Goal: Task Accomplishment & Management: Manage account settings

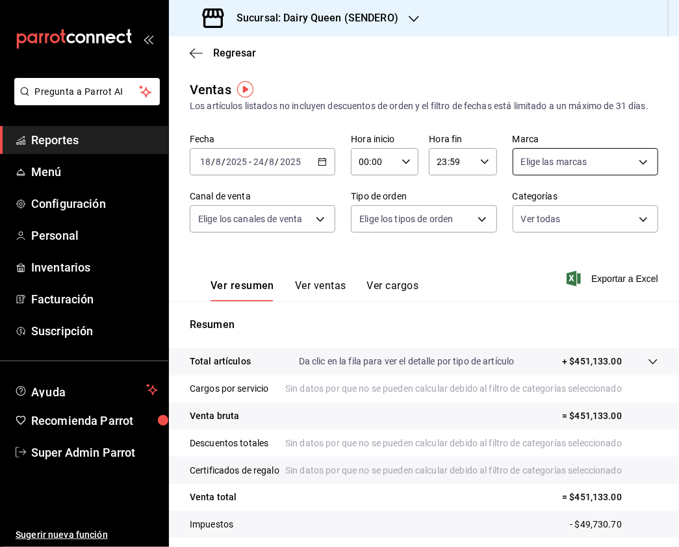
click at [577, 168] on body "Pregunta a Parrot AI Reportes Menú Configuración Personal Inventarios Facturaci…" at bounding box center [339, 273] width 679 height 547
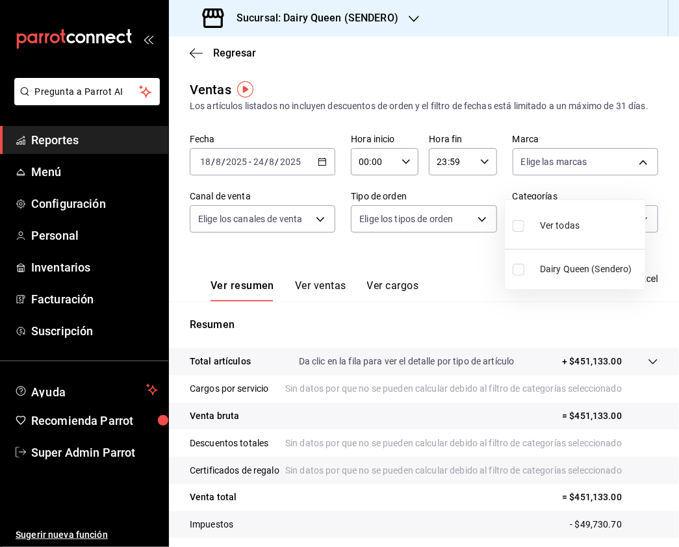
click at [516, 222] on input "checkbox" at bounding box center [518, 226] width 12 height 12
checkbox input "true"
click at [253, 256] on div at bounding box center [339, 273] width 679 height 547
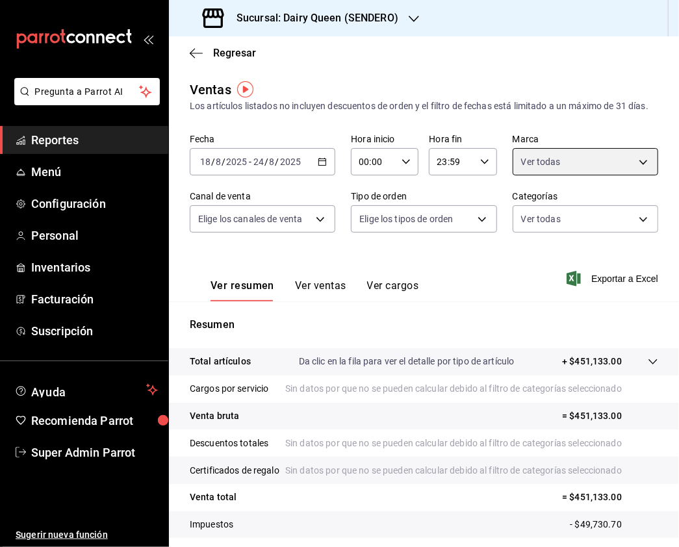
type input "faa19241-cb37-4dd1-b540-c7310fbb5ac4"
checkbox input "true"
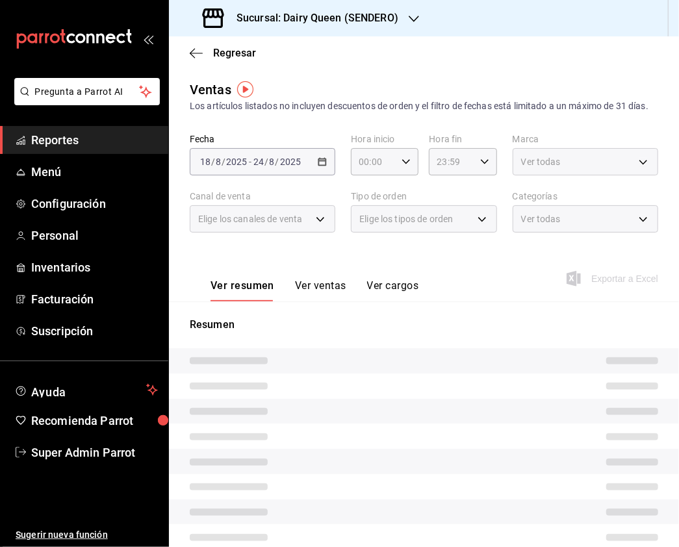
click at [287, 225] on span "Elige los canales de venta" at bounding box center [250, 218] width 104 height 13
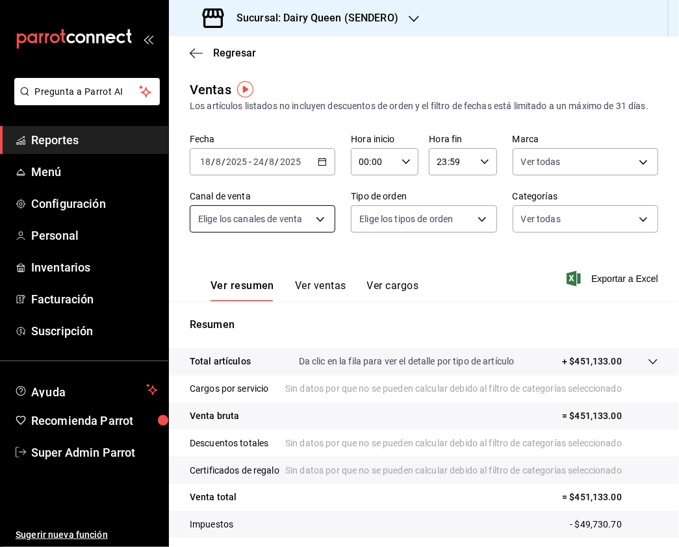
click at [316, 234] on body "Pregunta a Parrot AI Reportes Menú Configuración Personal Inventarios Facturaci…" at bounding box center [339, 273] width 679 height 547
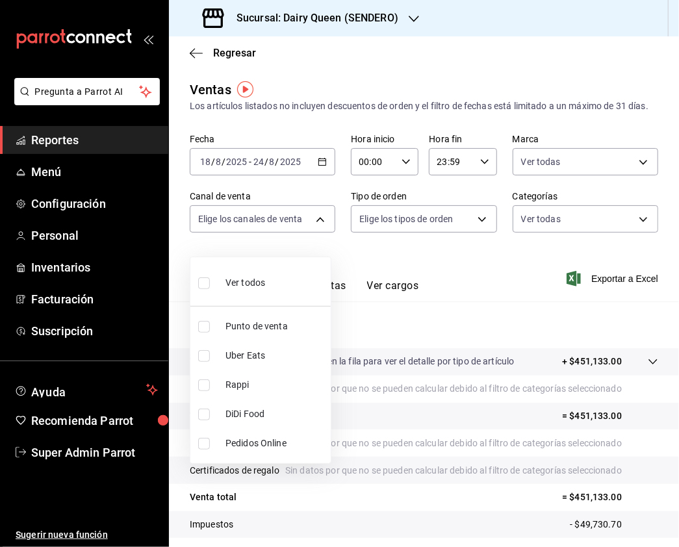
click at [205, 282] on input "checkbox" at bounding box center [204, 283] width 12 height 12
checkbox input "true"
click at [409, 229] on div at bounding box center [339, 273] width 679 height 547
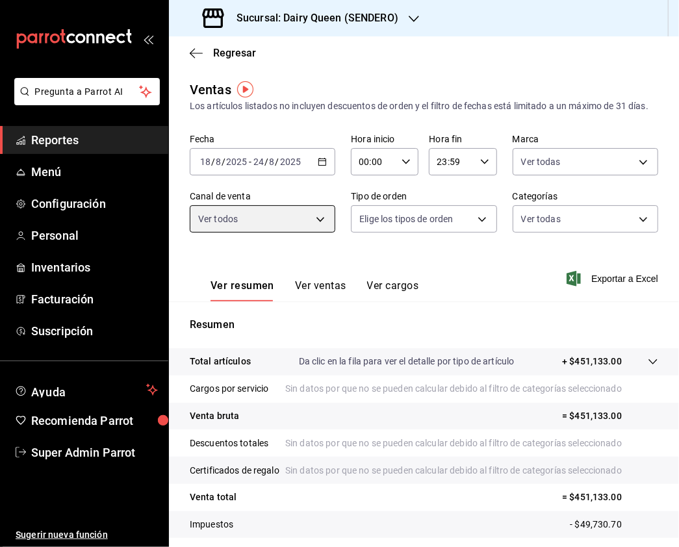
type input "PARROT,UBER_EATS,RAPPI,DIDI_FOOD,ONLINE"
checkbox input "true"
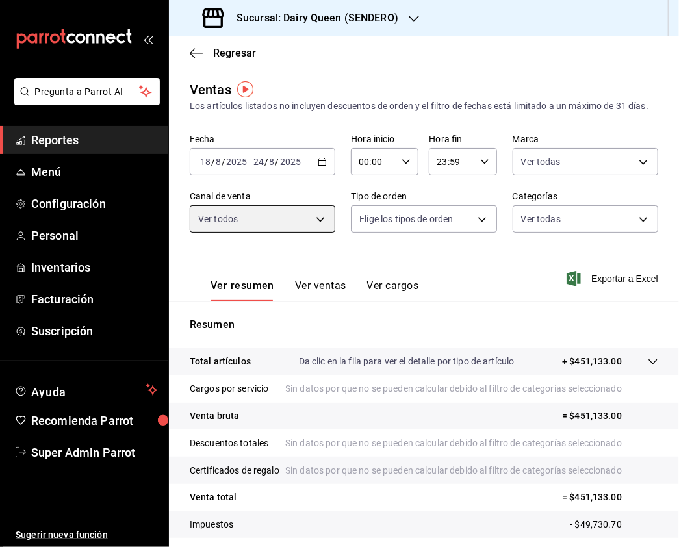
checkbox input "true"
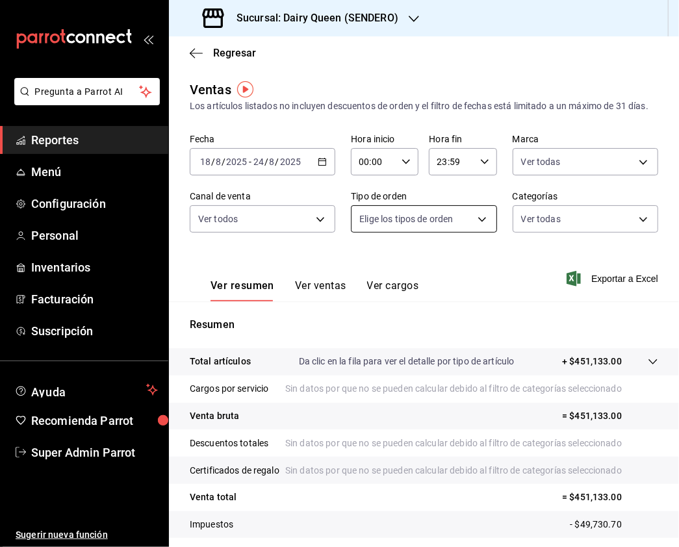
click at [462, 229] on body "Pregunta a Parrot AI Reportes Menú Configuración Personal Inventarios Facturaci…" at bounding box center [339, 273] width 679 height 547
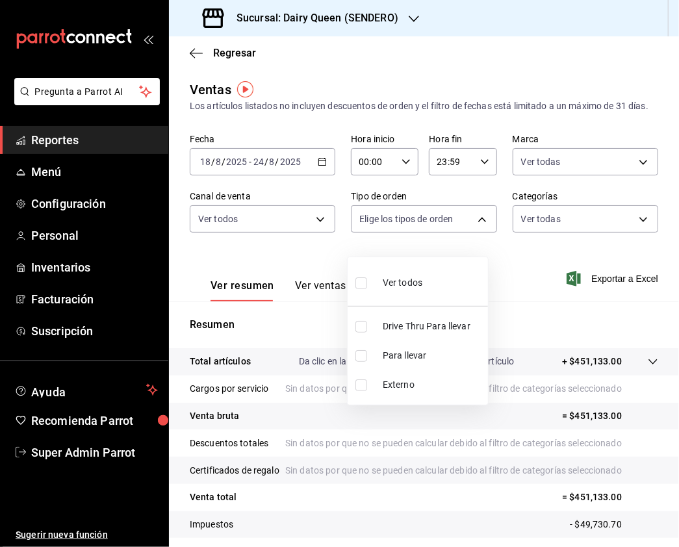
drag, startPoint x: 364, startPoint y: 322, endPoint x: 669, endPoint y: 227, distance: 319.2
click at [362, 322] on input "checkbox" at bounding box center [361, 327] width 12 height 12
checkbox input "true"
type input "6ff26471-1826-49f7-93e7-ff087c56479f"
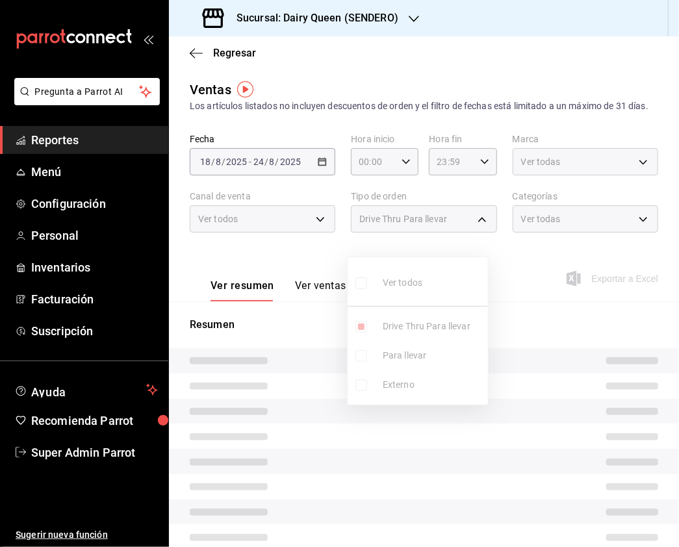
click at [669, 227] on div at bounding box center [339, 273] width 679 height 547
click at [630, 231] on div "Ver todas" at bounding box center [584, 218] width 145 height 27
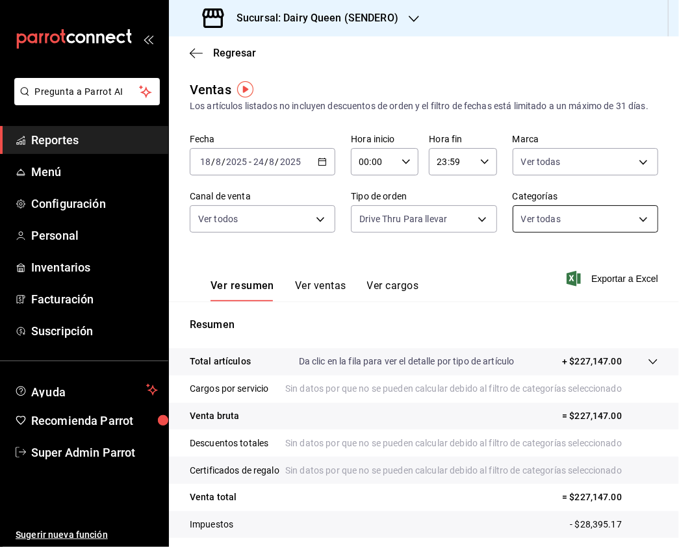
click at [630, 227] on body "Pregunta a Parrot AI Reportes Menú Configuración Personal Inventarios Facturaci…" at bounding box center [339, 273] width 679 height 547
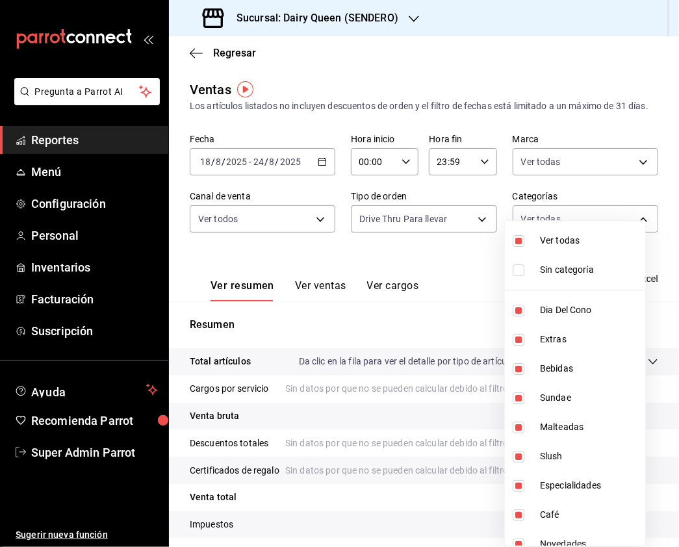
click at [547, 177] on div at bounding box center [339, 273] width 679 height 547
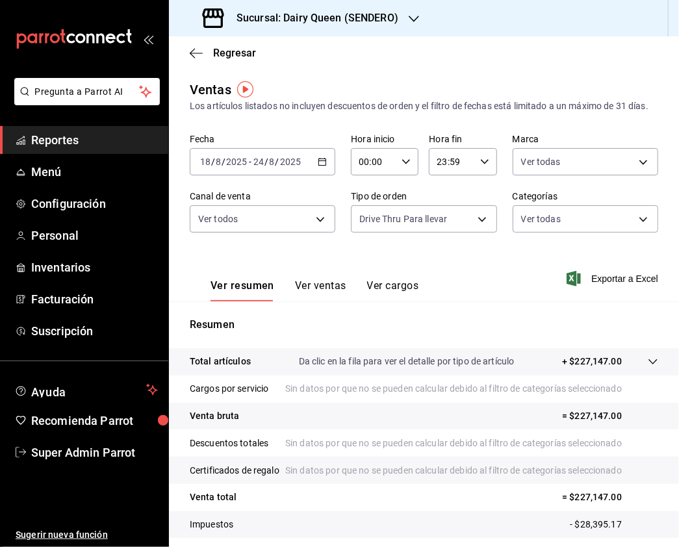
click at [561, 177] on body "Pregunta a Parrot AI Reportes Menú Configuración Personal Inventarios Facturaci…" at bounding box center [339, 273] width 679 height 547
click at [473, 253] on div at bounding box center [339, 273] width 679 height 547
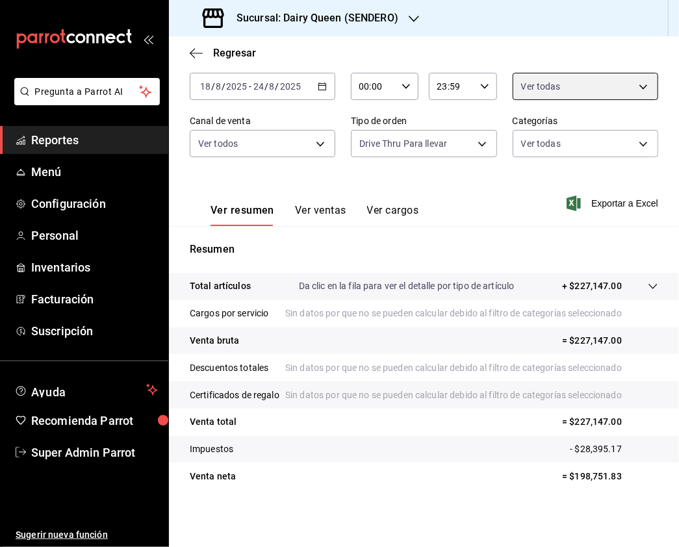
scroll to position [130, 0]
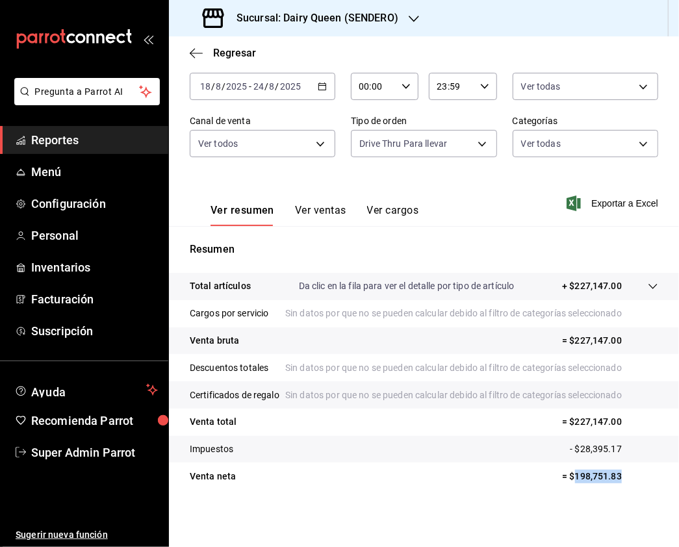
drag, startPoint x: 614, startPoint y: 474, endPoint x: 561, endPoint y: 479, distance: 52.8
click at [562, 479] on p "= $198,751.83" at bounding box center [610, 477] width 96 height 14
copy p "198,751.83"
click at [190, 42] on div "Regresar" at bounding box center [424, 52] width 510 height 33
click at [205, 55] on span "Regresar" at bounding box center [223, 53] width 66 height 12
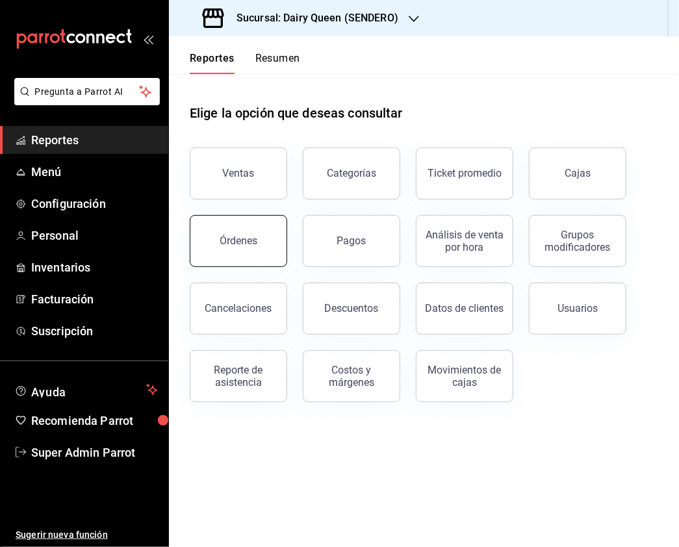
click at [255, 260] on button "Órdenes" at bounding box center [238, 241] width 97 height 52
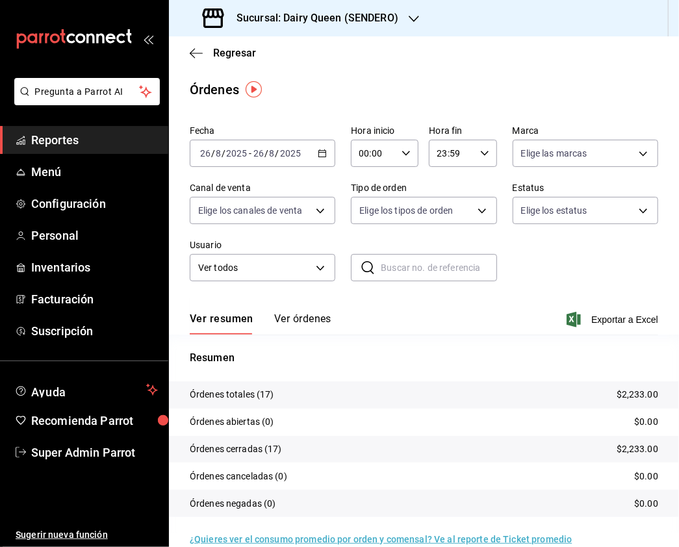
click at [278, 146] on div "[DATE] [DATE] - [DATE] [DATE]" at bounding box center [262, 153] width 145 height 27
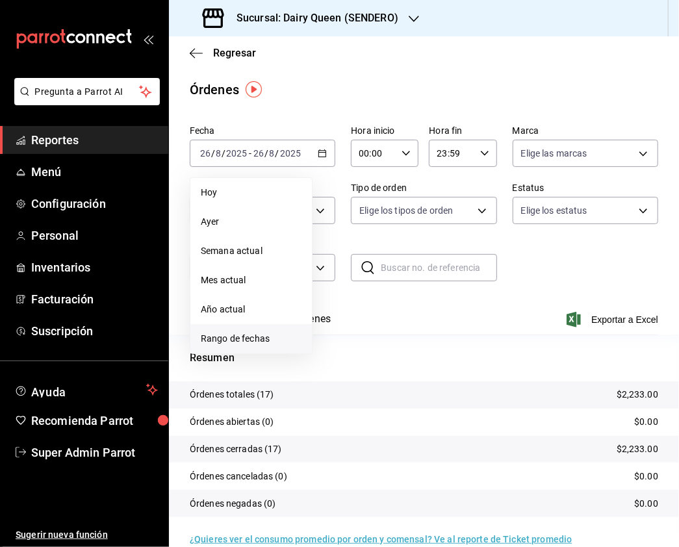
click at [240, 336] on span "Rango de fechas" at bounding box center [251, 339] width 101 height 14
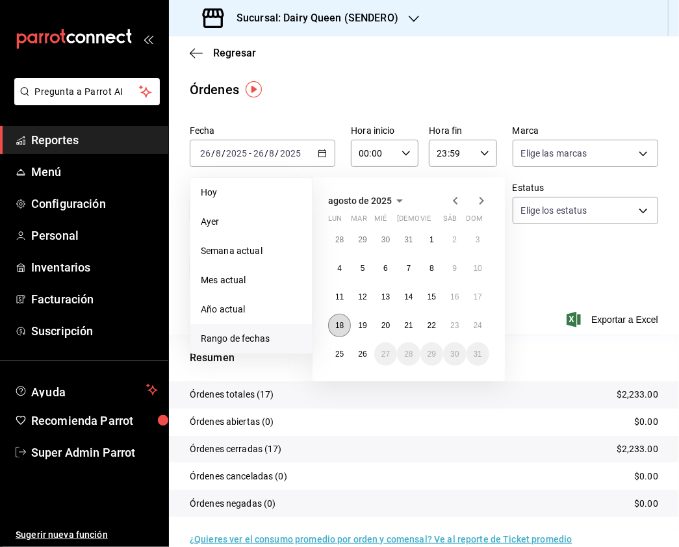
click at [341, 325] on abbr "18" at bounding box center [339, 325] width 8 height 9
drag, startPoint x: 474, startPoint y: 323, endPoint x: 452, endPoint y: 304, distance: 29.4
click at [473, 325] on abbr "24" at bounding box center [477, 325] width 8 height 9
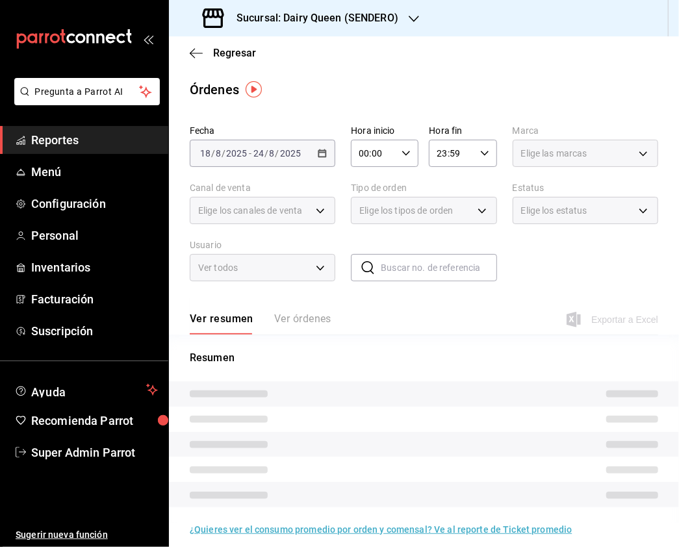
click at [522, 149] on span "Elige las marcas" at bounding box center [554, 153] width 66 height 13
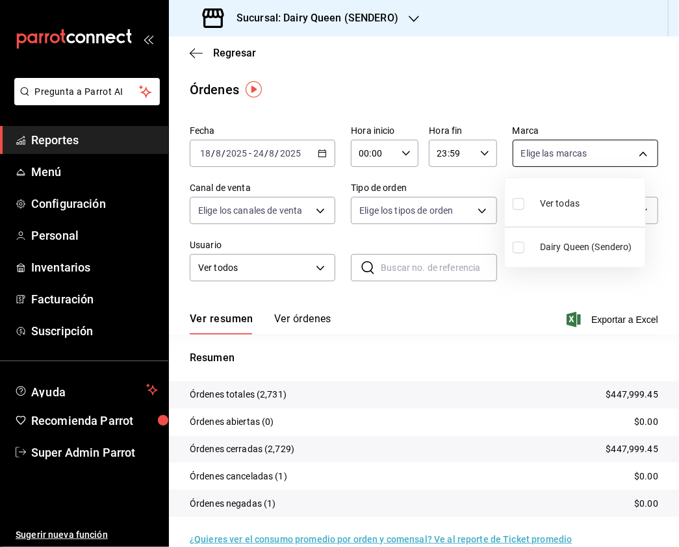
click at [630, 156] on body "Pregunta a Parrot AI Reportes Menú Configuración Personal Inventarios Facturaci…" at bounding box center [339, 273] width 679 height 547
click at [518, 201] on input "checkbox" at bounding box center [518, 204] width 12 height 12
checkbox input "true"
type input "faa19241-cb37-4dd1-b540-c7310fbb5ac4"
checkbox input "true"
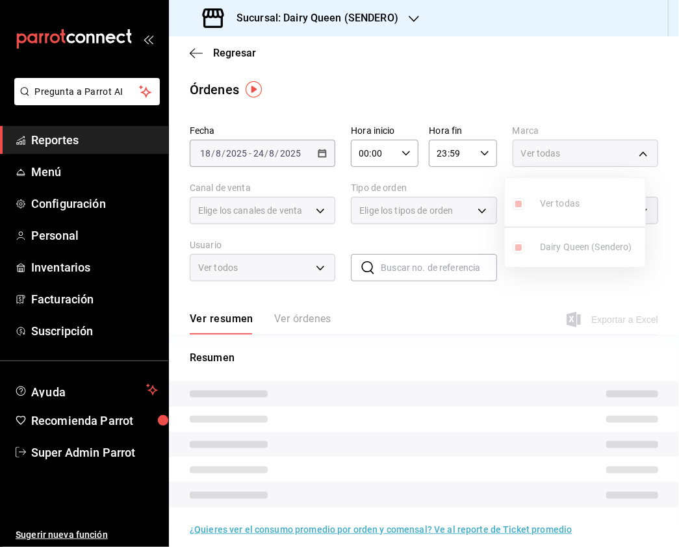
click at [255, 222] on div at bounding box center [339, 273] width 679 height 547
click at [312, 214] on div "Elige los canales de venta" at bounding box center [262, 210] width 145 height 27
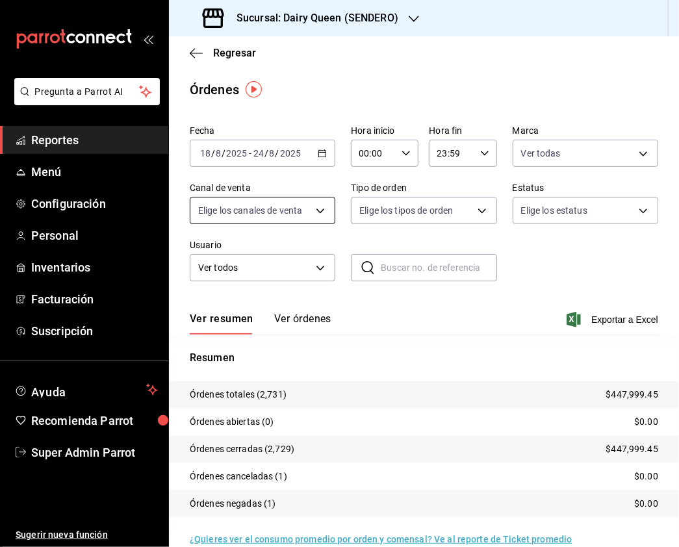
click at [312, 214] on body "Pregunta a Parrot AI Reportes Menú Configuración Personal Inventarios Facturaci…" at bounding box center [339, 273] width 679 height 547
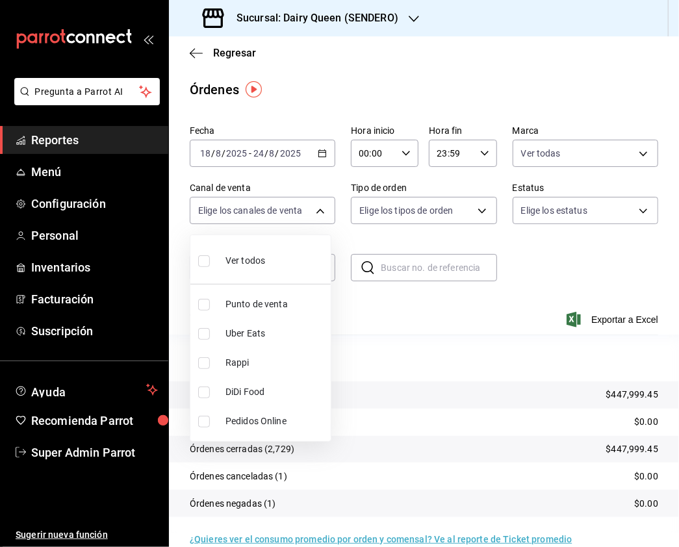
click at [468, 204] on div at bounding box center [339, 273] width 679 height 547
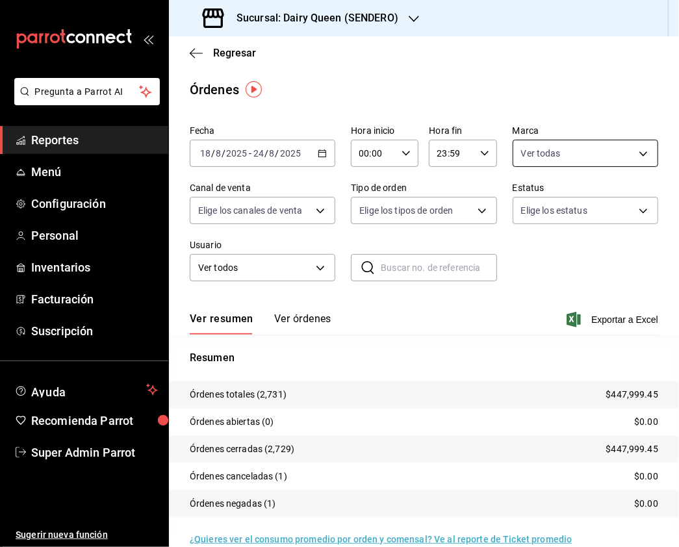
click at [627, 153] on body "Pregunta a Parrot AI Reportes Menú Configuración Personal Inventarios Facturaci…" at bounding box center [339, 273] width 679 height 547
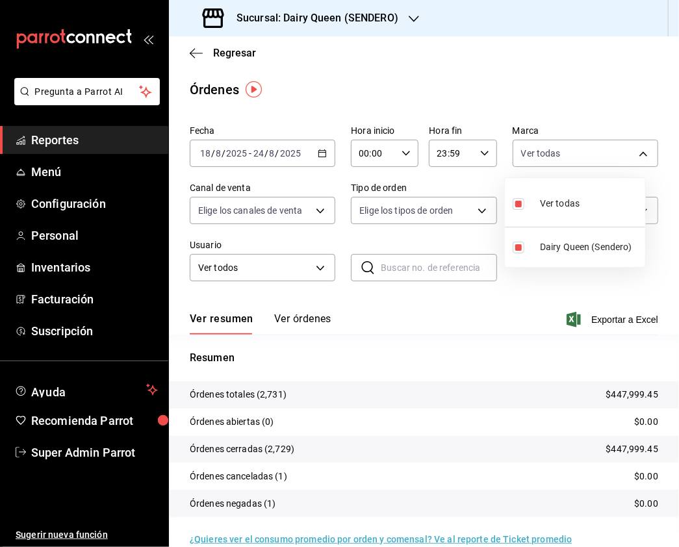
click at [284, 214] on div at bounding box center [339, 273] width 679 height 547
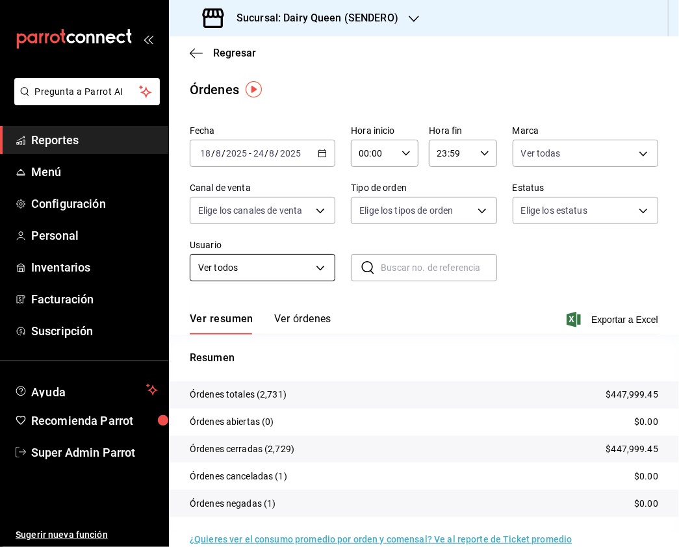
click at [308, 263] on body "Pregunta a Parrot AI Reportes Menú Configuración Personal Inventarios Facturaci…" at bounding box center [339, 273] width 679 height 547
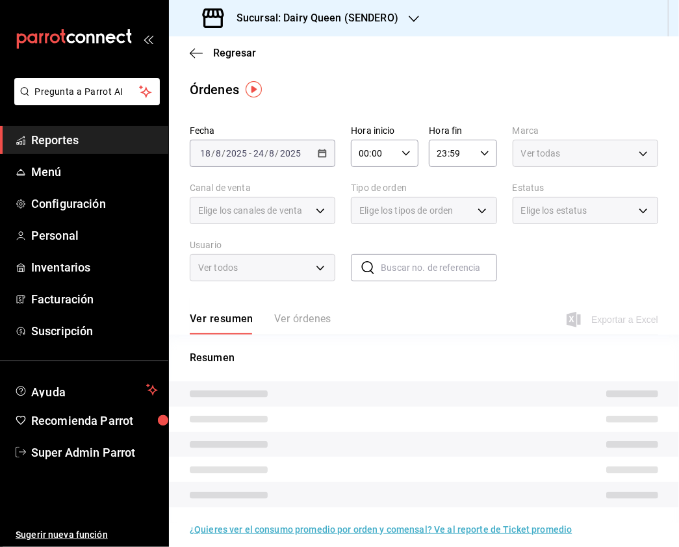
type input "ff8d0c3c-034c-4f0b-933b-802f8e52367a"
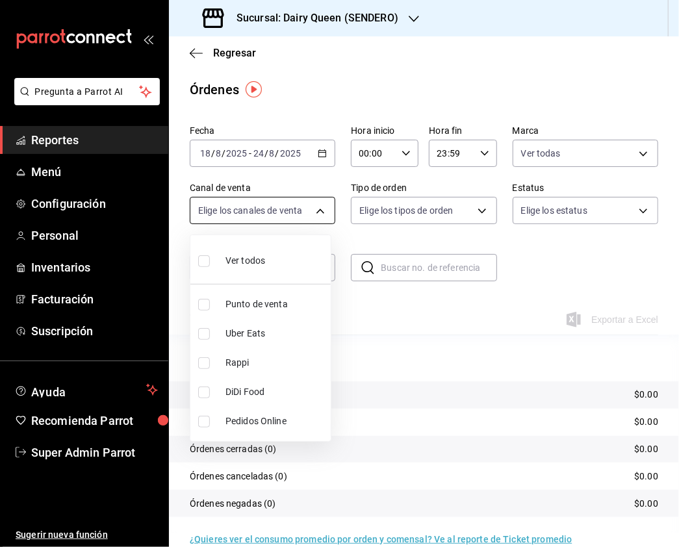
click at [297, 220] on body "Pregunta a Parrot AI Reportes Menú Configuración Personal Inventarios Facturaci…" at bounding box center [339, 273] width 679 height 547
click at [313, 211] on div at bounding box center [339, 273] width 679 height 547
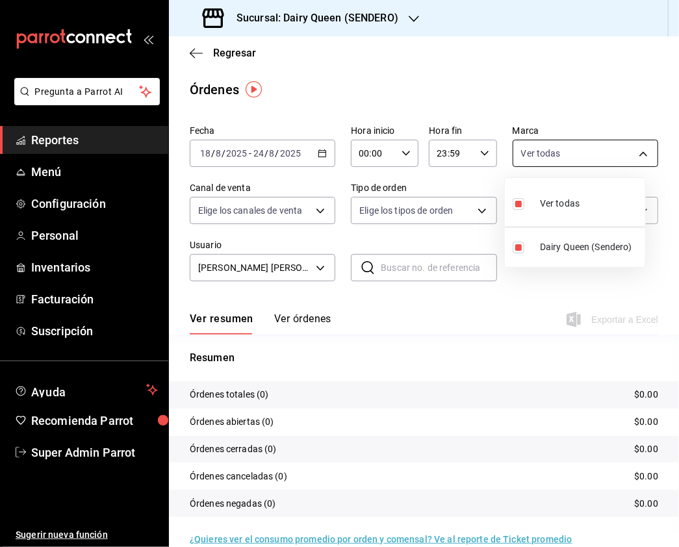
click at [553, 149] on body "Pregunta a Parrot AI Reportes Menú Configuración Personal Inventarios Facturaci…" at bounding box center [339, 273] width 679 height 547
click at [307, 214] on div at bounding box center [339, 273] width 679 height 547
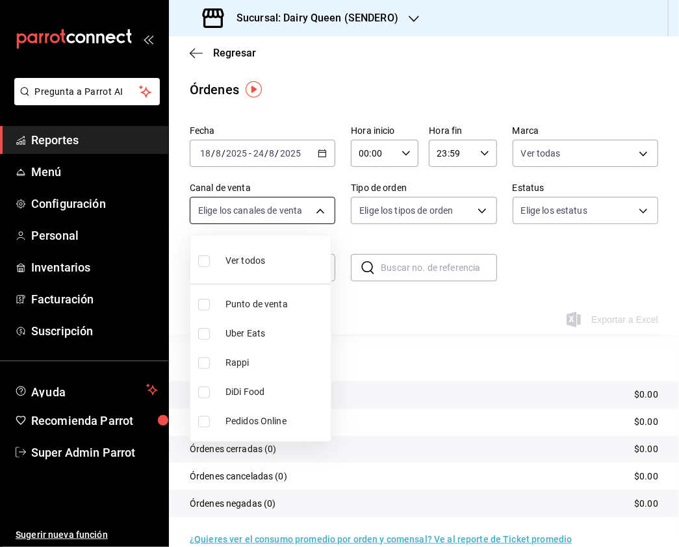
click at [309, 213] on body "Pregunta a Parrot AI Reportes Menú Configuración Personal Inventarios Facturaci…" at bounding box center [339, 273] width 679 height 547
click at [204, 360] on input "checkbox" at bounding box center [204, 363] width 12 height 12
checkbox input "true"
type input "RAPPI"
click at [617, 159] on div at bounding box center [339, 273] width 679 height 547
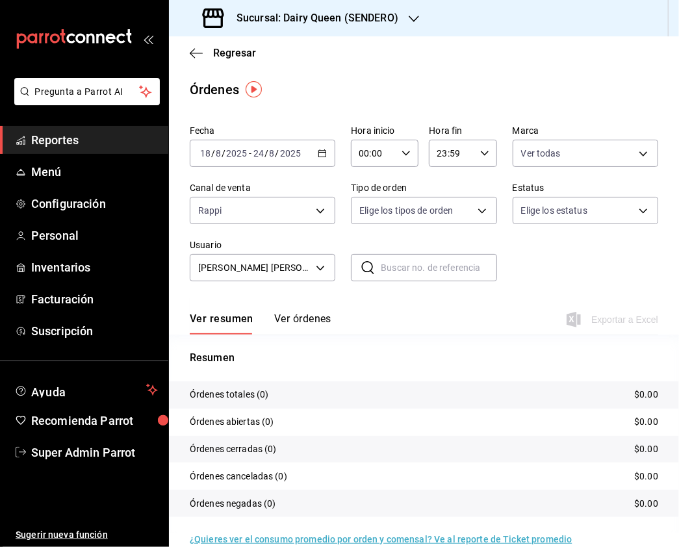
click at [627, 151] on body "Pregunta a Parrot AI Reportes Menú Configuración Personal Inventarios Facturaci…" at bounding box center [339, 273] width 679 height 547
click at [279, 214] on div at bounding box center [339, 273] width 679 height 547
click at [325, 213] on body "Pregunta a Parrot AI Reportes Menú Configuración Personal Inventarios Facturaci…" at bounding box center [339, 273] width 679 height 547
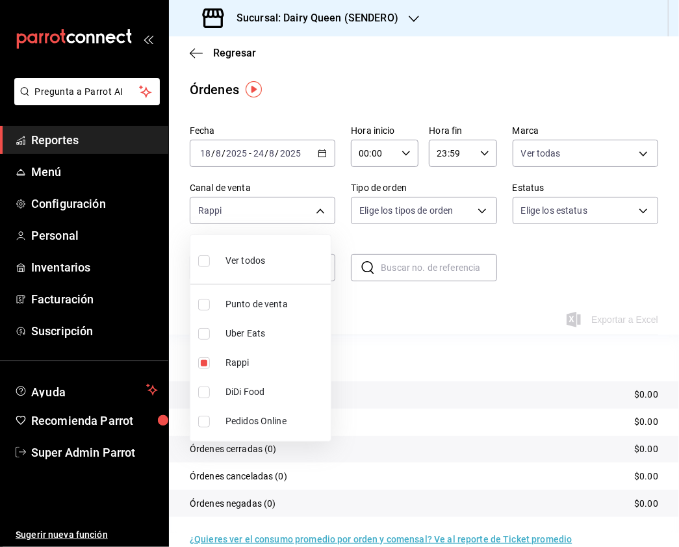
click at [355, 26] on div at bounding box center [339, 273] width 679 height 547
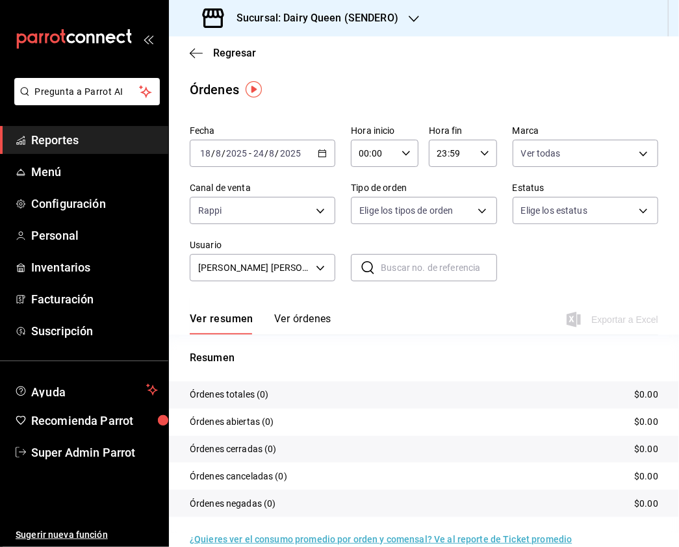
click at [409, 17] on icon "button" at bounding box center [414, 19] width 10 height 6
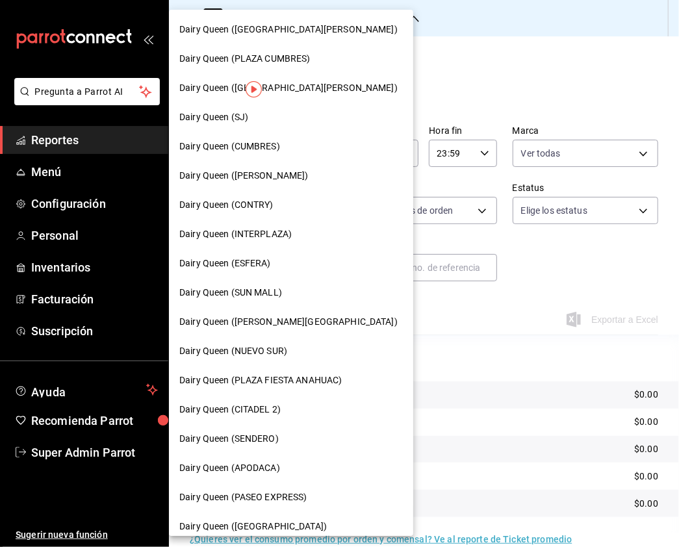
click at [313, 92] on span "Dairy Queen ([GEOGRAPHIC_DATA][PERSON_NAME])" at bounding box center [288, 88] width 218 height 14
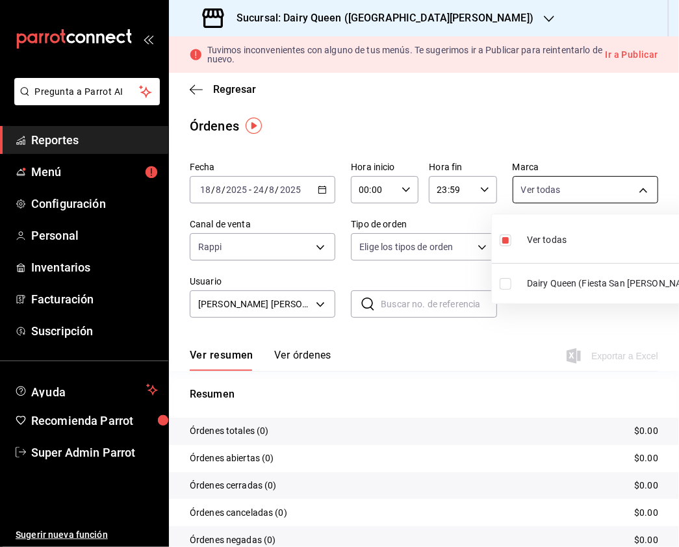
click at [599, 198] on body "Pregunta a Parrot AI Reportes Menú Configuración Personal Inventarios Facturaci…" at bounding box center [339, 273] width 679 height 547
click at [503, 284] on input "checkbox" at bounding box center [505, 284] width 12 height 12
checkbox input "true"
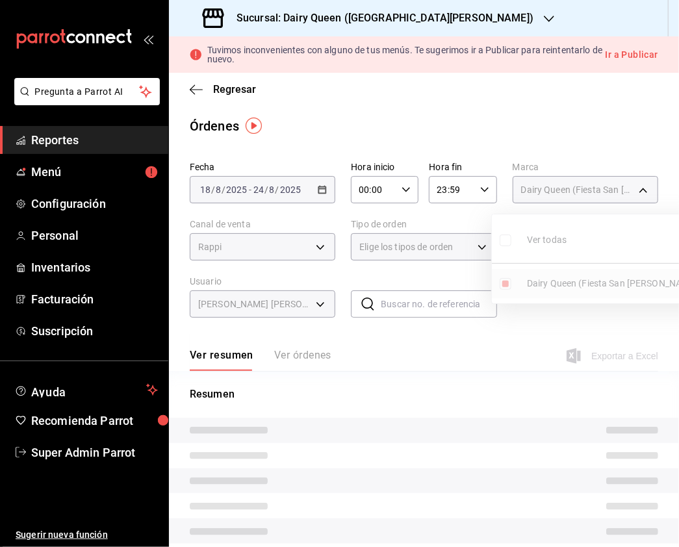
type input "faa19241-cb37-4dd1-b540-c7310fbb5ac4,dd4fa743-0494-44ed-87db-5f2d7760c1c4"
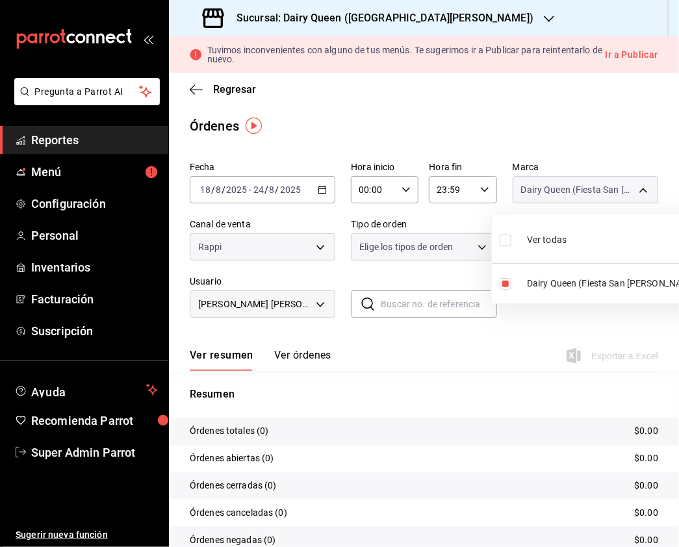
click at [505, 243] on input "checkbox" at bounding box center [505, 240] width 12 height 12
checkbox input "true"
type input "dd4fa743-0494-44ed-87db-5f2d7760c1c4"
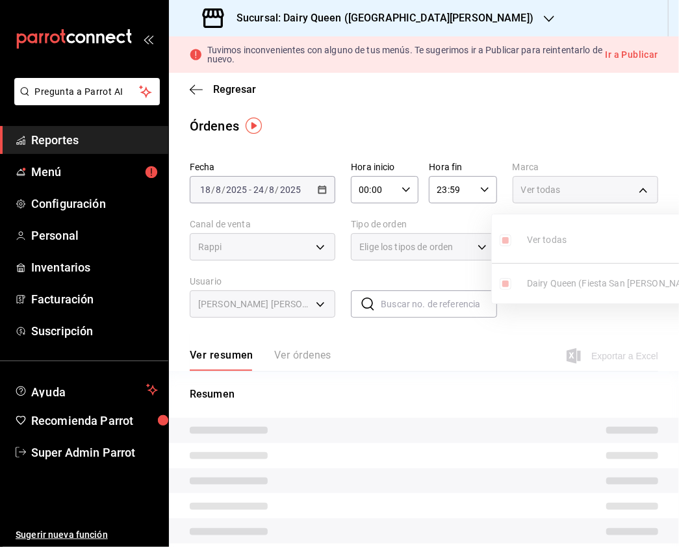
click at [268, 243] on div at bounding box center [339, 273] width 679 height 547
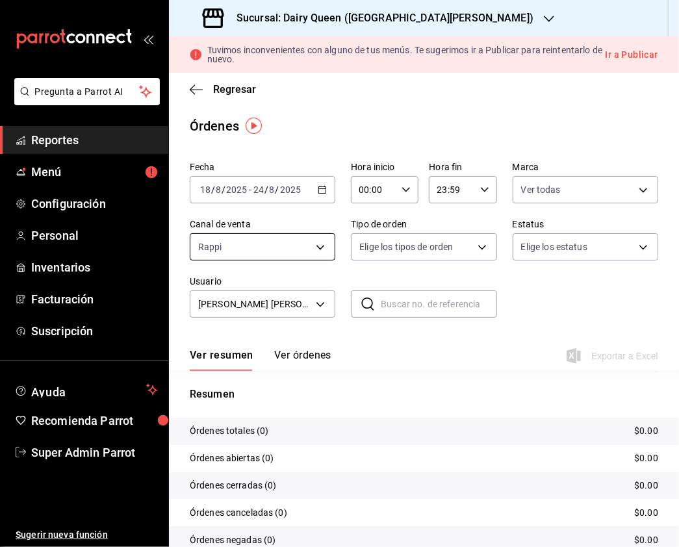
click at [312, 247] on body "Pregunta a Parrot AI Reportes Menú Configuración Personal Inventarios Facturaci…" at bounding box center [339, 273] width 679 height 547
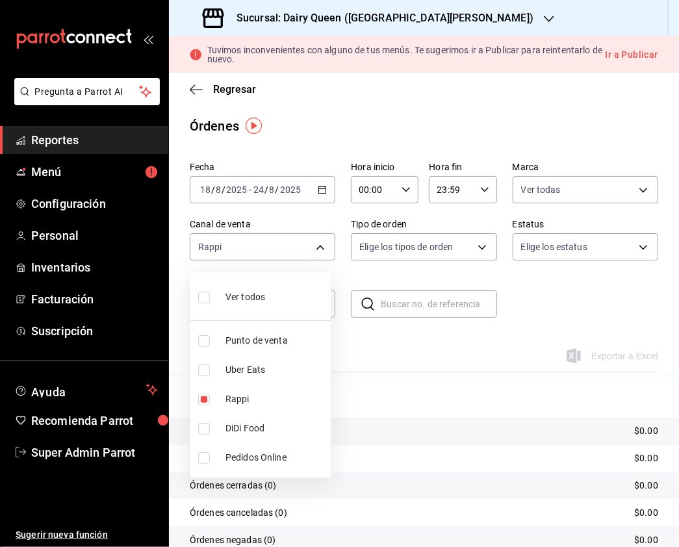
click at [569, 190] on div at bounding box center [339, 273] width 679 height 547
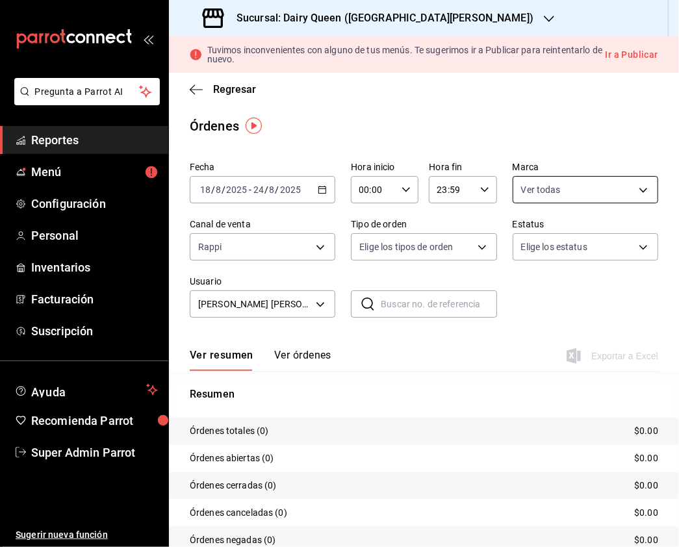
click at [564, 195] on body "Pregunta a Parrot AI Reportes Menú Configuración Personal Inventarios Facturaci…" at bounding box center [339, 273] width 679 height 547
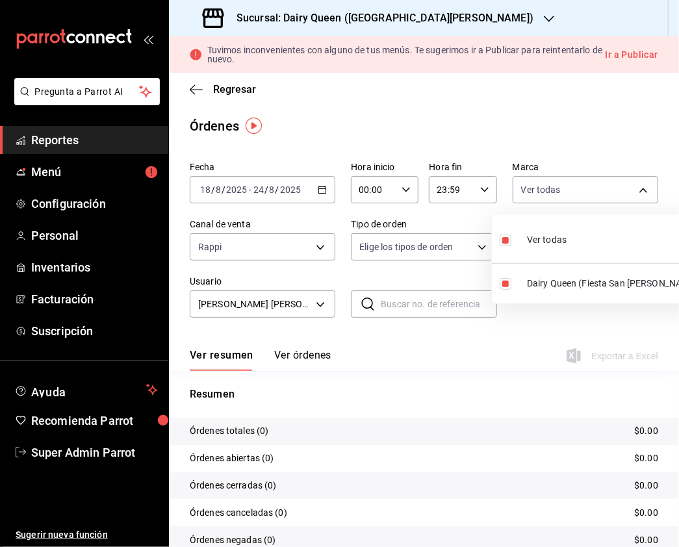
click at [313, 251] on div at bounding box center [339, 273] width 679 height 547
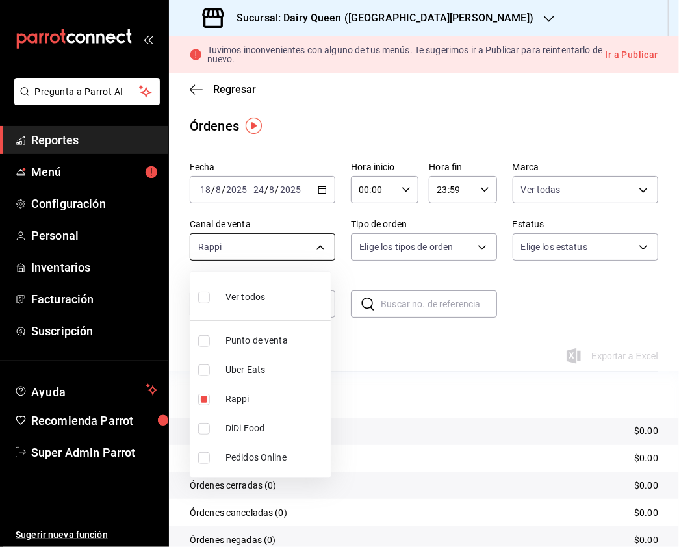
click at [313, 250] on body "Pregunta a Parrot AI Reportes Menú Configuración Personal Inventarios Facturaci…" at bounding box center [339, 273] width 679 height 547
click at [387, 268] on div at bounding box center [339, 273] width 679 height 547
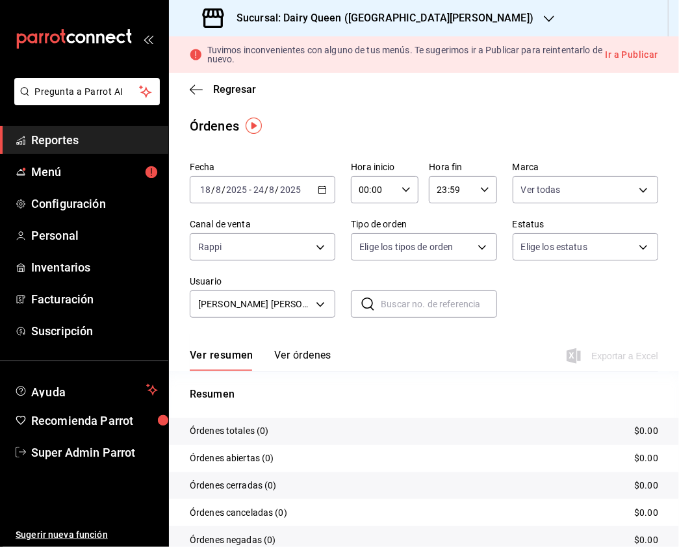
click at [445, 245] on body "Pregunta a Parrot AI Reportes Menú Configuración Personal Inventarios Facturaci…" at bounding box center [339, 273] width 679 height 547
click at [562, 245] on div at bounding box center [339, 273] width 679 height 547
click at [595, 250] on body "Pregunta a Parrot AI Reportes Menú Configuración Personal Inventarios Facturaci…" at bounding box center [339, 273] width 679 height 547
click at [284, 294] on div at bounding box center [339, 273] width 679 height 547
click at [303, 243] on body "Pregunta a Parrot AI Reportes Menú Configuración Personal Inventarios Facturaci…" at bounding box center [339, 273] width 679 height 547
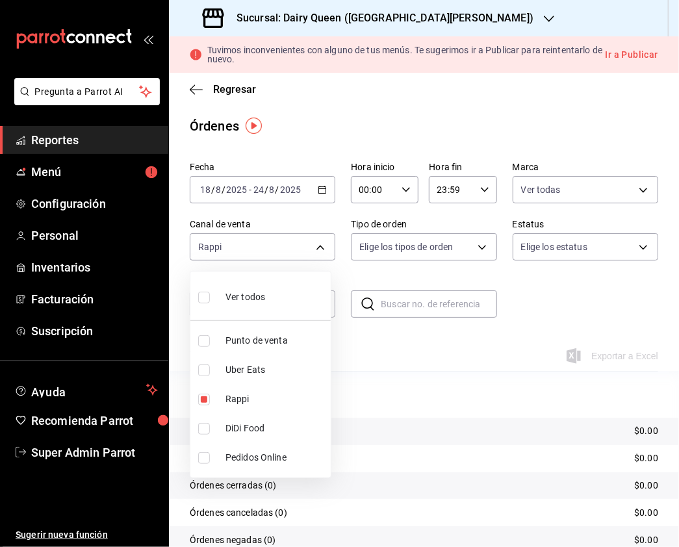
click at [600, 181] on div at bounding box center [339, 273] width 679 height 547
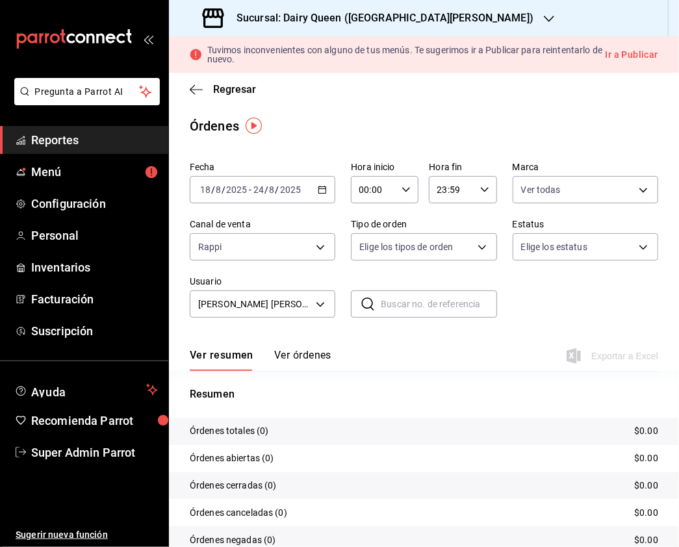
click at [596, 183] on body "Pregunta a Parrot AI Reportes Menú Configuración Personal Inventarios Facturaci…" at bounding box center [339, 273] width 679 height 547
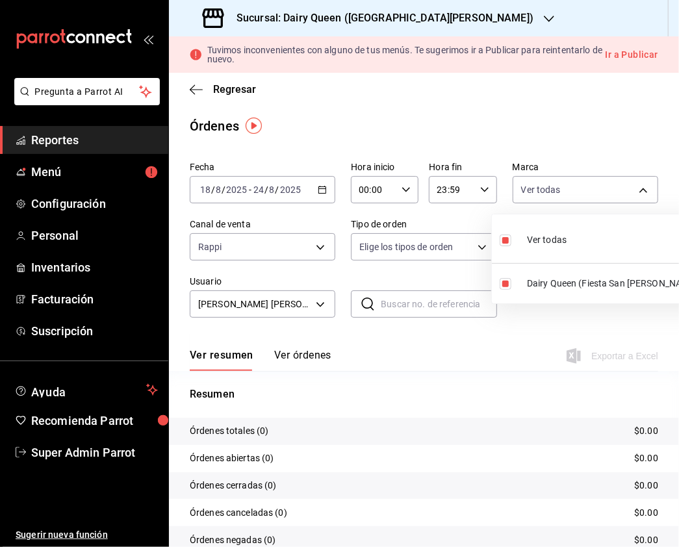
click at [247, 210] on div at bounding box center [339, 273] width 679 height 547
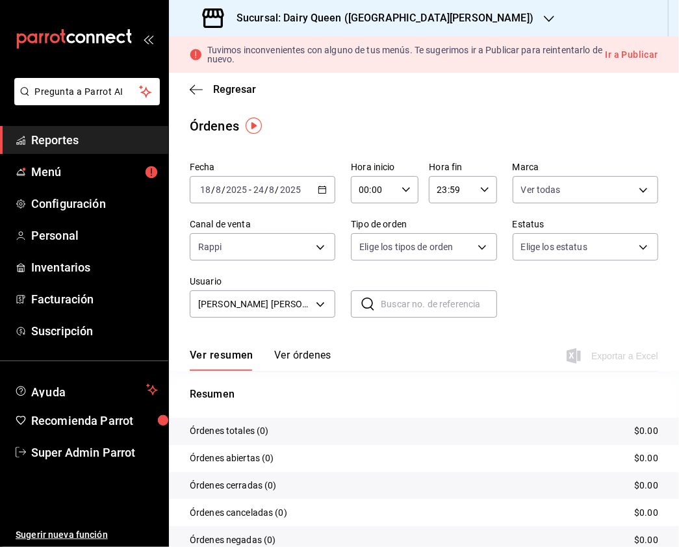
click at [274, 188] on input "8" at bounding box center [272, 189] width 6 height 10
click at [299, 250] on body "Pregunta a Parrot AI Reportes Menú Configuración Personal Inventarios Facturaci…" at bounding box center [339, 273] width 679 height 547
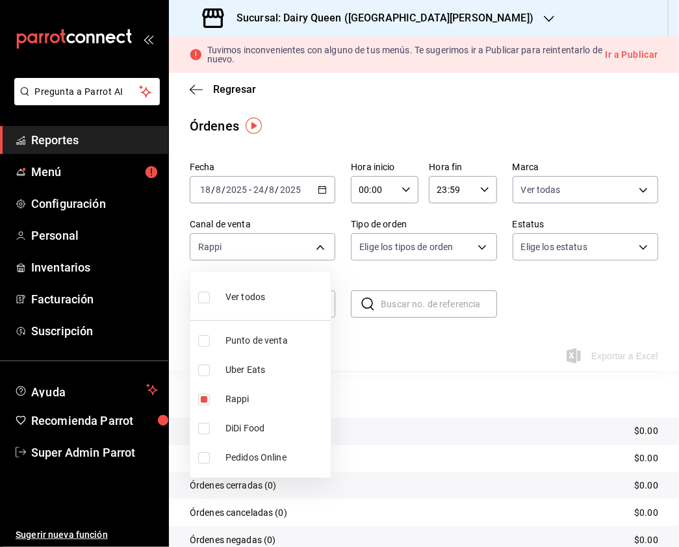
click at [377, 249] on div at bounding box center [339, 273] width 679 height 547
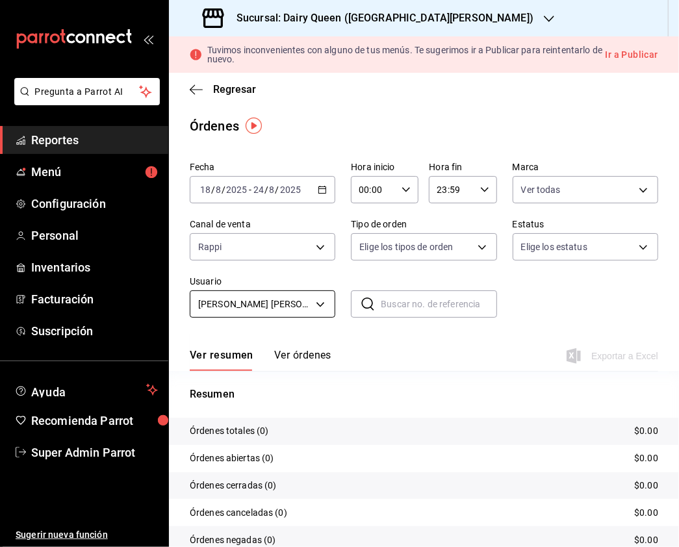
click at [279, 291] on body "Pregunta a Parrot AI Reportes Menú Configuración Personal Inventarios Facturaci…" at bounding box center [339, 273] width 679 height 547
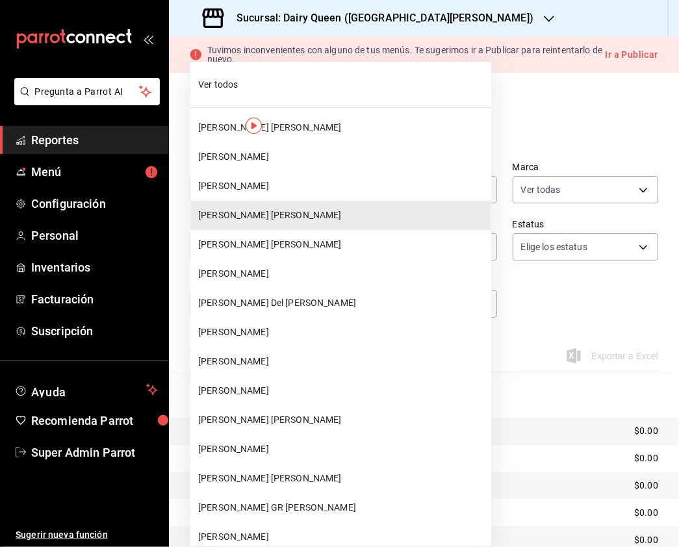
click at [219, 90] on span "Ver todos" at bounding box center [342, 85] width 288 height 14
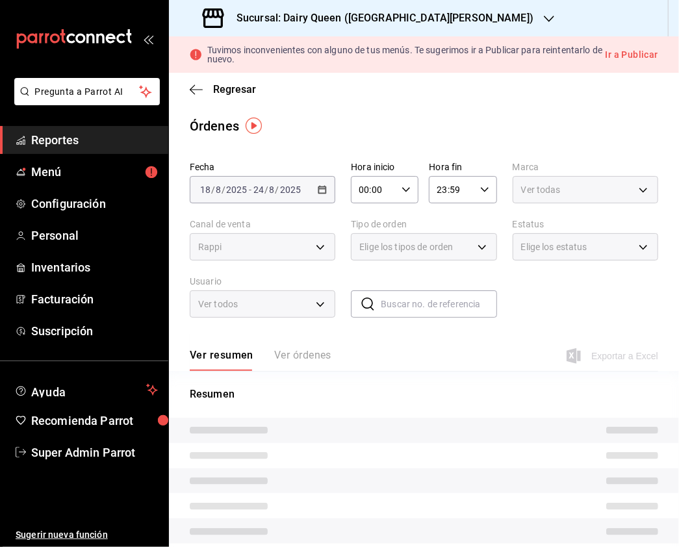
type input "ALL"
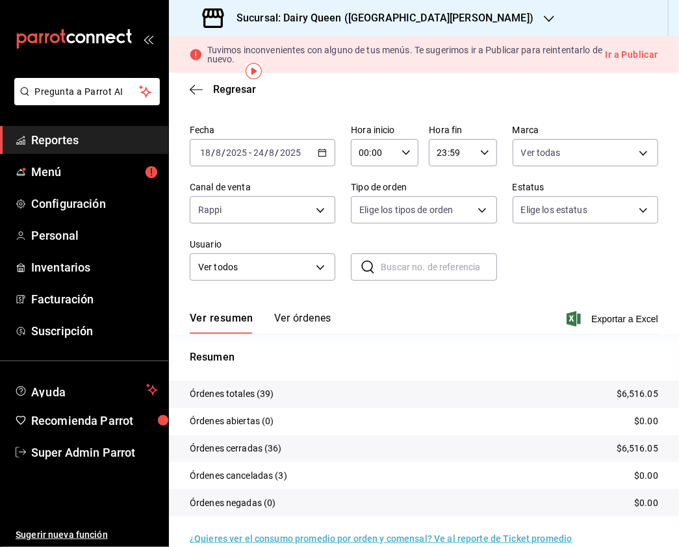
scroll to position [55, 0]
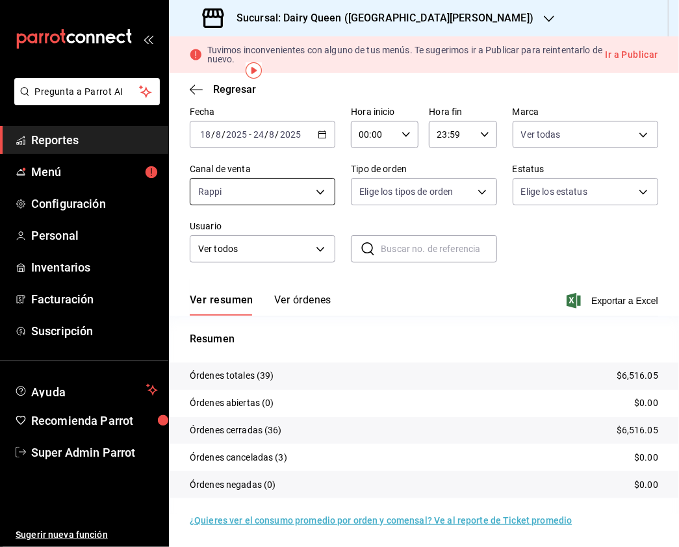
click at [316, 195] on body "Pregunta a Parrot AI Reportes Menú Configuración Personal Inventarios Facturaci…" at bounding box center [339, 273] width 679 height 547
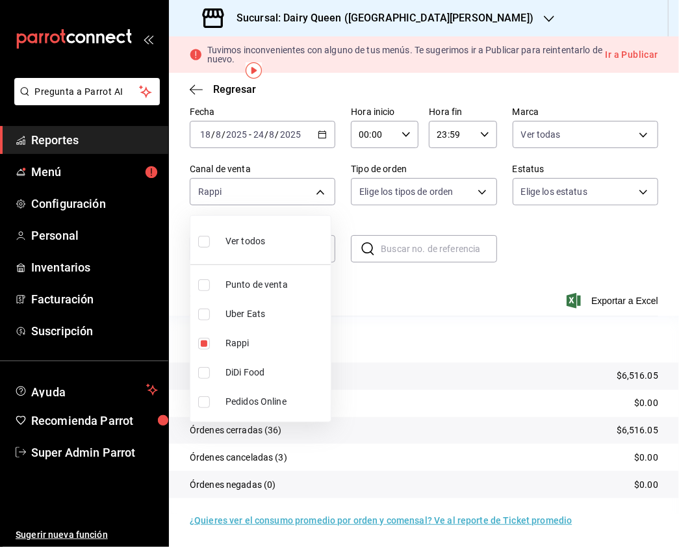
click at [204, 312] on input "checkbox" at bounding box center [204, 314] width 12 height 12
checkbox input "true"
type input "RAPPI,UBER_EATS"
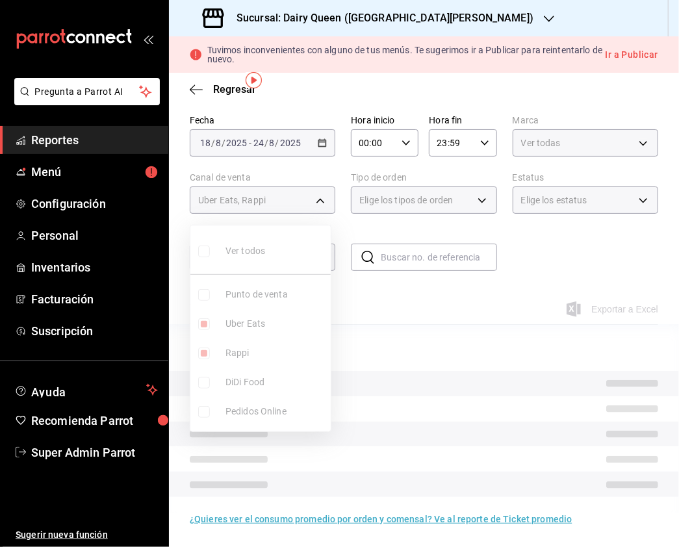
click at [203, 347] on input "checkbox" at bounding box center [204, 353] width 12 height 12
checkbox input "false"
type input "UBER_EATS"
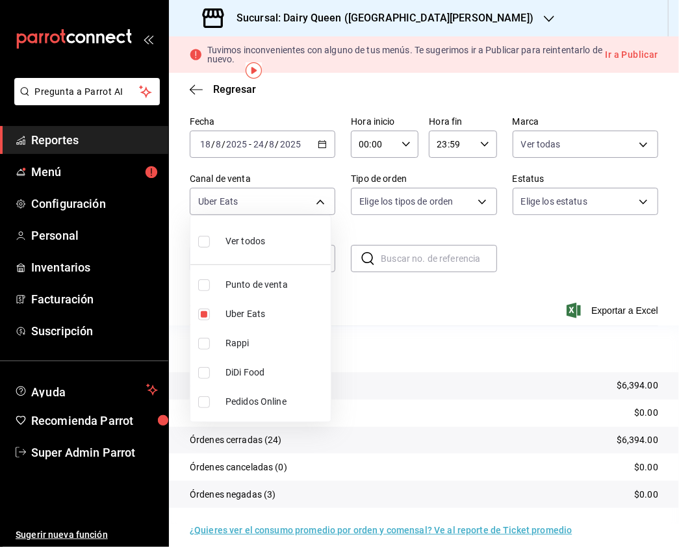
scroll to position [55, 0]
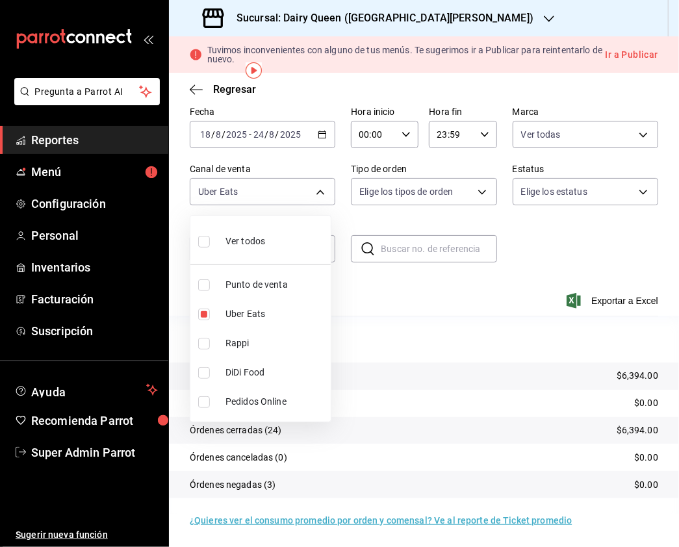
drag, startPoint x: 205, startPoint y: 373, endPoint x: 205, endPoint y: 333, distance: 39.6
click at [203, 373] on input "checkbox" at bounding box center [204, 373] width 12 height 12
checkbox input "true"
type input "UBER_EATS,DIDI_FOOD"
click at [205, 314] on input "checkbox" at bounding box center [204, 314] width 12 height 12
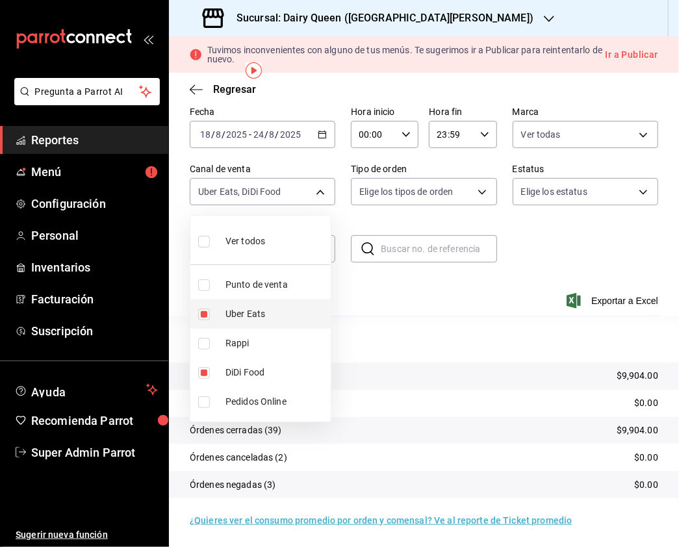
checkbox input "false"
type input "DIDI_FOOD"
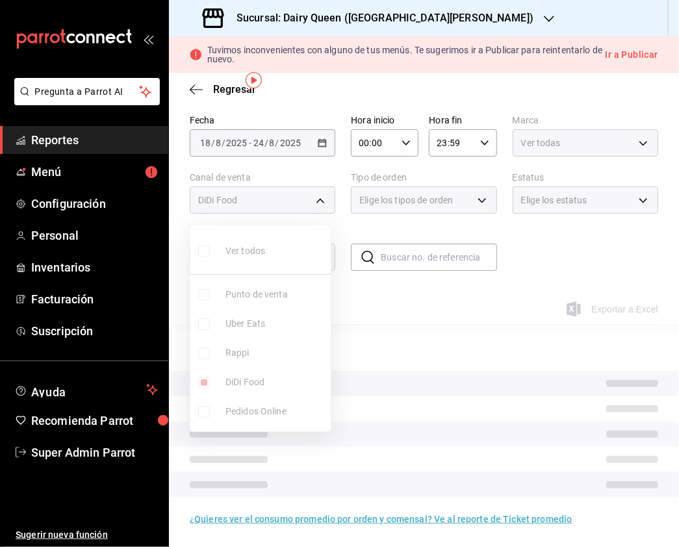
scroll to position [55, 0]
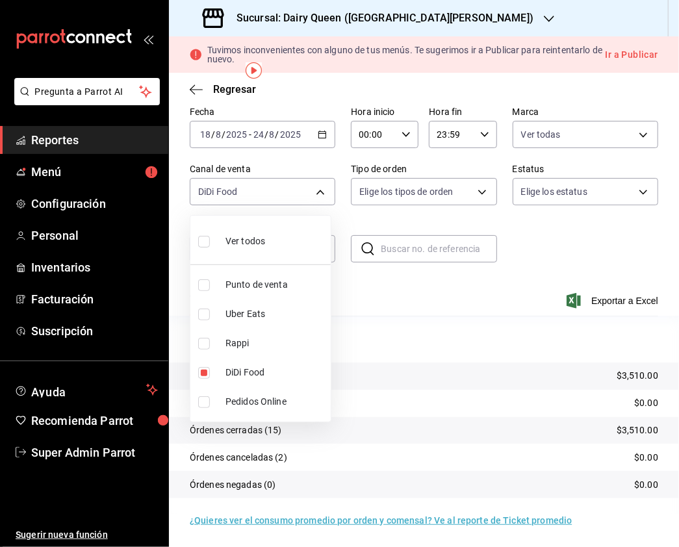
drag, startPoint x: 203, startPoint y: 240, endPoint x: 379, endPoint y: 193, distance: 182.1
click at [203, 240] on input "checkbox" at bounding box center [204, 242] width 12 height 12
checkbox input "true"
type input "PARROT,UBER_EATS,RAPPI,DIDI_FOOD,ONLINE"
checkbox input "true"
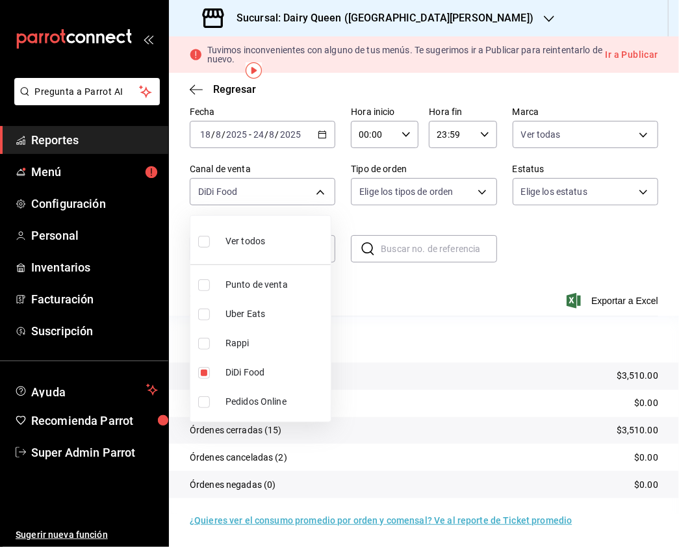
checkbox input "true"
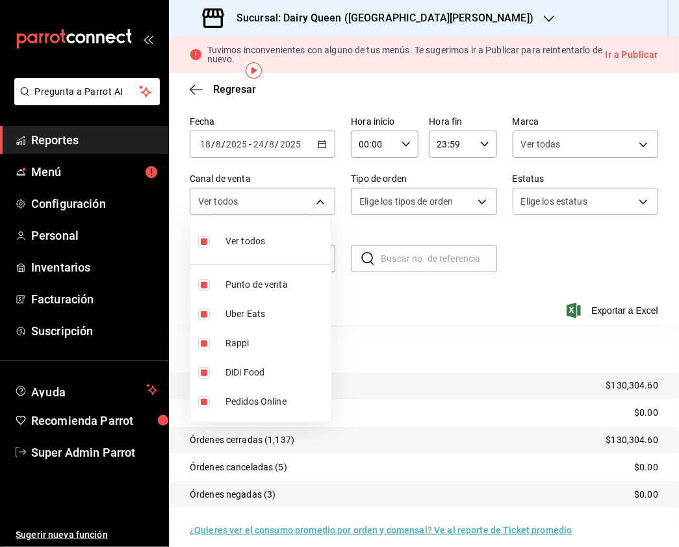
scroll to position [55, 0]
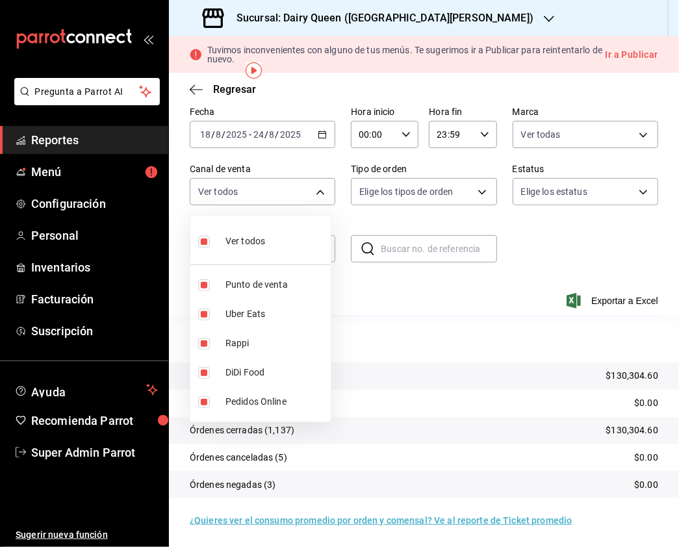
click at [206, 242] on input "checkbox" at bounding box center [204, 242] width 12 height 12
checkbox input "false"
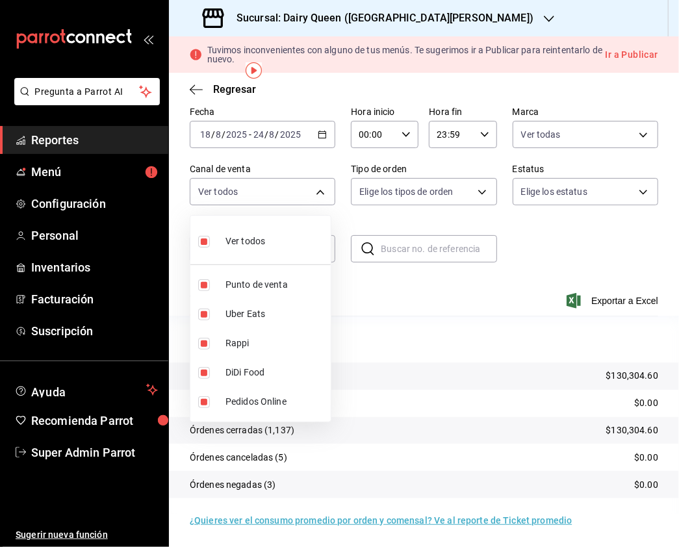
checkbox input "false"
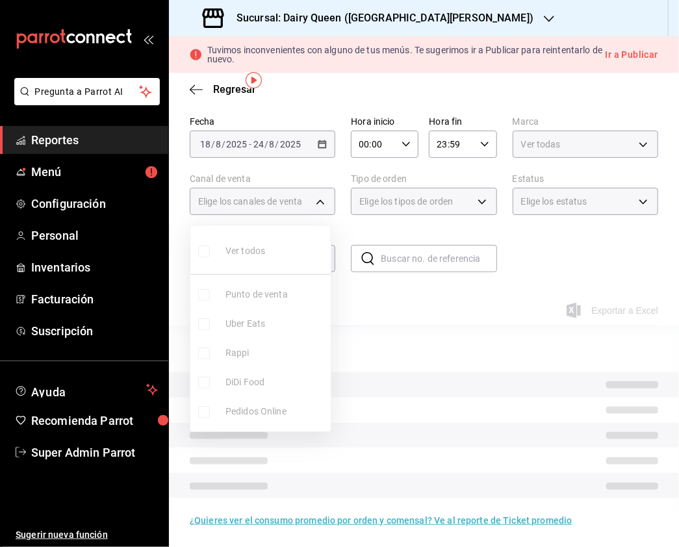
scroll to position [55, 0]
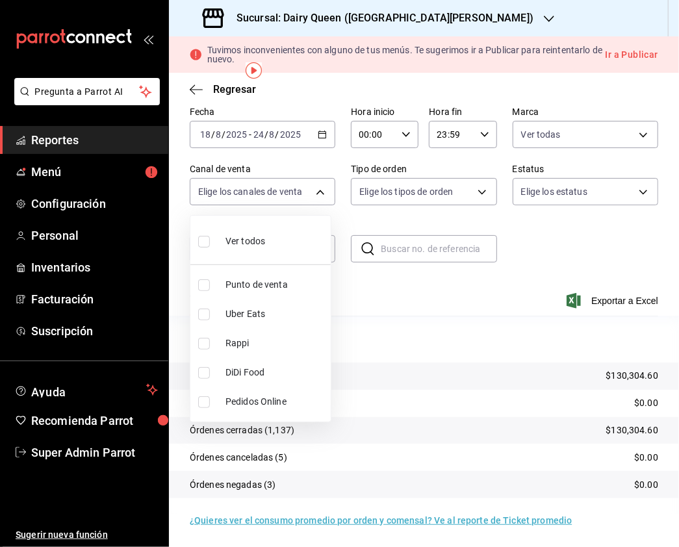
click at [197, 344] on li "Rappi" at bounding box center [260, 343] width 140 height 29
type input "RAPPI"
checkbox input "true"
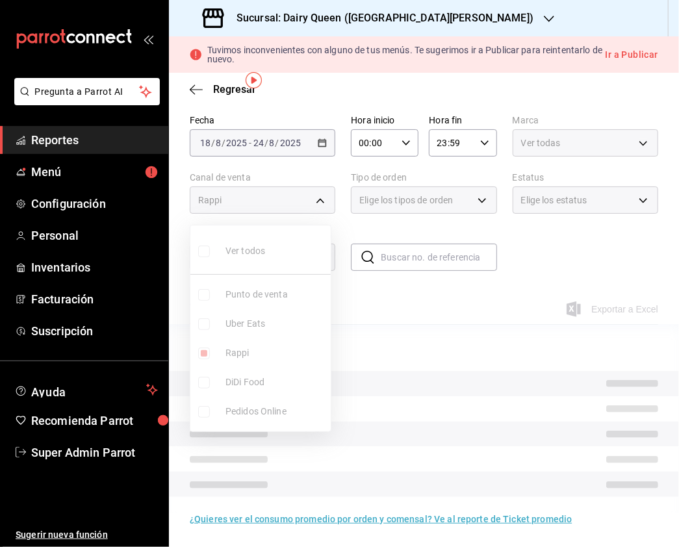
scroll to position [55, 0]
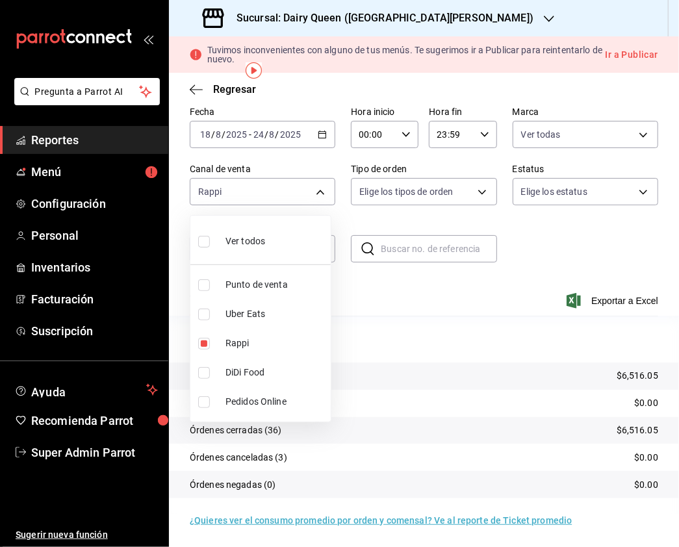
drag, startPoint x: 201, startPoint y: 305, endPoint x: 201, endPoint y: 331, distance: 26.0
click at [203, 307] on li "Uber Eats" at bounding box center [260, 313] width 140 height 29
type input "RAPPI,UBER_EATS"
checkbox input "true"
click at [201, 339] on input "checkbox" at bounding box center [204, 344] width 12 height 12
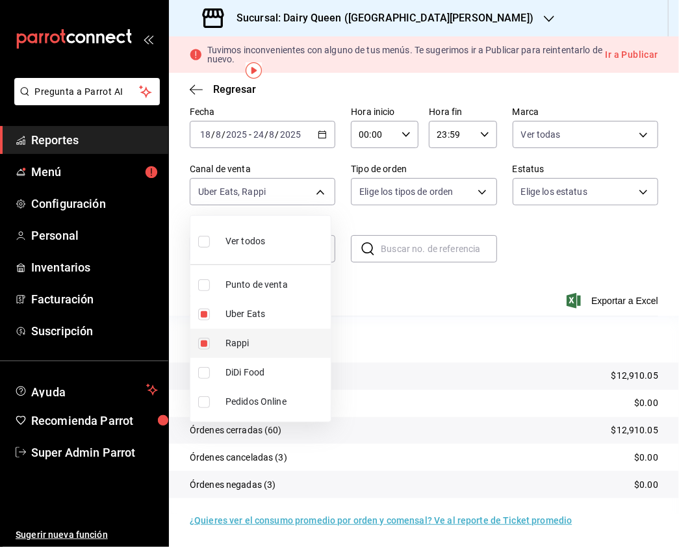
checkbox input "false"
type input "UBER_EATS"
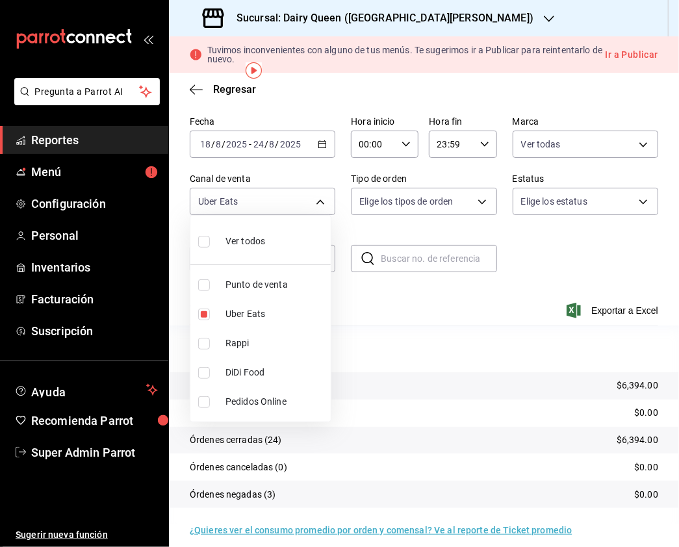
scroll to position [55, 0]
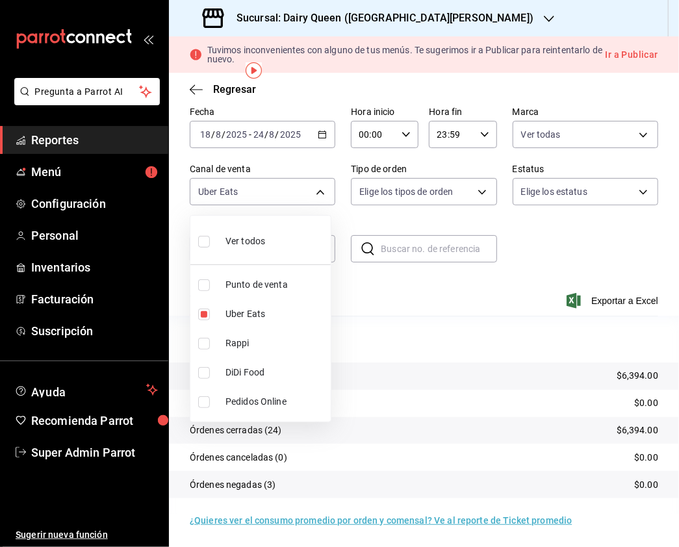
click at [200, 371] on input "checkbox" at bounding box center [204, 373] width 12 height 12
checkbox input "true"
click at [195, 312] on li "Uber Eats" at bounding box center [260, 313] width 140 height 29
type input "DIDI_FOOD"
checkbox input "false"
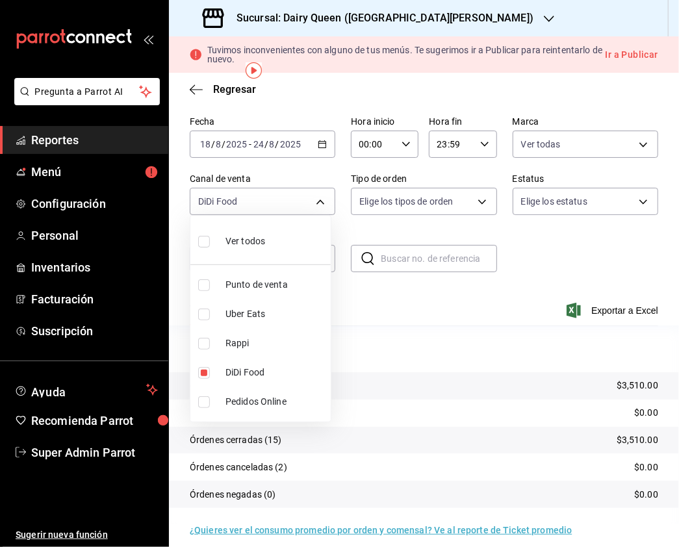
scroll to position [55, 0]
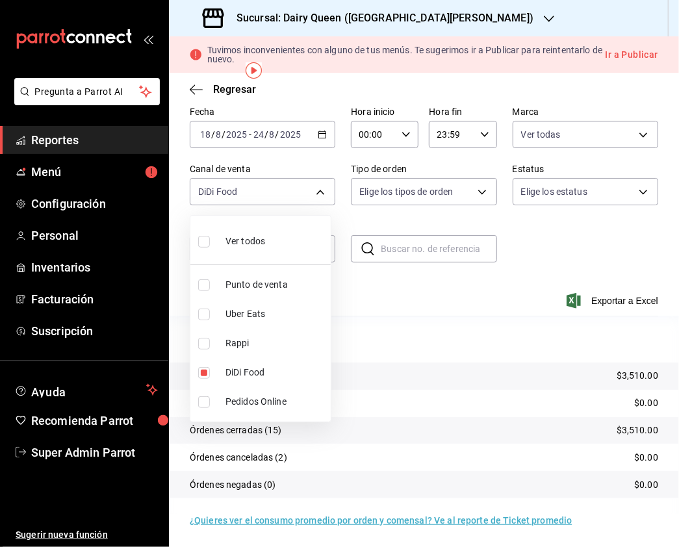
click at [425, 19] on div at bounding box center [339, 273] width 679 height 547
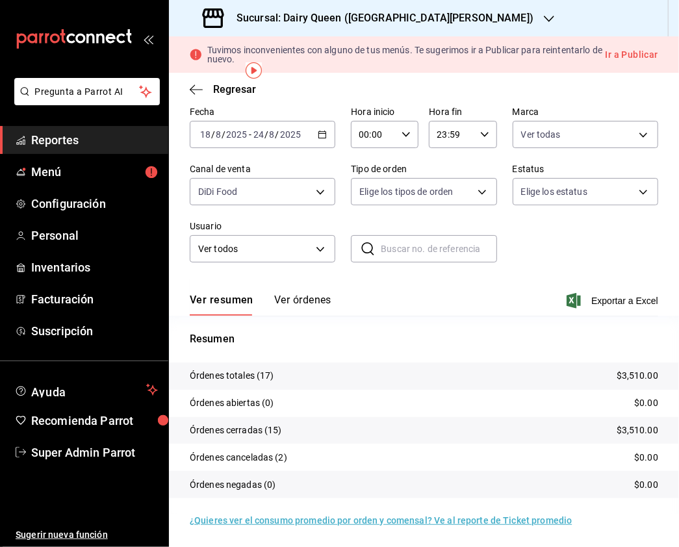
click at [436, 19] on h3 "Sucursal: Dairy Queen ([GEOGRAPHIC_DATA][PERSON_NAME])" at bounding box center [379, 18] width 307 height 16
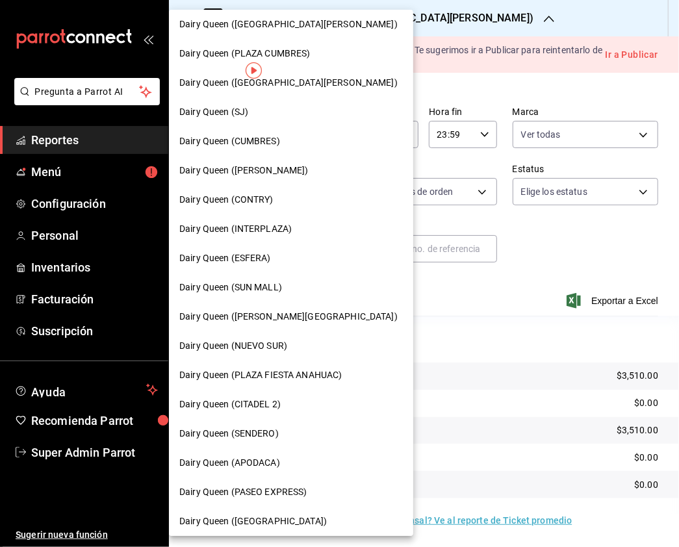
scroll to position [0, 0]
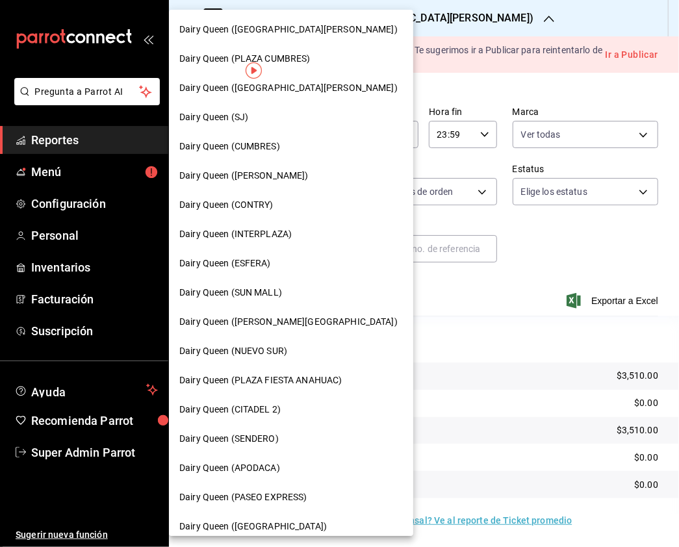
click at [282, 204] on div "Dairy Queen (CONTRY)" at bounding box center [290, 205] width 223 height 14
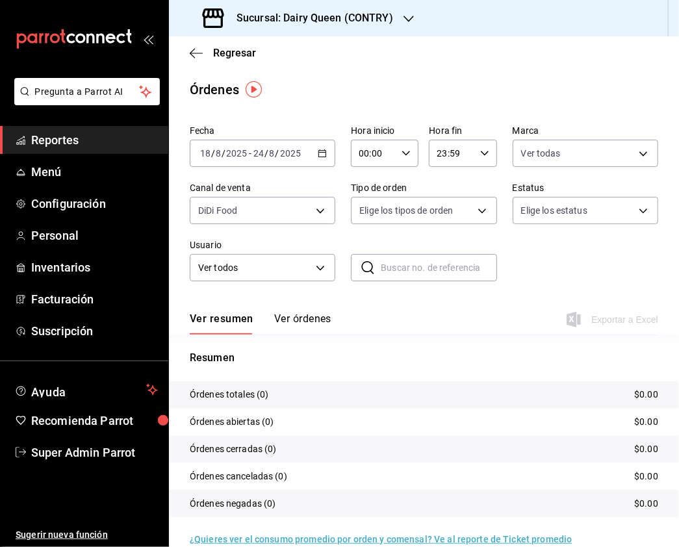
click at [570, 138] on div "Ver todas dd4fa743-0494-44ed-87db-5f2d7760c1c4" at bounding box center [584, 150] width 145 height 32
click at [562, 167] on div "Fecha [DATE] [DATE] - [DATE] [DATE] Hora inicio 00:00 Hora inicio Hora fin 23:5…" at bounding box center [424, 208] width 468 height 177
click at [570, 157] on body "Pregunta a Parrot AI Reportes Menú Configuración Personal Inventarios Facturaci…" at bounding box center [339, 273] width 679 height 547
click at [516, 247] on input "checkbox" at bounding box center [518, 248] width 12 height 12
checkbox input "true"
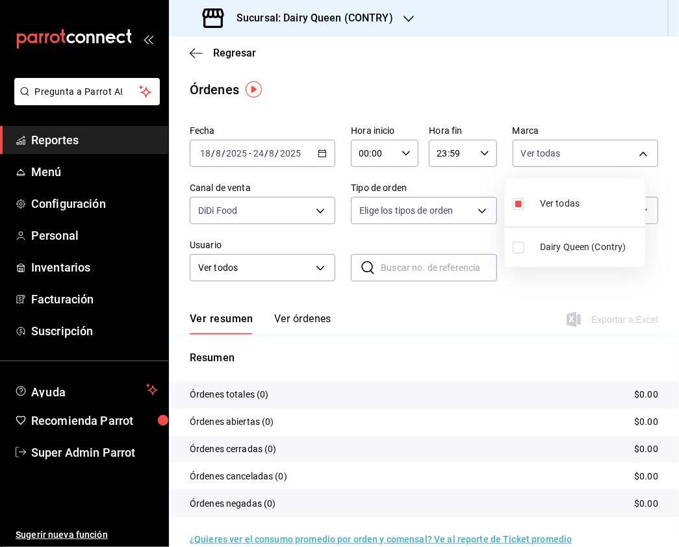
type input "dd4fa743-0494-44ed-87db-5f2d7760c1c4,6ae56965-4050-49b0-b617-5b524e81bd13"
click at [518, 207] on input "checkbox" at bounding box center [518, 204] width 12 height 12
checkbox input "true"
type input "6ae56965-4050-49b0-b617-5b524e81bd13"
click at [294, 212] on div at bounding box center [339, 273] width 679 height 547
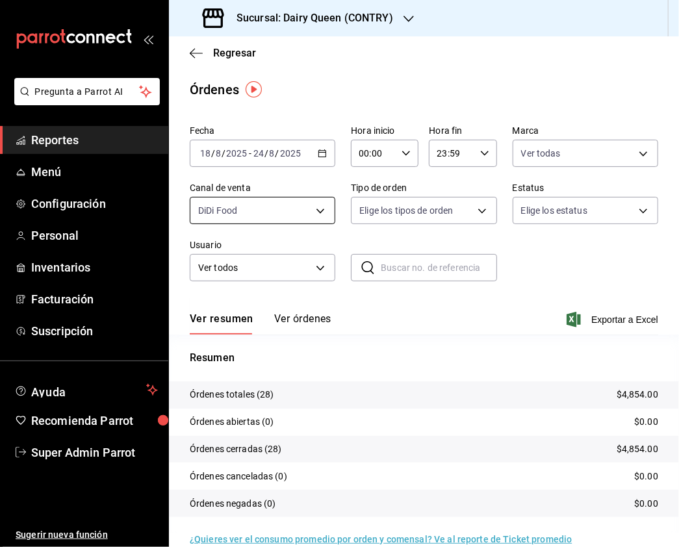
click at [312, 216] on body "Pregunta a Parrot AI Reportes Menú Configuración Personal Inventarios Facturaci…" at bounding box center [339, 273] width 679 height 547
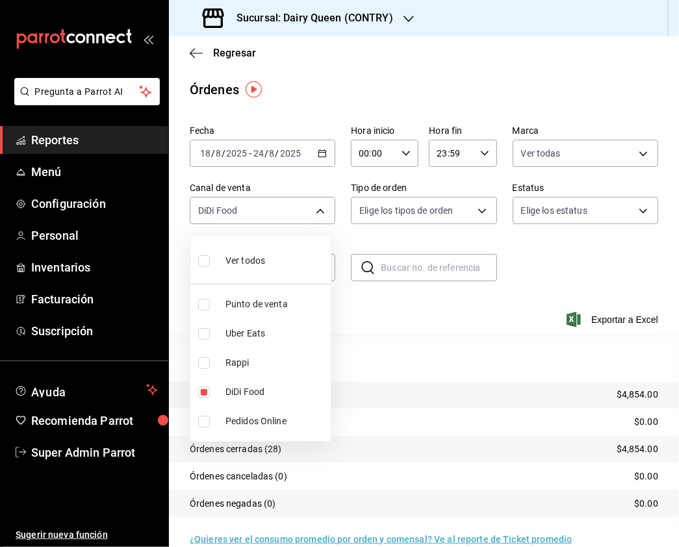
click at [375, 26] on div at bounding box center [339, 273] width 679 height 547
click at [303, 196] on body "Pregunta a Parrot AI Reportes Menú Configuración Personal Inventarios Facturaci…" at bounding box center [339, 273] width 679 height 547
click at [201, 370] on li "Rappi" at bounding box center [260, 362] width 140 height 29
type input "DIDI_FOOD,RAPPI"
checkbox input "true"
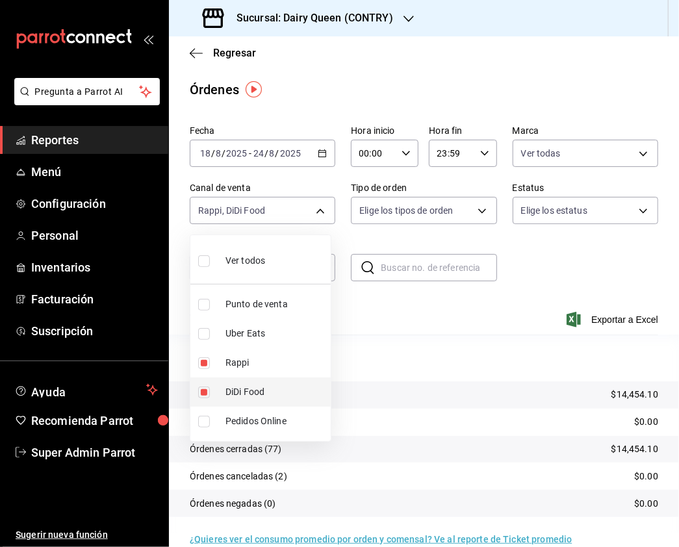
click at [204, 387] on input "checkbox" at bounding box center [204, 392] width 12 height 12
checkbox input "false"
type input "RAPPI"
click at [203, 334] on input "checkbox" at bounding box center [204, 334] width 12 height 12
checkbox input "true"
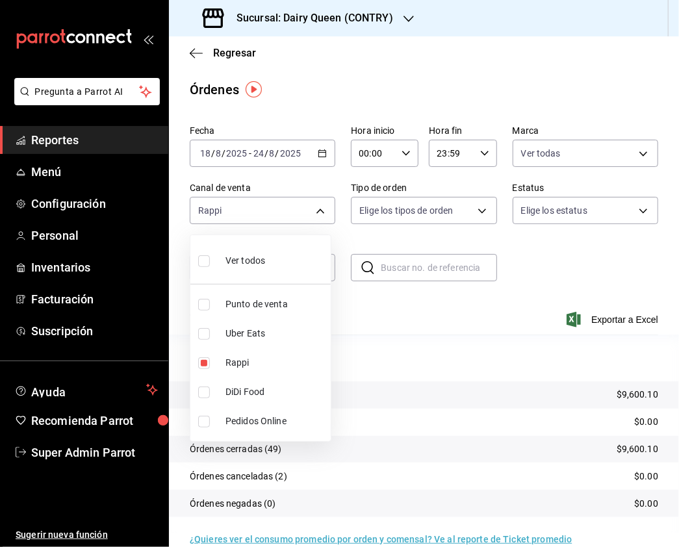
type input "RAPPI,UBER_EATS"
click at [203, 364] on input "checkbox" at bounding box center [204, 363] width 12 height 12
checkbox input "false"
type input "UBER_EATS"
click at [201, 391] on input "checkbox" at bounding box center [204, 392] width 12 height 12
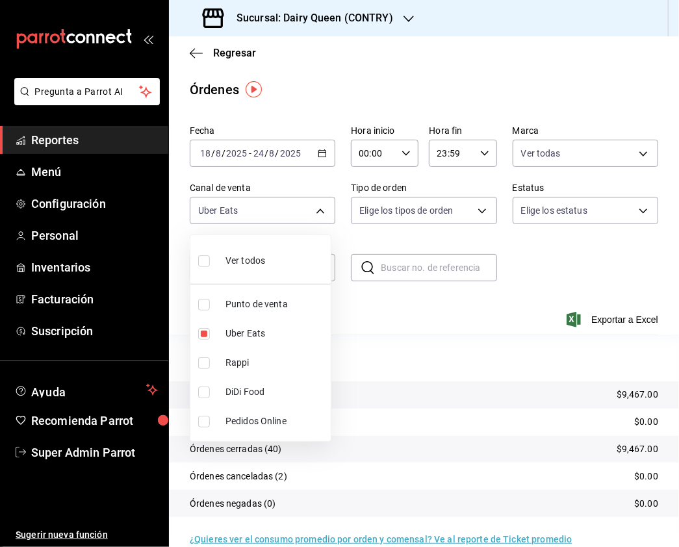
checkbox input "true"
type input "UBER_EATS,DIDI_FOOD"
click at [208, 335] on input "checkbox" at bounding box center [204, 334] width 12 height 12
checkbox input "false"
type input "DIDI_FOOD"
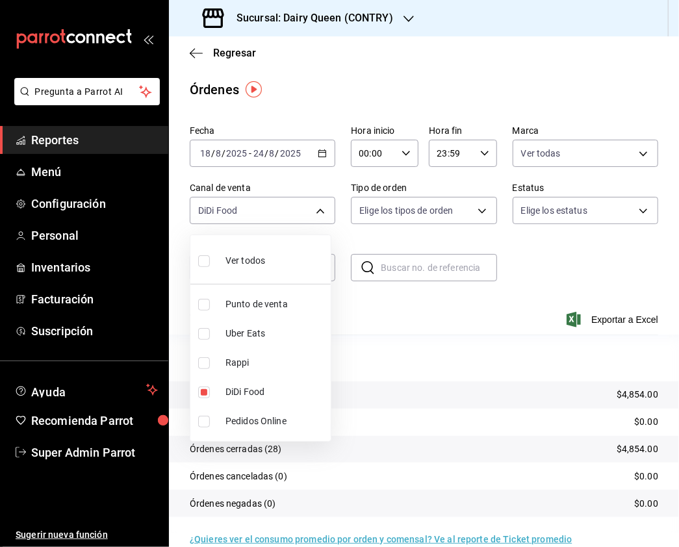
click at [409, 34] on div at bounding box center [339, 273] width 679 height 547
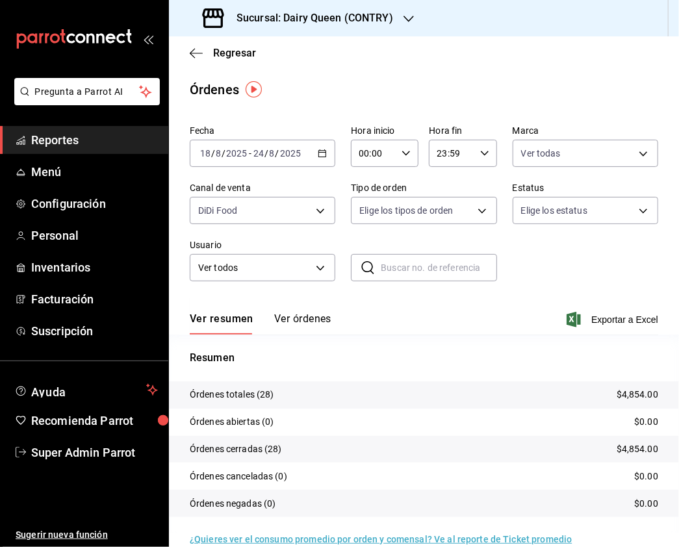
click at [399, 16] on div "Sucursal: Dairy Queen (CONTRY)" at bounding box center [299, 18] width 240 height 36
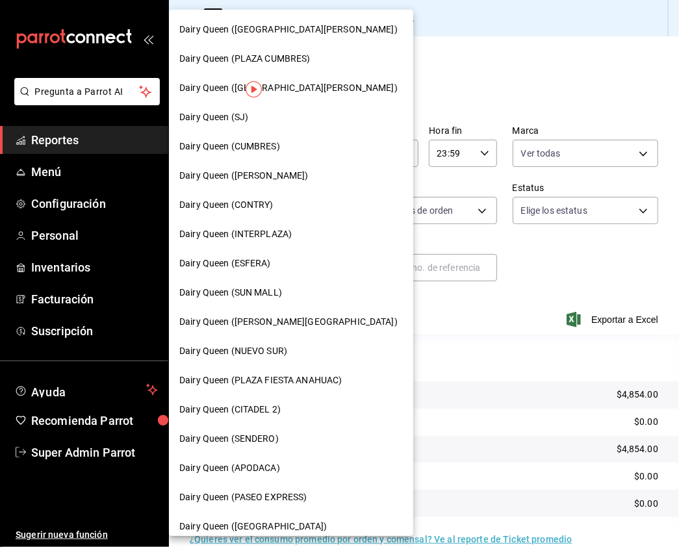
click at [264, 429] on div "Dairy Queen (SENDERO)" at bounding box center [291, 438] width 244 height 29
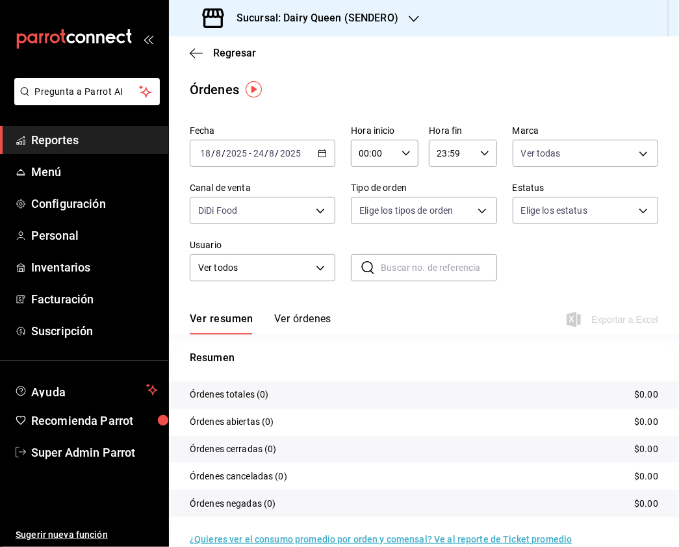
click at [560, 175] on div "Fecha [DATE] [DATE] - [DATE] [DATE] Hora inicio 00:00 Hora inicio Hora fin 23:5…" at bounding box center [424, 208] width 468 height 177
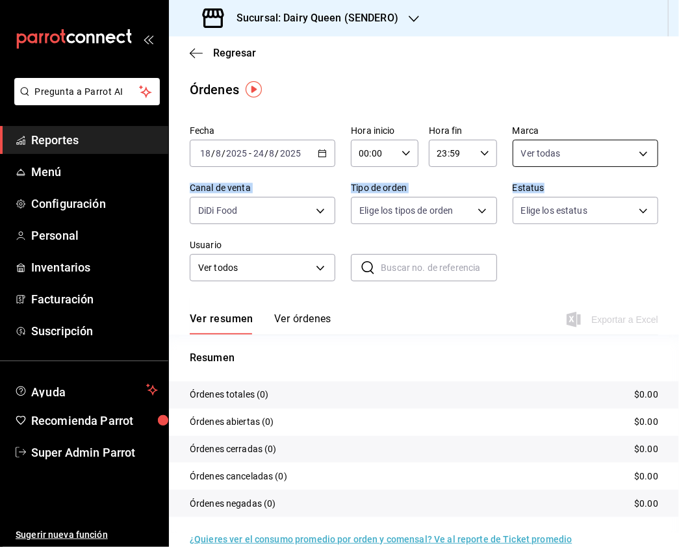
click at [618, 153] on body "Pregunta a Parrot AI Reportes Menú Configuración Personal Inventarios Facturaci…" at bounding box center [339, 273] width 679 height 547
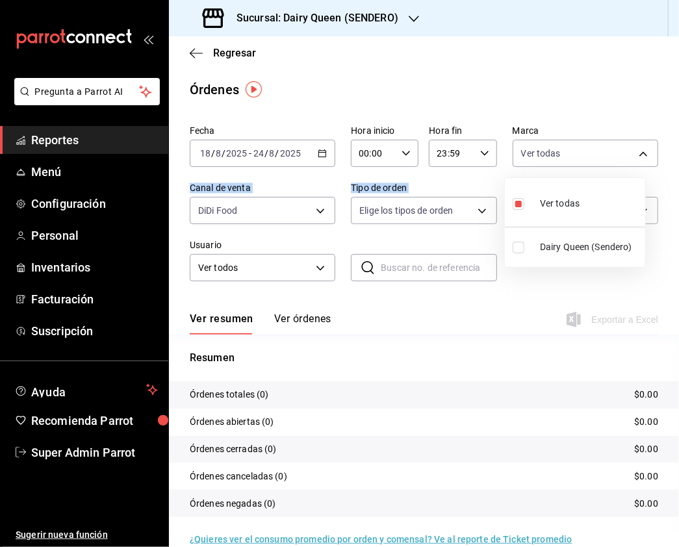
click at [518, 247] on input "checkbox" at bounding box center [518, 248] width 12 height 12
checkbox input "true"
type input "6ae56965-4050-49b0-b617-5b524e81bd13,faa19241-cb37-4dd1-b540-c7310fbb5ac4"
click at [520, 201] on input "checkbox" at bounding box center [518, 204] width 12 height 12
checkbox input "true"
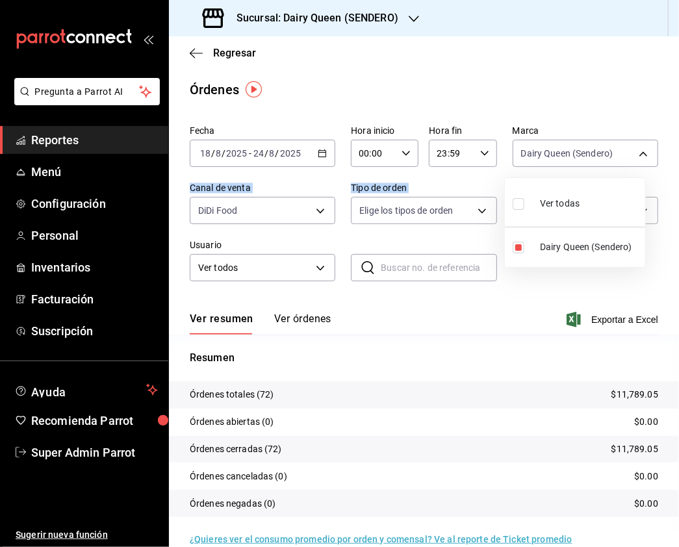
type input "faa19241-cb37-4dd1-b540-c7310fbb5ac4"
click at [305, 208] on div at bounding box center [339, 273] width 679 height 547
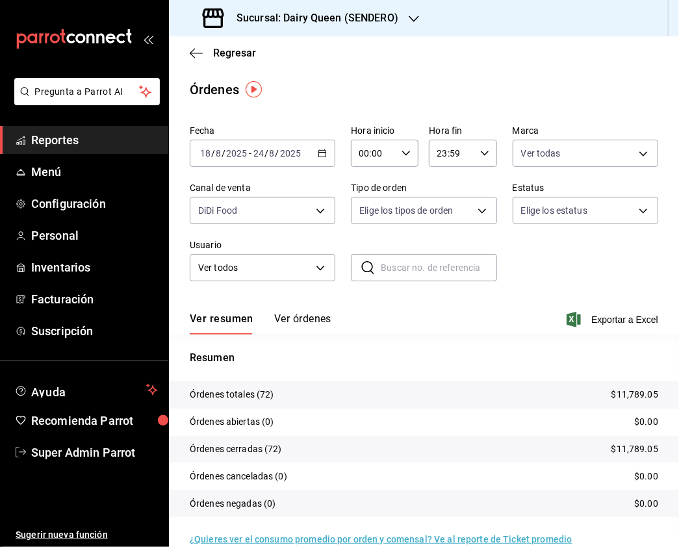
click at [312, 219] on body "Pregunta a Parrot AI Reportes Menú Configuración Personal Inventarios Facturaci…" at bounding box center [339, 273] width 679 height 547
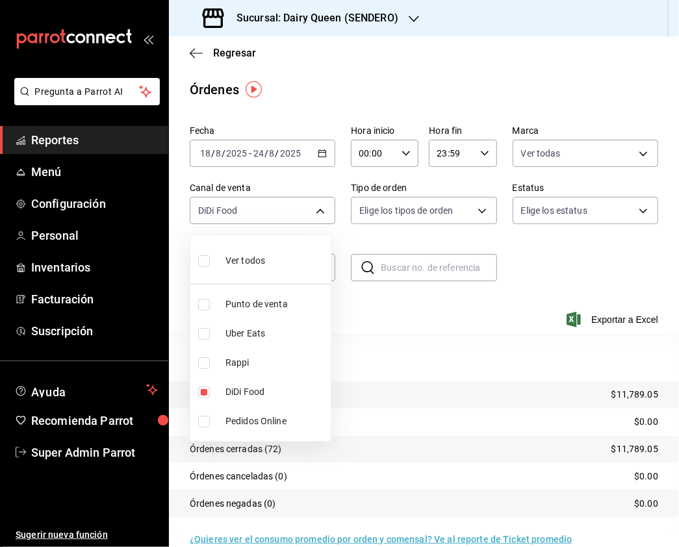
click at [208, 364] on input "checkbox" at bounding box center [204, 363] width 12 height 12
checkbox input "true"
type input "DIDI_FOOD,RAPPI"
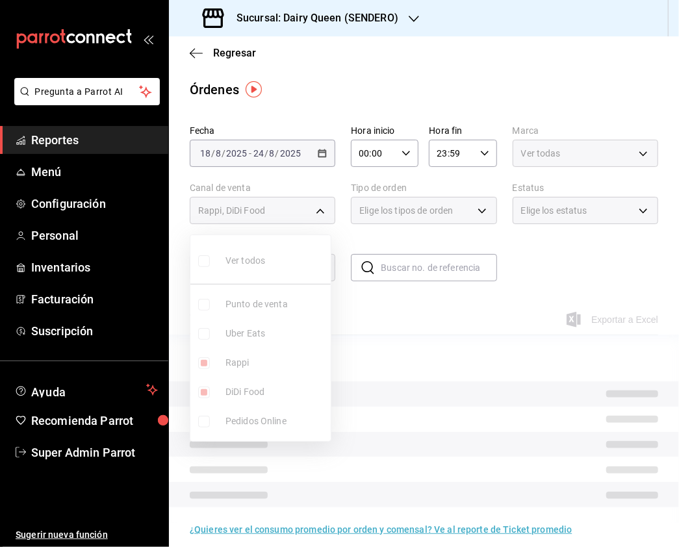
click at [203, 398] on ul "Ver todos Punto de venta Uber Eats Rappi DiDi Food Pedidos Online" at bounding box center [260, 338] width 140 height 206
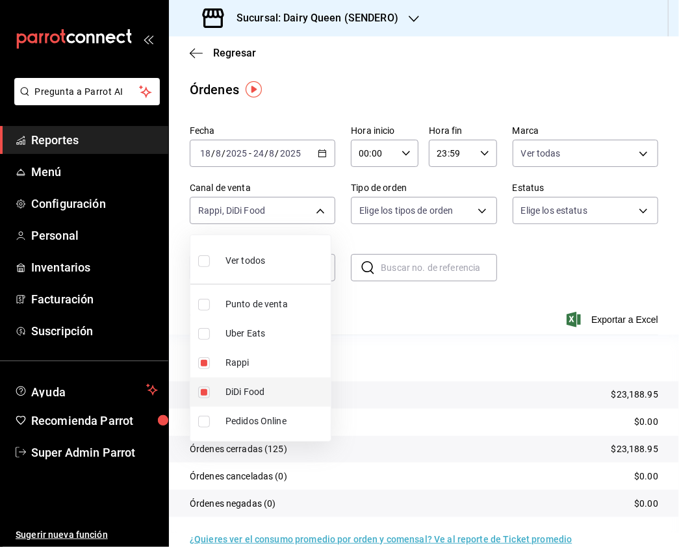
click at [204, 392] on input "checkbox" at bounding box center [204, 392] width 12 height 12
checkbox input "false"
type input "RAPPI"
click at [205, 336] on input "checkbox" at bounding box center [204, 334] width 12 height 12
checkbox input "true"
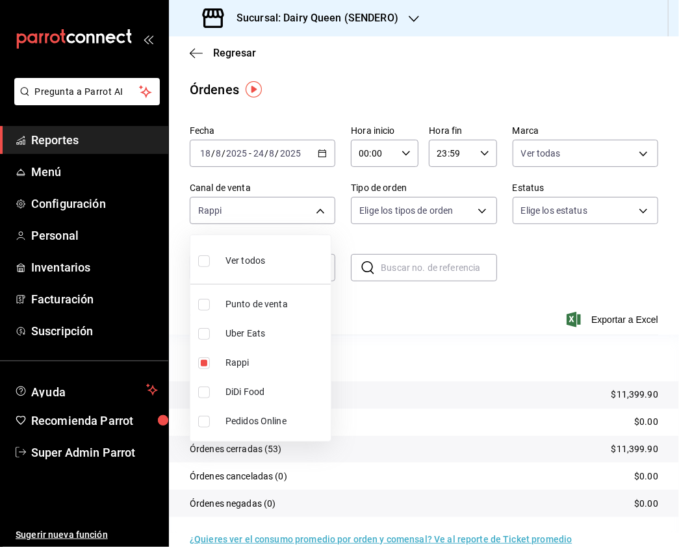
type input "RAPPI,UBER_EATS"
click at [201, 364] on input "checkbox" at bounding box center [204, 363] width 12 height 12
checkbox input "false"
type input "UBER_EATS"
click at [198, 396] on input "checkbox" at bounding box center [204, 392] width 12 height 12
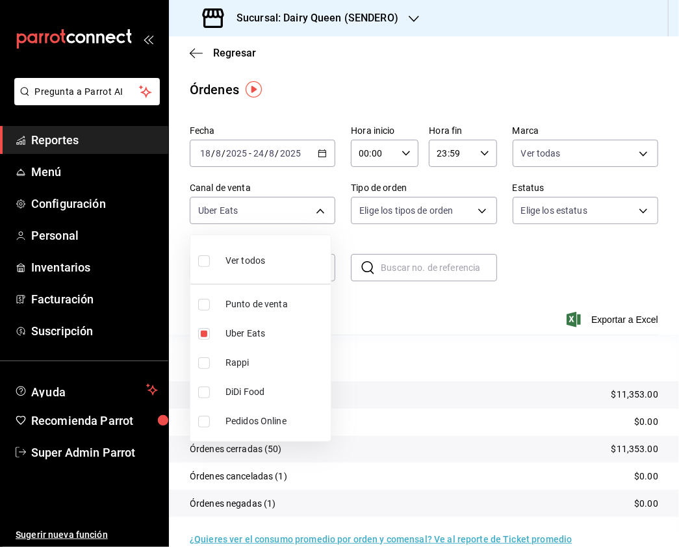
checkbox input "true"
type input "UBER_EATS,DIDI_FOOD"
click at [203, 331] on input "checkbox" at bounding box center [204, 334] width 12 height 12
checkbox input "false"
type input "DIDI_FOOD"
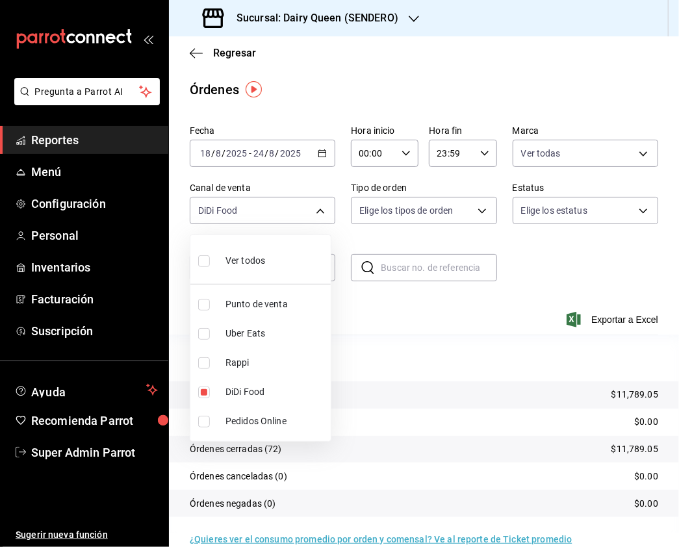
drag, startPoint x: 201, startPoint y: 260, endPoint x: 390, endPoint y: 212, distance: 195.8
click at [201, 260] on input "checkbox" at bounding box center [204, 261] width 12 height 12
checkbox input "true"
type input "PARROT,UBER_EATS,RAPPI,DIDI_FOOD,ONLINE"
checkbox input "true"
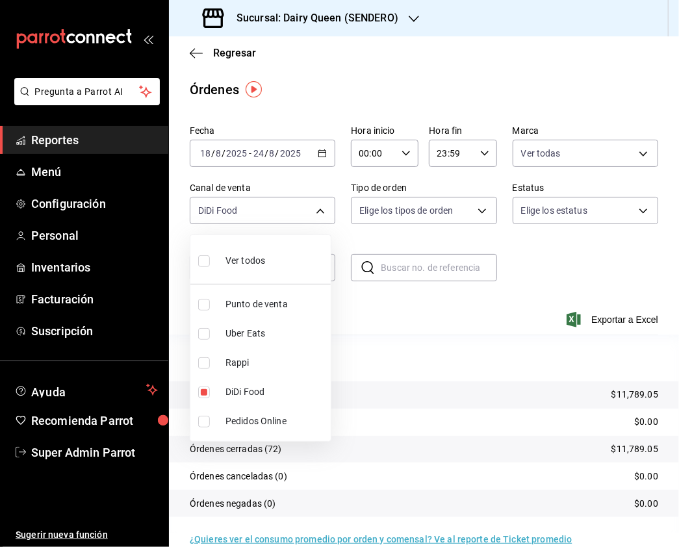
checkbox input "true"
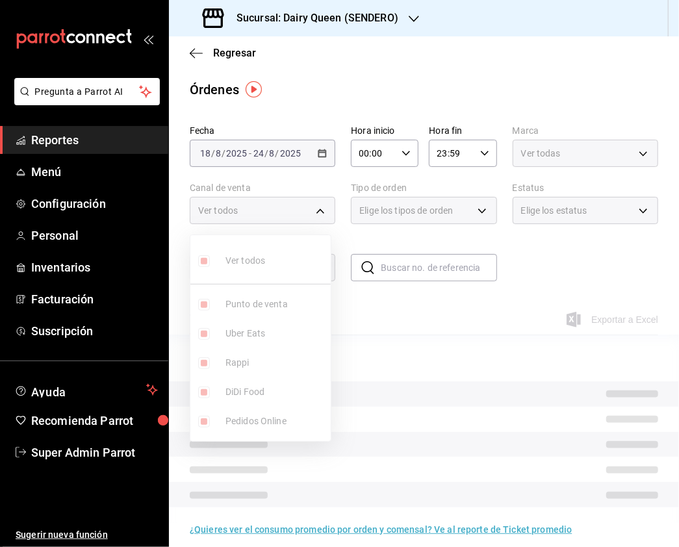
click at [391, 212] on div at bounding box center [339, 273] width 679 height 547
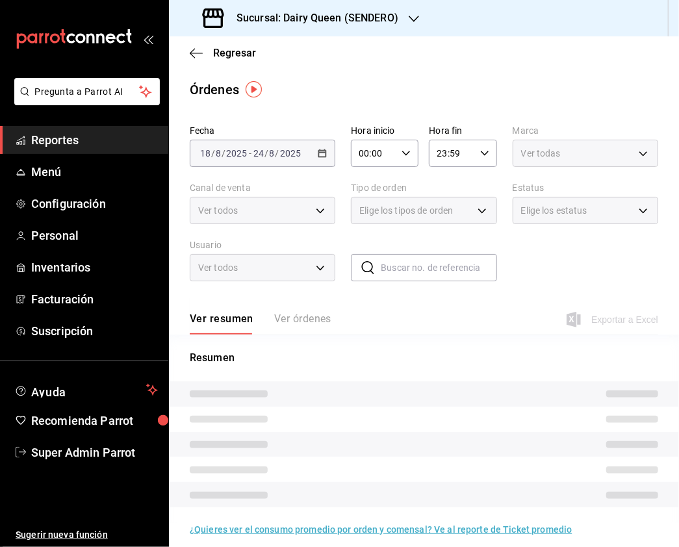
click at [473, 210] on div "Elige los tipos de orden" at bounding box center [423, 210] width 145 height 27
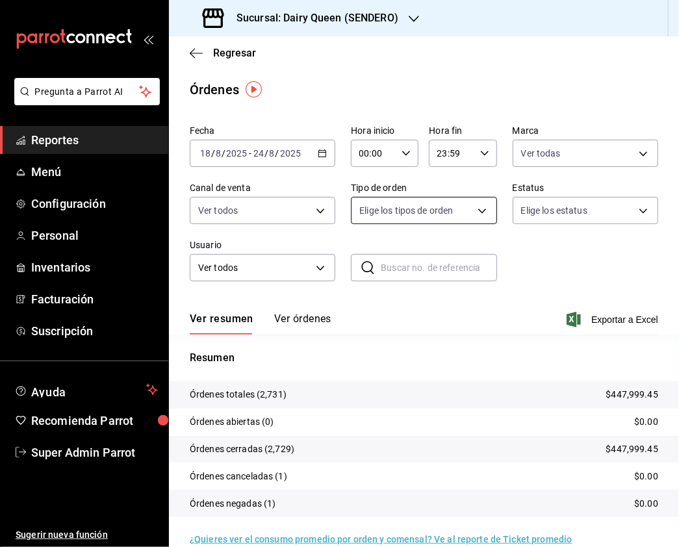
click at [470, 210] on body "Pregunta a Parrot AI Reportes Menú Configuración Personal Inventarios Facturaci…" at bounding box center [339, 273] width 679 height 547
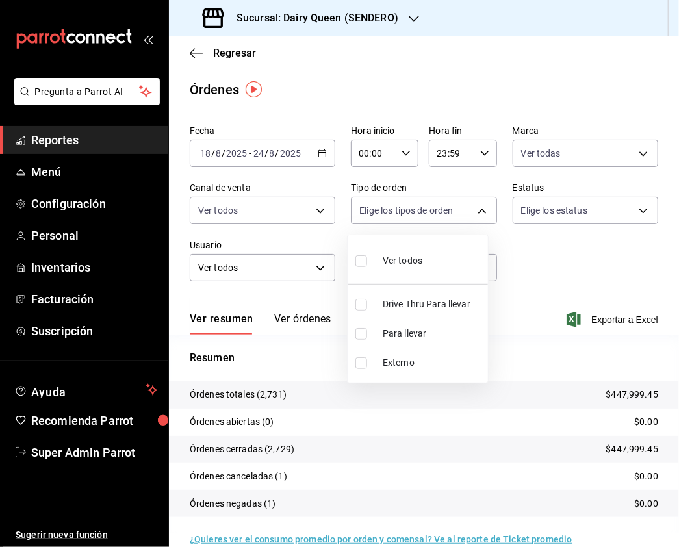
click at [360, 299] on input "checkbox" at bounding box center [361, 305] width 12 height 12
checkbox input "true"
type input "6ff26471-1826-49f7-93e7-ff087c56479f"
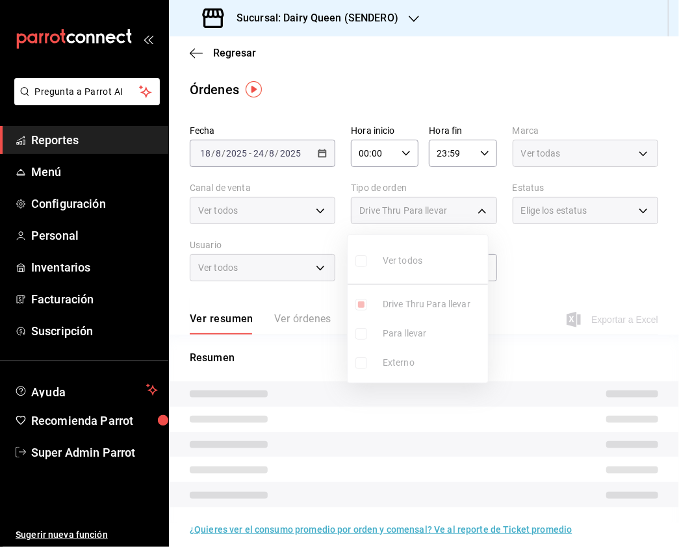
click at [575, 205] on div at bounding box center [339, 273] width 679 height 547
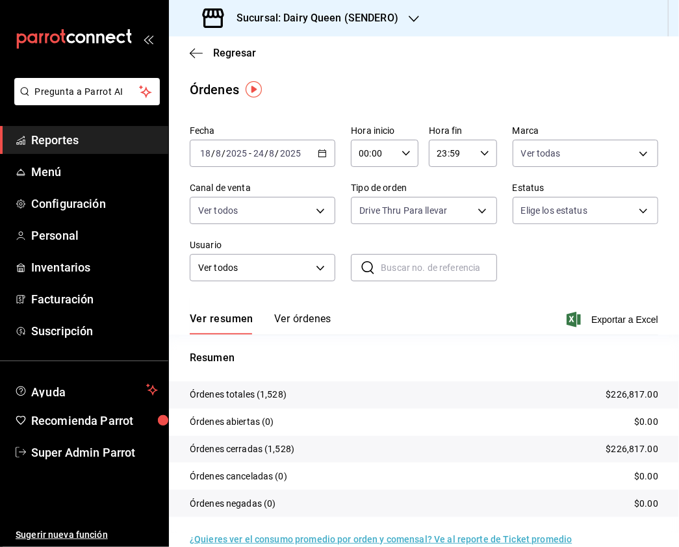
click at [377, 24] on h3 "Sucursal: Dairy Queen (SENDERO)" at bounding box center [312, 18] width 172 height 16
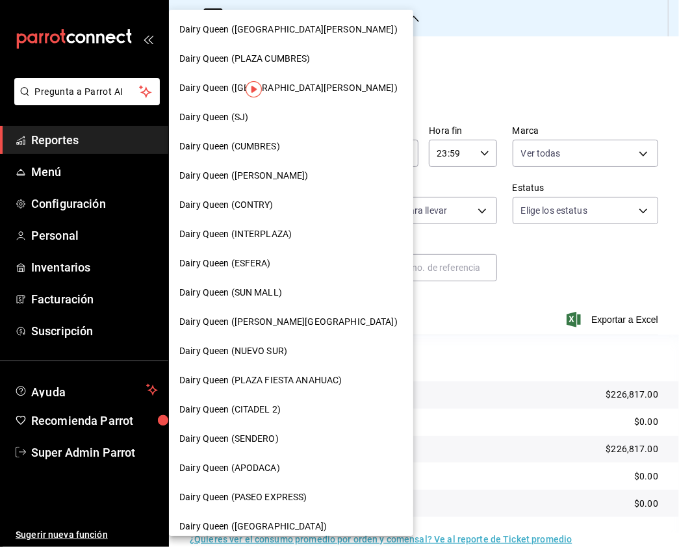
click at [457, 53] on div at bounding box center [339, 273] width 679 height 547
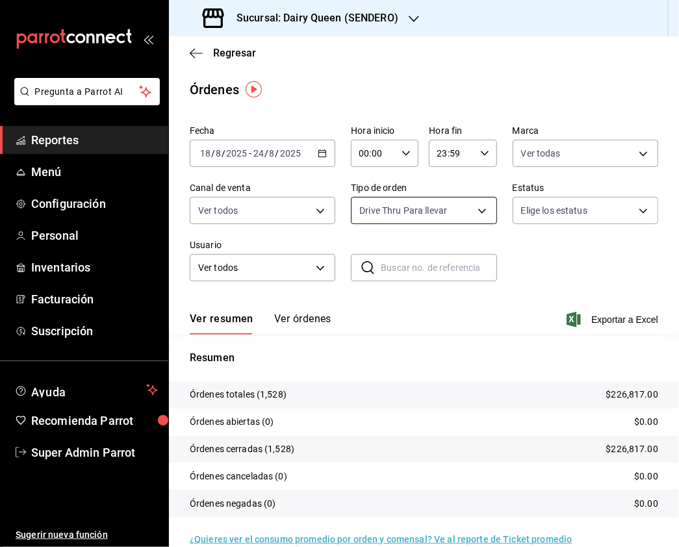
click at [475, 211] on body "Pregunta a Parrot AI Reportes Menú Configuración Personal Inventarios Facturaci…" at bounding box center [339, 273] width 679 height 547
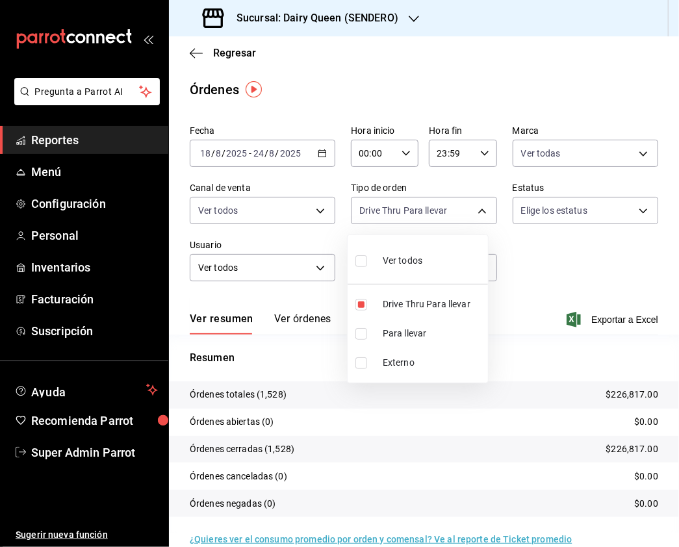
click at [357, 258] on input "checkbox" at bounding box center [361, 261] width 12 height 12
checkbox input "true"
type input "6ff26471-1826-49f7-93e7-ff087c56479f,eb0cfbc6-42f2-4035-a9a6-6d4a15061af5,EXTER…"
checkbox input "true"
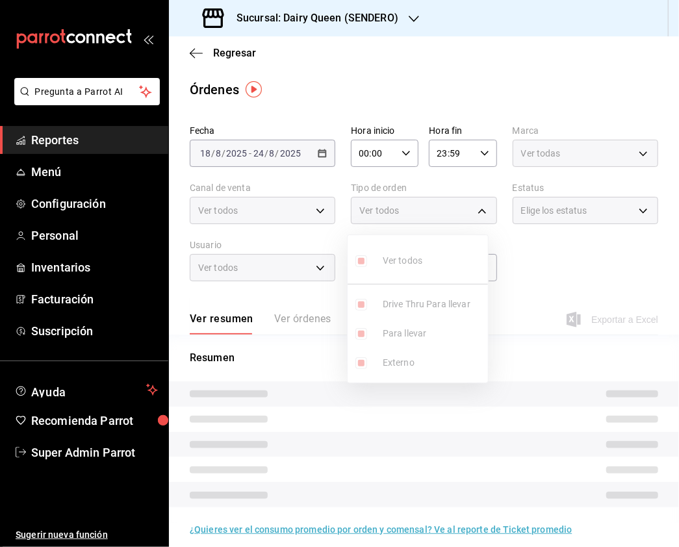
click at [596, 188] on div at bounding box center [339, 273] width 679 height 547
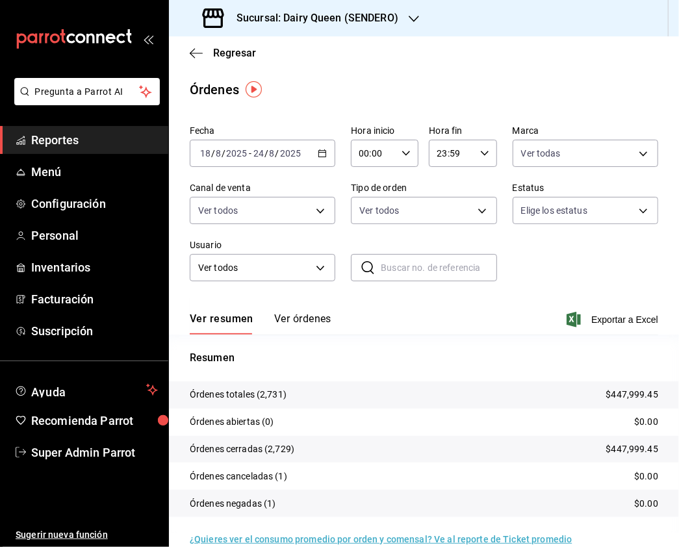
click at [418, 22] on div "Sucursal: Dairy Queen (SENDERO)" at bounding box center [301, 18] width 245 height 36
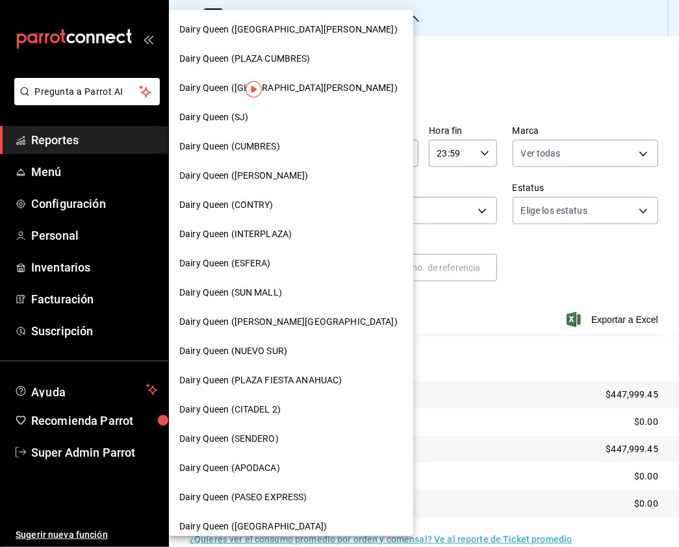
click at [263, 175] on span "Dairy Queen ([PERSON_NAME])" at bounding box center [243, 176] width 129 height 14
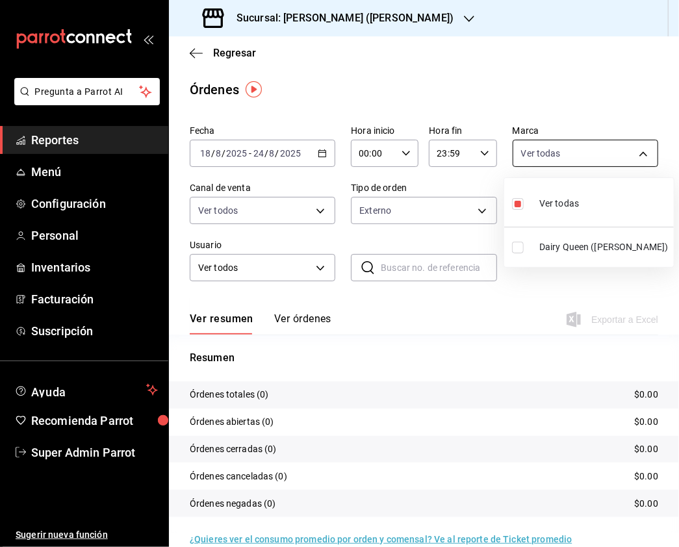
click at [597, 158] on body "Pregunta a Parrot AI Reportes Menú Configuración Personal Inventarios Facturaci…" at bounding box center [339, 273] width 679 height 547
click at [518, 247] on input "checkbox" at bounding box center [518, 248] width 12 height 12
checkbox input "true"
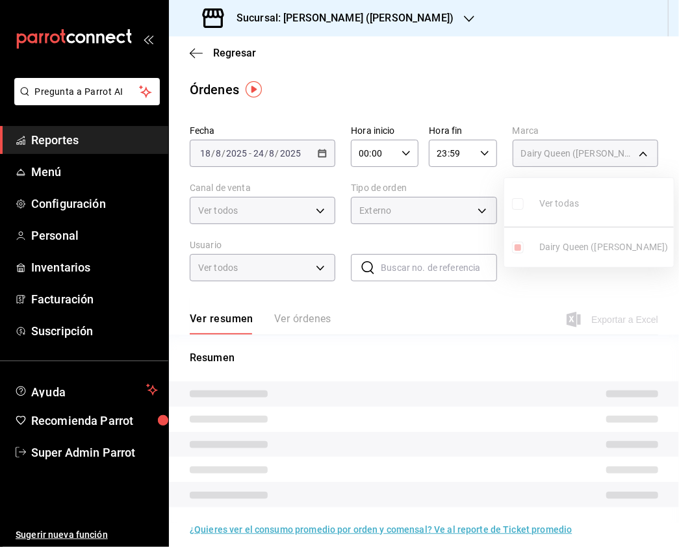
type input "faa19241-cb37-4dd1-b540-c7310fbb5ac4,7beb9436-a603-443e-8d78-6779a9706c45"
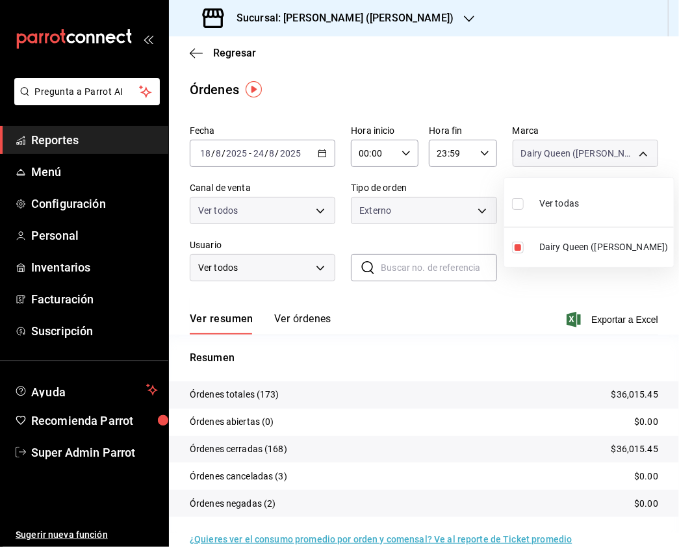
click at [517, 201] on input "checkbox" at bounding box center [518, 204] width 12 height 12
checkbox input "true"
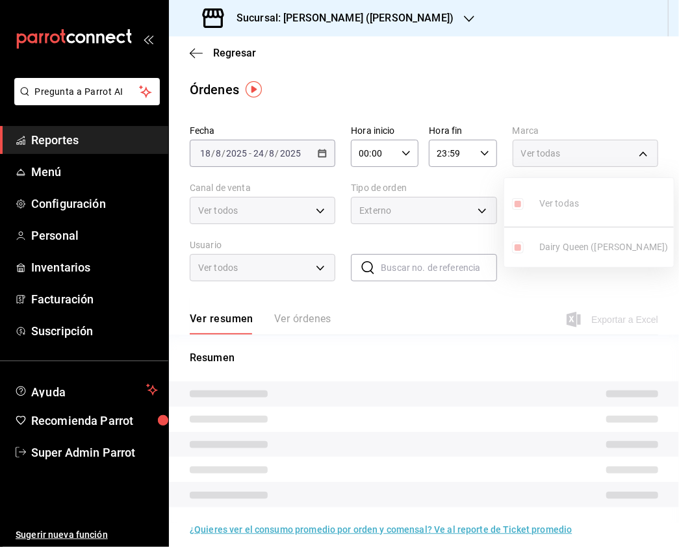
type input "7beb9436-a603-443e-8d78-6779a9706c45"
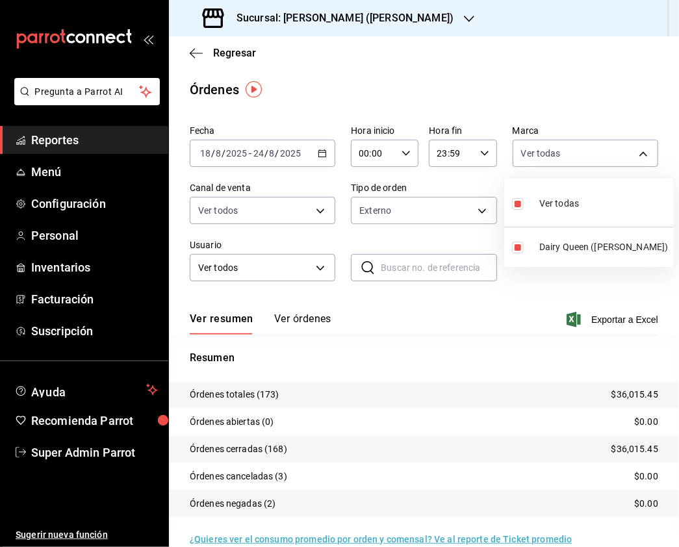
click at [295, 216] on div at bounding box center [339, 273] width 679 height 547
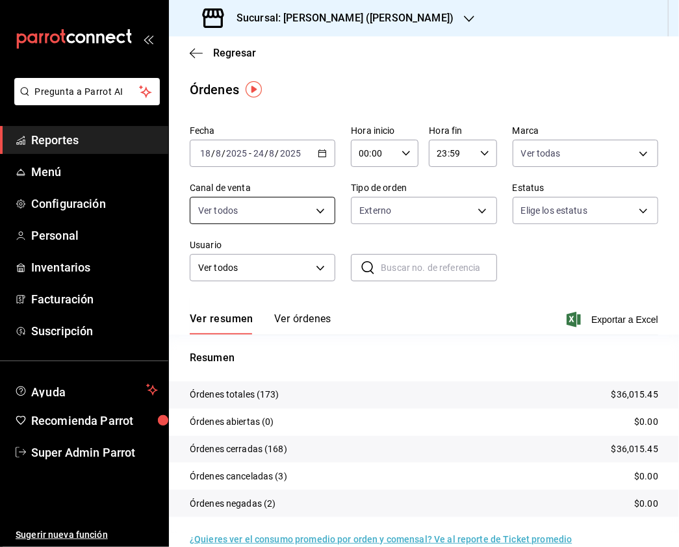
click at [315, 209] on body "Pregunta a Parrot AI Reportes Menú Configuración Personal Inventarios Facturaci…" at bounding box center [339, 273] width 679 height 547
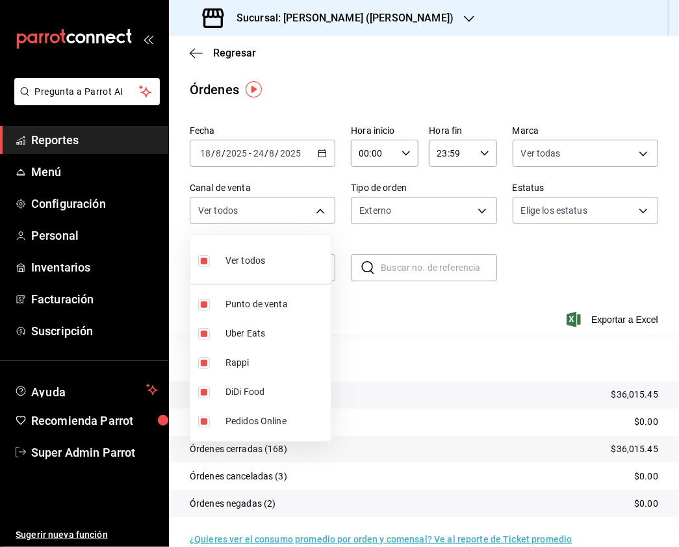
click at [207, 261] on input "checkbox" at bounding box center [204, 261] width 12 height 12
checkbox input "false"
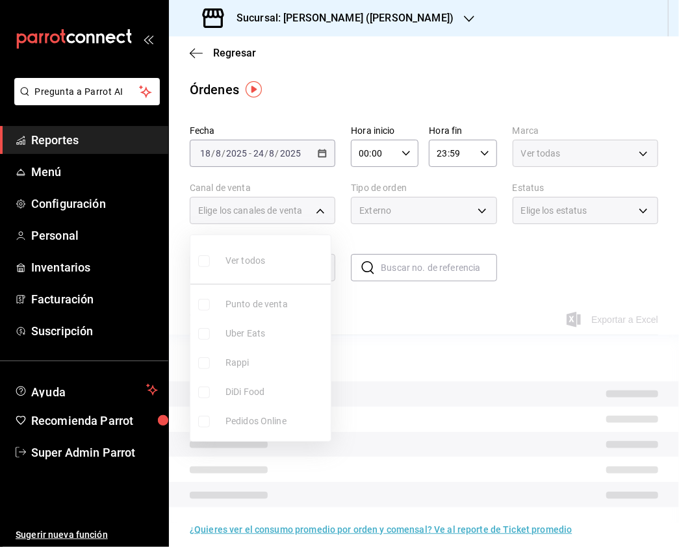
checkbox input "false"
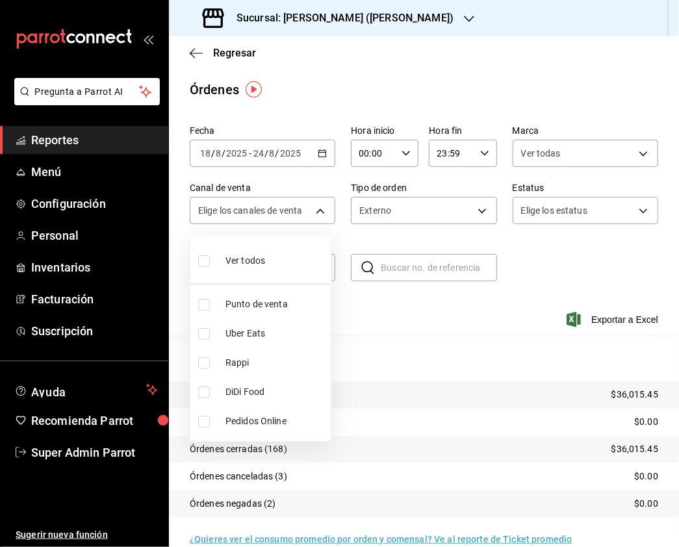
click at [201, 362] on input "checkbox" at bounding box center [204, 363] width 12 height 12
checkbox input "true"
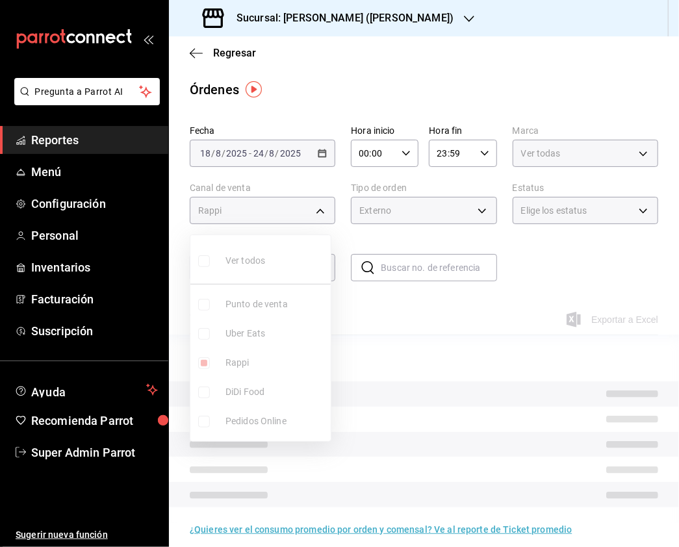
type input "RAPPI"
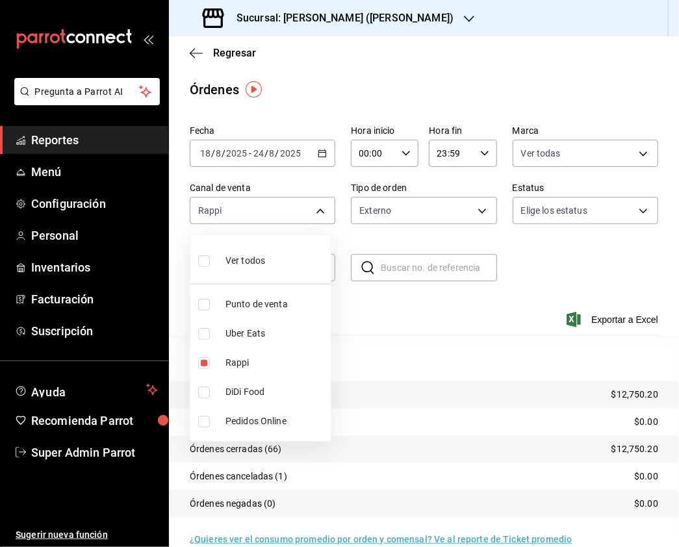
click at [207, 333] on input "checkbox" at bounding box center [204, 334] width 12 height 12
checkbox input "true"
type input "RAPPI,UBER_EATS"
click at [199, 364] on input "checkbox" at bounding box center [204, 363] width 12 height 12
checkbox input "false"
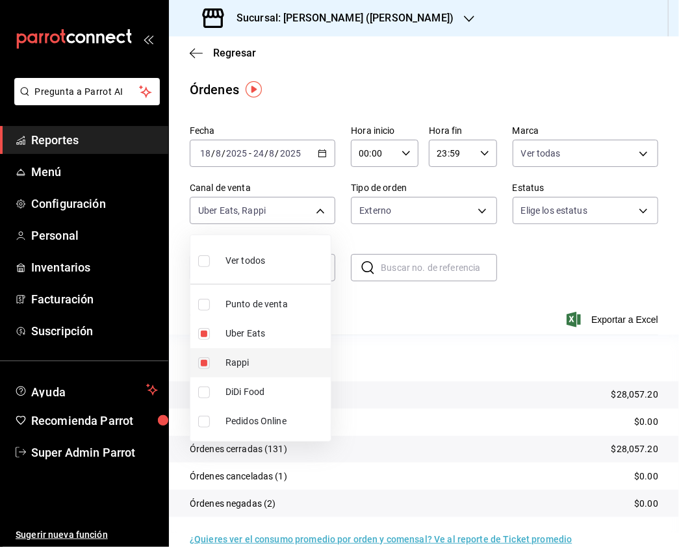
type input "UBER_EATS"
click at [201, 392] on input "checkbox" at bounding box center [204, 392] width 12 height 12
checkbox input "true"
type input "UBER_EATS,DIDI_FOOD"
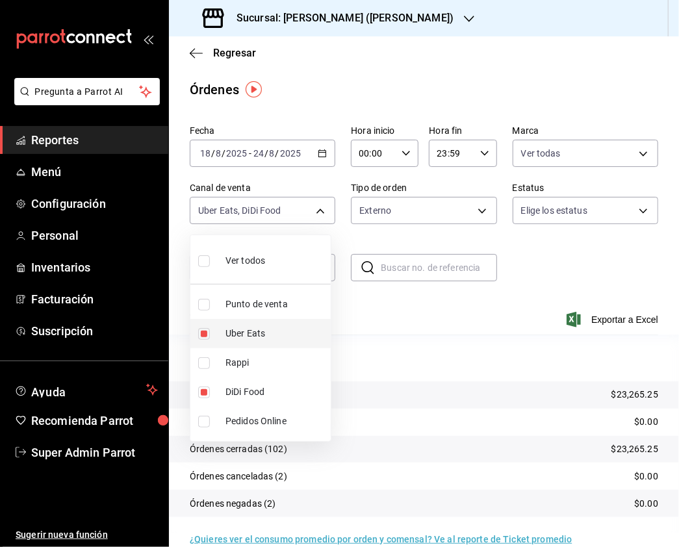
click at [205, 331] on input "checkbox" at bounding box center [204, 334] width 12 height 12
checkbox input "false"
type input "DIDI_FOOD"
drag, startPoint x: 201, startPoint y: 258, endPoint x: 260, endPoint y: 257, distance: 59.1
click at [201, 258] on input "checkbox" at bounding box center [204, 261] width 12 height 12
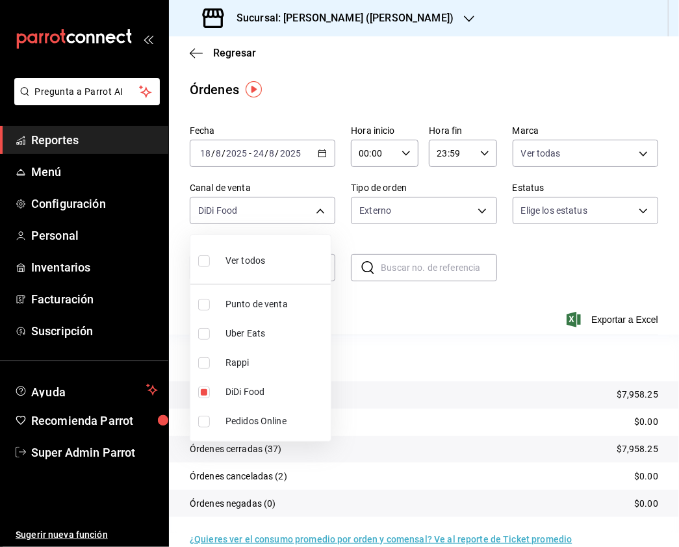
checkbox input "true"
type input "PARROT,UBER_EATS,RAPPI,DIDI_FOOD,ONLINE"
checkbox input "true"
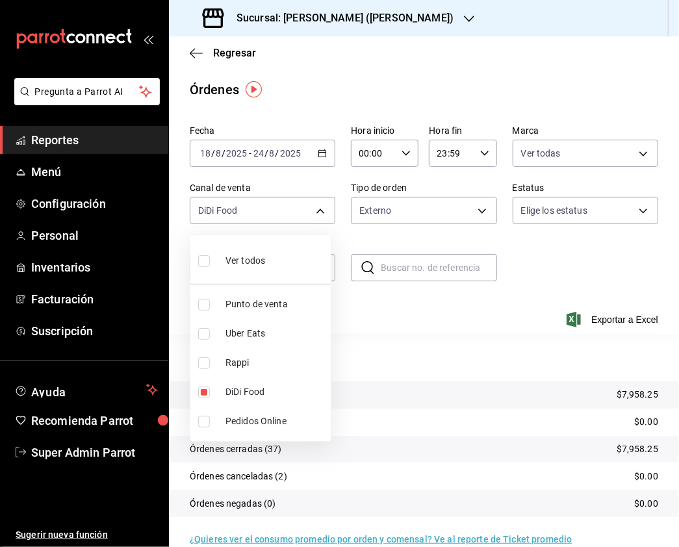
checkbox input "true"
click at [421, 212] on div at bounding box center [339, 273] width 679 height 547
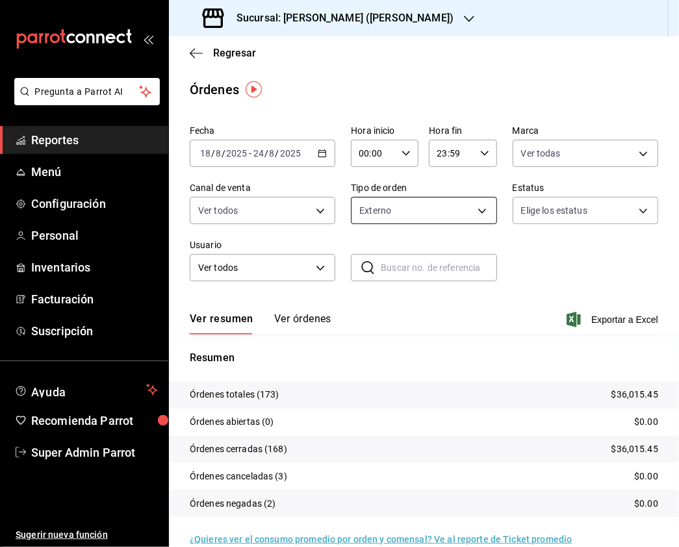
click at [463, 209] on body "Pregunta a Parrot AI Reportes Menú Configuración Personal Inventarios Facturaci…" at bounding box center [339, 273] width 679 height 547
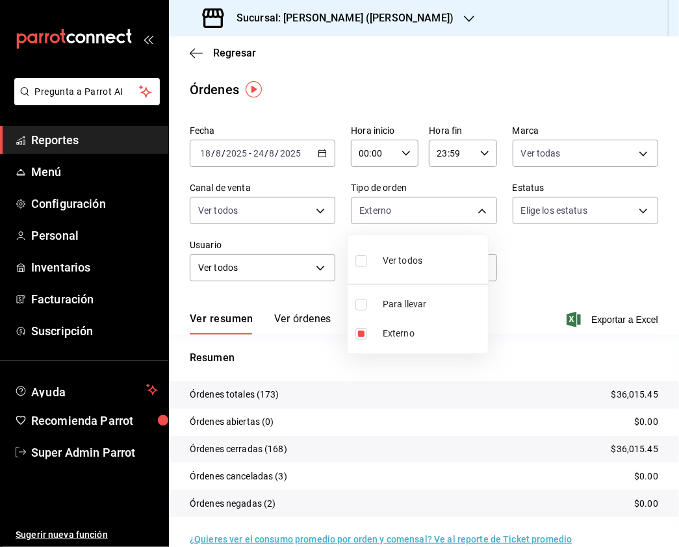
drag, startPoint x: 360, startPoint y: 260, endPoint x: 526, endPoint y: 219, distance: 171.2
click at [359, 260] on input "checkbox" at bounding box center [361, 261] width 12 height 12
checkbox input "true"
type input "ae563239-34fa-4b06-9565-1049cce1b05f,EXTERNAL"
checkbox input "true"
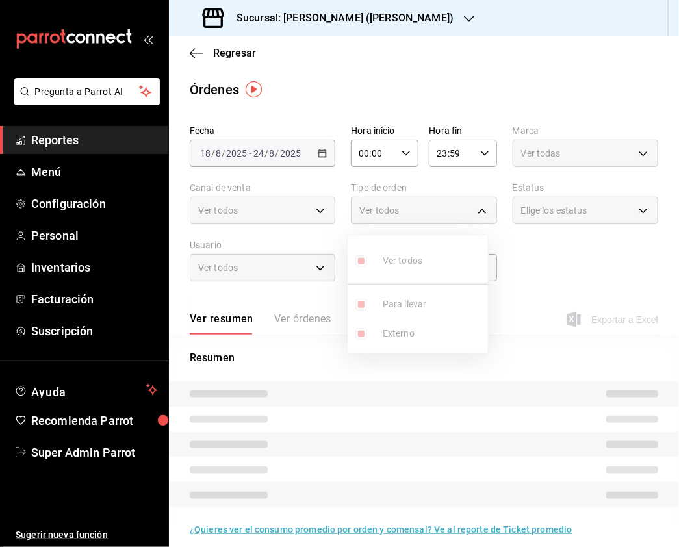
click at [553, 212] on div at bounding box center [339, 273] width 679 height 547
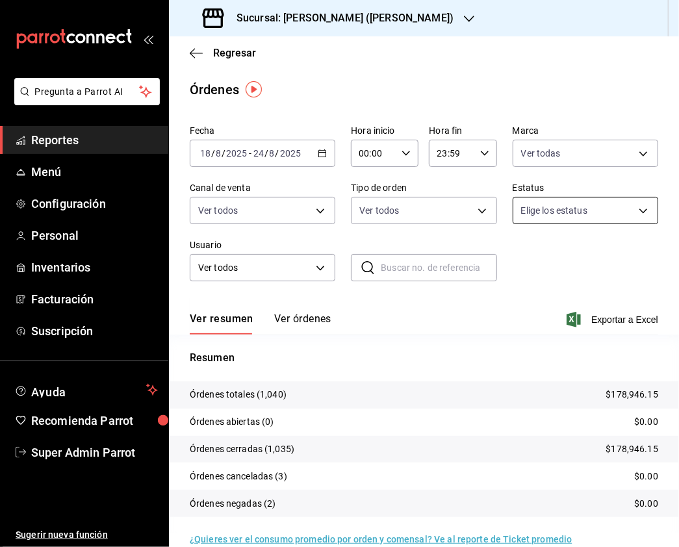
click at [632, 212] on body "Pregunta a Parrot AI Reportes Menú Configuración Personal Inventarios Facturaci…" at bounding box center [339, 273] width 679 height 547
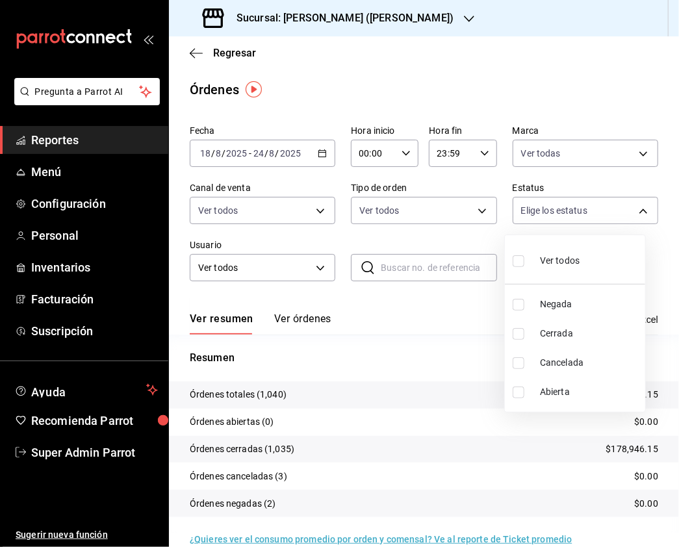
click at [397, 338] on div at bounding box center [339, 273] width 679 height 547
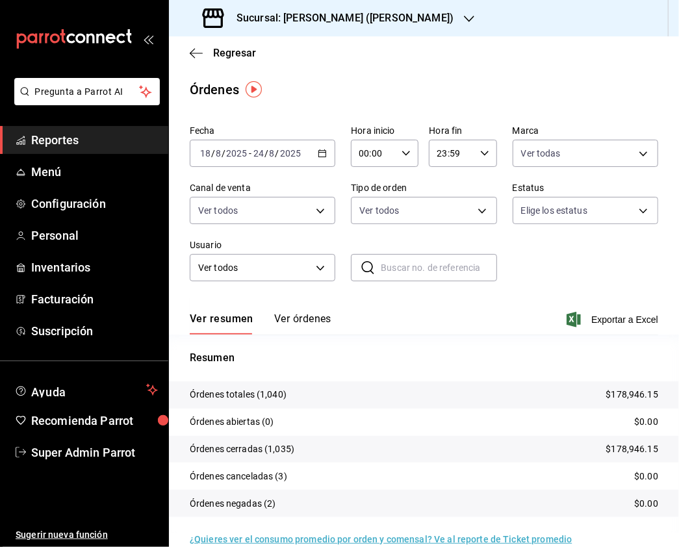
click at [364, 21] on h3 "Sucursal: [PERSON_NAME] ([PERSON_NAME])" at bounding box center [339, 18] width 227 height 16
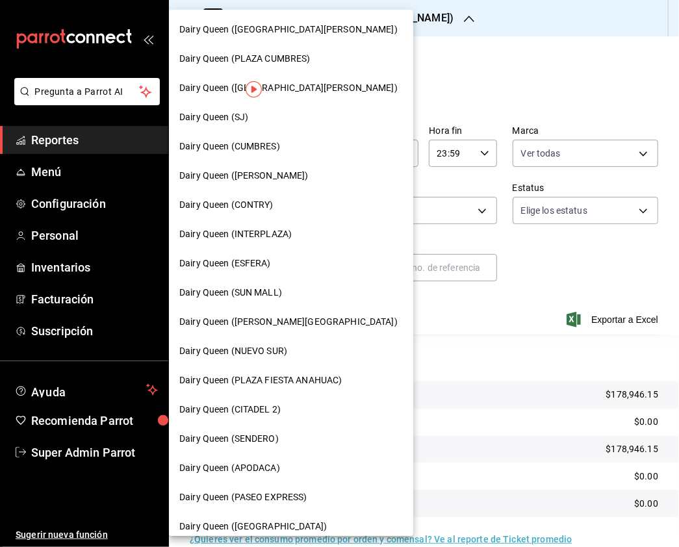
click at [294, 153] on div "Dairy Queen (CUMBRES)" at bounding box center [291, 146] width 244 height 29
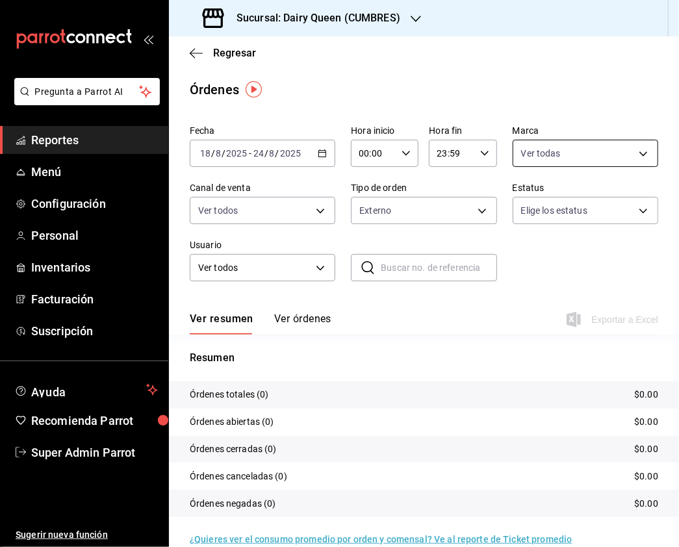
click at [525, 162] on body "Pregunta a Parrot AI Reportes Menú Configuración Personal Inventarios Facturaci…" at bounding box center [339, 273] width 679 height 547
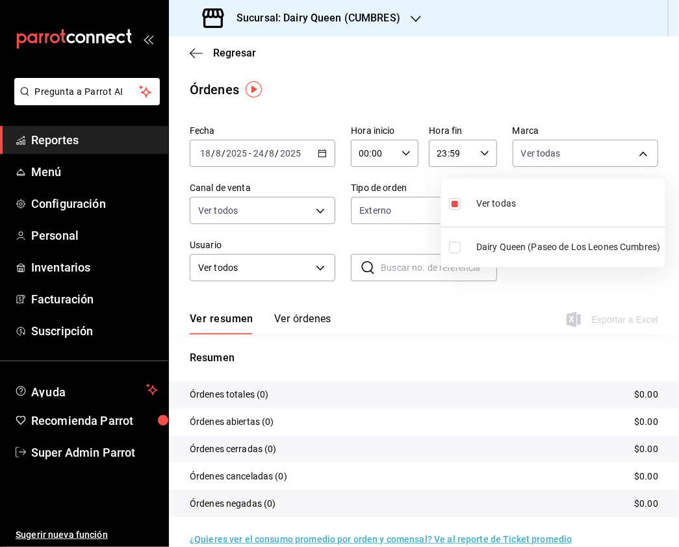
click at [451, 250] on input "checkbox" at bounding box center [455, 248] width 12 height 12
checkbox input "true"
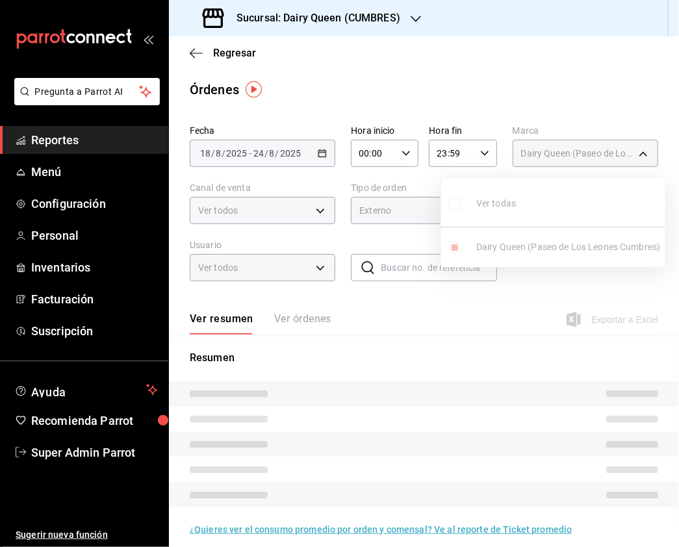
type input "7beb9436-a603-443e-8d78-6779a9706c45,94e83ef2-f479-4c8b-b8c0-f9605114b40c"
click at [453, 204] on ul "Ver todas Dairy Queen (Paseo de Los Leones Cumbres)" at bounding box center [553, 222] width 224 height 89
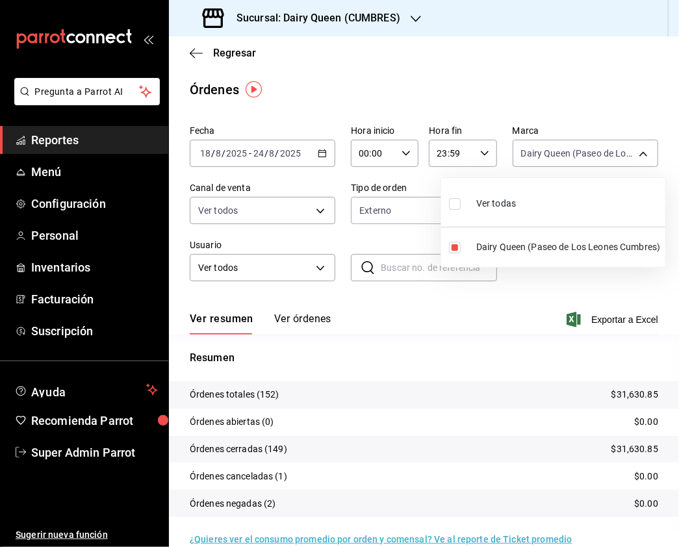
click at [453, 204] on input "checkbox" at bounding box center [455, 204] width 12 height 12
checkbox input "true"
type input "94e83ef2-f479-4c8b-b8c0-f9605114b40c"
click at [278, 214] on div at bounding box center [339, 273] width 679 height 547
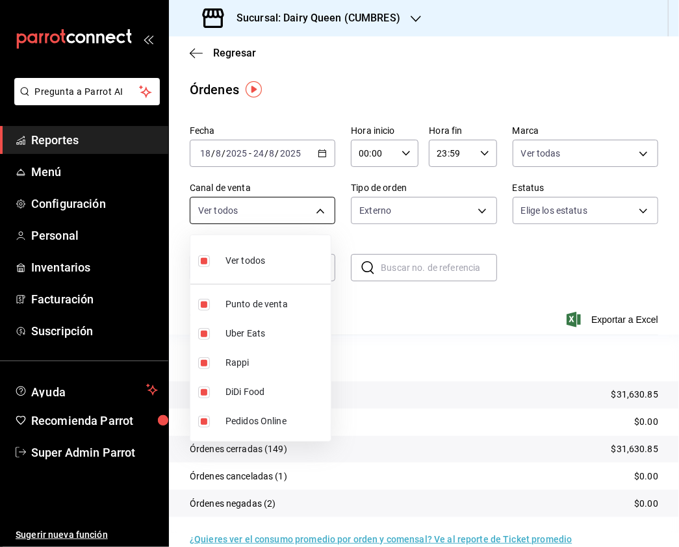
click at [310, 209] on body "Pregunta a Parrot AI Reportes Menú Configuración Personal Inventarios Facturaci…" at bounding box center [339, 273] width 679 height 547
click at [205, 263] on input "checkbox" at bounding box center [204, 261] width 12 height 12
checkbox input "false"
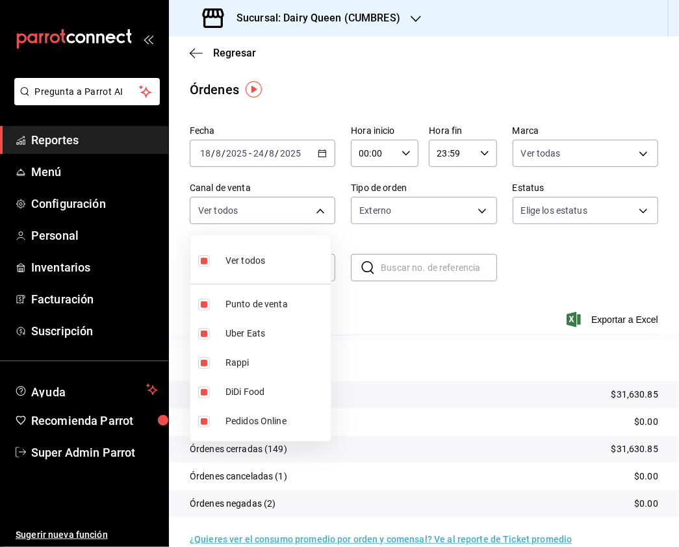
checkbox input "false"
click at [201, 364] on input "checkbox" at bounding box center [204, 363] width 12 height 12
checkbox input "true"
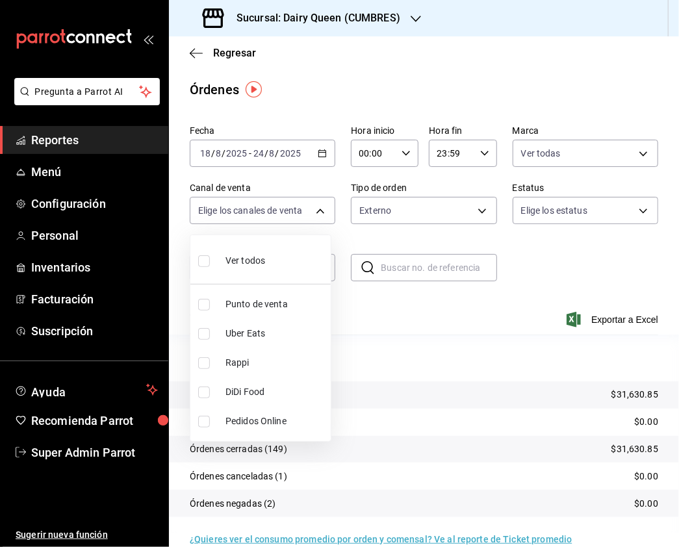
type input "RAPPI"
click at [205, 330] on input "checkbox" at bounding box center [204, 334] width 12 height 12
checkbox input "true"
type input "RAPPI,UBER_EATS"
click at [205, 359] on input "checkbox" at bounding box center [204, 363] width 12 height 12
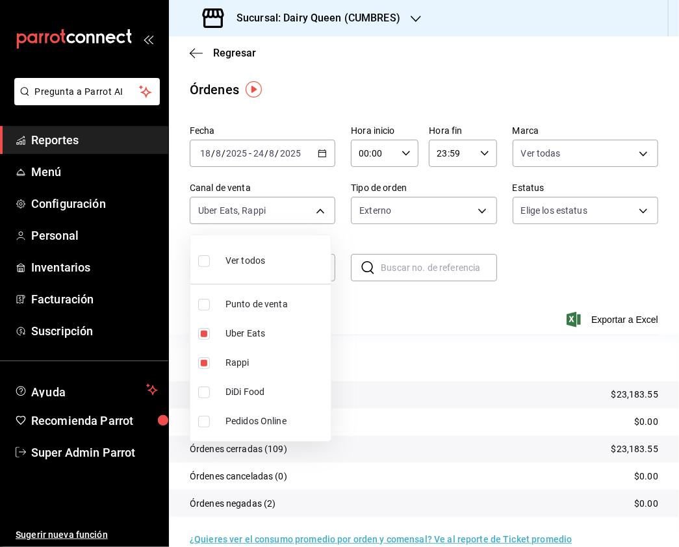
checkbox input "false"
drag, startPoint x: 207, startPoint y: 401, endPoint x: 201, endPoint y: 395, distance: 8.3
click at [203, 401] on li "DiDi Food" at bounding box center [260, 391] width 140 height 29
type input "UBER_EATS,DIDI_FOOD"
checkbox input "true"
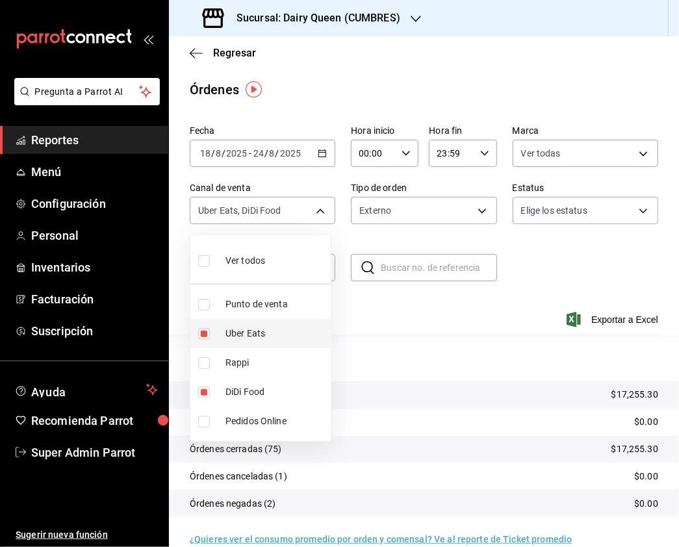
click at [207, 331] on input "checkbox" at bounding box center [204, 334] width 12 height 12
checkbox input "false"
click at [196, 260] on li "Ver todos" at bounding box center [260, 259] width 140 height 38
type input "PARROT,UBER_EATS,RAPPI,DIDI_FOOD,ONLINE"
checkbox input "true"
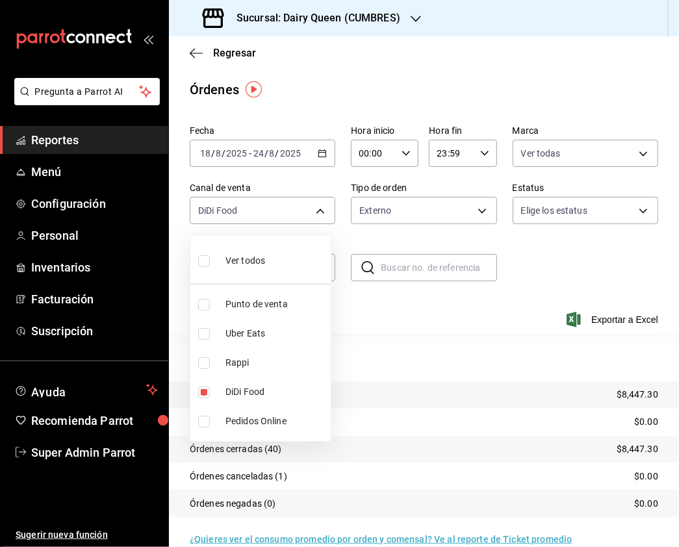
checkbox input "true"
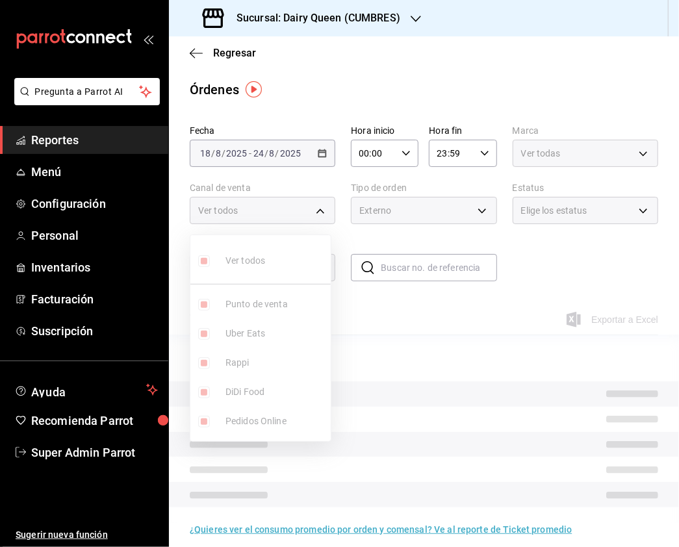
click at [394, 214] on div at bounding box center [339, 273] width 679 height 547
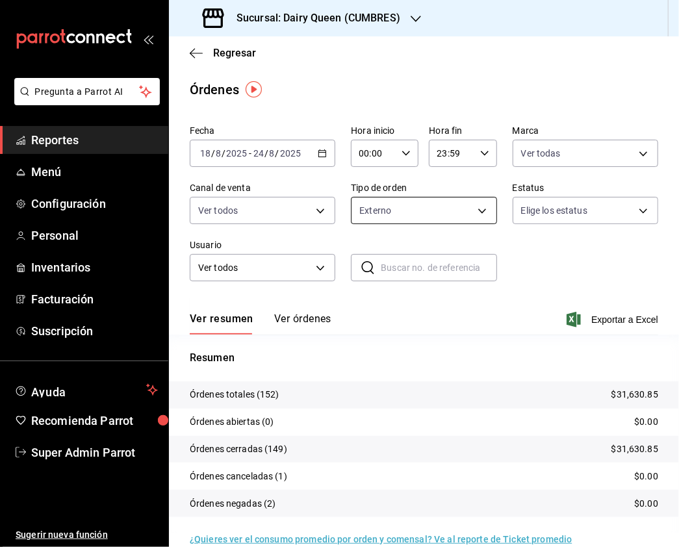
click at [420, 216] on body "Pregunta a Parrot AI Reportes Menú Configuración Personal Inventarios Facturaci…" at bounding box center [339, 273] width 679 height 547
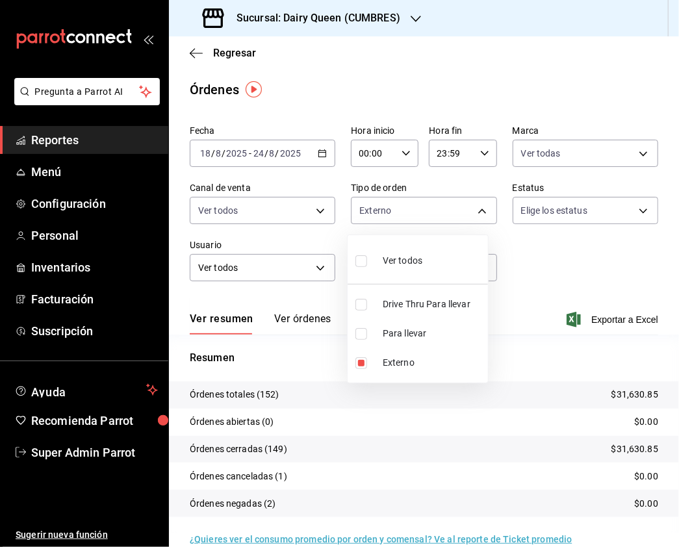
click at [367, 300] on label at bounding box center [363, 305] width 17 height 12
click at [367, 300] on input "checkbox" at bounding box center [361, 305] width 12 height 12
checkbox input "false"
type input "ae563239-34fa-4b06-9565-1049cce1b05f,EXTERNAL"
checkbox input "false"
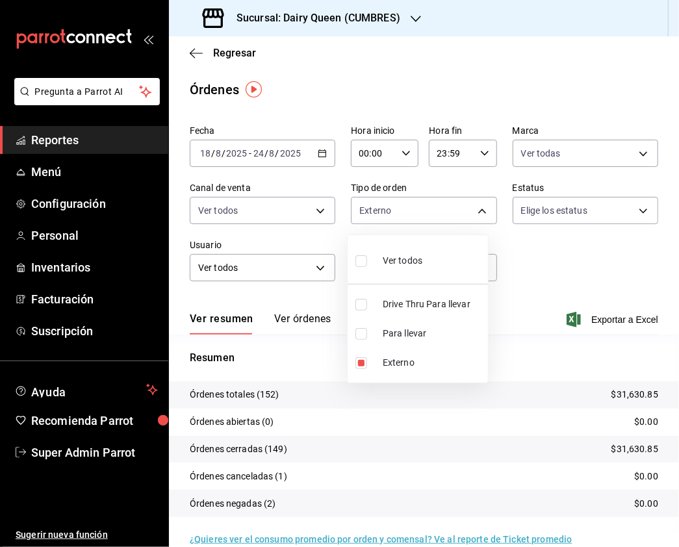
click at [357, 365] on input "checkbox" at bounding box center [361, 363] width 12 height 12
checkbox input "false"
type input "ae563239-34fa-4b06-9565-1049cce1b05f"
click at [360, 305] on input "checkbox" at bounding box center [361, 305] width 12 height 12
checkbox input "true"
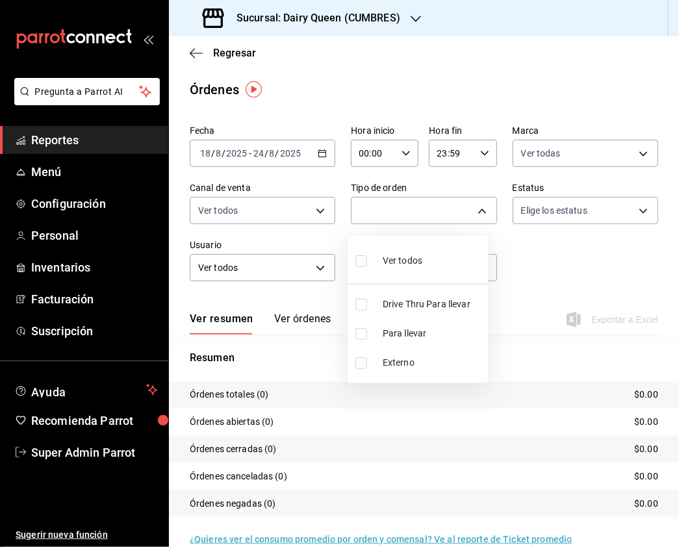
type input "ae563239-34fa-4b06-9565-1049cce1b05f,1352e99f-5f17-4501-be50-83c6b4a52896"
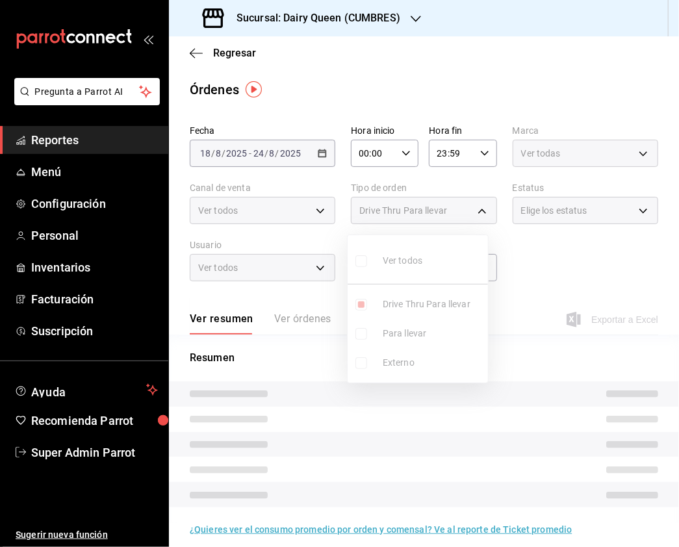
click at [579, 255] on div at bounding box center [339, 273] width 679 height 547
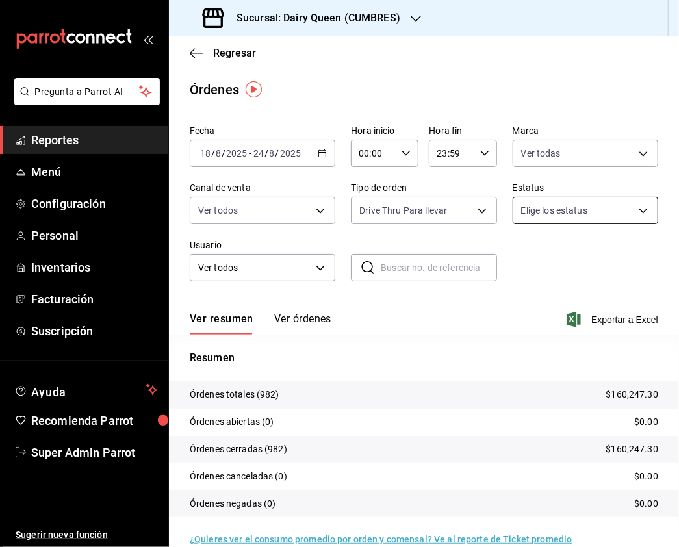
click at [569, 214] on body "Pregunta a Parrot AI Reportes Menú Configuración Personal Inventarios Facturaci…" at bounding box center [339, 273] width 679 height 547
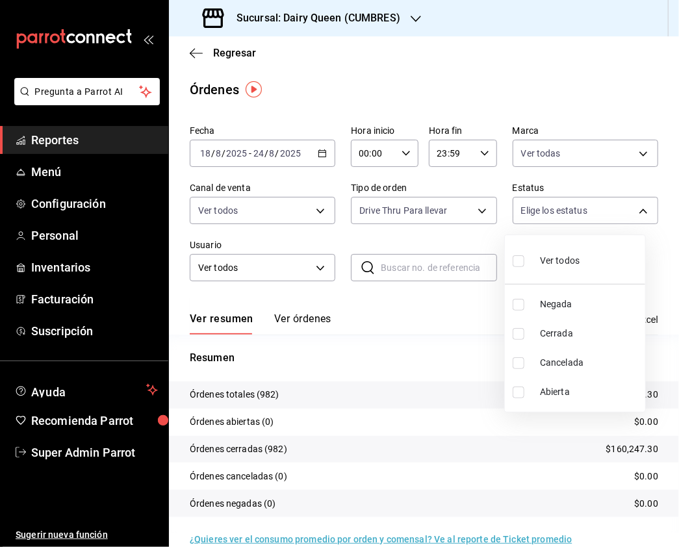
click at [459, 233] on div at bounding box center [339, 273] width 679 height 547
click at [535, 219] on body "Pregunta a Parrot AI Reportes Menú Configuración Personal Inventarios Facturaci…" at bounding box center [339, 273] width 679 height 547
click at [411, 209] on div at bounding box center [339, 273] width 679 height 547
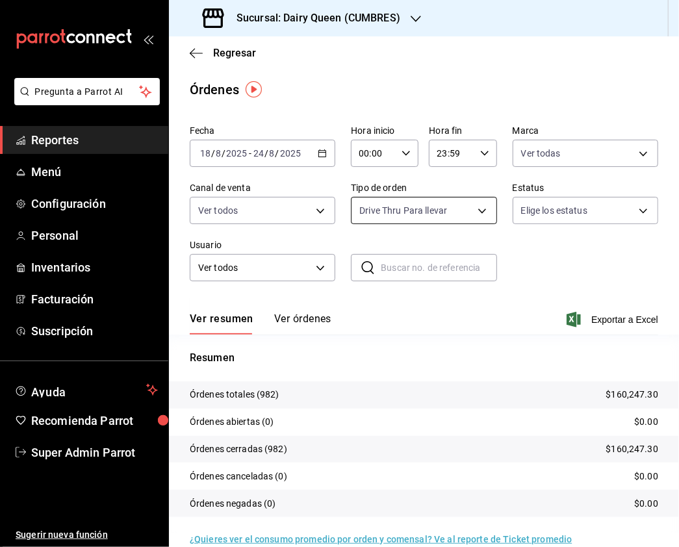
click at [452, 208] on body "Pregunta a Parrot AI Reportes Menú Configuración Personal Inventarios Facturaci…" at bounding box center [339, 273] width 679 height 547
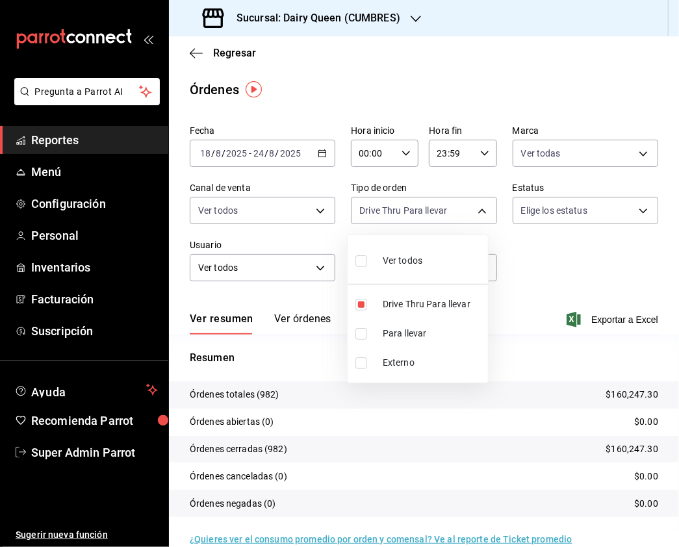
click at [357, 258] on input "checkbox" at bounding box center [361, 261] width 12 height 12
checkbox input "true"
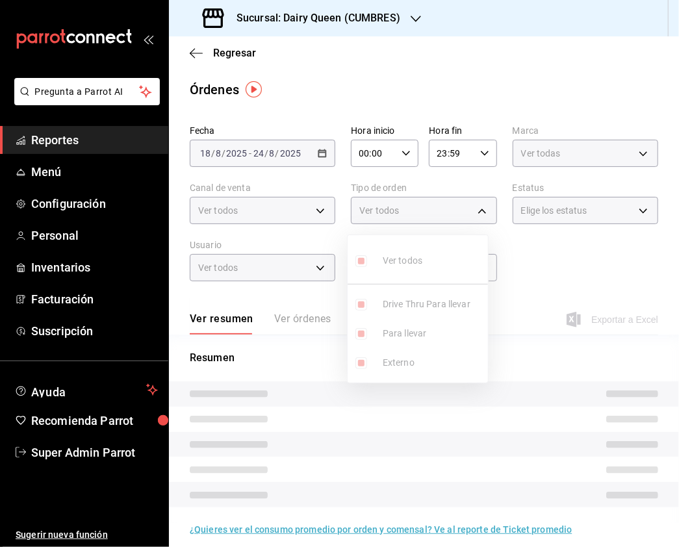
type input "1352e99f-5f17-4501-be50-83c6b4a52896,9b2ff183-2223-444c-b107-9342aa23a078,EXTER…"
checkbox input "true"
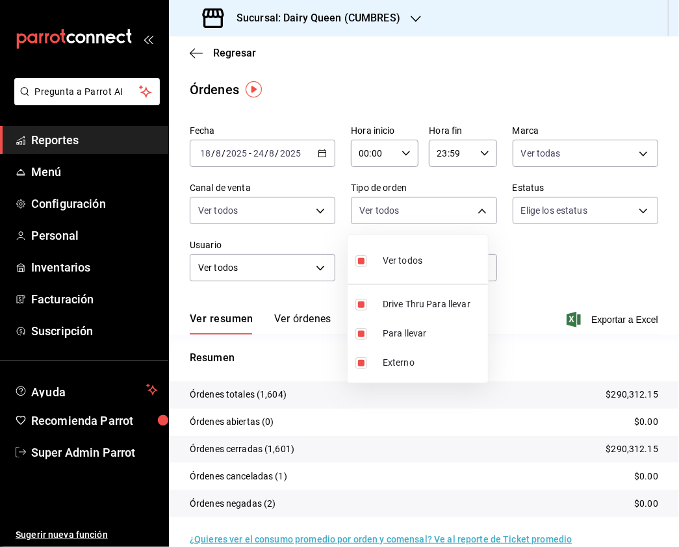
click at [566, 214] on div at bounding box center [339, 273] width 679 height 547
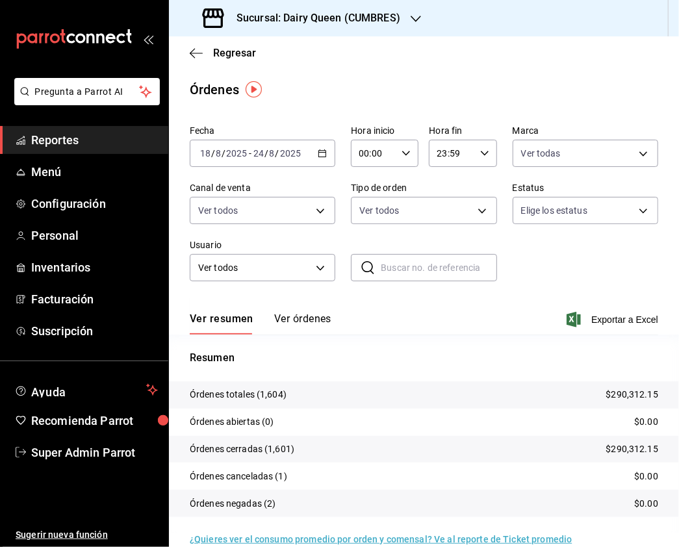
click at [357, 1] on div "Sucursal: Dairy Queen (CUMBRES)" at bounding box center [302, 18] width 247 height 36
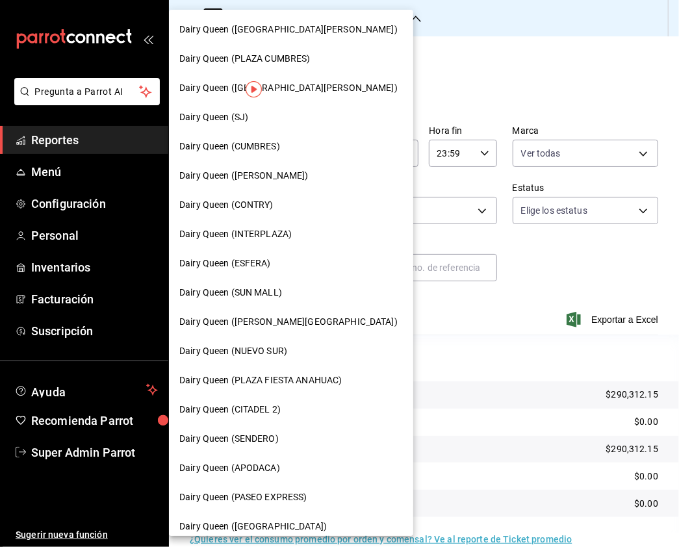
click at [289, 294] on div "Dairy Queen (SUN MALL)" at bounding box center [290, 293] width 223 height 14
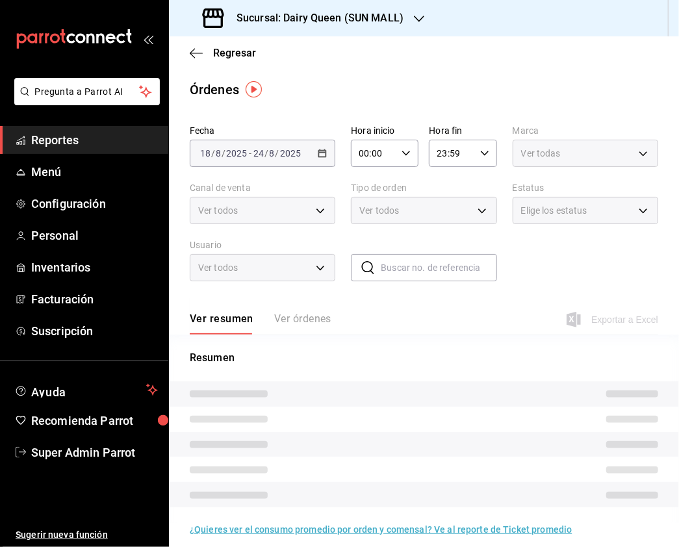
click at [609, 153] on div "Ver todas" at bounding box center [584, 153] width 145 height 27
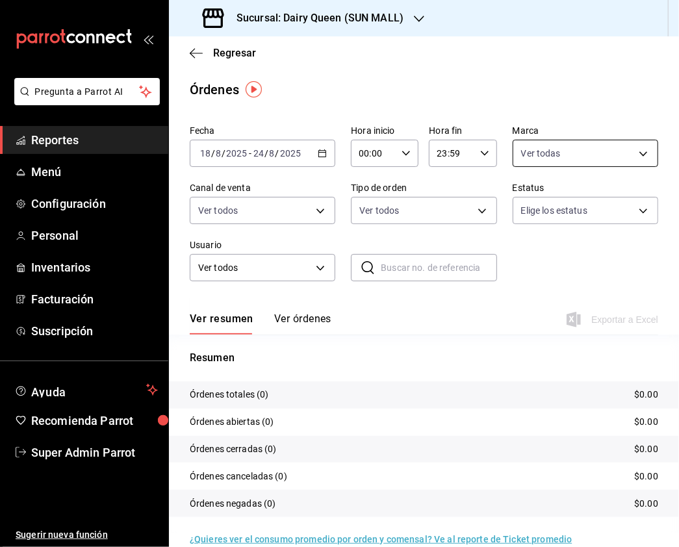
click at [630, 157] on body "Pregunta a Parrot AI Reportes Menú Configuración Personal Inventarios Facturaci…" at bounding box center [339, 273] width 679 height 547
click at [516, 249] on input "checkbox" at bounding box center [518, 248] width 12 height 12
checkbox input "true"
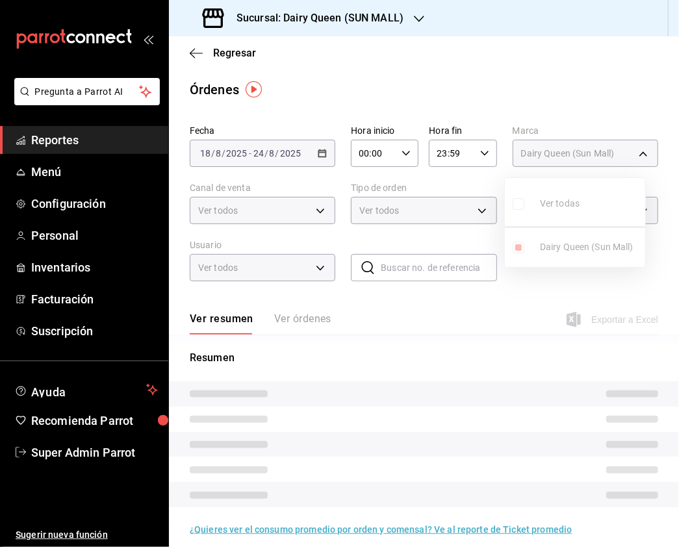
type input "94e83ef2-f479-4c8b-b8c0-f9605114b40c,e9808bde-ee0b-4ae2-949c-f4baa09a1ef9"
click at [518, 198] on ul "Ver todas Dairy Queen (Sun Mall)" at bounding box center [575, 222] width 140 height 89
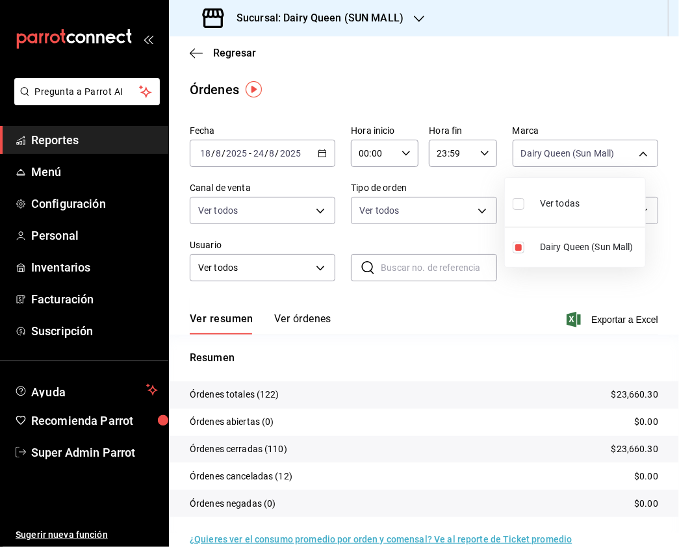
click at [518, 206] on input "checkbox" at bounding box center [518, 204] width 12 height 12
checkbox input "true"
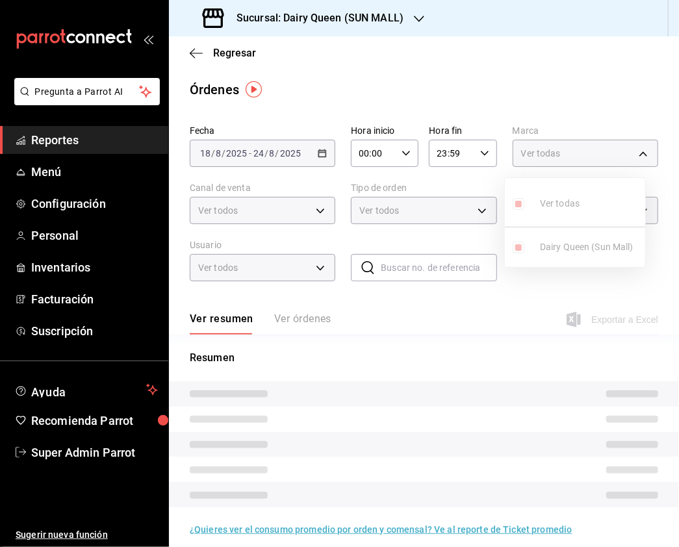
type input "e9808bde-ee0b-4ae2-949c-f4baa09a1ef9"
click at [338, 232] on div at bounding box center [339, 273] width 679 height 547
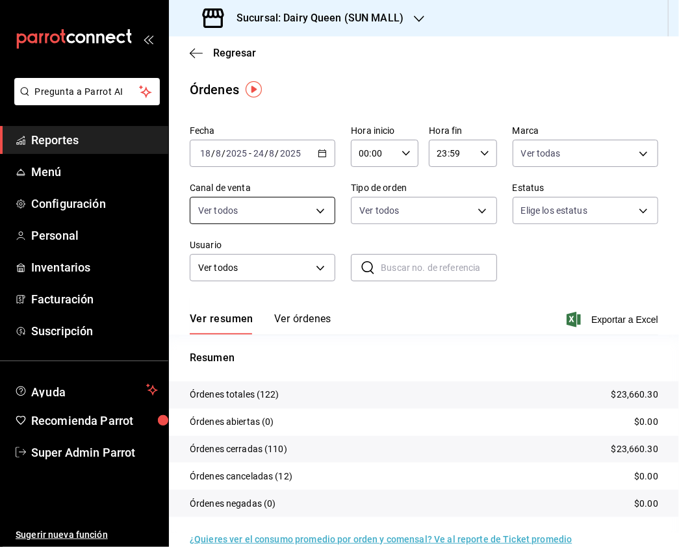
click at [320, 216] on body "Pregunta a Parrot AI Reportes Menú Configuración Personal Inventarios Facturaci…" at bounding box center [339, 273] width 679 height 547
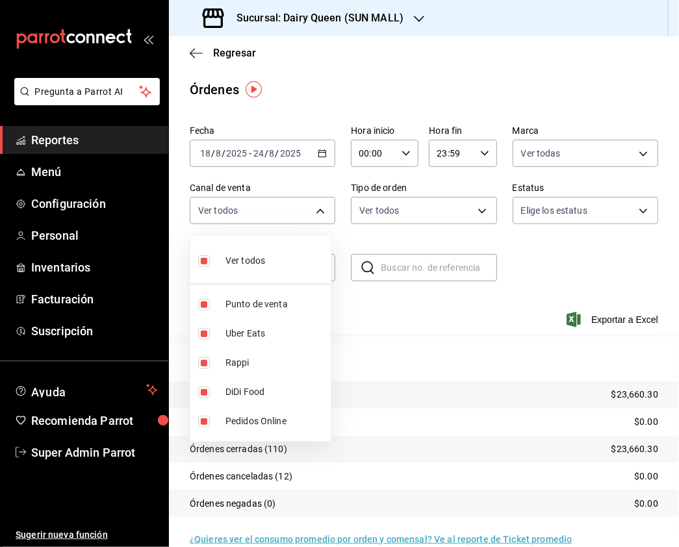
click at [479, 218] on div at bounding box center [339, 273] width 679 height 547
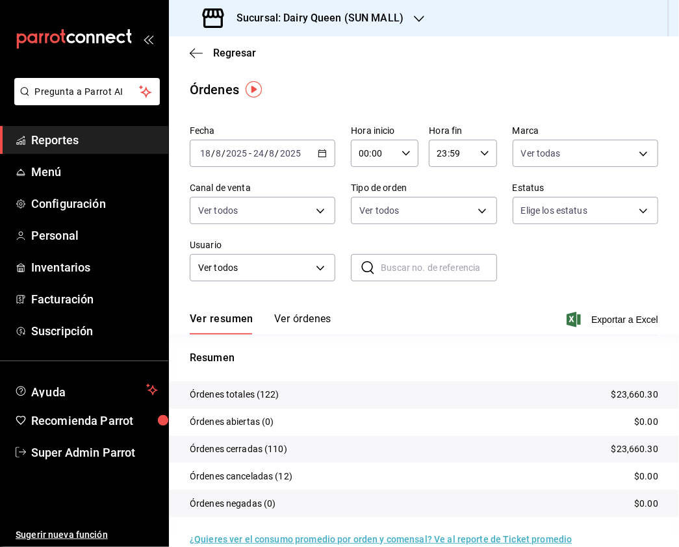
click at [475, 208] on body "Pregunta a Parrot AI Reportes Menú Configuración Personal Inventarios Facturaci…" at bounding box center [339, 273] width 679 height 547
click at [312, 211] on div at bounding box center [339, 273] width 679 height 547
click at [313, 210] on body "Pregunta a Parrot AI Reportes Menú Configuración Personal Inventarios Facturaci…" at bounding box center [339, 273] width 679 height 547
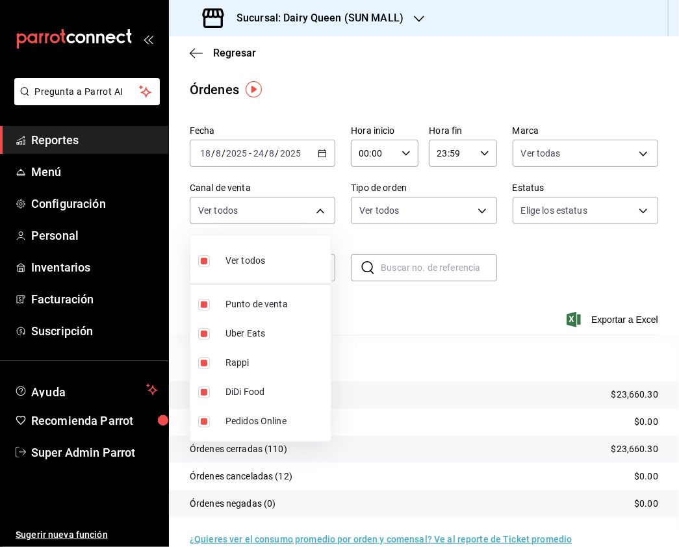
click at [203, 261] on input "checkbox" at bounding box center [204, 261] width 12 height 12
checkbox input "false"
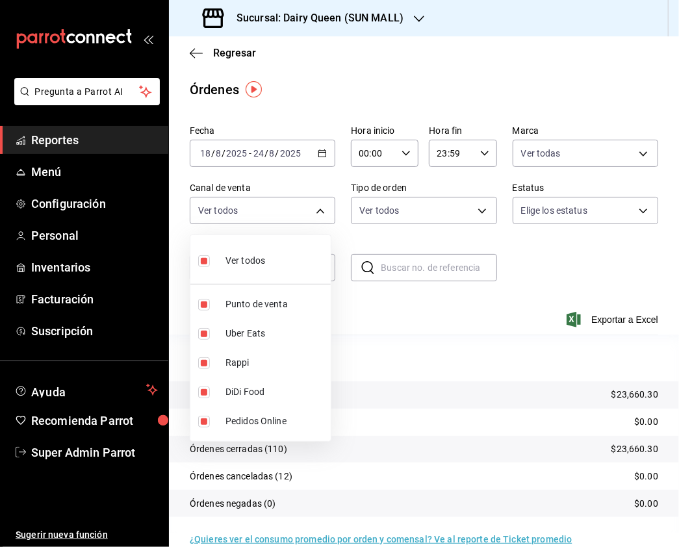
checkbox input "false"
click at [203, 361] on input "checkbox" at bounding box center [204, 363] width 12 height 12
checkbox input "true"
type input "RAPPI"
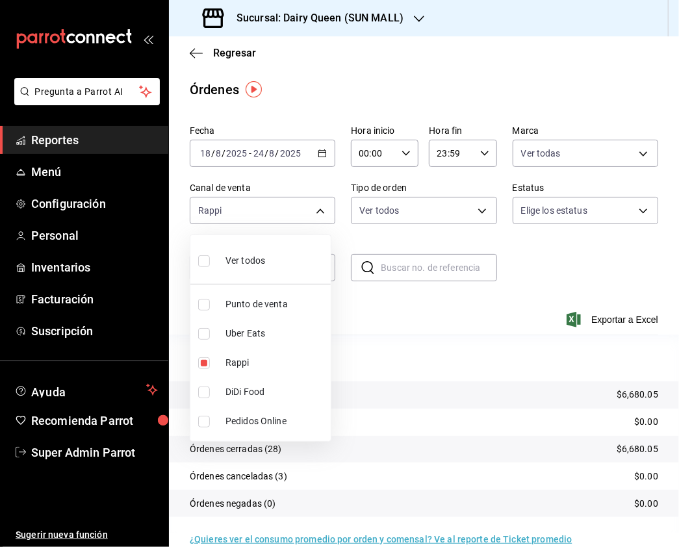
click at [207, 336] on input "checkbox" at bounding box center [204, 334] width 12 height 12
checkbox input "true"
type input "RAPPI,UBER_EATS"
click at [201, 361] on input "checkbox" at bounding box center [204, 363] width 12 height 12
checkbox input "false"
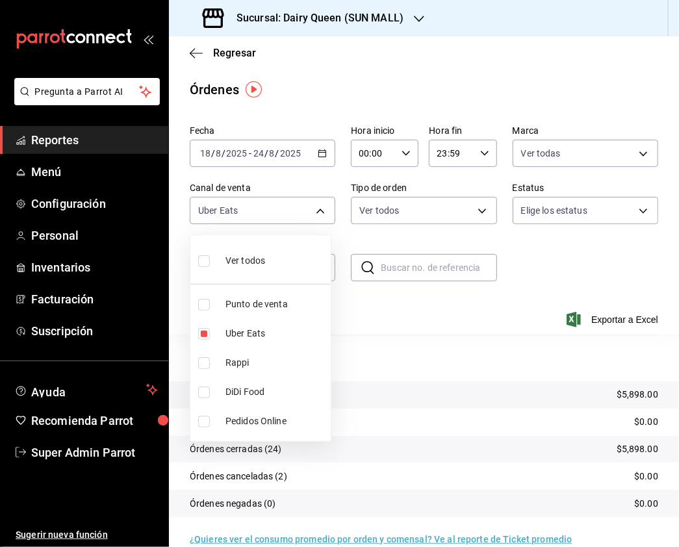
drag, startPoint x: 195, startPoint y: 401, endPoint x: 201, endPoint y: 370, distance: 31.1
click at [194, 401] on li "DiDi Food" at bounding box center [260, 391] width 140 height 29
type input "UBER_EATS,DIDI_FOOD"
checkbox input "true"
click at [203, 328] on input "checkbox" at bounding box center [204, 334] width 12 height 12
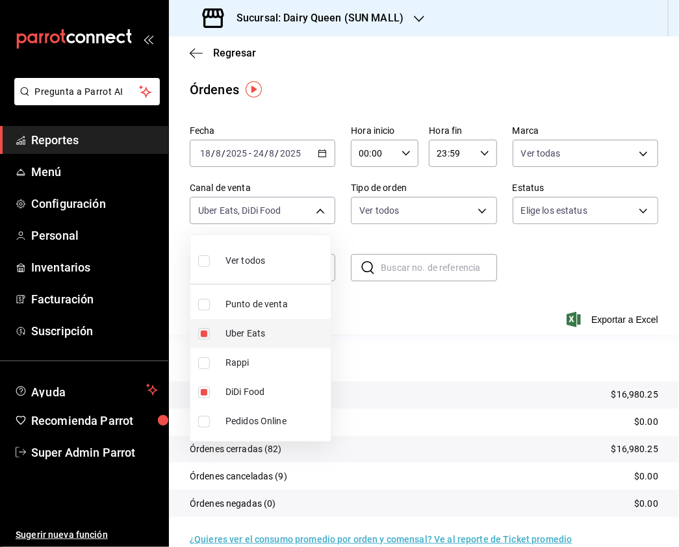
checkbox input "false"
type input "DIDI_FOOD"
click at [203, 260] on input "checkbox" at bounding box center [204, 261] width 12 height 12
checkbox input "true"
type input "PARROT,UBER_EATS,RAPPI,DIDI_FOOD,ONLINE"
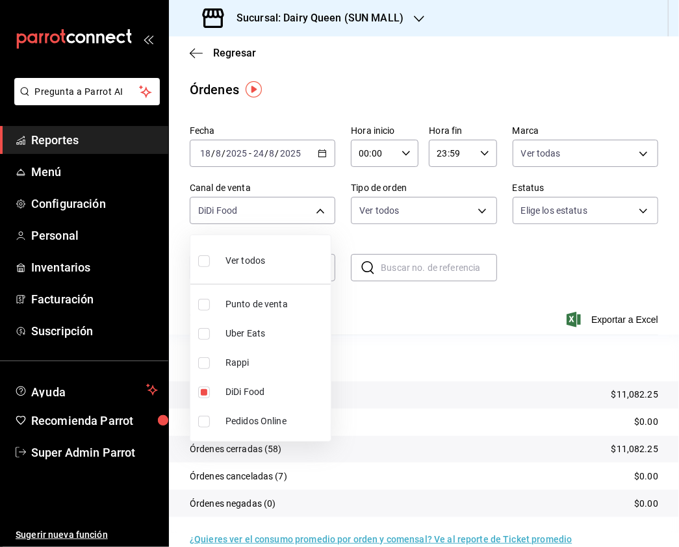
checkbox input "true"
click at [371, 196] on div at bounding box center [339, 273] width 679 height 547
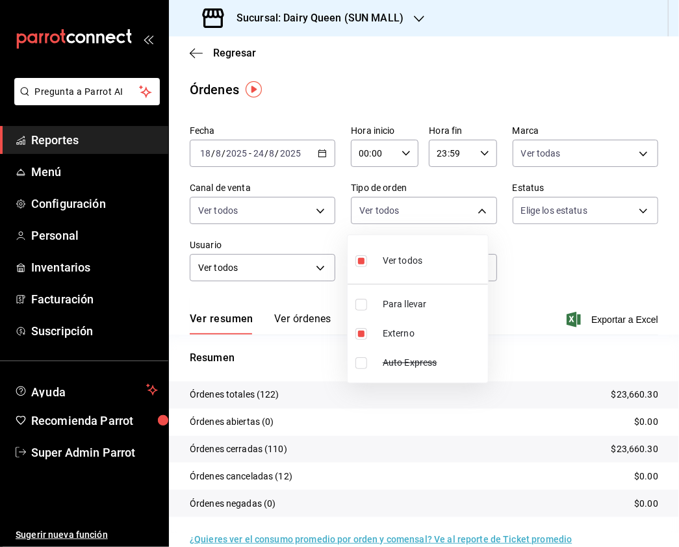
click at [419, 206] on body "Pregunta a Parrot AI Reportes Menú Configuración Personal Inventarios Facturaci…" at bounding box center [339, 273] width 679 height 547
click at [359, 308] on input "checkbox" at bounding box center [361, 305] width 12 height 12
checkbox input "true"
type input "1352e99f-5f17-4501-be50-83c6b4a52896,9b2ff183-2223-444c-b107-9342aa23a078,EXTER…"
click at [361, 265] on input "checkbox" at bounding box center [361, 261] width 12 height 12
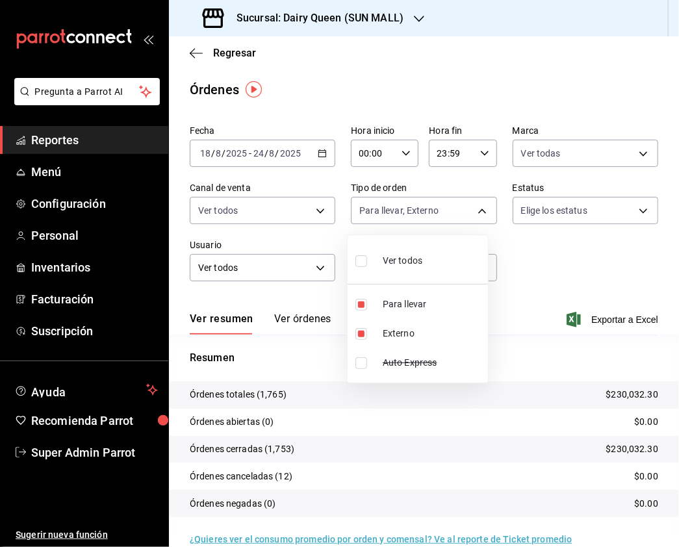
checkbox input "true"
type input "35e4c6b1-caed-444e-8736-4ce0a5246f9d,EXTERNAL,0c8149ff-1229-4b4e-990d-3a1c7276d…"
checkbox input "true"
click at [401, 21] on div at bounding box center [339, 273] width 679 height 547
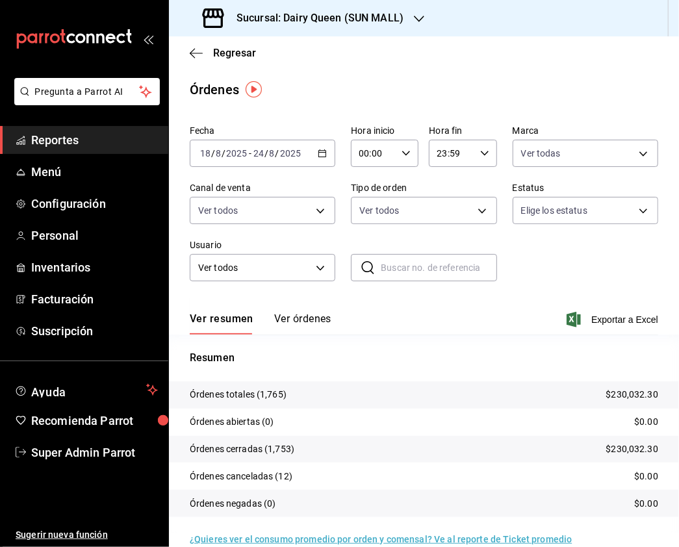
click at [423, 19] on div "Sucursal: Dairy Queen (SUN MALL)" at bounding box center [304, 18] width 250 height 36
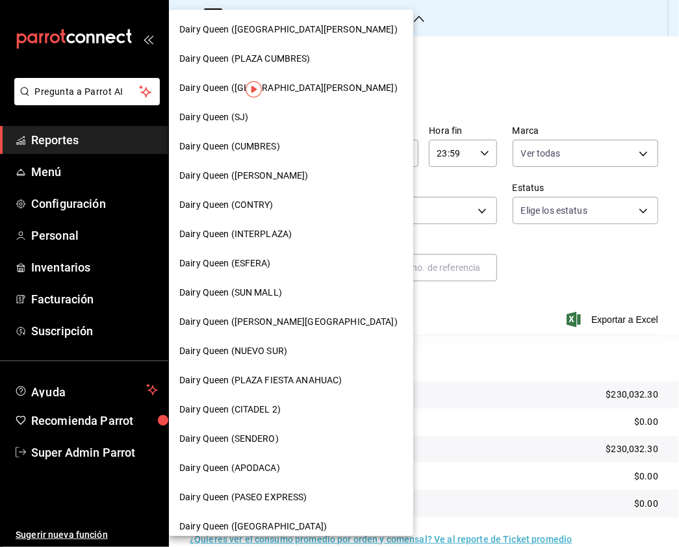
scroll to position [173, 0]
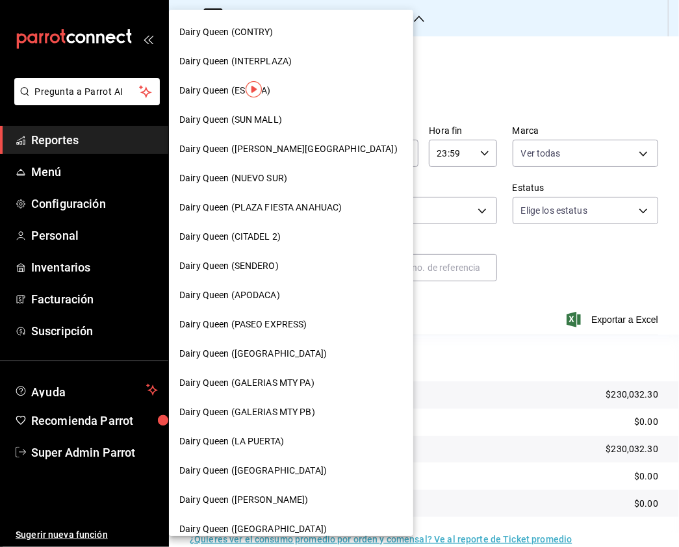
click at [279, 295] on span "Dairy Queen (APODACA)" at bounding box center [229, 295] width 101 height 14
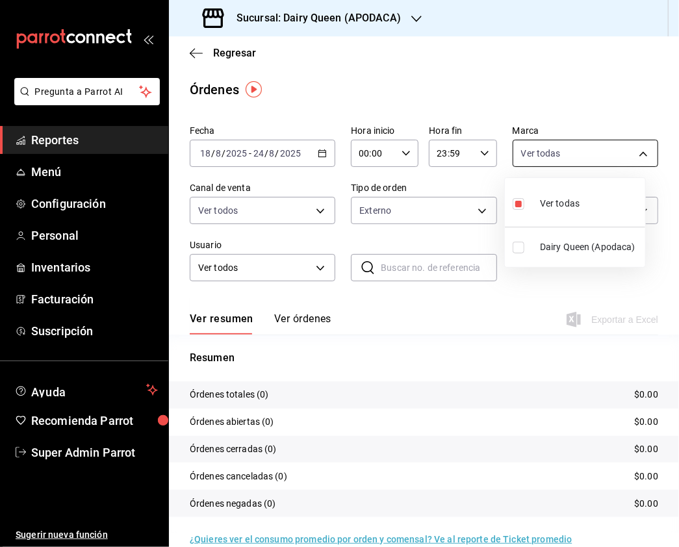
click at [583, 151] on body "Pregunta a Parrot AI Reportes Menú Configuración Personal Inventarios Facturaci…" at bounding box center [339, 273] width 679 height 547
drag, startPoint x: 518, startPoint y: 250, endPoint x: 516, endPoint y: 207, distance: 43.6
click at [517, 250] on input "checkbox" at bounding box center [518, 248] width 12 height 12
checkbox input "true"
type input "e9808bde-ee0b-4ae2-949c-f4baa09a1ef9,0e5b573c-0eb3-44e0-b7c3-011fd5a2901e"
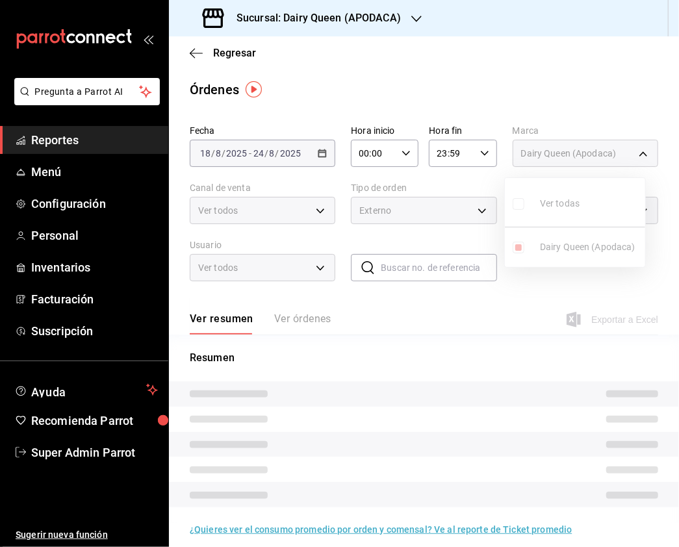
click at [516, 207] on ul "Ver todas Dairy Queen ([PERSON_NAME])" at bounding box center [575, 222] width 140 height 89
click at [516, 207] on input "checkbox" at bounding box center [518, 204] width 12 height 12
checkbox input "true"
type input "0e5b573c-0eb3-44e0-b7c3-011fd5a2901e"
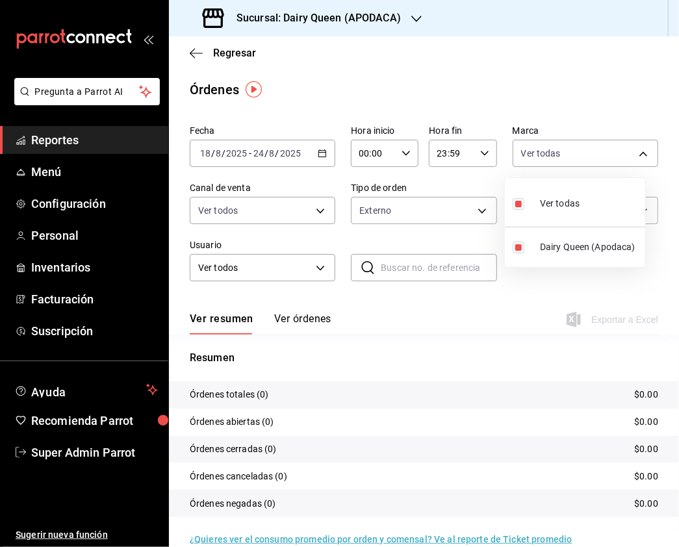
click at [364, 208] on div at bounding box center [339, 273] width 679 height 547
click at [292, 211] on div at bounding box center [339, 273] width 679 height 547
click at [312, 210] on body "Pregunta a Parrot AI Reportes Menú Configuración Personal Inventarios Facturaci…" at bounding box center [339, 273] width 679 height 547
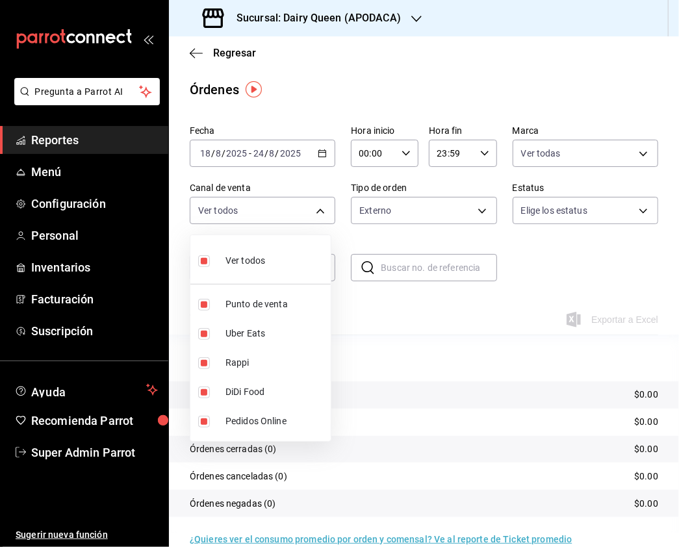
click at [426, 190] on div at bounding box center [339, 273] width 679 height 547
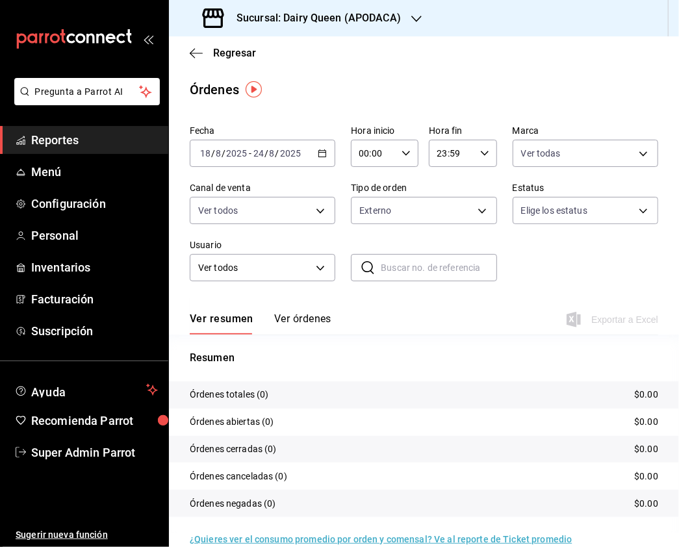
click at [479, 208] on div at bounding box center [339, 273] width 679 height 547
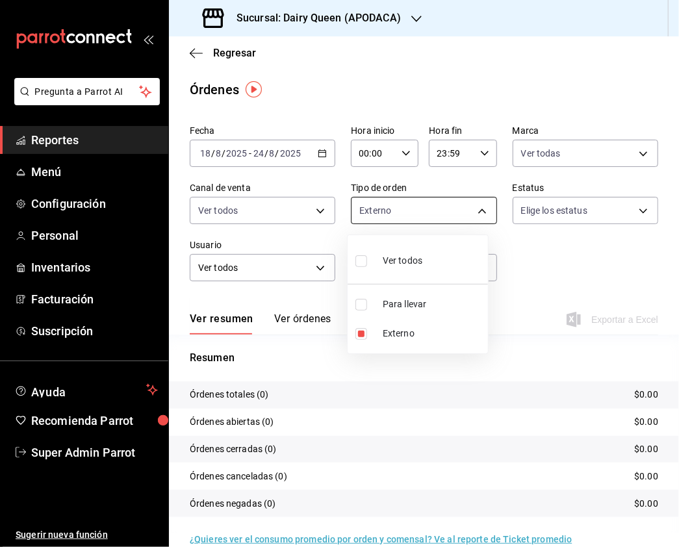
click at [470, 210] on body "Pregunta a Parrot AI Reportes Menú Configuración Personal Inventarios Facturaci…" at bounding box center [339, 273] width 679 height 547
click at [364, 260] on input "checkbox" at bounding box center [361, 261] width 12 height 12
checkbox input "true"
type input "f64cc544-77e5-4d1e-a75d-573c548e8d9f,EXTERNAL"
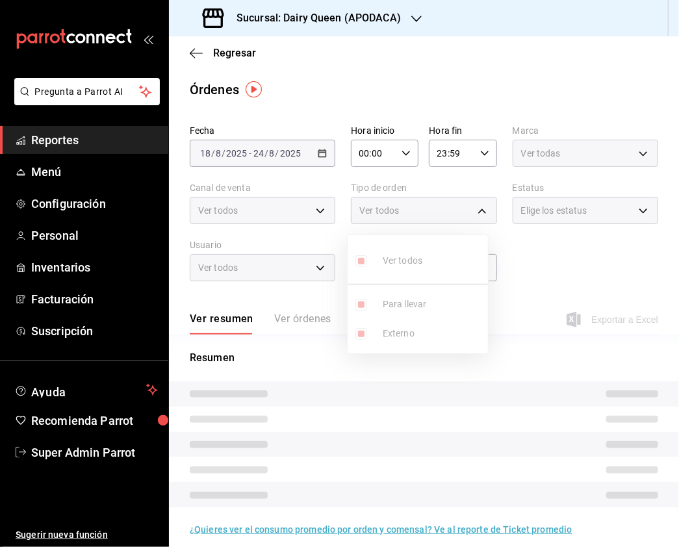
drag, startPoint x: 464, startPoint y: 239, endPoint x: 505, endPoint y: 226, distance: 42.9
click at [463, 239] on ul "Ver todos Para llevar Externo" at bounding box center [417, 294] width 140 height 118
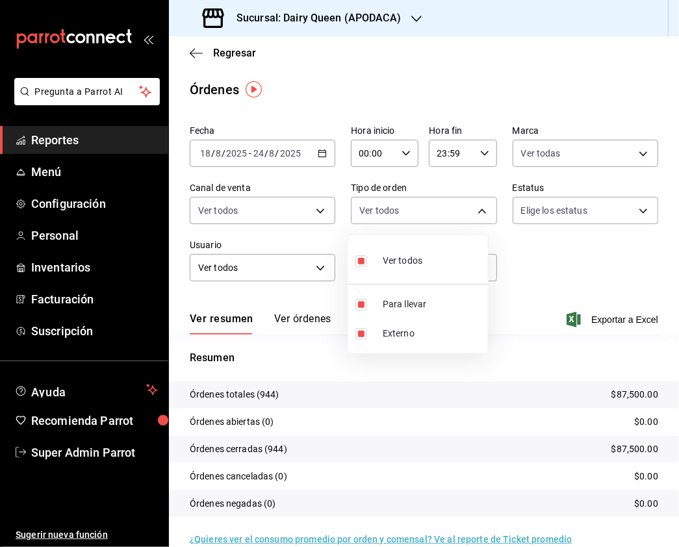
click at [305, 205] on div at bounding box center [339, 273] width 679 height 547
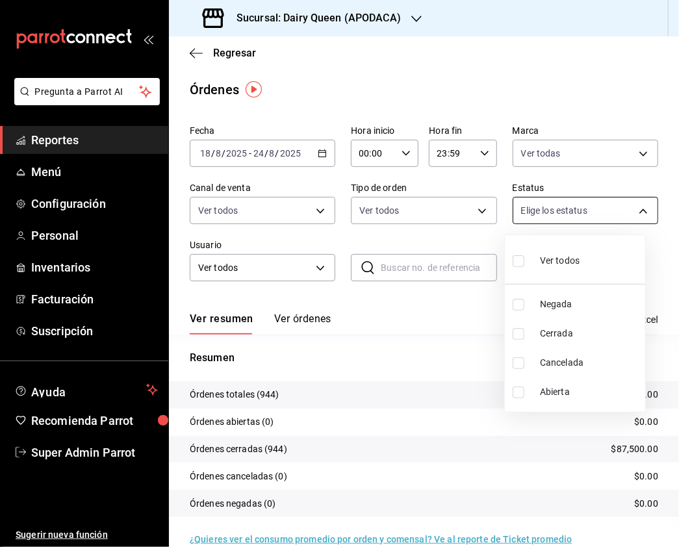
click at [556, 219] on body "Pregunta a Parrot AI Reportes Menú Configuración Personal Inventarios Facturaci…" at bounding box center [339, 273] width 679 height 547
click at [357, 19] on div at bounding box center [339, 273] width 679 height 547
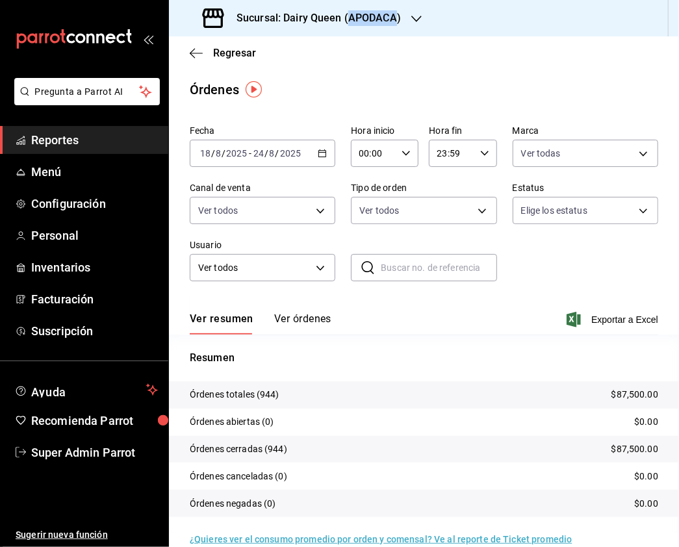
click at [357, 19] on h3 "Sucursal: Dairy Queen (APODACA)" at bounding box center [313, 18] width 175 height 16
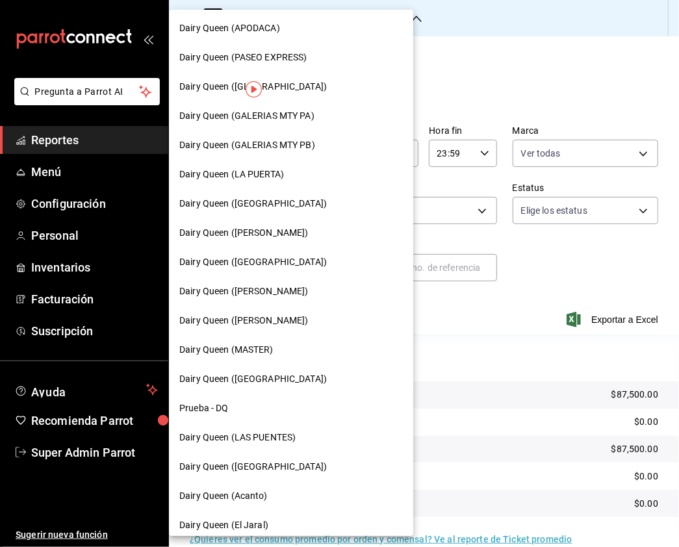
scroll to position [448, 0]
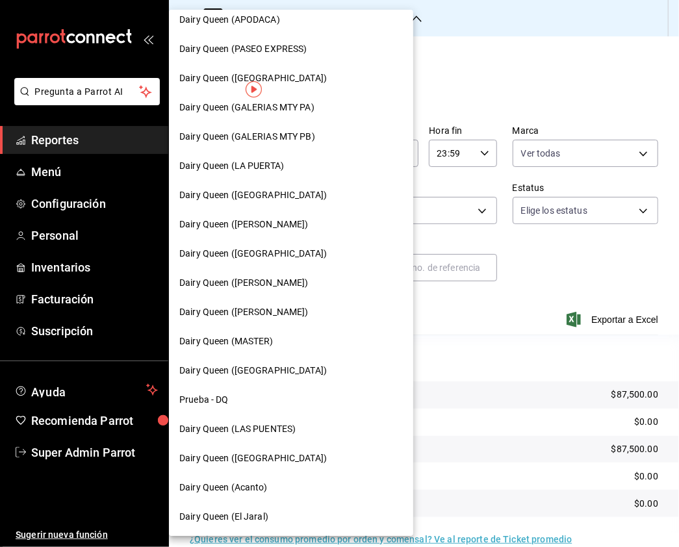
click at [263, 425] on span "Dairy Queen (LAS PUENTES)" at bounding box center [237, 429] width 116 height 14
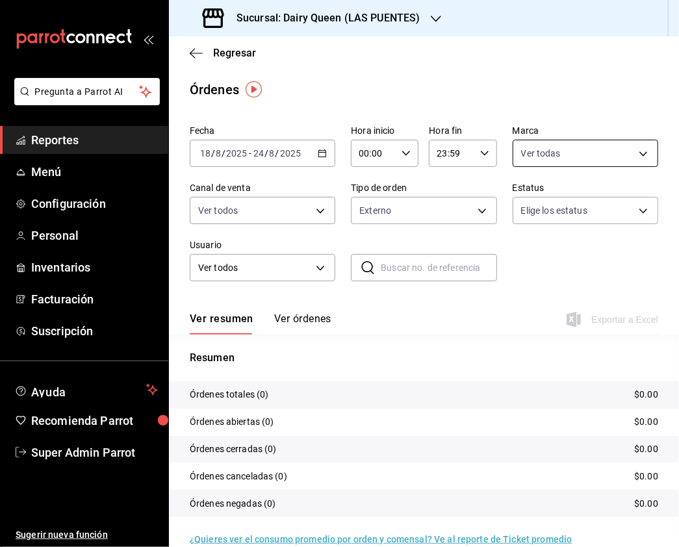
click at [632, 149] on body "Pregunta a Parrot AI Reportes Menú Configuración Personal Inventarios Facturaci…" at bounding box center [339, 273] width 679 height 547
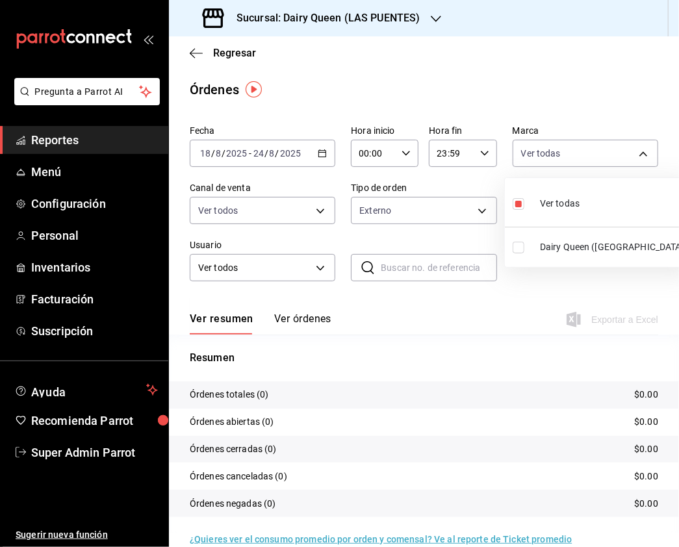
click at [515, 247] on input "checkbox" at bounding box center [518, 248] width 12 height 12
click at [515, 199] on input "checkbox" at bounding box center [518, 204] width 12 height 12
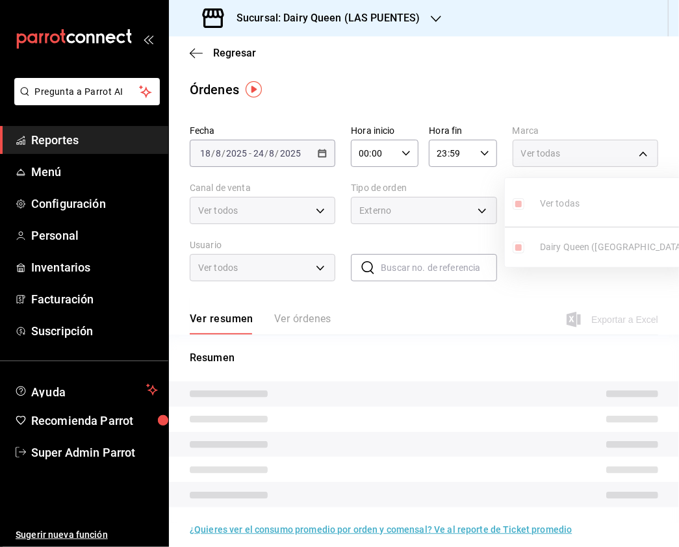
click at [295, 235] on div at bounding box center [339, 273] width 679 height 547
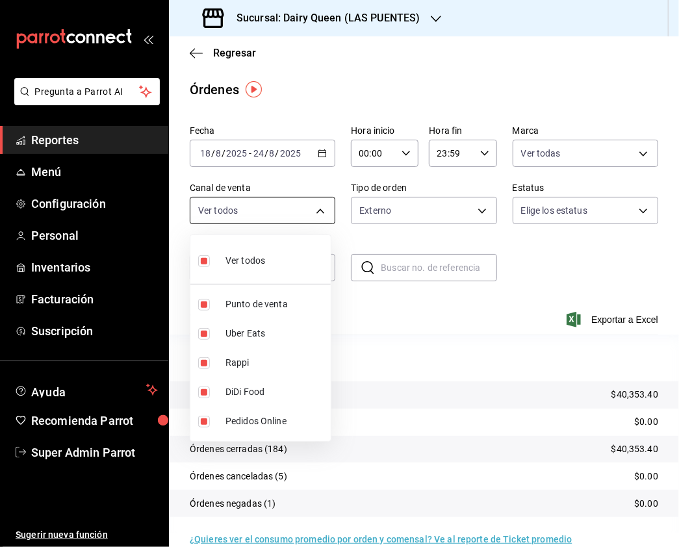
click at [312, 213] on body "Pregunta a Parrot AI Reportes Menú Configuración Personal Inventarios Facturaci…" at bounding box center [339, 273] width 679 height 547
click at [205, 263] on input "checkbox" at bounding box center [204, 261] width 12 height 12
click at [201, 362] on input "checkbox" at bounding box center [204, 363] width 12 height 12
click at [204, 336] on input "checkbox" at bounding box center [204, 334] width 12 height 12
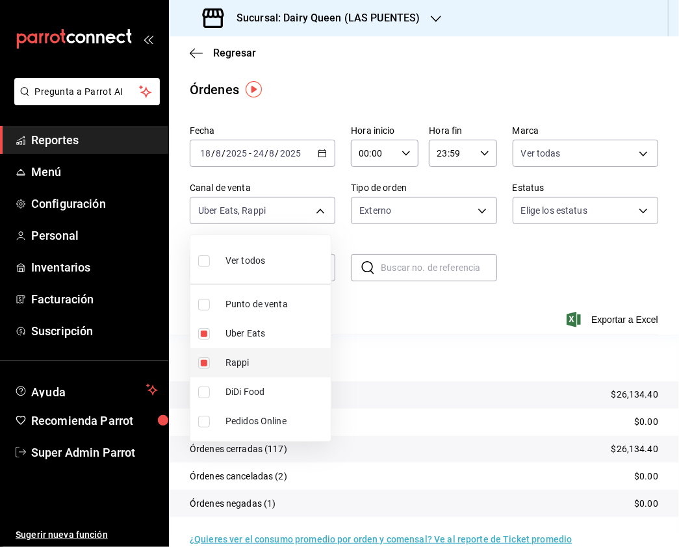
click at [198, 360] on input "checkbox" at bounding box center [204, 363] width 12 height 12
click at [194, 390] on li "DiDi Food" at bounding box center [260, 391] width 140 height 29
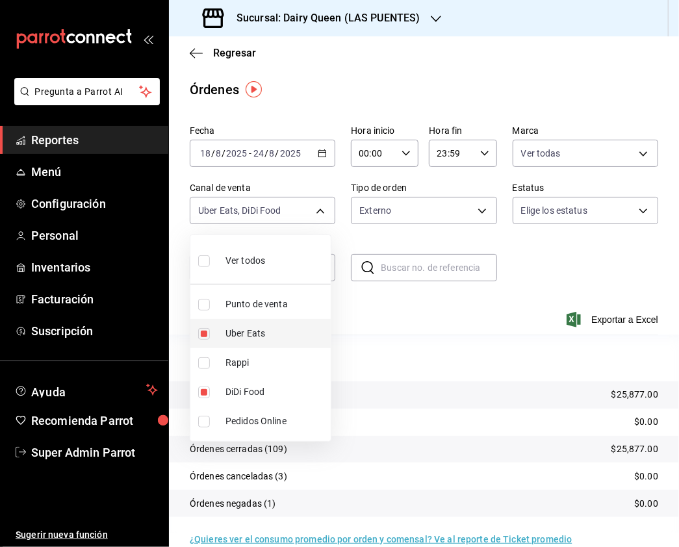
click at [203, 330] on input "checkbox" at bounding box center [204, 334] width 12 height 12
drag, startPoint x: 203, startPoint y: 258, endPoint x: 414, endPoint y: 222, distance: 214.7
click at [203, 258] on input "checkbox" at bounding box center [204, 261] width 12 height 12
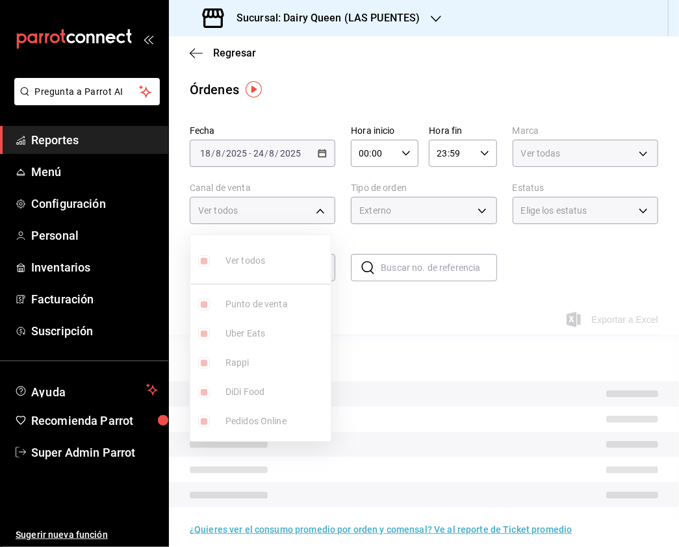
click at [445, 214] on div at bounding box center [339, 273] width 679 height 547
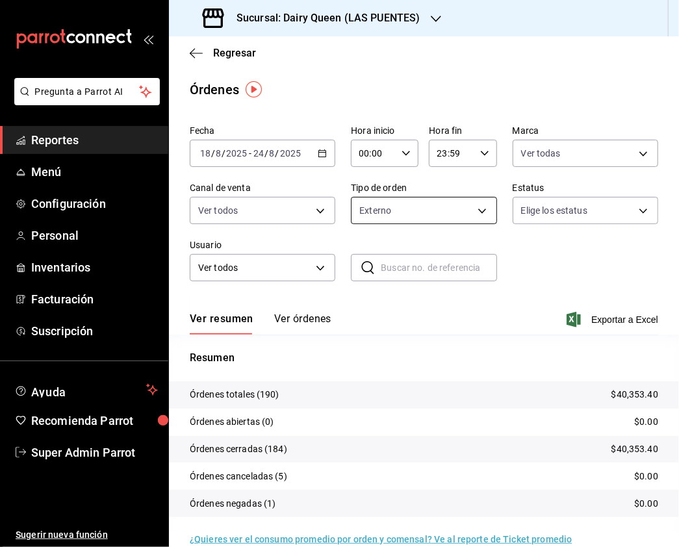
click at [473, 208] on body "Pregunta a Parrot AI Reportes Menú Configuración Personal Inventarios Facturaci…" at bounding box center [339, 273] width 679 height 547
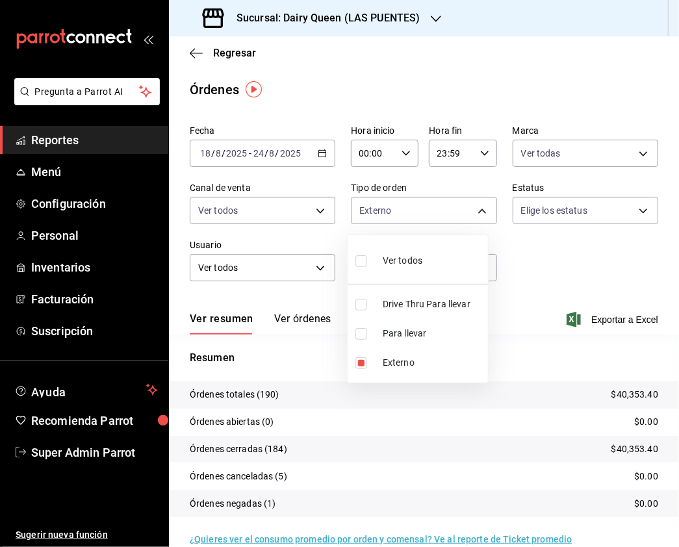
click at [361, 305] on input "checkbox" at bounding box center [361, 305] width 12 height 12
click at [360, 362] on input "checkbox" at bounding box center [361, 363] width 12 height 12
click at [357, 258] on input "checkbox" at bounding box center [361, 261] width 12 height 12
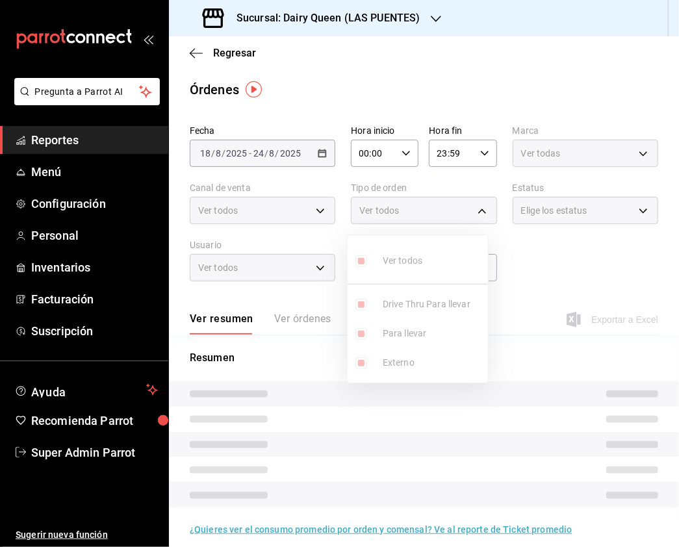
click at [564, 211] on div at bounding box center [339, 273] width 679 height 547
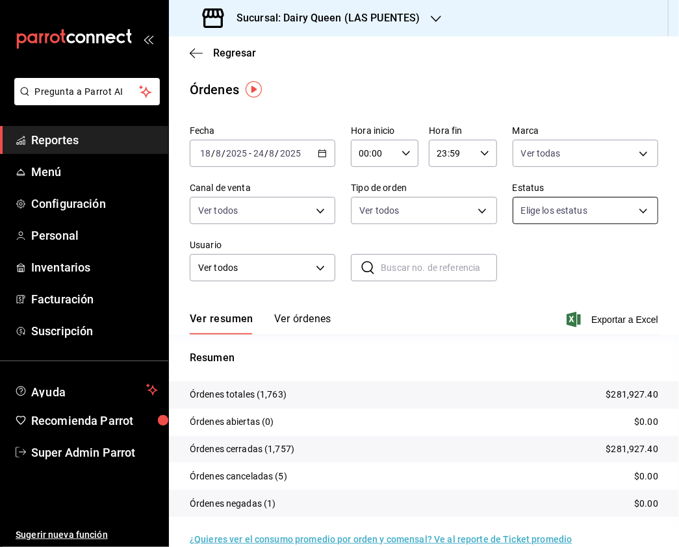
click at [629, 208] on body "Pregunta a Parrot AI Reportes Menú Configuración Personal Inventarios Facturaci…" at bounding box center [339, 273] width 679 height 547
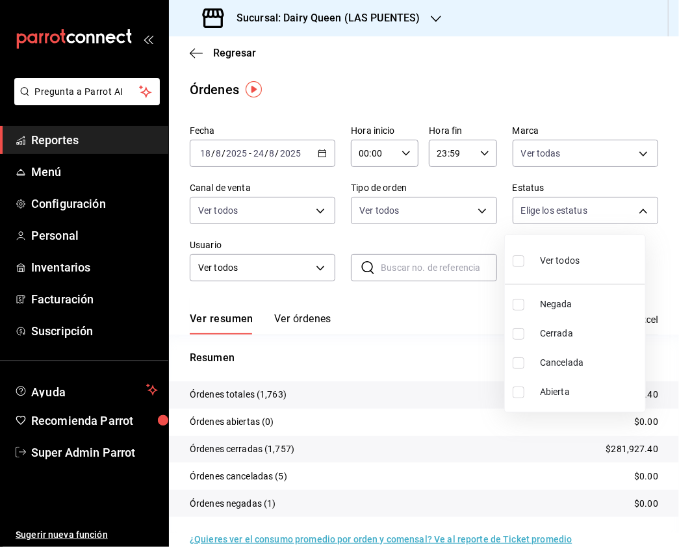
click at [488, 233] on div at bounding box center [339, 273] width 679 height 547
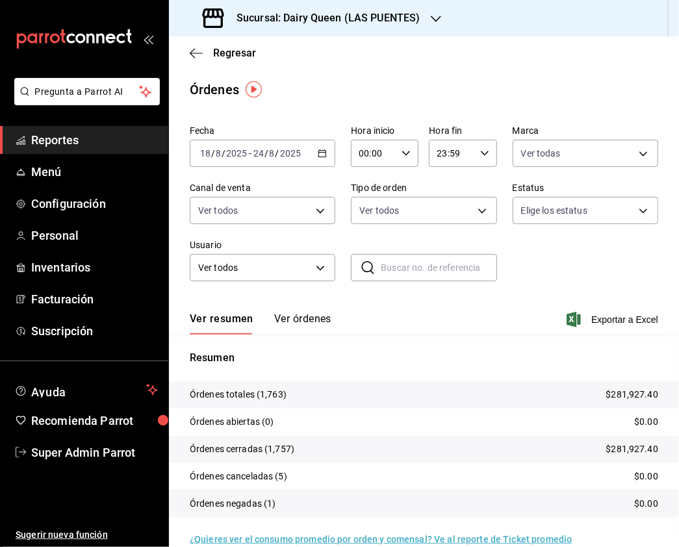
click at [413, 14] on h3 "Sucursal: Dairy Queen (LAS PUENTES)" at bounding box center [323, 18] width 194 height 16
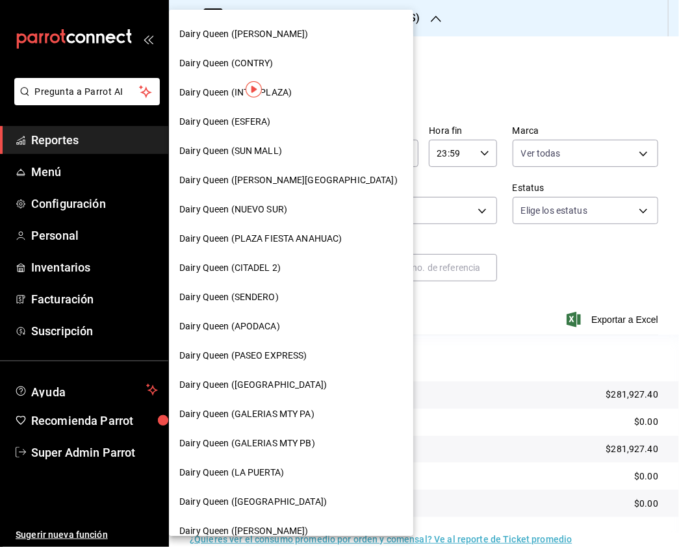
scroll to position [173, 0]
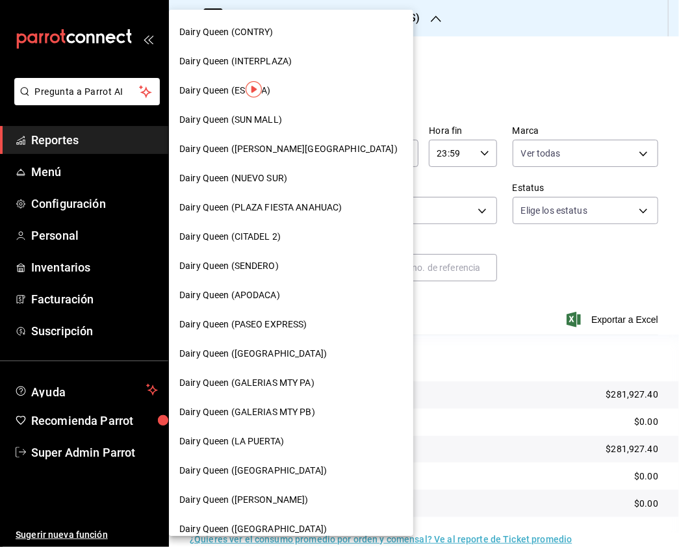
click at [275, 175] on span "Dairy Queen (NUEVO SUR)" at bounding box center [233, 178] width 108 height 14
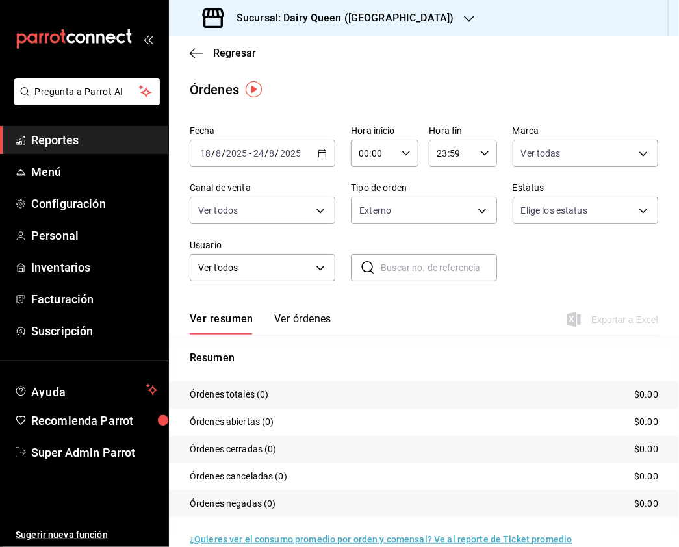
click at [610, 136] on div "Ver todas 14ee0836-31f2-4b77-970c-aac1cac28aa1" at bounding box center [584, 150] width 145 height 32
click at [616, 144] on body "Pregunta a Parrot AI Reportes Menú Configuración Personal Inventarios Facturaci…" at bounding box center [339, 273] width 679 height 547
click at [523, 244] on input "checkbox" at bounding box center [518, 248] width 12 height 12
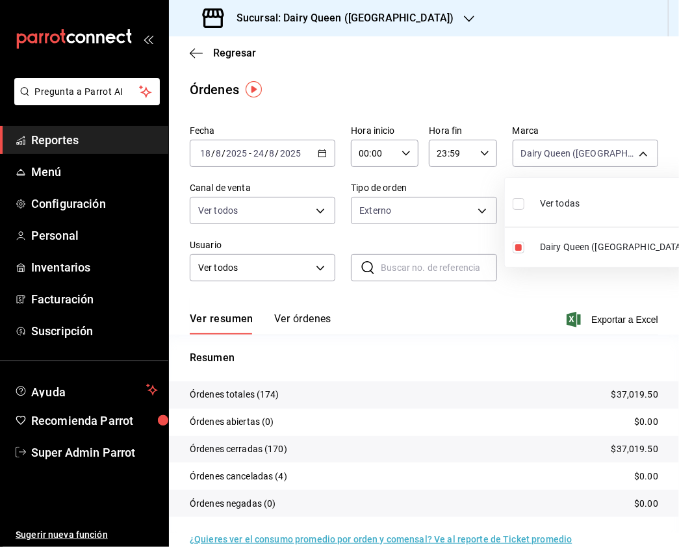
click at [517, 204] on input "checkbox" at bounding box center [518, 204] width 12 height 12
click at [476, 208] on div at bounding box center [339, 273] width 679 height 547
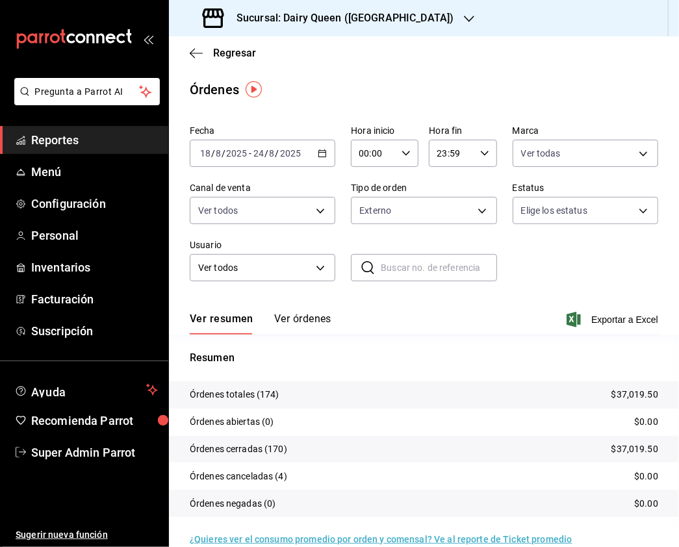
click at [476, 208] on body "Pregunta a Parrot AI Reportes Menú Configuración Personal Inventarios Facturaci…" at bounding box center [339, 273] width 679 height 547
click at [357, 264] on input "checkbox" at bounding box center [361, 261] width 12 height 12
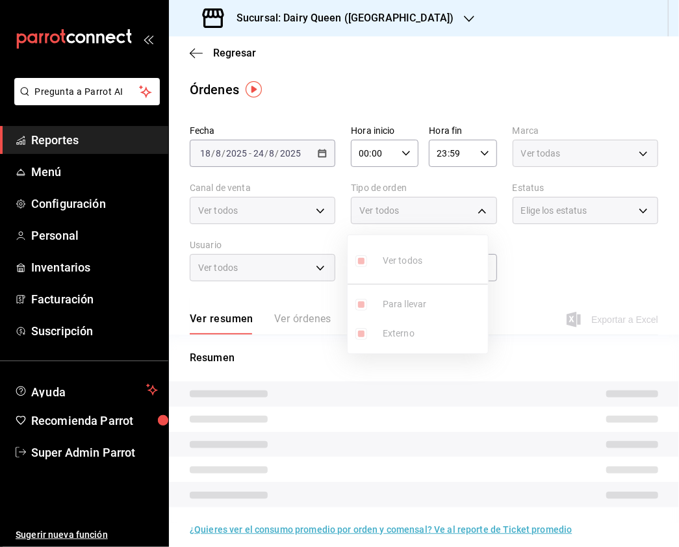
click at [323, 211] on div at bounding box center [339, 273] width 679 height 547
click at [315, 214] on div "Ver todos" at bounding box center [262, 210] width 145 height 27
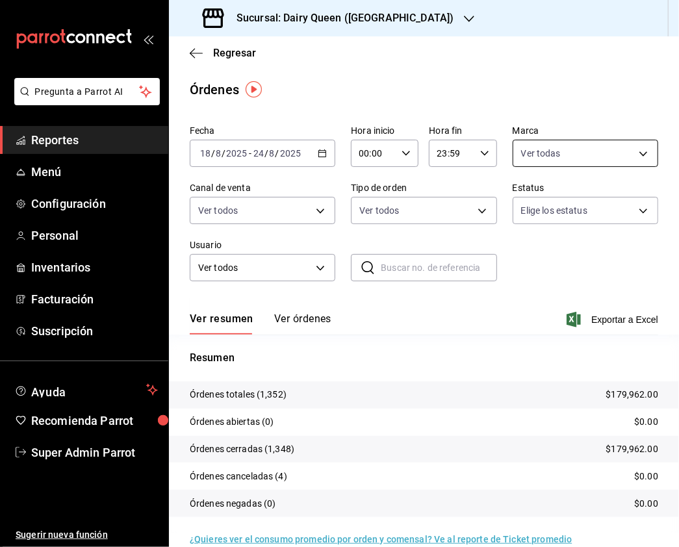
click at [525, 152] on body "Pregunta a Parrot AI Reportes Menú Configuración Personal Inventarios Facturaci…" at bounding box center [339, 273] width 679 height 547
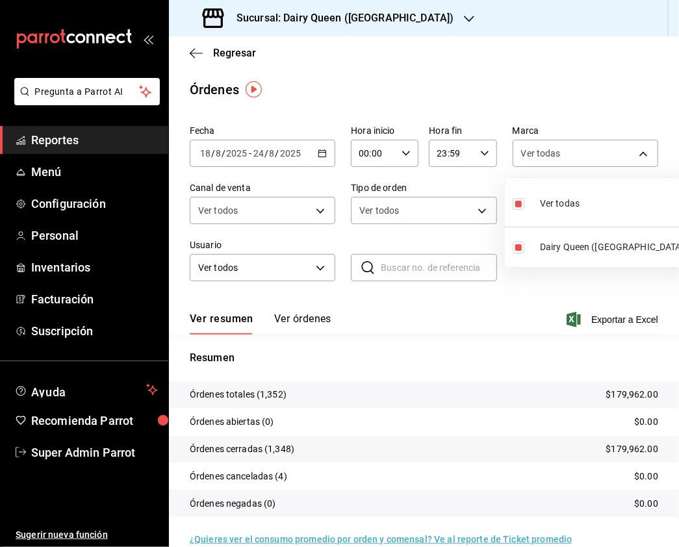
click at [255, 218] on div at bounding box center [339, 273] width 679 height 547
click at [292, 216] on body "Pregunta a Parrot AI Reportes Menú Configuración Personal Inventarios Facturaci…" at bounding box center [339, 273] width 679 height 547
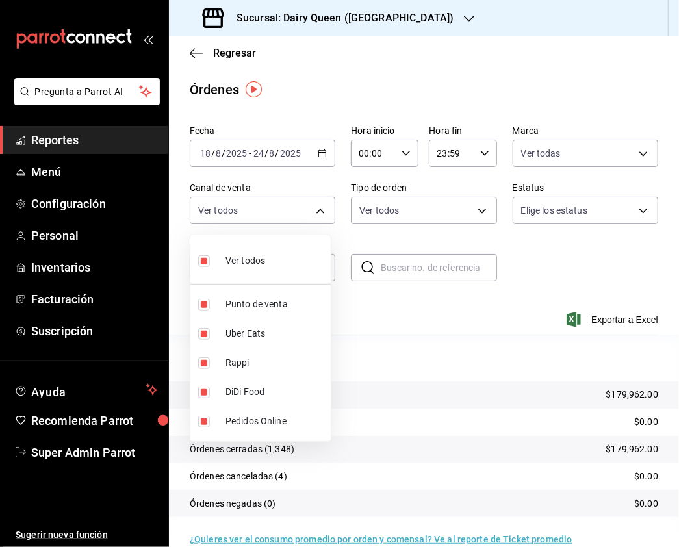
drag, startPoint x: 201, startPoint y: 260, endPoint x: 216, endPoint y: 310, distance: 52.2
click at [200, 260] on input "checkbox" at bounding box center [204, 261] width 12 height 12
click at [201, 366] on input "checkbox" at bounding box center [204, 363] width 12 height 12
click at [198, 331] on input "checkbox" at bounding box center [204, 334] width 12 height 12
click at [199, 361] on input "checkbox" at bounding box center [204, 363] width 12 height 12
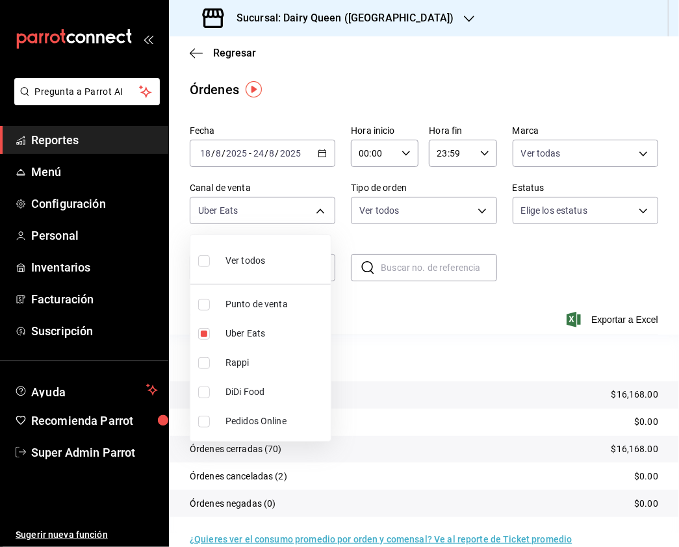
click at [206, 384] on li "DiDi Food" at bounding box center [260, 391] width 140 height 29
click at [204, 330] on input "checkbox" at bounding box center [204, 334] width 12 height 12
click at [201, 260] on input "checkbox" at bounding box center [204, 261] width 12 height 12
click at [477, 212] on div at bounding box center [339, 273] width 679 height 547
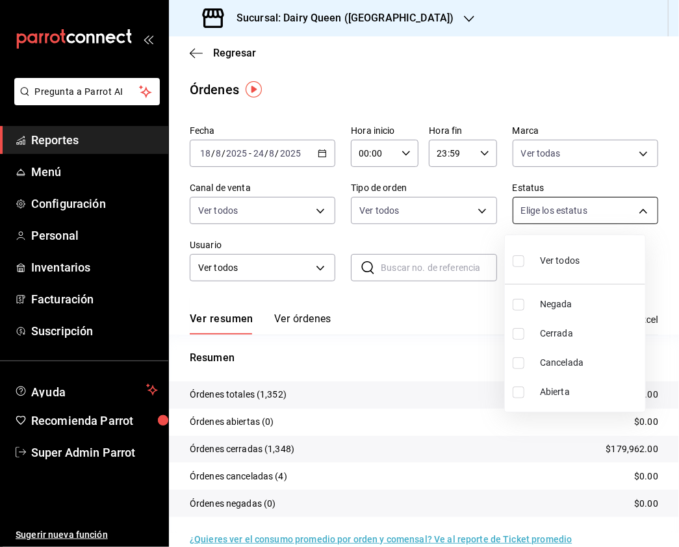
click at [642, 200] on body "Pregunta a Parrot AI Reportes Menú Configuración Personal Inventarios Facturaci…" at bounding box center [339, 273] width 679 height 547
click at [512, 261] on li "Ver todos" at bounding box center [575, 259] width 140 height 38
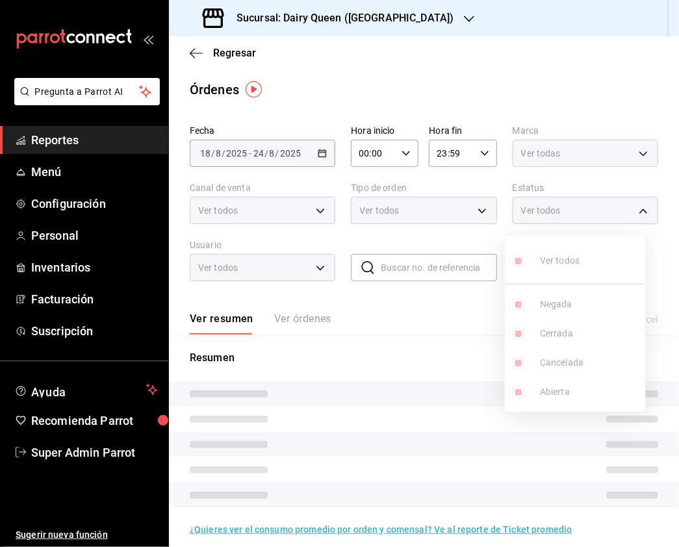
click at [342, 268] on div at bounding box center [339, 273] width 679 height 547
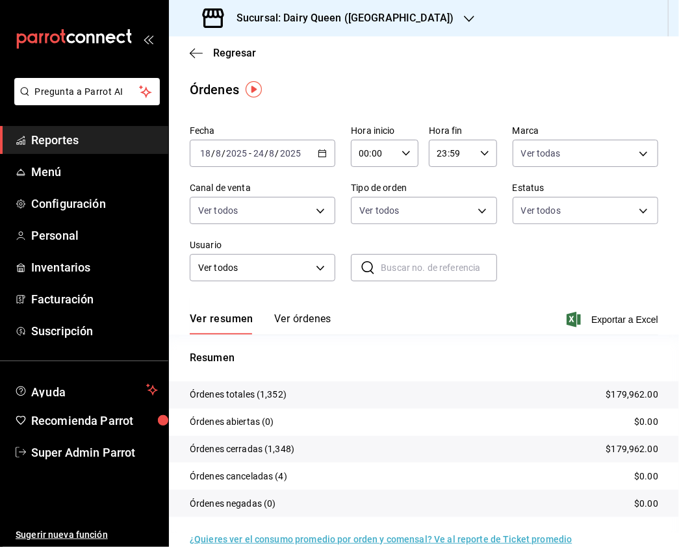
click at [409, 13] on div "Sucursal: Dairy Queen ([GEOGRAPHIC_DATA])" at bounding box center [329, 18] width 300 height 36
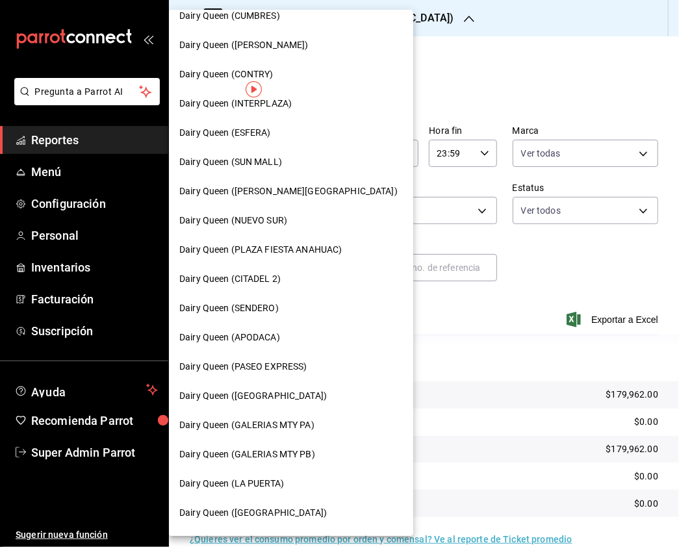
scroll to position [102, 0]
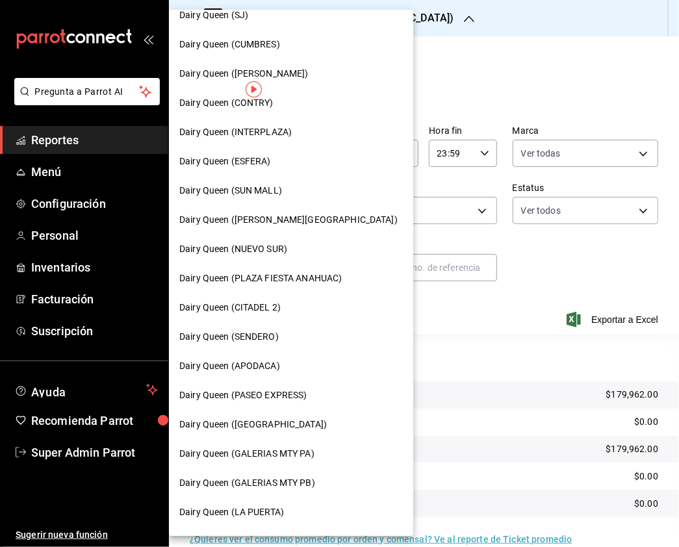
click at [282, 170] on div "Dairy Queen (ESFERA)" at bounding box center [291, 161] width 244 height 29
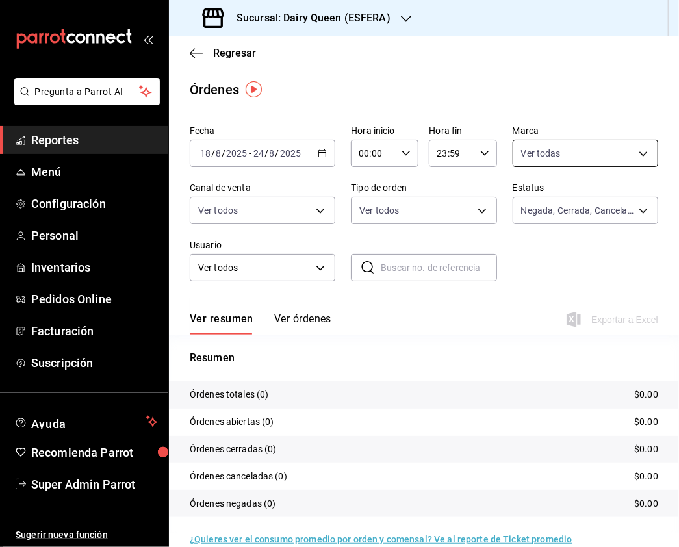
click at [586, 157] on body "Pregunta a Parrot AI Reportes Menú Configuración Personal Inventarios Pedidos O…" at bounding box center [339, 273] width 679 height 547
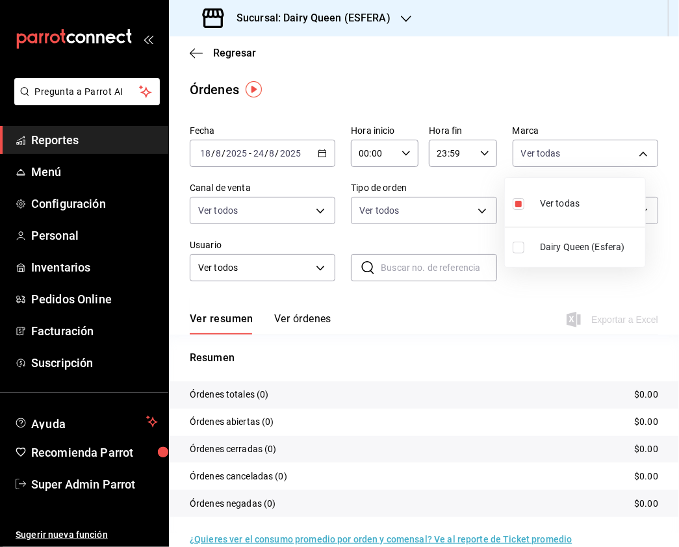
click at [518, 245] on input "checkbox" at bounding box center [518, 248] width 12 height 12
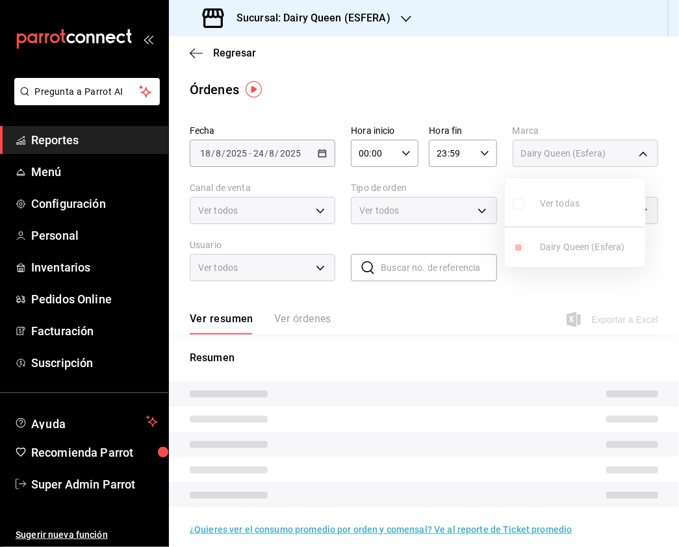
click at [518, 205] on input "checkbox" at bounding box center [518, 204] width 12 height 12
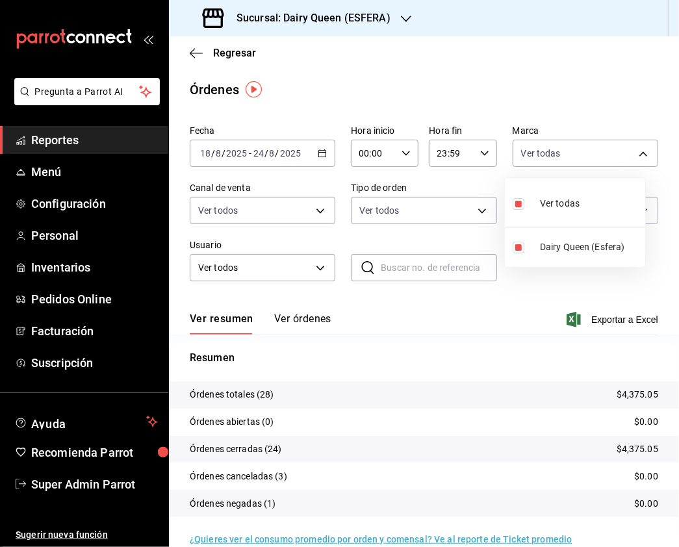
click at [279, 227] on div at bounding box center [339, 273] width 679 height 547
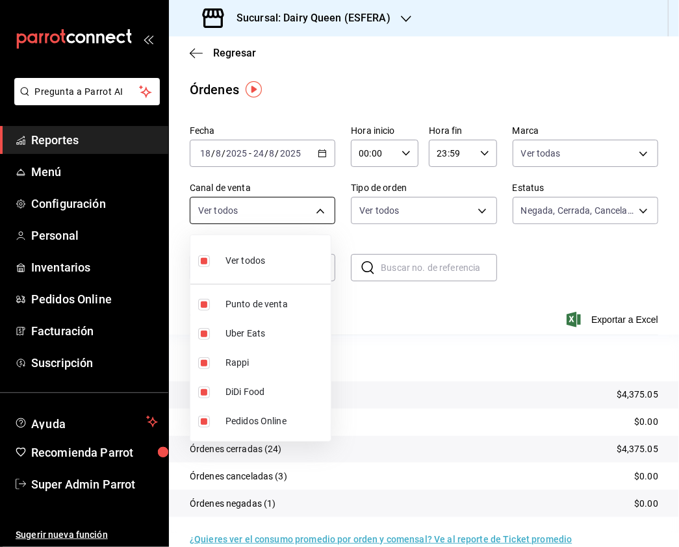
click at [310, 211] on body "Pregunta a Parrot AI Reportes Menú Configuración Personal Inventarios Pedidos O…" at bounding box center [339, 273] width 679 height 547
click at [427, 198] on div at bounding box center [339, 273] width 679 height 547
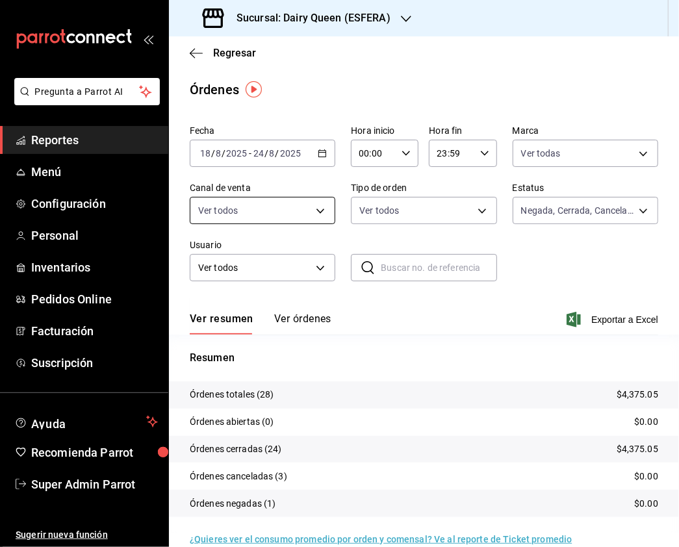
click at [247, 214] on body "Pregunta a Parrot AI Reportes Menú Configuración Personal Inventarios Pedidos O…" at bounding box center [339, 273] width 679 height 547
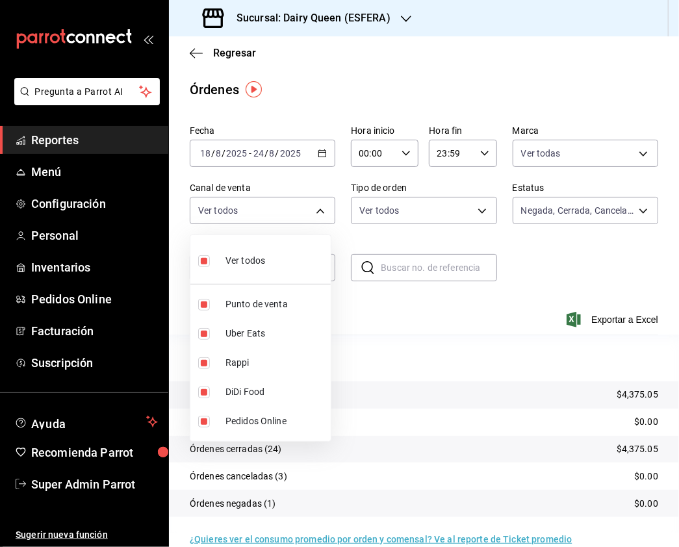
click at [204, 260] on input "checkbox" at bounding box center [204, 261] width 12 height 12
click at [203, 365] on input "checkbox" at bounding box center [204, 363] width 12 height 12
click at [198, 336] on input "checkbox" at bounding box center [204, 334] width 12 height 12
click at [208, 365] on input "checkbox" at bounding box center [204, 363] width 12 height 12
drag, startPoint x: 201, startPoint y: 396, endPoint x: 207, endPoint y: 364, distance: 32.4
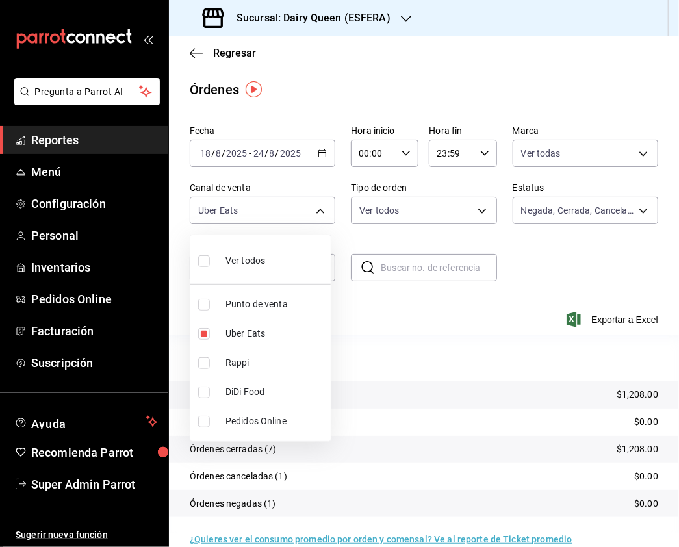
click at [201, 396] on input "checkbox" at bounding box center [204, 392] width 12 height 12
click at [201, 326] on li "Uber Eats" at bounding box center [260, 333] width 140 height 29
click at [201, 264] on input "checkbox" at bounding box center [204, 261] width 12 height 12
click at [404, 220] on div at bounding box center [339, 273] width 679 height 547
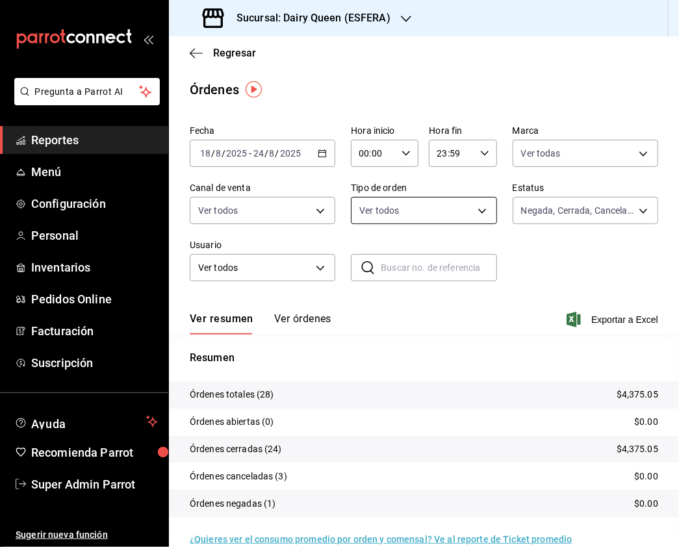
click at [476, 206] on body "Pregunta a Parrot AI Reportes Menú Configuración Personal Inventarios Pedidos O…" at bounding box center [339, 273] width 679 height 547
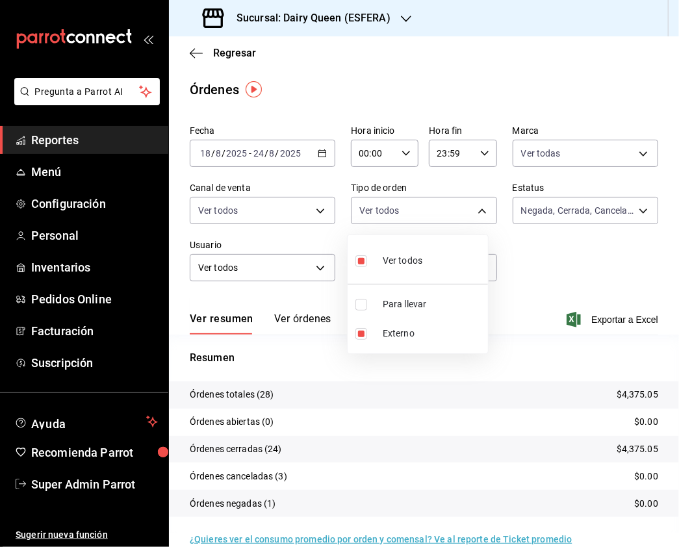
click at [364, 302] on input "checkbox" at bounding box center [361, 305] width 12 height 12
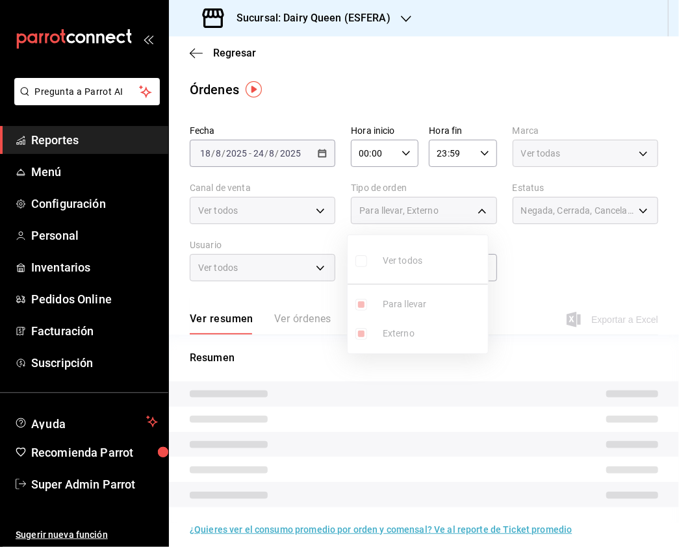
click at [538, 258] on div at bounding box center [339, 273] width 679 height 547
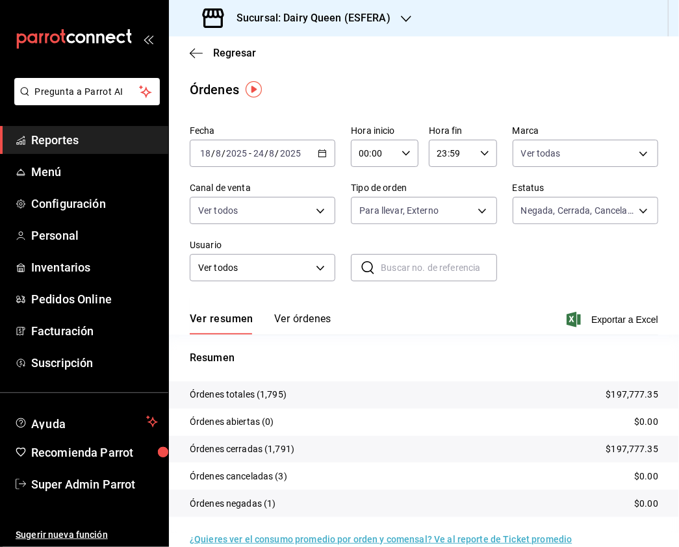
click at [380, 27] on div "Sucursal: Dairy Queen (ESFERA)" at bounding box center [297, 18] width 237 height 36
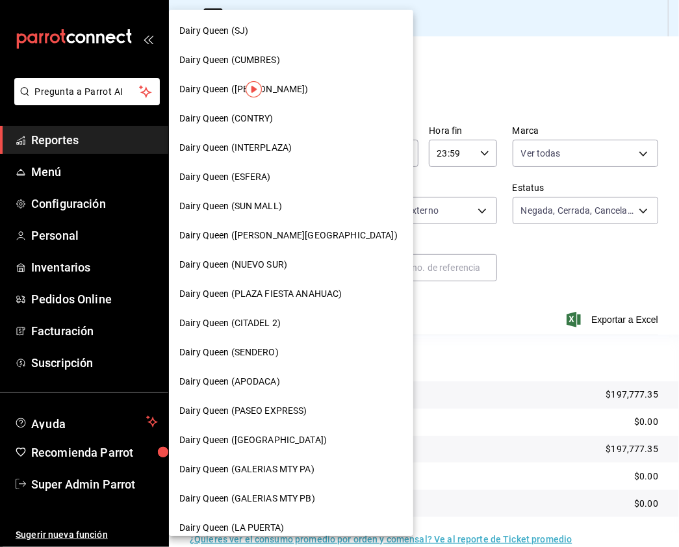
scroll to position [173, 0]
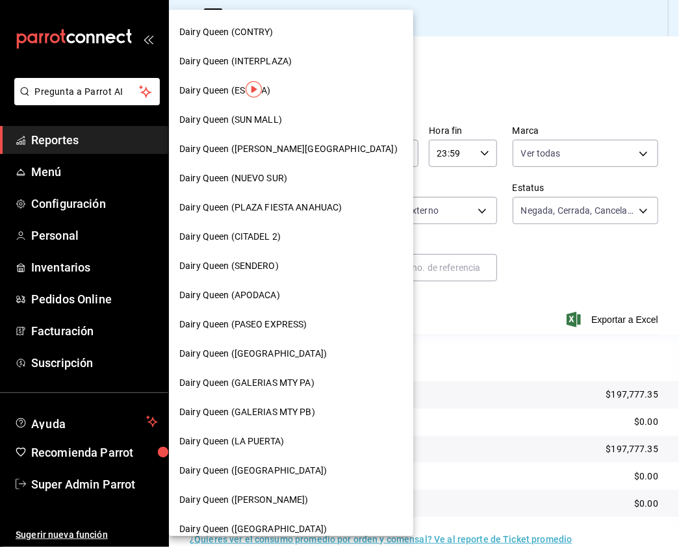
click at [294, 323] on span "Dairy Queen (PASEO EXPRESS)" at bounding box center [243, 325] width 128 height 14
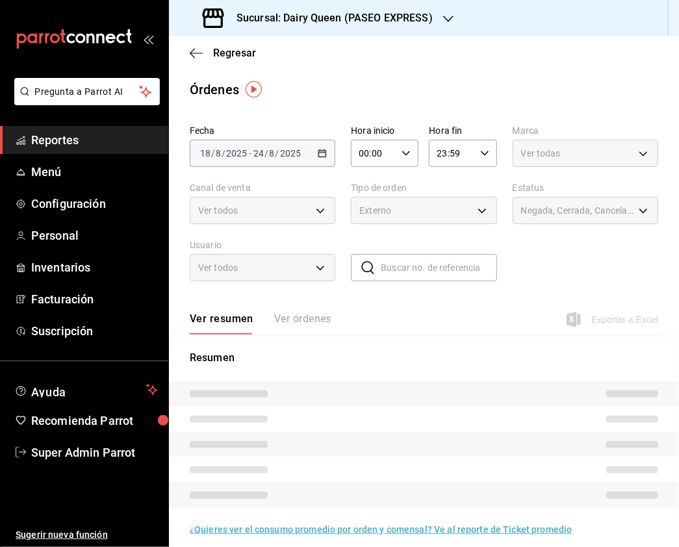
click at [620, 159] on body "Pregunta a Parrot AI Reportes Menú Configuración Personal Inventarios Facturaci…" at bounding box center [339, 273] width 679 height 547
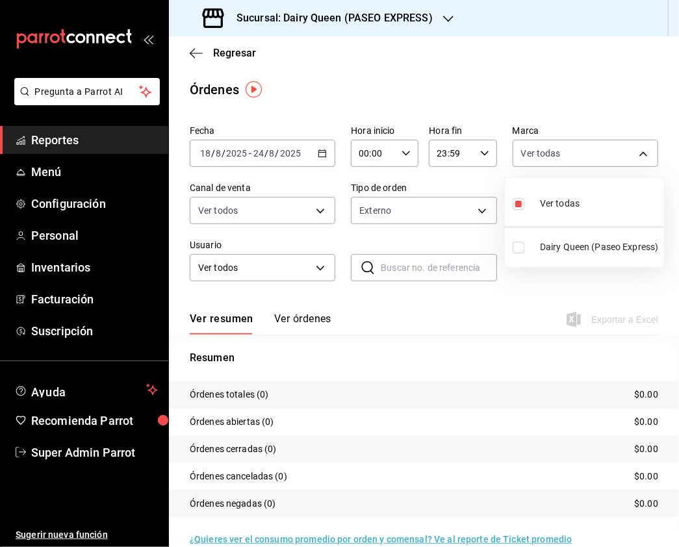
click at [518, 248] on input "checkbox" at bounding box center [518, 248] width 12 height 12
click at [515, 205] on input "checkbox" at bounding box center [518, 204] width 12 height 12
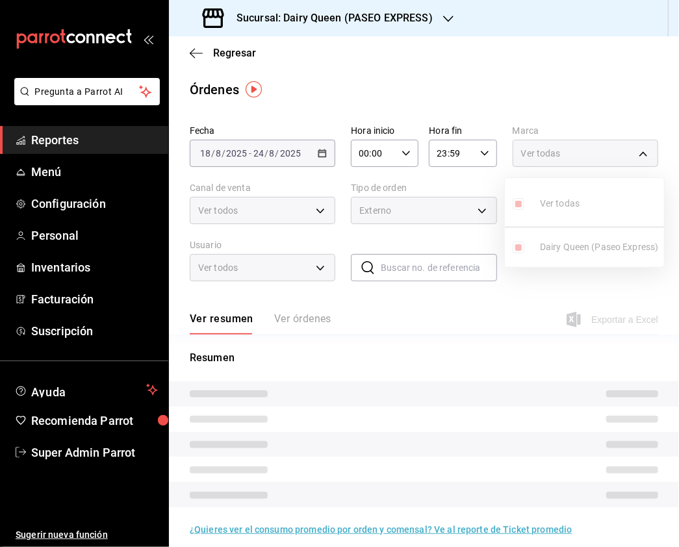
click at [481, 208] on div at bounding box center [339, 273] width 679 height 547
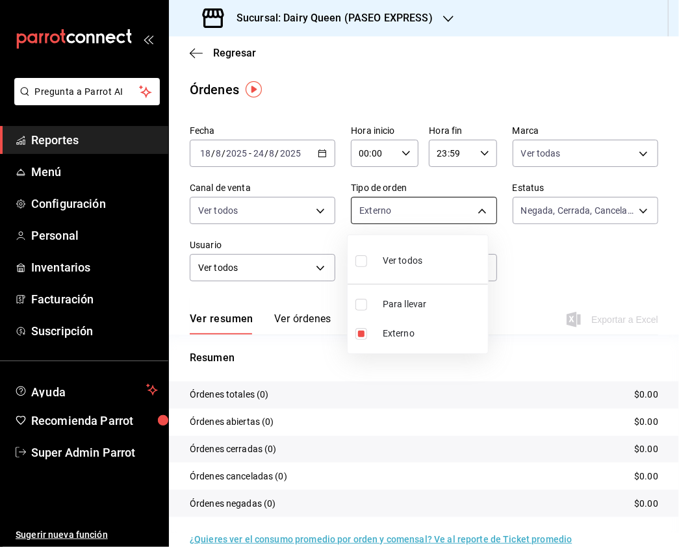
click at [476, 211] on body "Pregunta a Parrot AI Reportes Menú Configuración Personal Inventarios Facturaci…" at bounding box center [339, 273] width 679 height 547
click at [364, 258] on input "checkbox" at bounding box center [361, 261] width 12 height 12
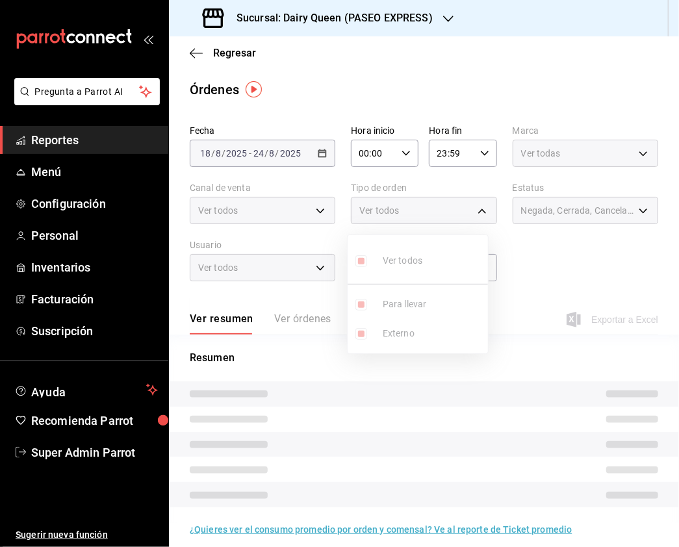
click at [321, 223] on div at bounding box center [339, 273] width 679 height 547
click at [309, 214] on div "Ver todos" at bounding box center [262, 210] width 145 height 27
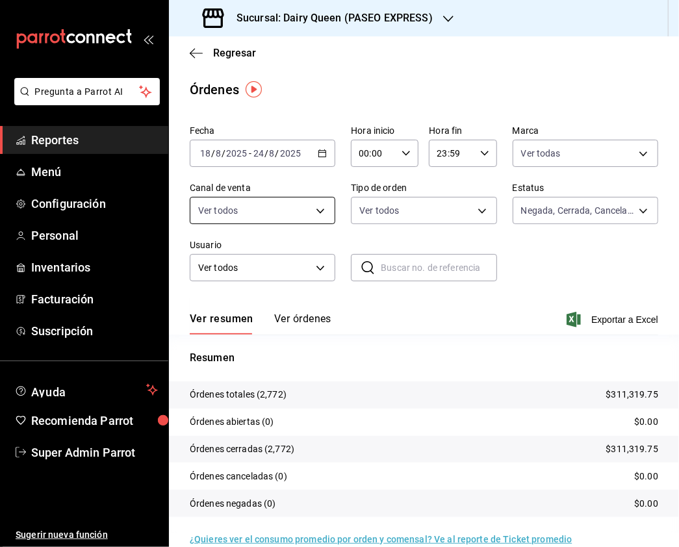
click at [316, 208] on body "Pregunta a Parrot AI Reportes Menú Configuración Personal Inventarios Facturaci…" at bounding box center [339, 273] width 679 height 547
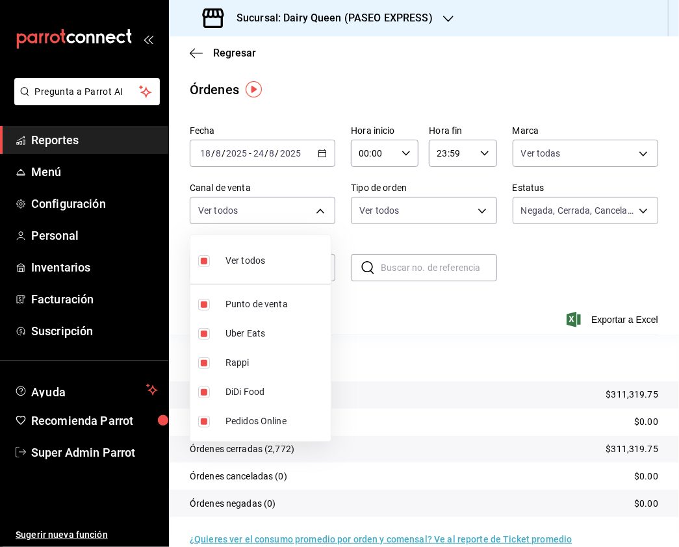
click at [203, 260] on input "checkbox" at bounding box center [204, 261] width 12 height 12
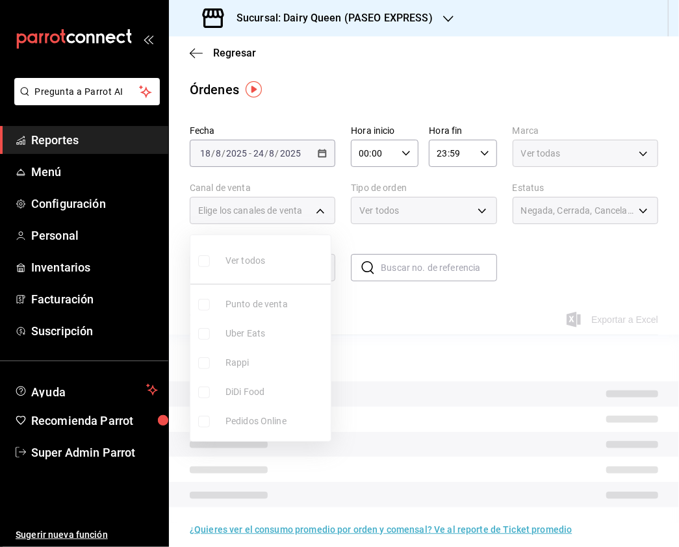
click at [203, 362] on ul "Ver todos Punto de venta Uber Eats Rappi DiDi Food Pedidos Online" at bounding box center [260, 338] width 140 height 206
click at [201, 362] on ul "Ver todos Punto de venta Uber Eats Rappi DiDi Food Pedidos Online" at bounding box center [260, 338] width 140 height 206
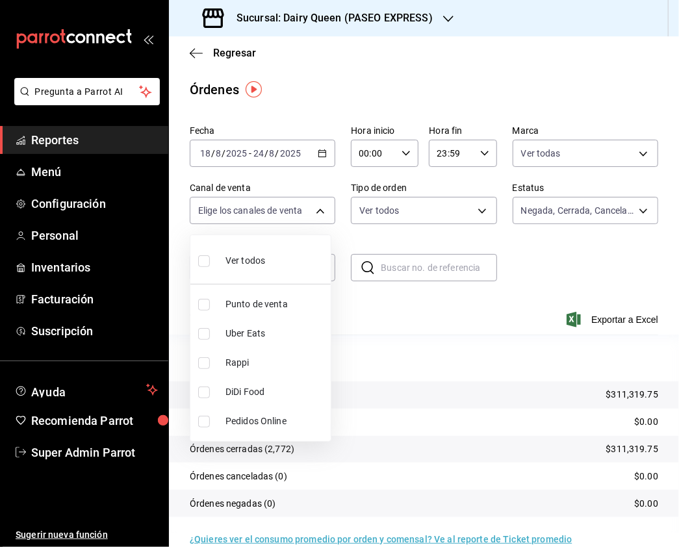
click at [203, 364] on input "checkbox" at bounding box center [204, 363] width 12 height 12
click at [607, 144] on div at bounding box center [339, 273] width 679 height 547
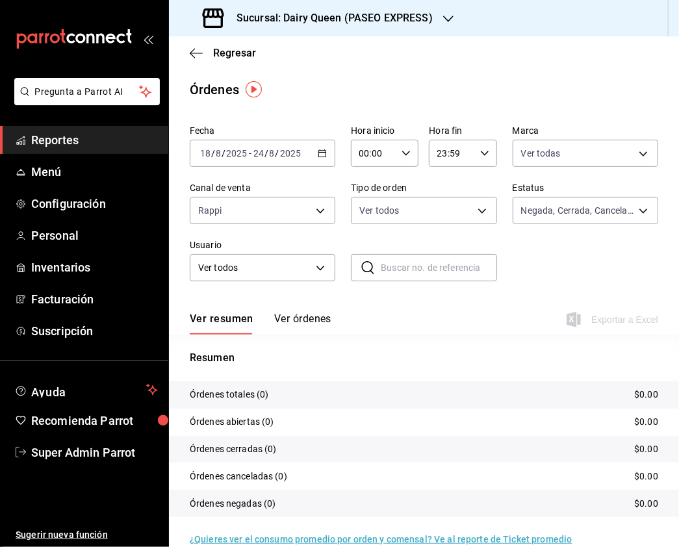
click at [631, 152] on body "Pregunta a Parrot AI Reportes Menú Configuración Personal Inventarios Facturaci…" at bounding box center [339, 273] width 679 height 547
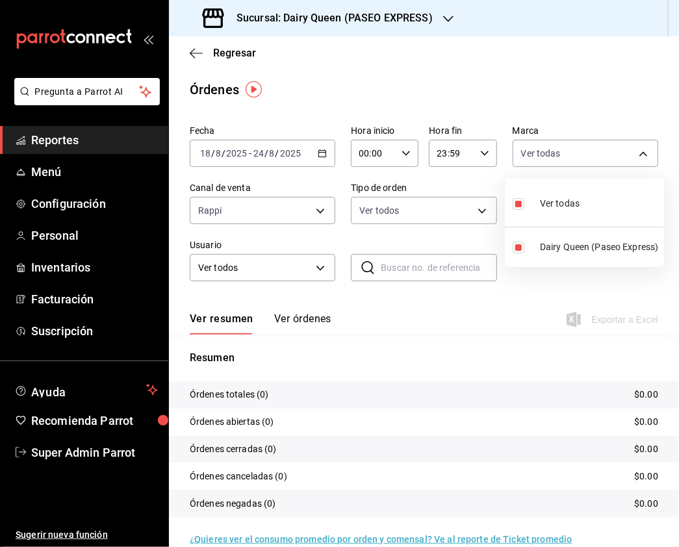
click at [287, 229] on div at bounding box center [339, 273] width 679 height 547
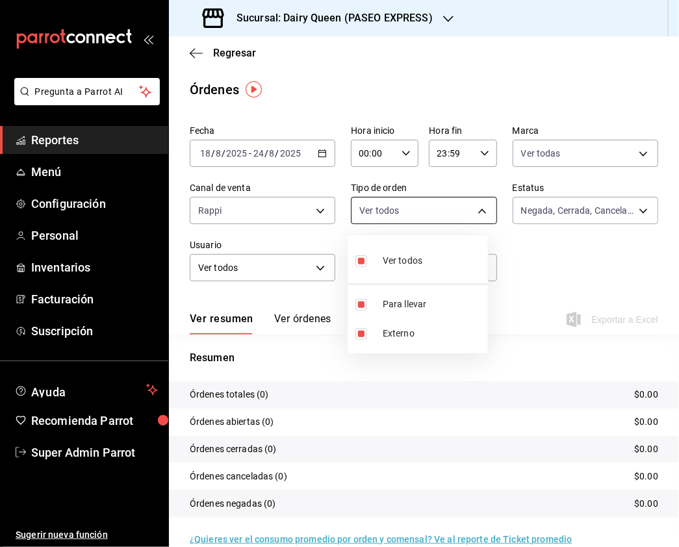
click at [446, 208] on body "Pregunta a Parrot AI Reportes Menú Configuración Personal Inventarios Facturaci…" at bounding box center [339, 273] width 679 height 547
click at [599, 208] on div at bounding box center [339, 273] width 679 height 547
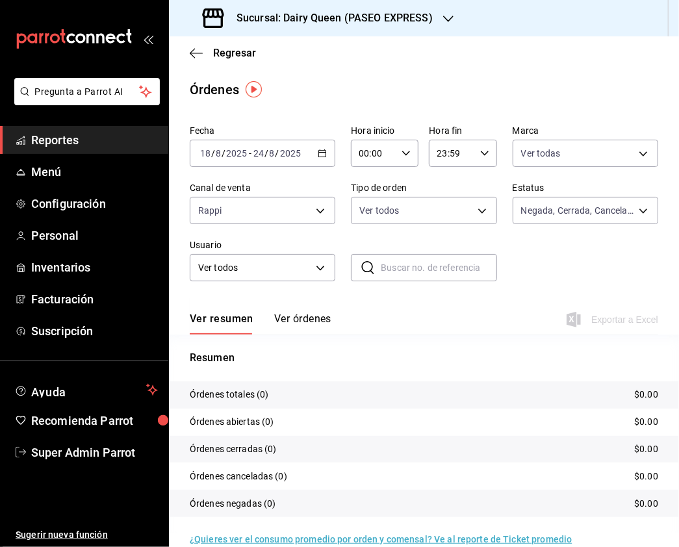
click at [630, 208] on body "Pregunta a Parrot AI Reportes Menú Configuración Personal Inventarios Facturaci…" at bounding box center [339, 273] width 679 height 547
click at [312, 219] on div at bounding box center [339, 273] width 679 height 547
click at [312, 216] on body "Pregunta a Parrot AI Reportes Menú Configuración Personal Inventarios Facturaci…" at bounding box center [339, 273] width 679 height 547
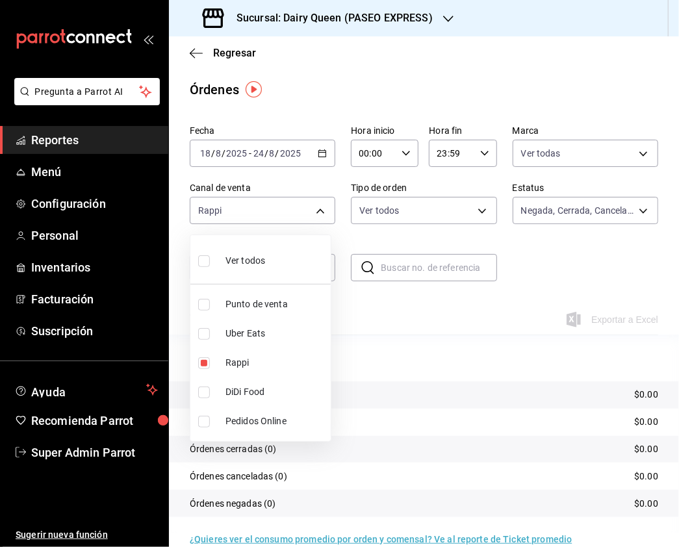
click at [208, 331] on input "checkbox" at bounding box center [204, 334] width 12 height 12
click at [205, 368] on input "checkbox" at bounding box center [204, 363] width 12 height 12
drag, startPoint x: 207, startPoint y: 261, endPoint x: 320, endPoint y: 232, distance: 116.7
click at [205, 261] on input "checkbox" at bounding box center [204, 261] width 12 height 12
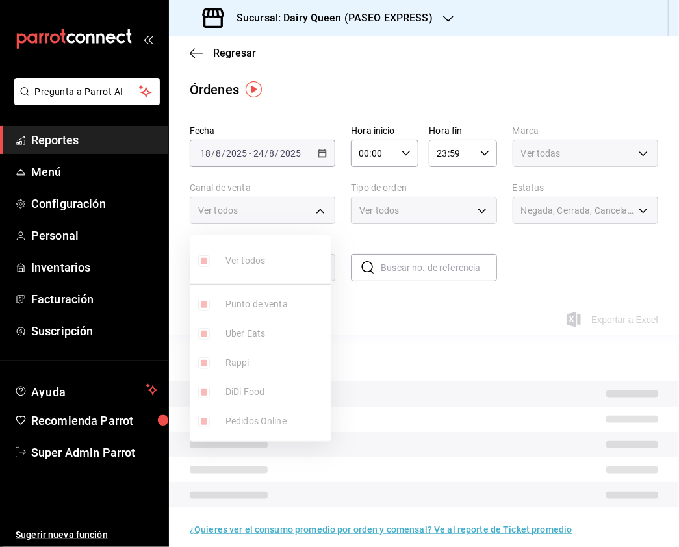
click at [413, 208] on div at bounding box center [339, 273] width 679 height 547
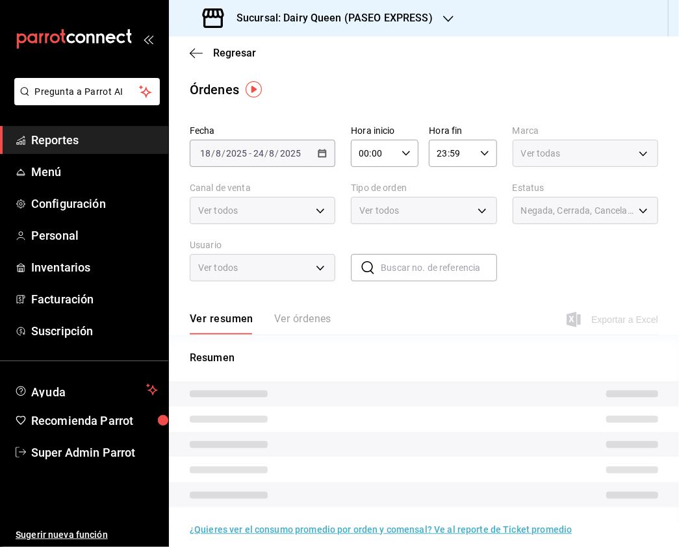
click at [469, 203] on div "Ver todos" at bounding box center [423, 210] width 145 height 27
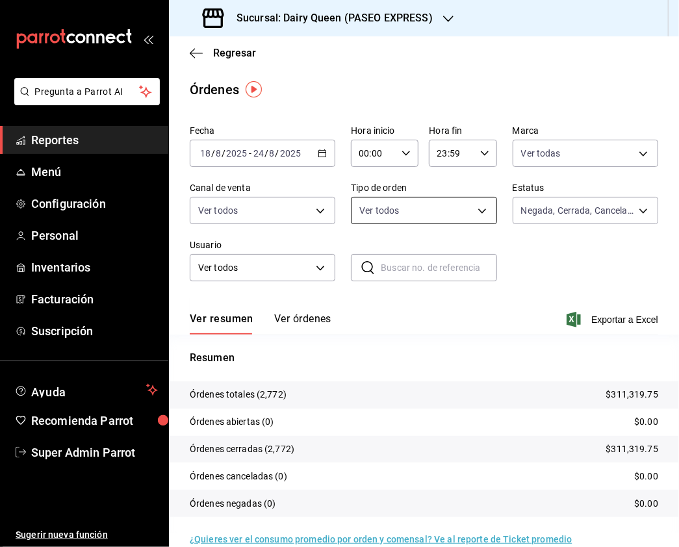
click at [473, 210] on body "Pregunta a Parrot AI Reportes Menú Configuración Personal Inventarios Facturaci…" at bounding box center [339, 273] width 679 height 547
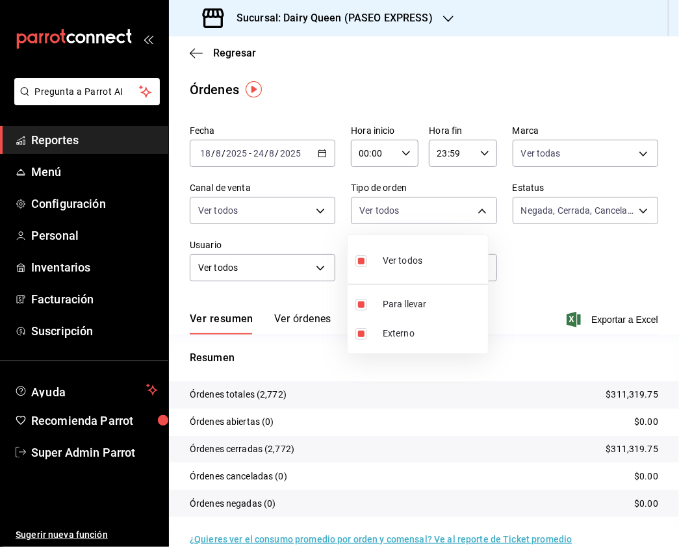
click at [531, 255] on div at bounding box center [339, 273] width 679 height 547
click at [365, 23] on h3 "Sucursal: Dairy Queen (PASEO EXPRESS)" at bounding box center [329, 18] width 207 height 16
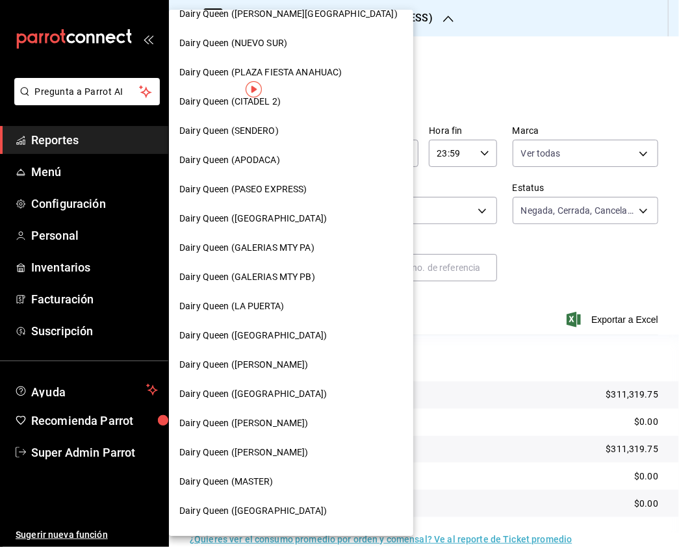
scroll to position [346, 0]
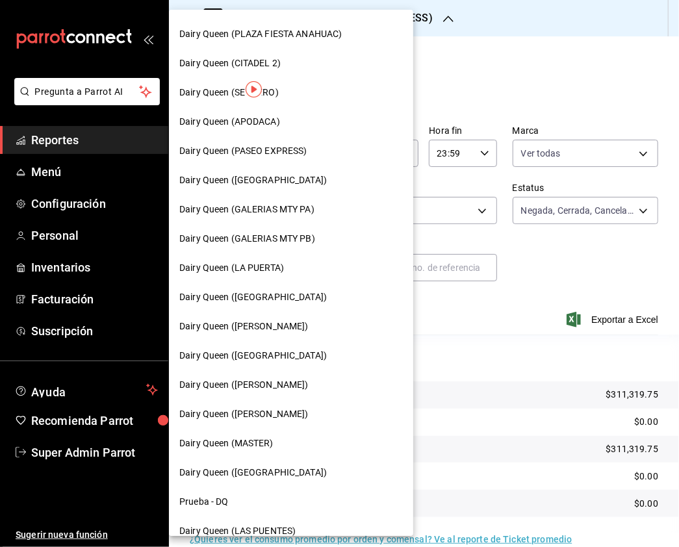
click at [275, 325] on div "Dairy Queen ([PERSON_NAME])" at bounding box center [290, 327] width 223 height 14
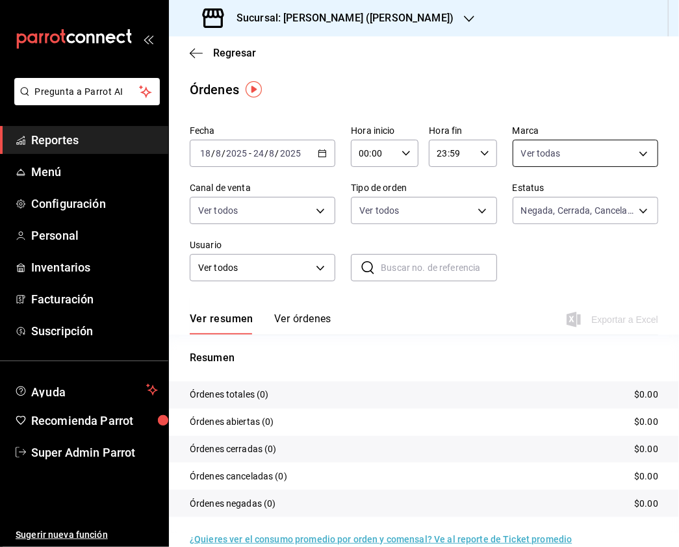
click at [575, 157] on body "Pregunta a Parrot AI Reportes Menú Configuración Personal Inventarios Facturaci…" at bounding box center [339, 273] width 679 height 547
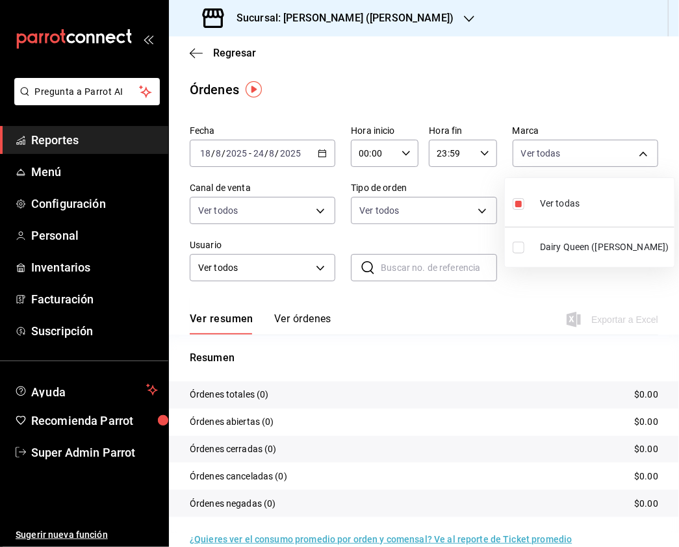
click at [518, 249] on input "checkbox" at bounding box center [518, 248] width 12 height 12
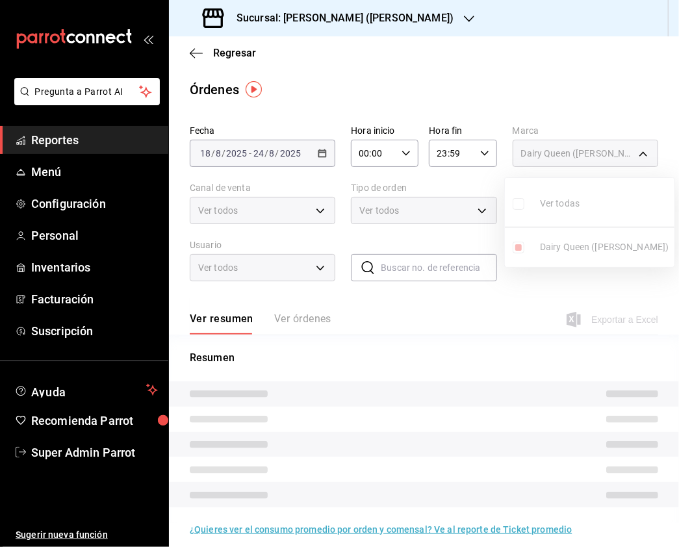
click at [518, 205] on ul "Ver todas Dairy Queen ([PERSON_NAME])" at bounding box center [590, 222] width 170 height 89
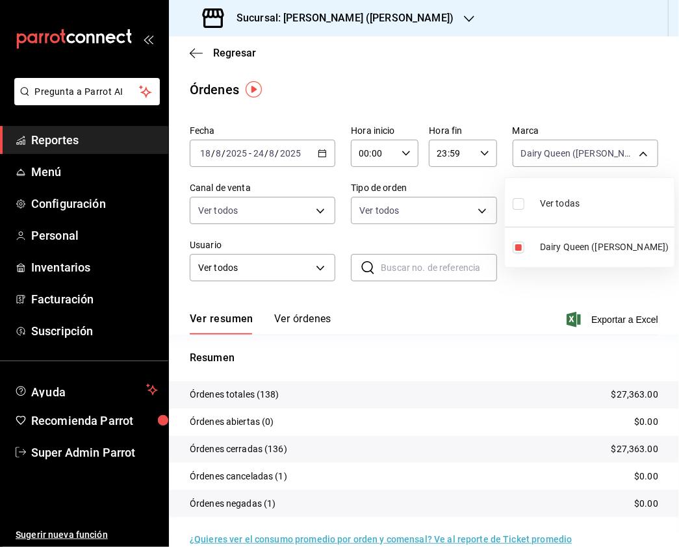
click at [520, 198] on input "checkbox" at bounding box center [518, 204] width 12 height 12
click at [268, 229] on div at bounding box center [339, 273] width 679 height 547
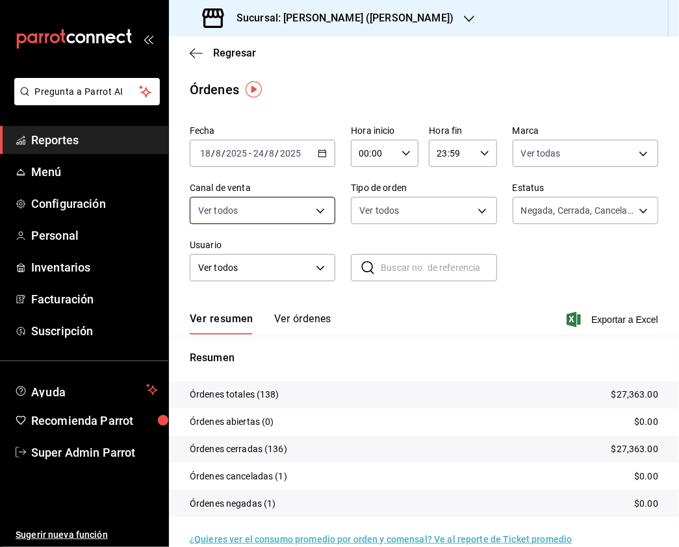
click at [307, 212] on body "Pregunta a Parrot AI Reportes Menú Configuración Personal Inventarios Facturaci…" at bounding box center [339, 273] width 679 height 547
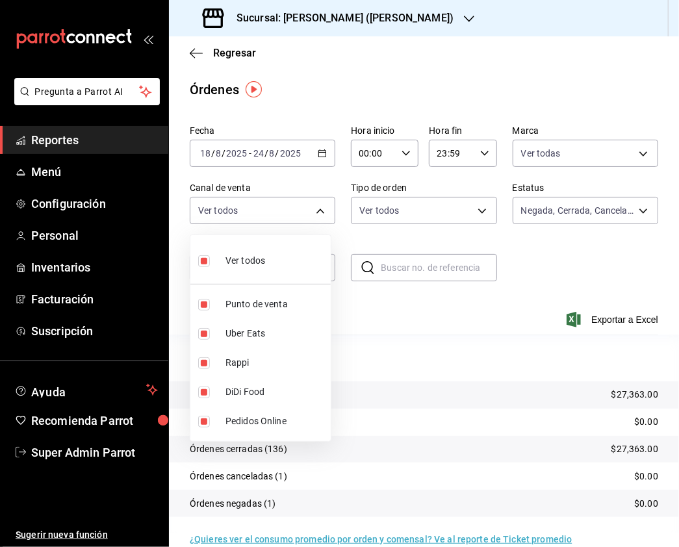
click at [206, 261] on input "checkbox" at bounding box center [204, 261] width 12 height 12
click at [201, 364] on input "checkbox" at bounding box center [204, 363] width 12 height 12
click at [207, 331] on input "checkbox" at bounding box center [204, 334] width 12 height 12
click at [196, 362] on li "Rappi" at bounding box center [260, 362] width 140 height 29
click at [201, 395] on input "checkbox" at bounding box center [204, 392] width 12 height 12
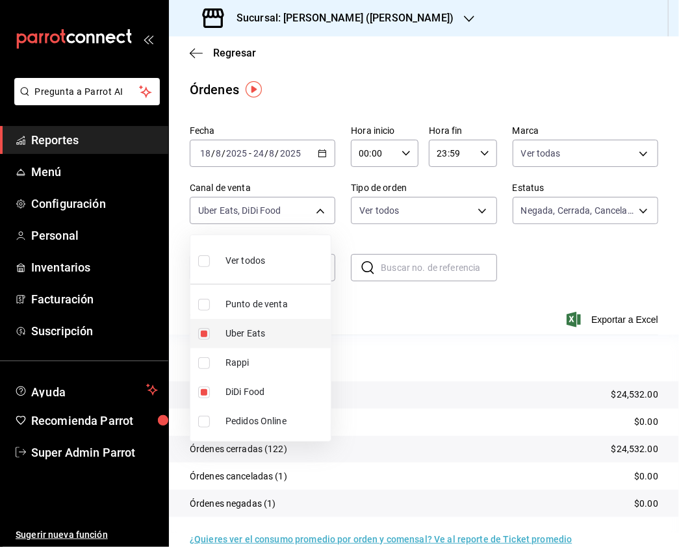
click at [198, 330] on input "checkbox" at bounding box center [204, 334] width 12 height 12
drag, startPoint x: 201, startPoint y: 260, endPoint x: 278, endPoint y: 255, distance: 76.8
click at [201, 260] on input "checkbox" at bounding box center [204, 261] width 12 height 12
click at [399, 196] on div at bounding box center [339, 273] width 679 height 547
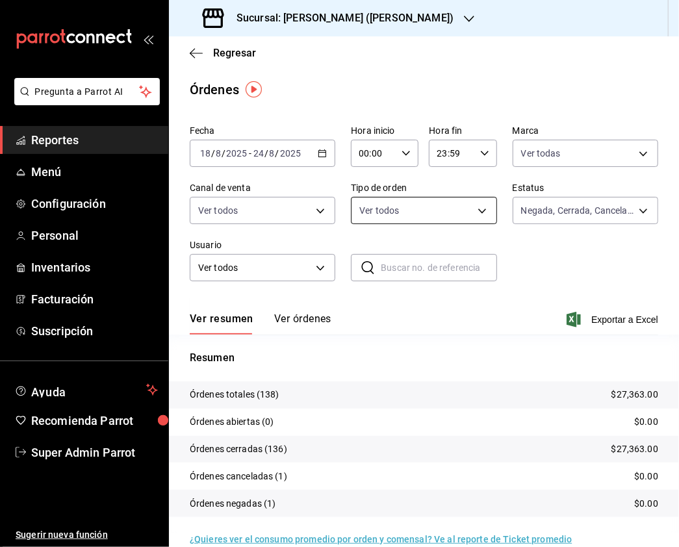
click at [471, 207] on body "Pregunta a Parrot AI Reportes Menú Configuración Personal Inventarios Facturaci…" at bounding box center [339, 273] width 679 height 547
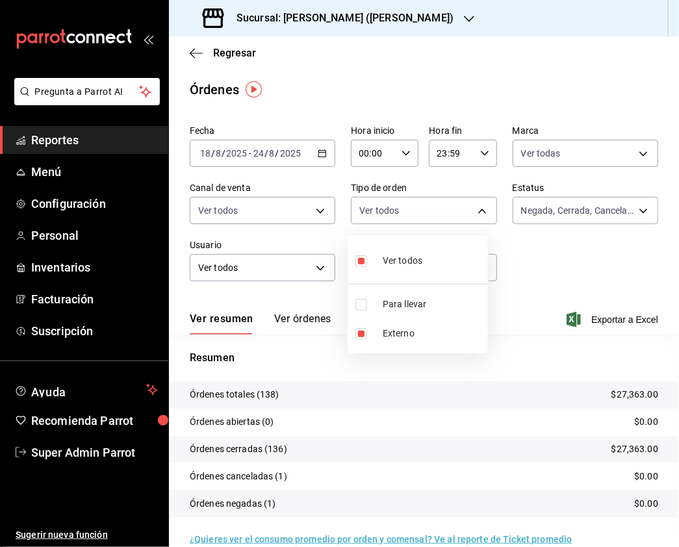
click at [356, 310] on li "Para llevar" at bounding box center [417, 304] width 140 height 29
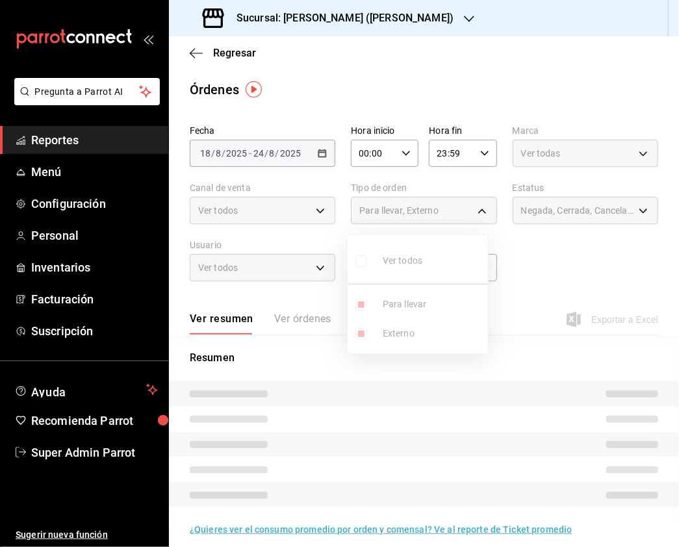
click at [360, 260] on ul "Ver todos Para llevar Externo" at bounding box center [417, 294] width 140 height 118
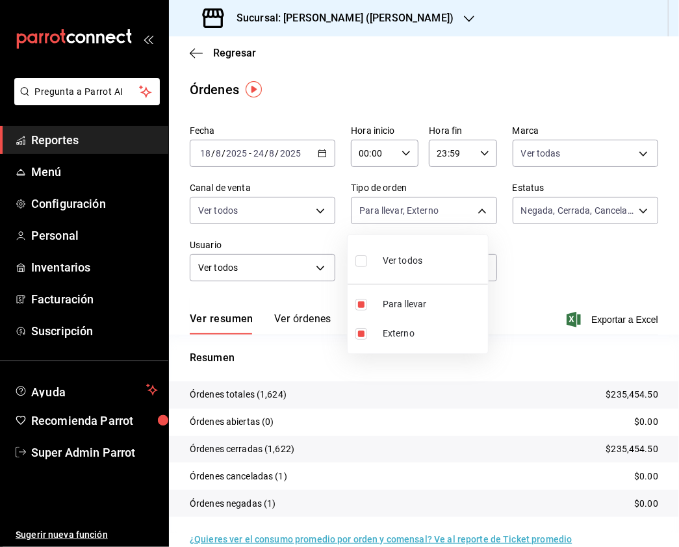
click at [362, 260] on input "checkbox" at bounding box center [361, 261] width 12 height 12
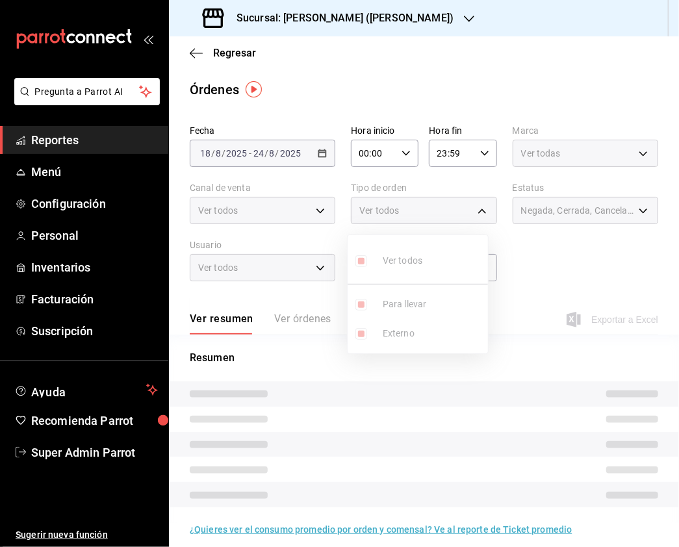
click at [623, 190] on div at bounding box center [339, 273] width 679 height 547
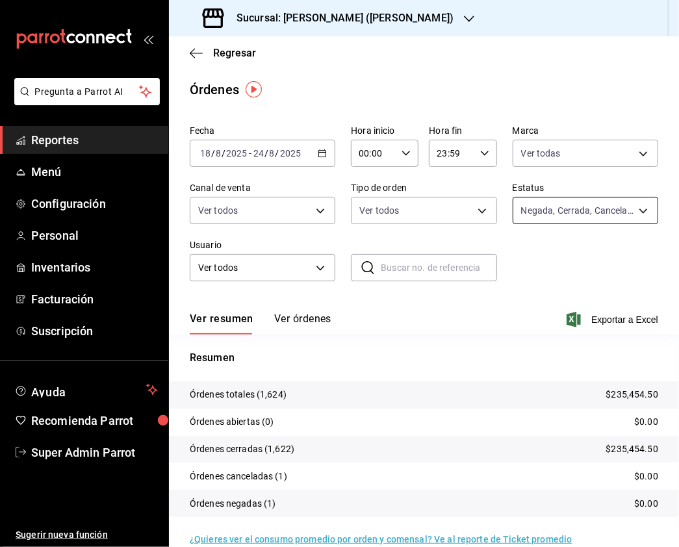
click at [621, 220] on body "Pregunta a Parrot AI Reportes Menú Configuración Personal Inventarios Facturaci…" at bounding box center [339, 273] width 679 height 547
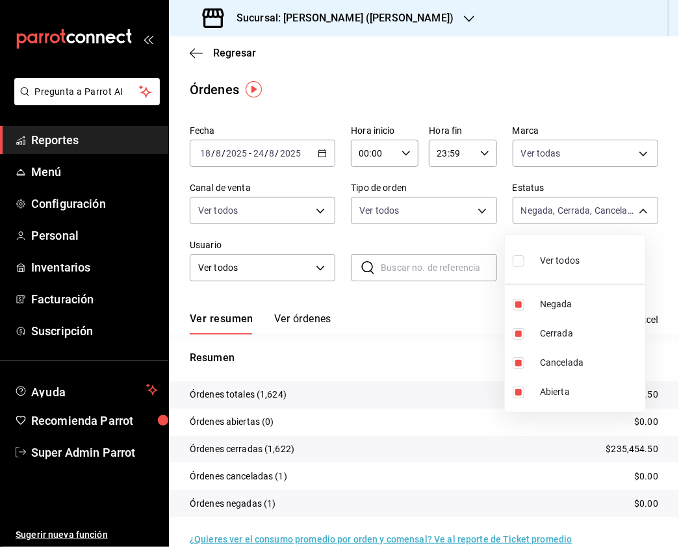
click at [510, 261] on li "Ver todos" at bounding box center [575, 259] width 140 height 38
click at [401, 22] on div at bounding box center [339, 273] width 679 height 547
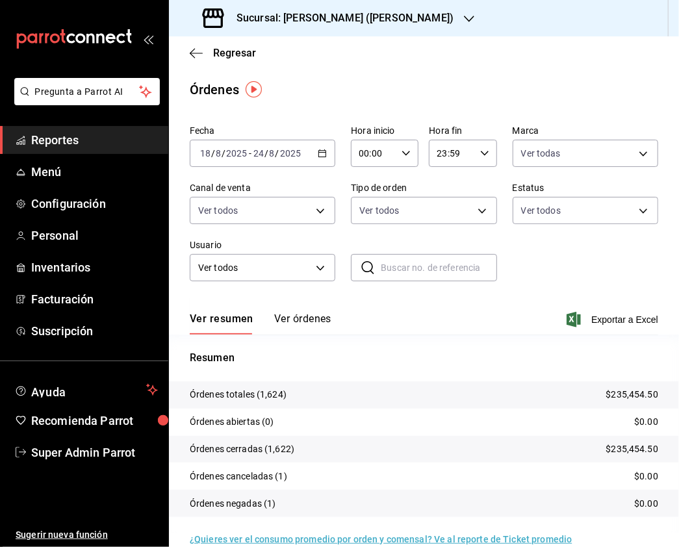
click at [464, 23] on icon "button" at bounding box center [469, 19] width 10 height 10
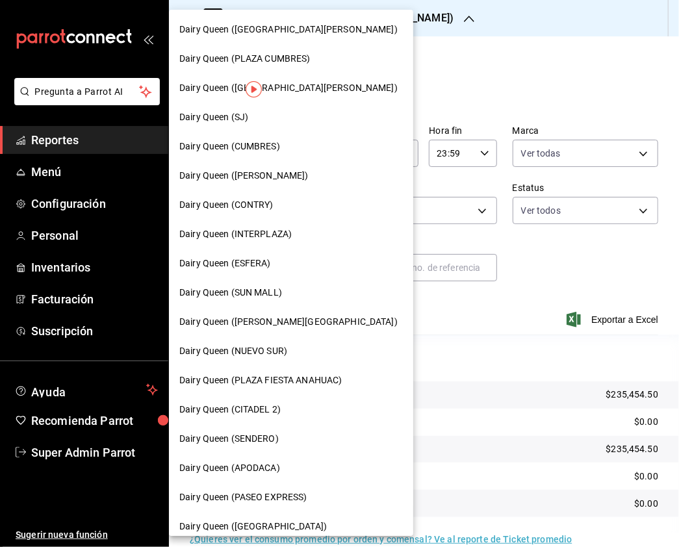
click at [277, 116] on div "Dairy Queen (SJ)" at bounding box center [290, 117] width 223 height 14
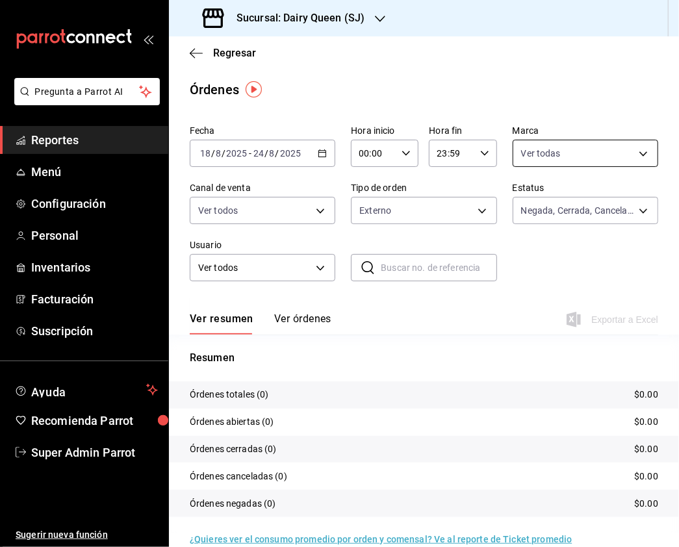
click at [566, 164] on body "Pregunta a Parrot AI Reportes Menú Configuración Personal Inventarios Facturaci…" at bounding box center [339, 273] width 679 height 547
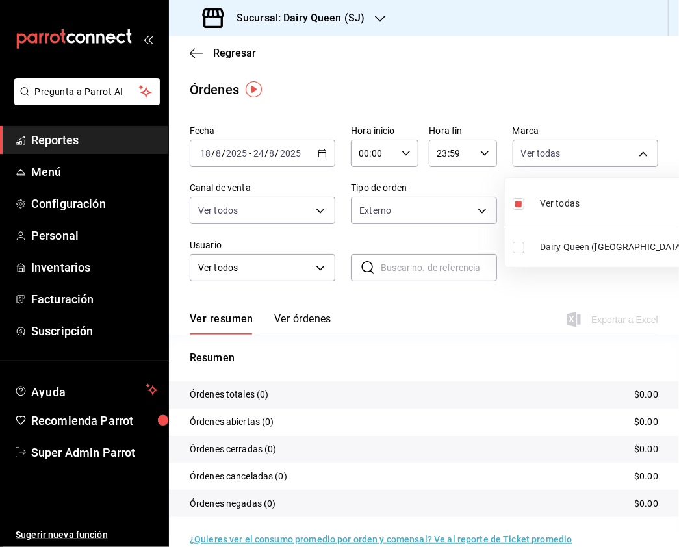
click at [518, 243] on input "checkbox" at bounding box center [518, 248] width 12 height 12
click at [520, 203] on input "checkbox" at bounding box center [518, 204] width 12 height 12
click at [325, 222] on div at bounding box center [339, 273] width 679 height 547
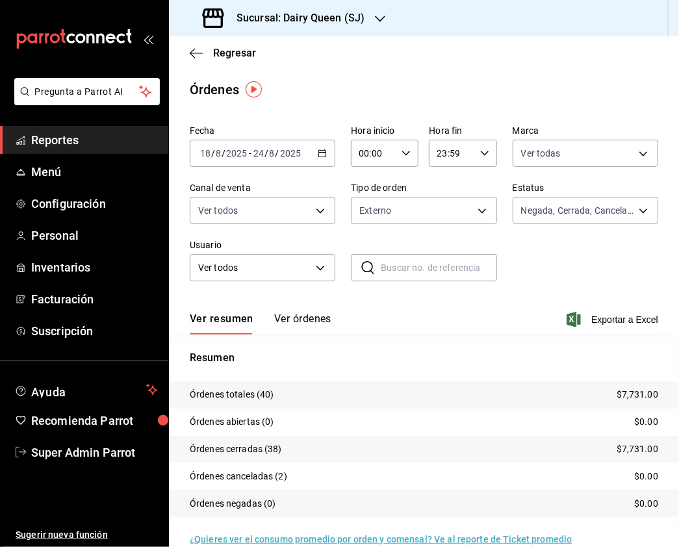
click at [320, 211] on div at bounding box center [339, 273] width 679 height 547
click at [317, 210] on body "Pregunta a Parrot AI Reportes Menú Configuración Personal Inventarios Facturaci…" at bounding box center [339, 273] width 679 height 547
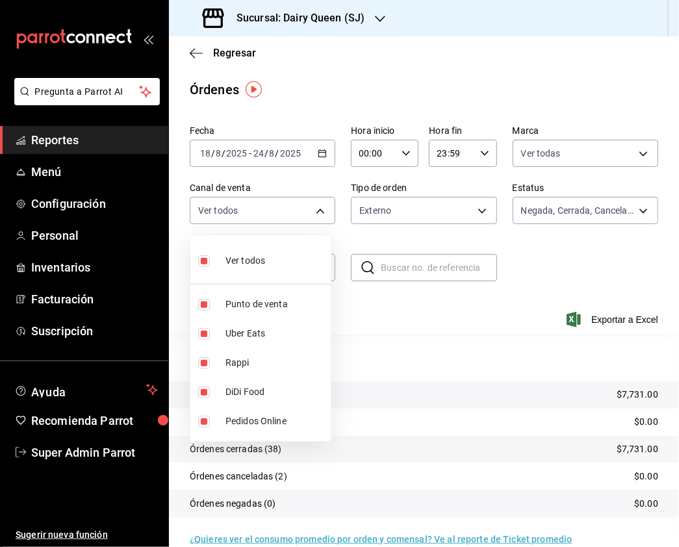
click at [421, 204] on div at bounding box center [339, 273] width 679 height 547
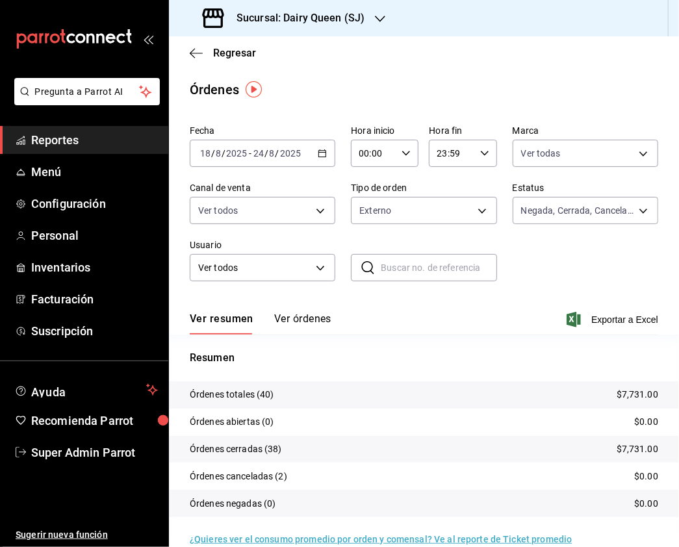
click at [470, 212] on div at bounding box center [339, 273] width 679 height 547
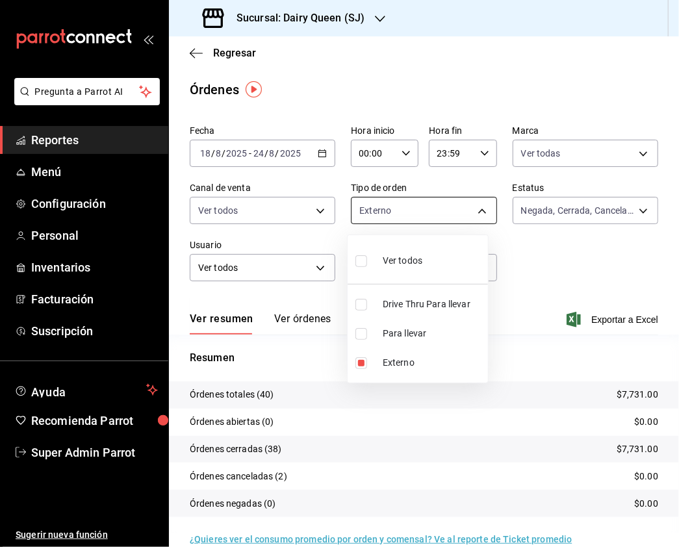
click at [479, 207] on body "Pregunta a Parrot AI Reportes Menú Configuración Personal Inventarios Facturaci…" at bounding box center [339, 273] width 679 height 547
click at [607, 133] on div at bounding box center [339, 273] width 679 height 547
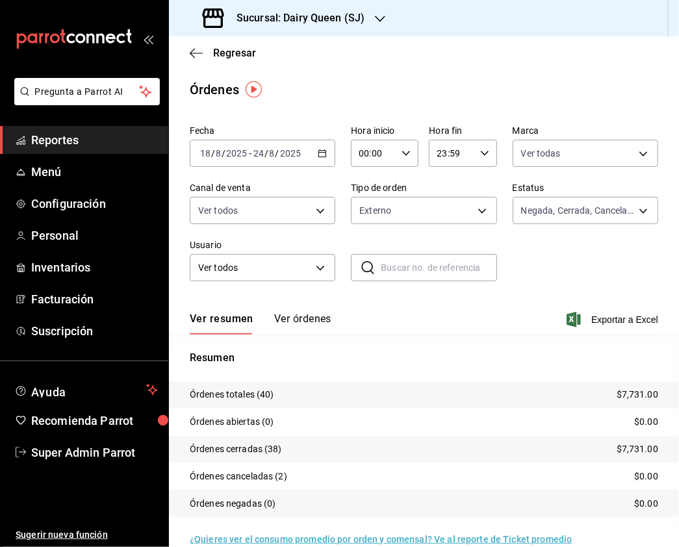
click at [624, 152] on body "Pregunta a Parrot AI Reportes Menú Configuración Personal Inventarios Facturaci…" at bounding box center [339, 273] width 679 height 547
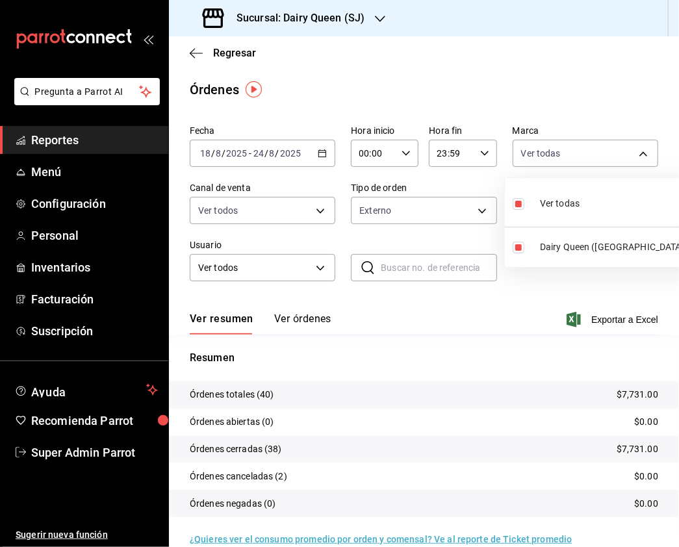
click at [288, 221] on div at bounding box center [339, 273] width 679 height 547
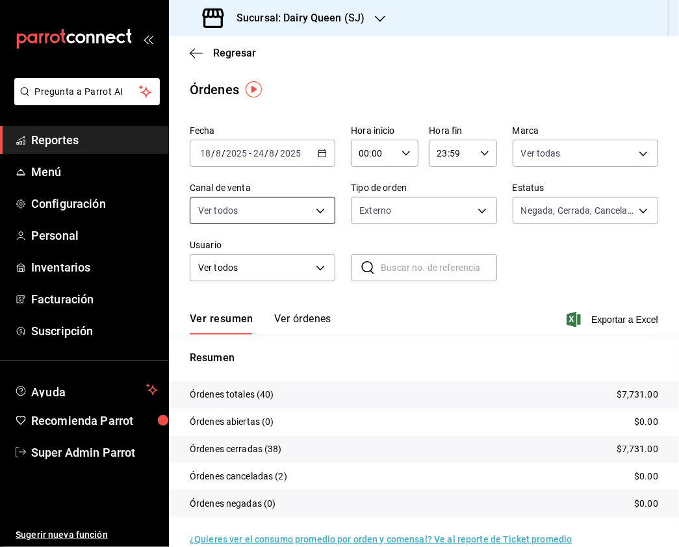
click at [307, 211] on body "Pregunta a Parrot AI Reportes Menú Configuración Personal Inventarios Facturaci…" at bounding box center [339, 273] width 679 height 547
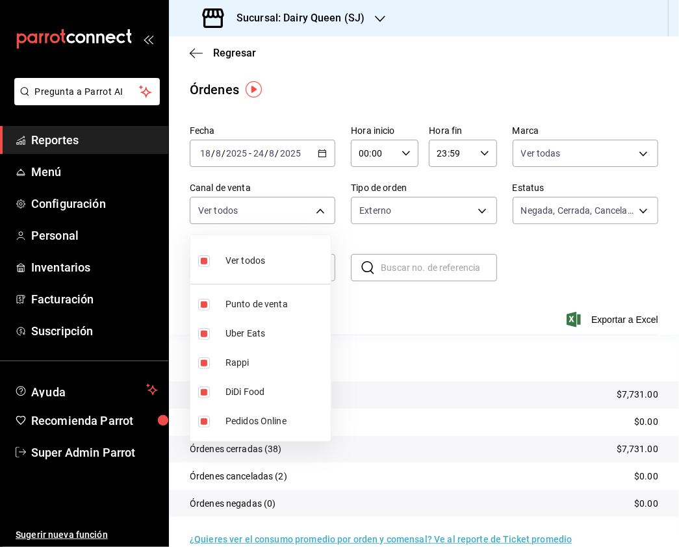
click at [200, 262] on input "checkbox" at bounding box center [204, 261] width 12 height 12
drag, startPoint x: 197, startPoint y: 360, endPoint x: 205, endPoint y: 366, distance: 10.1
click at [199, 362] on li "Rappi" at bounding box center [260, 362] width 140 height 29
click at [203, 338] on input "checkbox" at bounding box center [204, 334] width 12 height 12
click at [203, 366] on input "checkbox" at bounding box center [204, 363] width 12 height 12
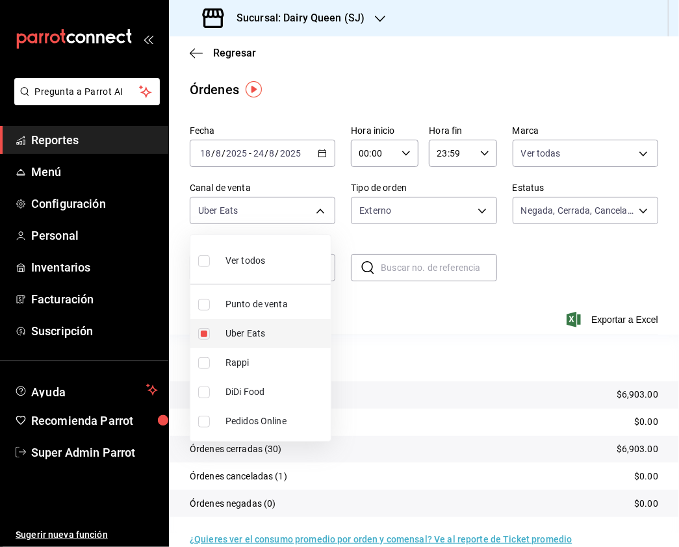
click at [195, 327] on li "Uber Eats" at bounding box center [260, 333] width 140 height 29
click at [200, 366] on input "checkbox" at bounding box center [204, 363] width 12 height 12
click at [204, 335] on input "checkbox" at bounding box center [204, 334] width 12 height 12
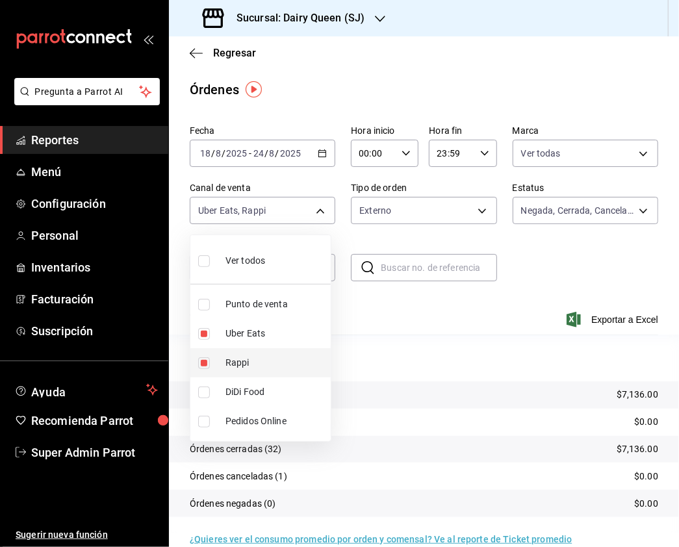
click at [201, 364] on input "checkbox" at bounding box center [204, 363] width 12 height 12
click at [188, 393] on div "Ver todos Punto de venta Uber Eats Rappi DiDi Food Pedidos Online" at bounding box center [339, 273] width 679 height 547
click at [200, 393] on input "checkbox" at bounding box center [204, 392] width 12 height 12
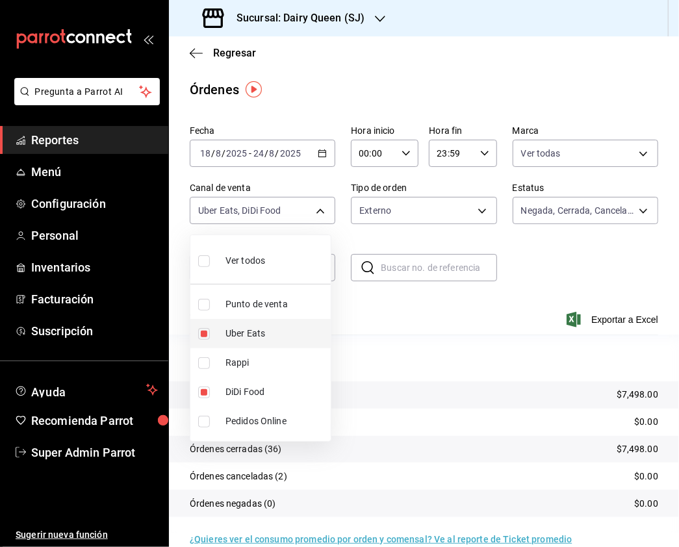
click at [204, 333] on input "checkbox" at bounding box center [204, 334] width 12 height 12
click at [199, 264] on input "checkbox" at bounding box center [204, 261] width 12 height 12
click at [421, 211] on div at bounding box center [339, 273] width 679 height 547
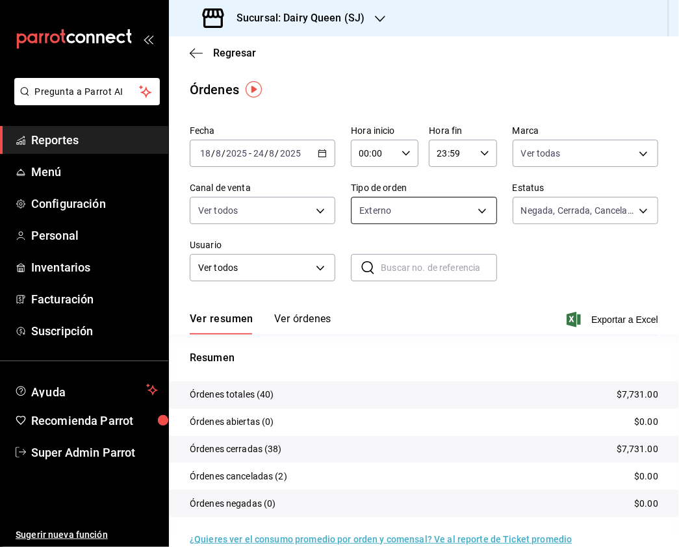
click at [458, 214] on body "Pregunta a Parrot AI Reportes Menú Configuración Personal Inventarios Facturaci…" at bounding box center [339, 273] width 679 height 547
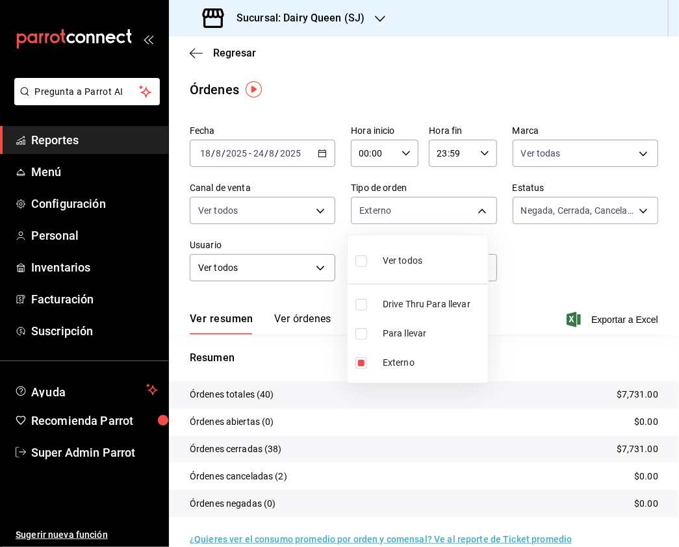
click at [361, 299] on input "checkbox" at bounding box center [361, 305] width 12 height 12
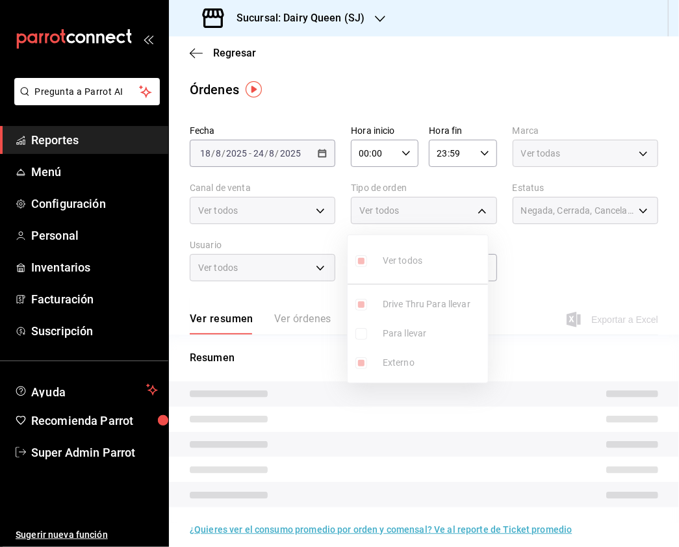
click at [362, 362] on ul "Ver todos Drive Thru Para llevar Para llevar Externo" at bounding box center [417, 308] width 140 height 147
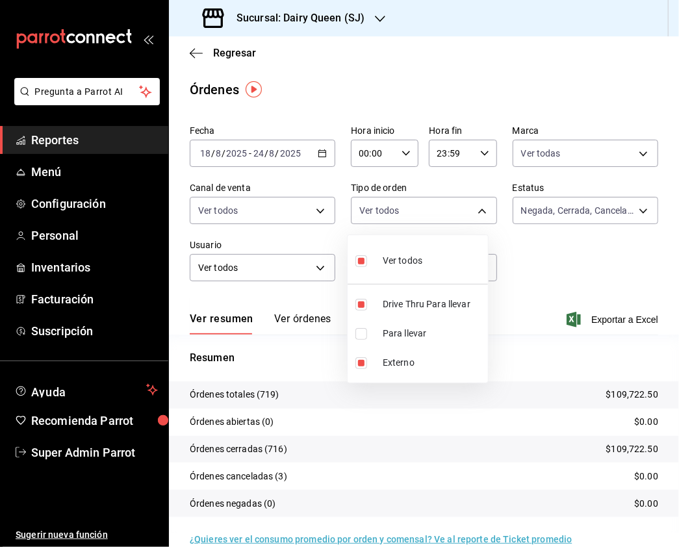
click at [362, 362] on input "checkbox" at bounding box center [361, 363] width 12 height 12
drag, startPoint x: 361, startPoint y: 276, endPoint x: 361, endPoint y: 268, distance: 7.8
click at [361, 276] on li "Ver todos" at bounding box center [417, 259] width 140 height 38
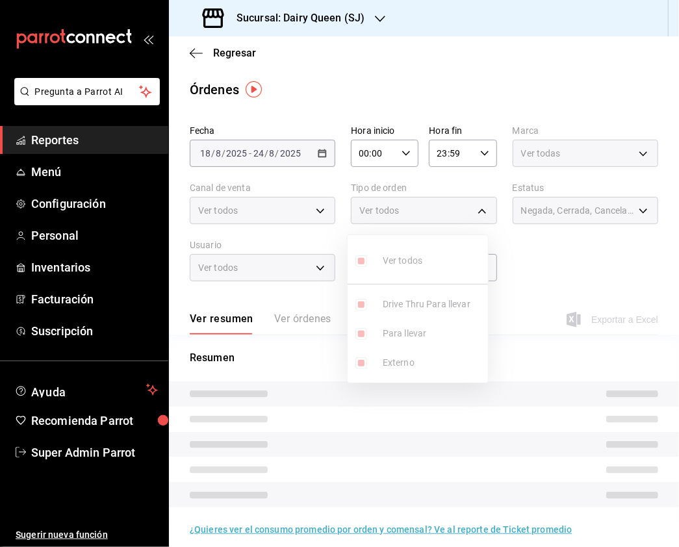
click at [361, 260] on ul "Ver todos Drive Thru Para llevar Para llevar Externo" at bounding box center [417, 308] width 140 height 147
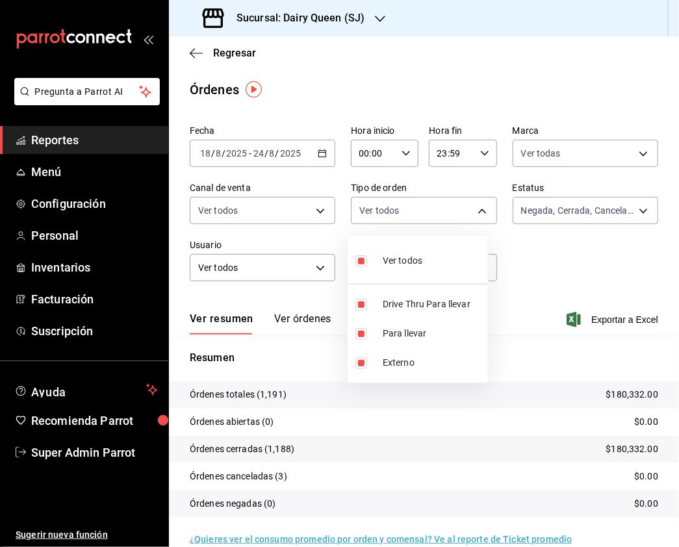
click at [594, 222] on div at bounding box center [339, 273] width 679 height 547
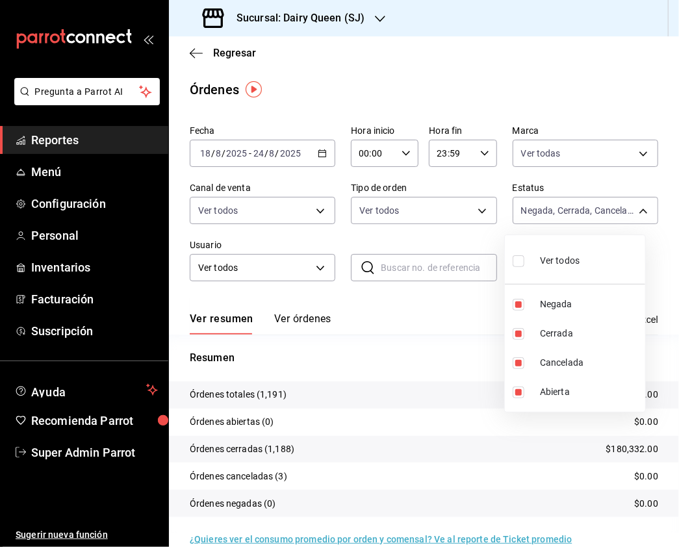
click at [606, 209] on body "Pregunta a Parrot AI Reportes Menú Configuración Personal Inventarios Facturaci…" at bounding box center [339, 273] width 679 height 547
click at [516, 263] on input "checkbox" at bounding box center [518, 261] width 12 height 12
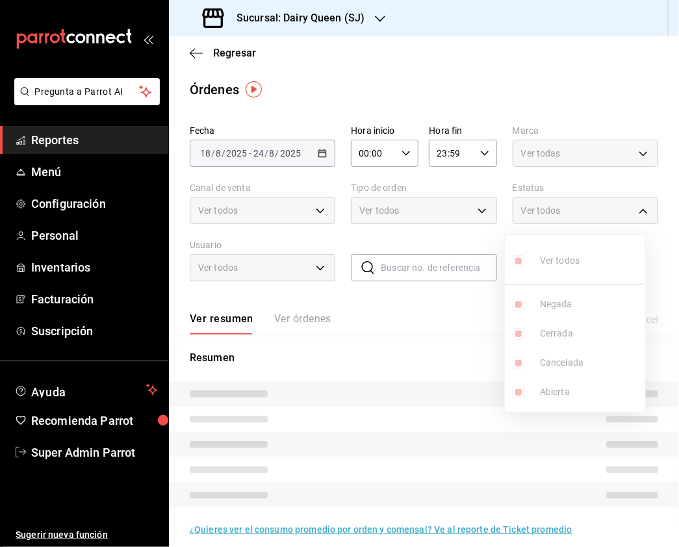
click at [297, 273] on div at bounding box center [339, 273] width 679 height 547
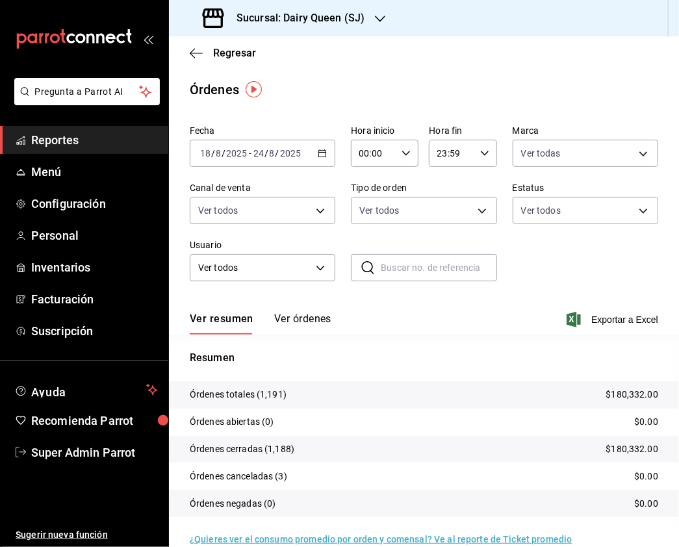
click at [341, 27] on div "Sucursal: Dairy Queen (SJ)" at bounding box center [284, 18] width 211 height 36
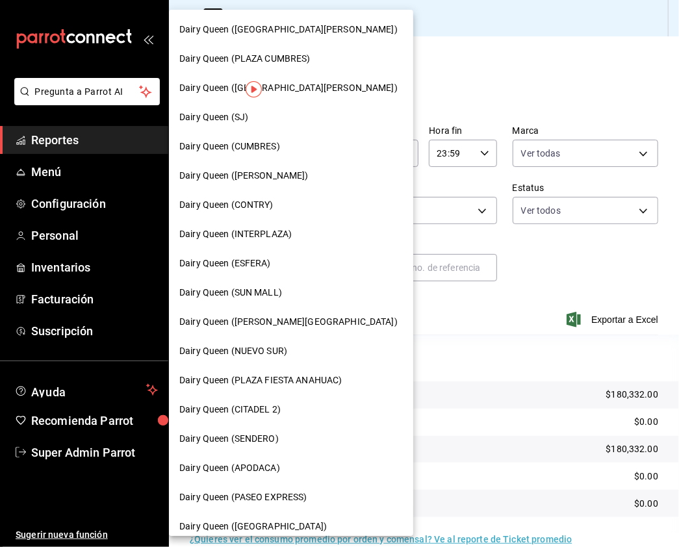
click at [282, 230] on span "Dairy Queen (INTERPLAZA)" at bounding box center [235, 234] width 112 height 14
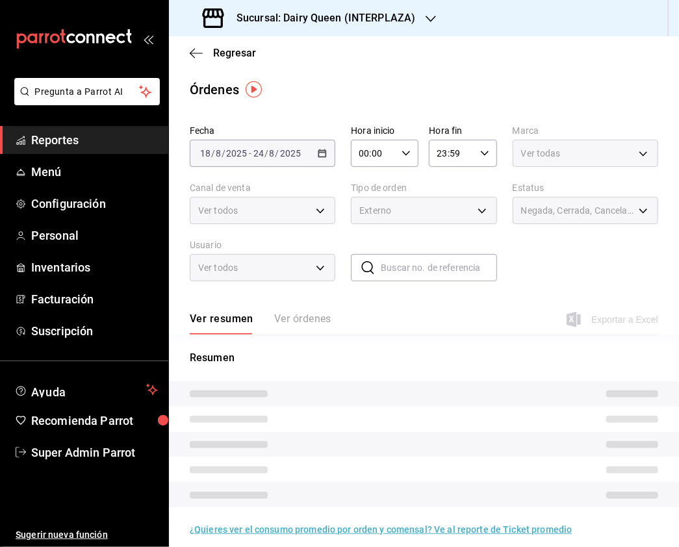
click at [560, 161] on div "Ver todas" at bounding box center [584, 153] width 145 height 27
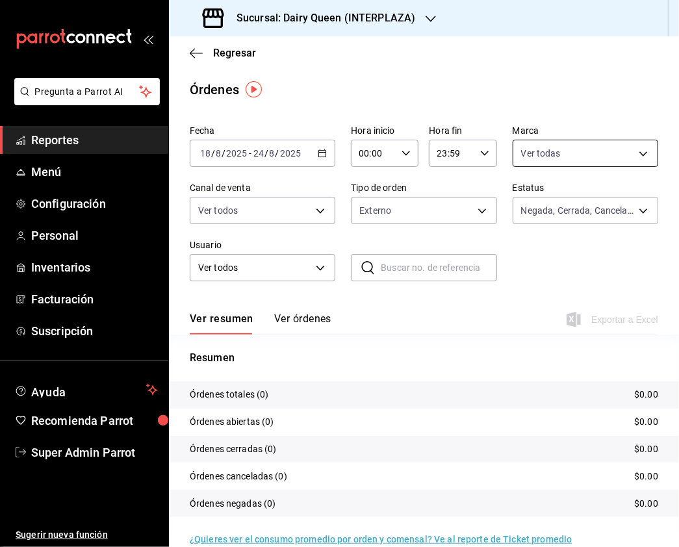
click at [612, 158] on body "Pregunta a Parrot AI Reportes Menú Configuración Personal Inventarios Facturaci…" at bounding box center [339, 273] width 679 height 547
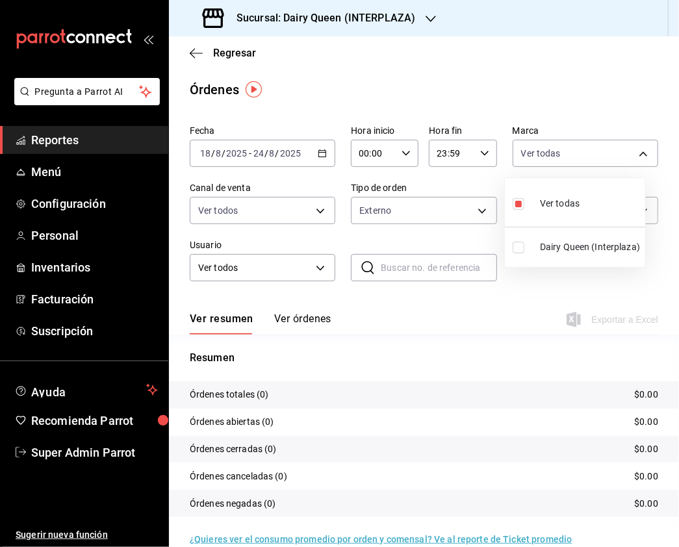
click at [521, 248] on input "checkbox" at bounding box center [518, 248] width 12 height 12
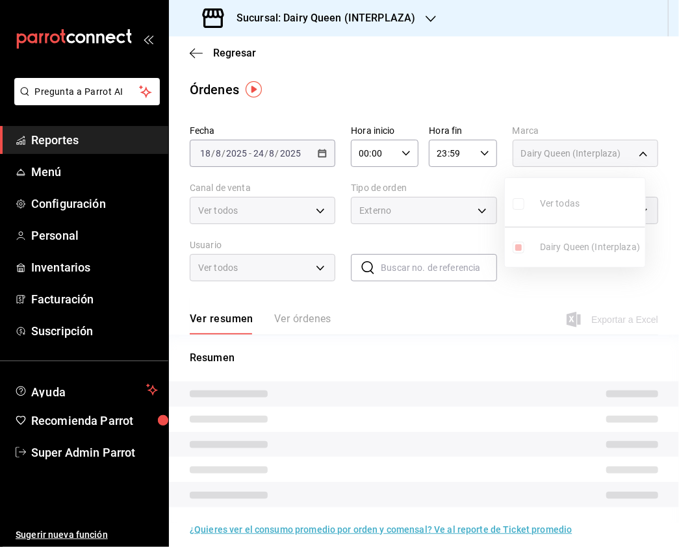
click at [460, 207] on div at bounding box center [339, 273] width 679 height 547
click at [528, 208] on span "Negada, Cerrada, Cancelada, Abierta" at bounding box center [577, 210] width 113 height 13
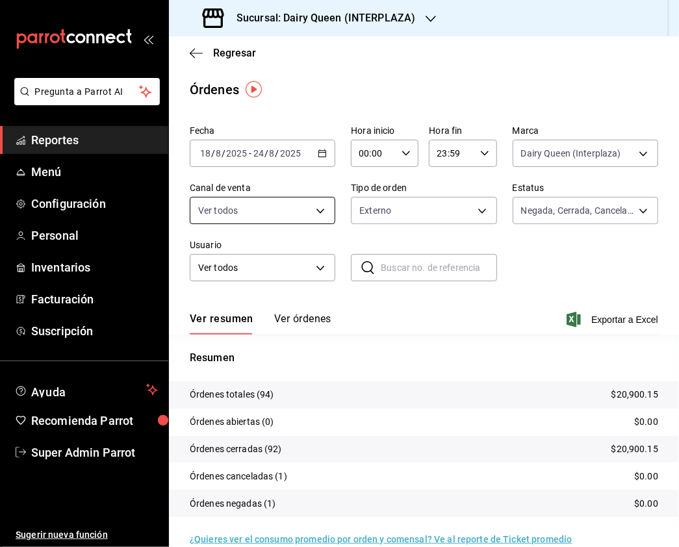
click at [266, 216] on body "Pregunta a Parrot AI Reportes Menú Configuración Personal Inventarios Facturaci…" at bounding box center [339, 273] width 679 height 547
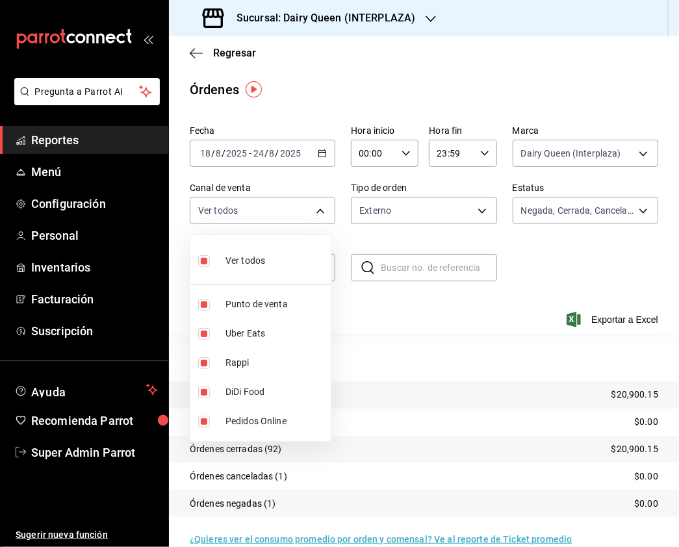
click at [205, 260] on input "checkbox" at bounding box center [204, 261] width 12 height 12
click at [205, 362] on input "checkbox" at bounding box center [204, 363] width 12 height 12
click at [205, 333] on input "checkbox" at bounding box center [204, 334] width 12 height 12
click at [201, 365] on ul "Ver todos Punto de venta Uber Eats Rappi DiDi Food Pedidos Online" at bounding box center [260, 338] width 140 height 206
click at [203, 364] on input "checkbox" at bounding box center [204, 363] width 12 height 12
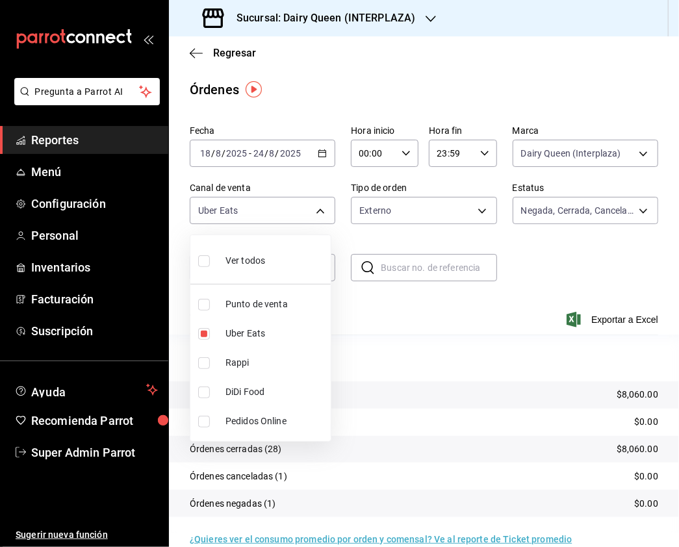
click at [201, 393] on input "checkbox" at bounding box center [204, 392] width 12 height 12
click at [205, 335] on input "checkbox" at bounding box center [204, 334] width 12 height 12
drag, startPoint x: 199, startPoint y: 261, endPoint x: 360, endPoint y: 222, distance: 165.7
click at [199, 261] on input "checkbox" at bounding box center [204, 261] width 12 height 12
click at [468, 199] on div at bounding box center [339, 273] width 679 height 547
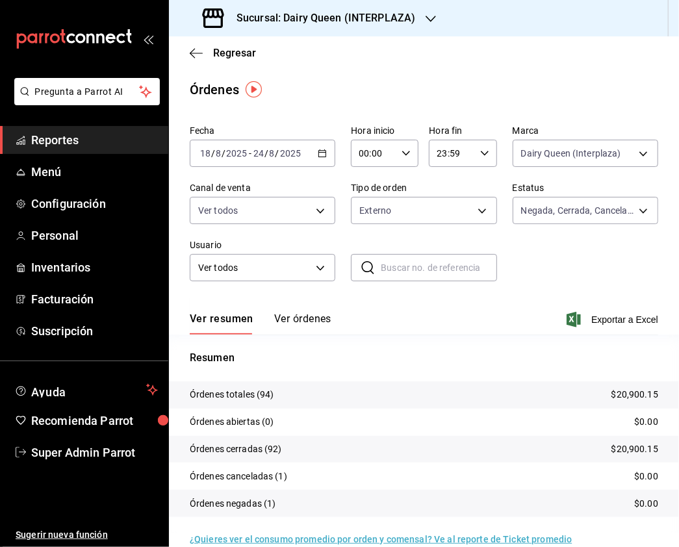
click at [468, 206] on body "Pregunta a Parrot AI Reportes Menú Configuración Personal Inventarios Facturaci…" at bounding box center [339, 273] width 679 height 547
click at [361, 264] on input "checkbox" at bounding box center [361, 261] width 12 height 12
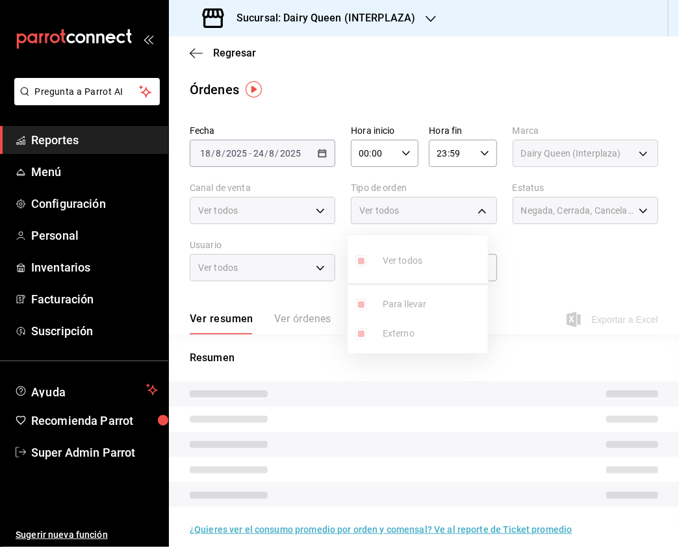
click at [556, 223] on div at bounding box center [339, 273] width 679 height 547
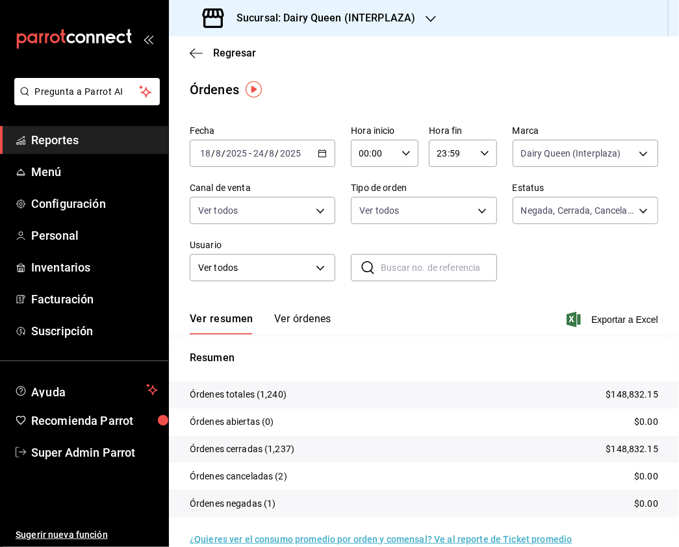
click at [372, 26] on div "Sucursal: Dairy Queen (INTERPLAZA)" at bounding box center [310, 18] width 262 height 36
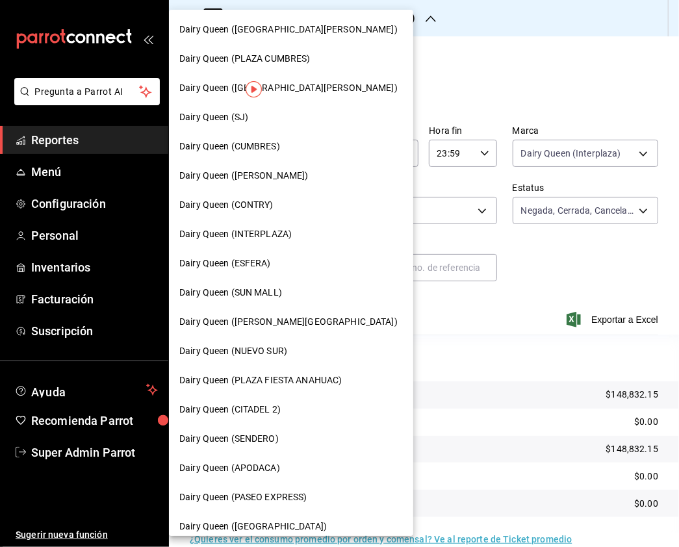
click at [294, 32] on span "Dairy Queen ([GEOGRAPHIC_DATA][PERSON_NAME])" at bounding box center [288, 30] width 218 height 14
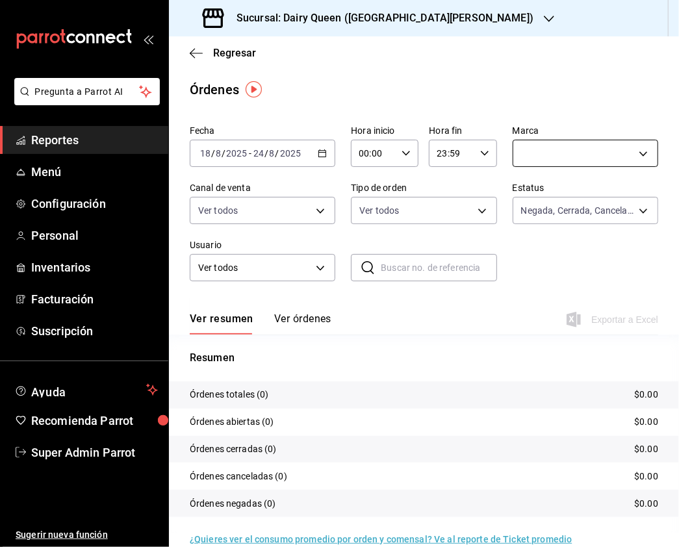
click at [564, 158] on body "Pregunta a Parrot AI Reportes Menú Configuración Personal Inventarios Facturaci…" at bounding box center [339, 273] width 679 height 547
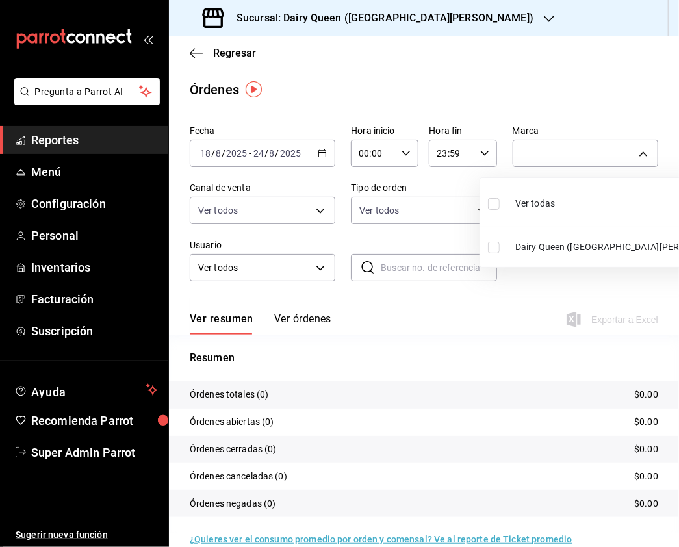
click at [496, 207] on input "checkbox" at bounding box center [494, 204] width 12 height 12
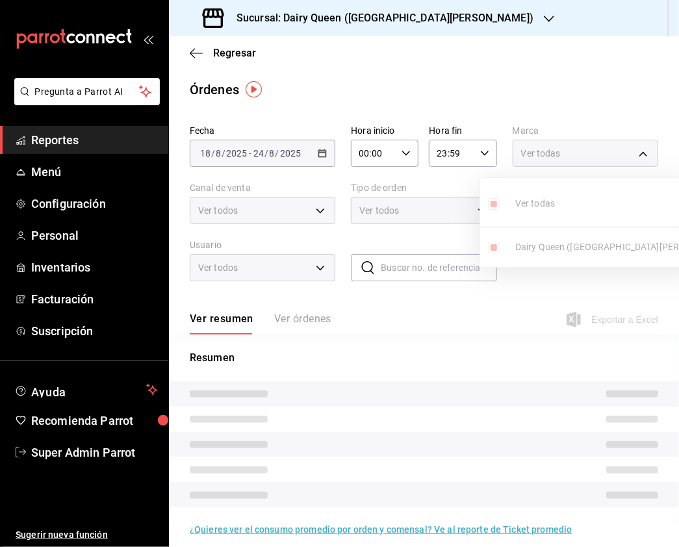
click at [305, 217] on div at bounding box center [339, 273] width 679 height 547
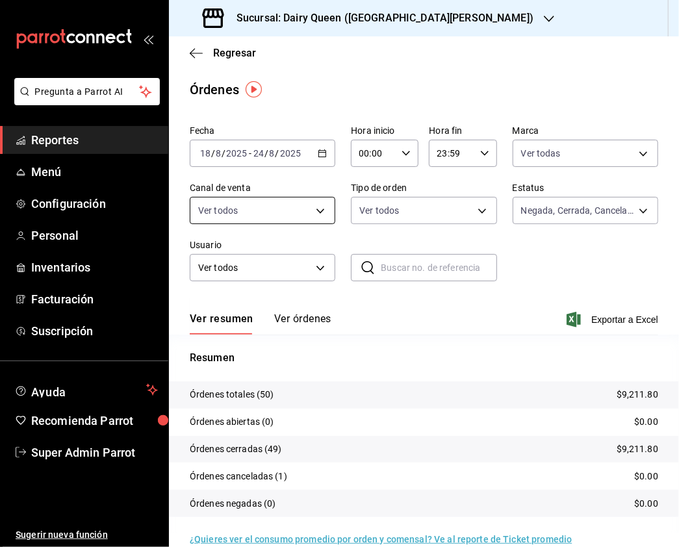
click at [310, 211] on body "Pregunta a Parrot AI Reportes Menú Configuración Personal Inventarios Facturaci…" at bounding box center [339, 273] width 679 height 547
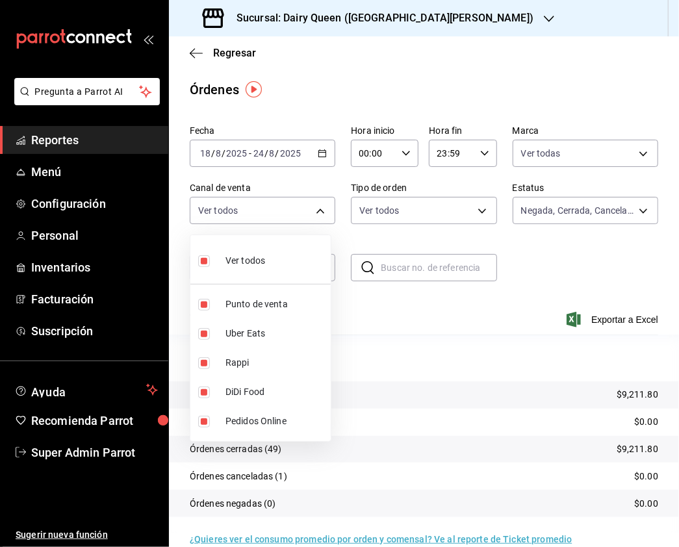
click at [475, 218] on div at bounding box center [339, 273] width 679 height 547
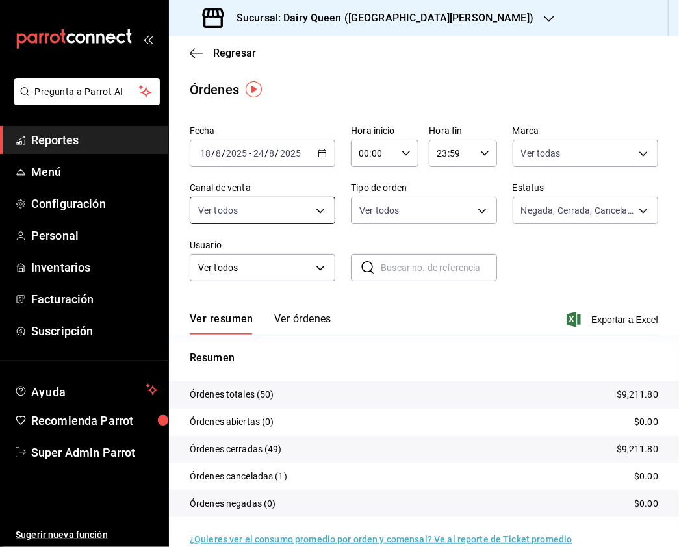
click at [323, 212] on body "Pregunta a Parrot AI Reportes Menú Configuración Personal Inventarios Facturaci…" at bounding box center [339, 273] width 679 height 547
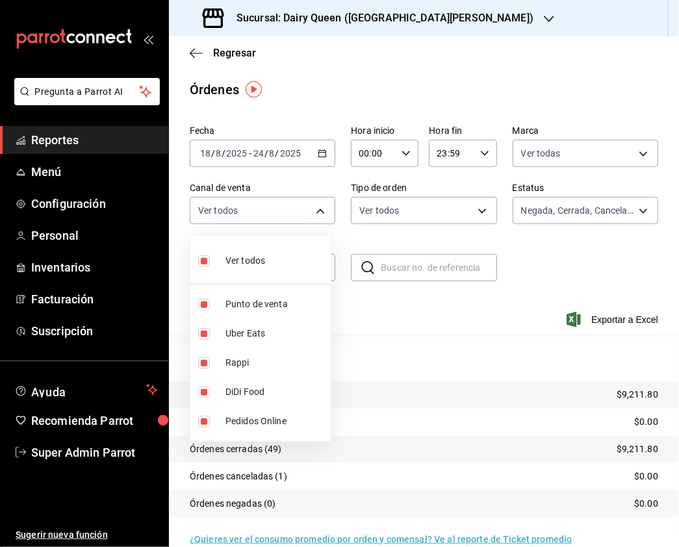
click at [195, 260] on li "Ver todos" at bounding box center [260, 259] width 140 height 38
click at [204, 361] on input "checkbox" at bounding box center [204, 363] width 12 height 12
click at [203, 335] on input "checkbox" at bounding box center [204, 334] width 12 height 12
click at [203, 362] on input "checkbox" at bounding box center [204, 363] width 12 height 12
click at [196, 403] on li "DiDi Food" at bounding box center [260, 391] width 140 height 29
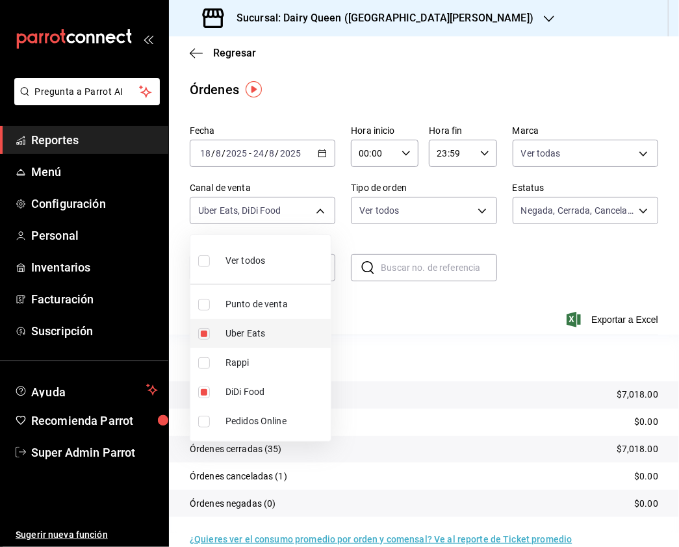
click at [208, 338] on input "checkbox" at bounding box center [204, 334] width 12 height 12
click at [201, 361] on input "checkbox" at bounding box center [204, 363] width 12 height 12
click at [201, 388] on input "checkbox" at bounding box center [204, 392] width 12 height 12
click at [198, 335] on input "checkbox" at bounding box center [204, 334] width 12 height 12
drag, startPoint x: 205, startPoint y: 364, endPoint x: 210, endPoint y: 373, distance: 9.9
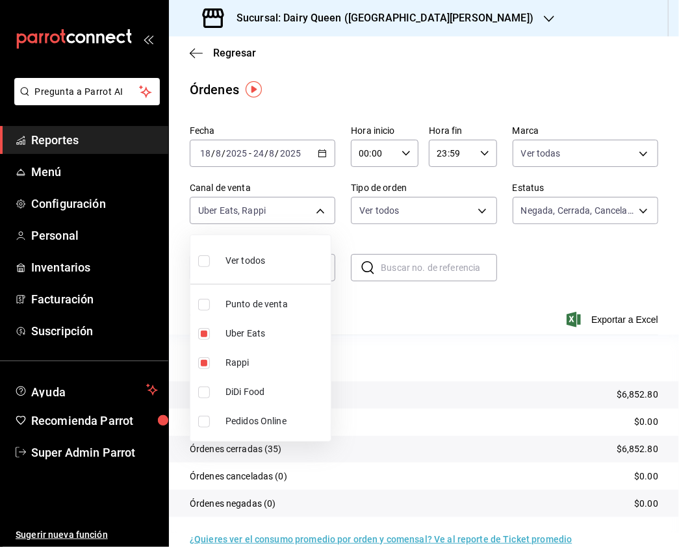
click at [205, 366] on input "checkbox" at bounding box center [204, 363] width 12 height 12
click at [208, 394] on input "checkbox" at bounding box center [204, 392] width 12 height 12
click at [203, 338] on input "checkbox" at bounding box center [204, 334] width 12 height 12
click at [201, 266] on input "checkbox" at bounding box center [204, 261] width 12 height 12
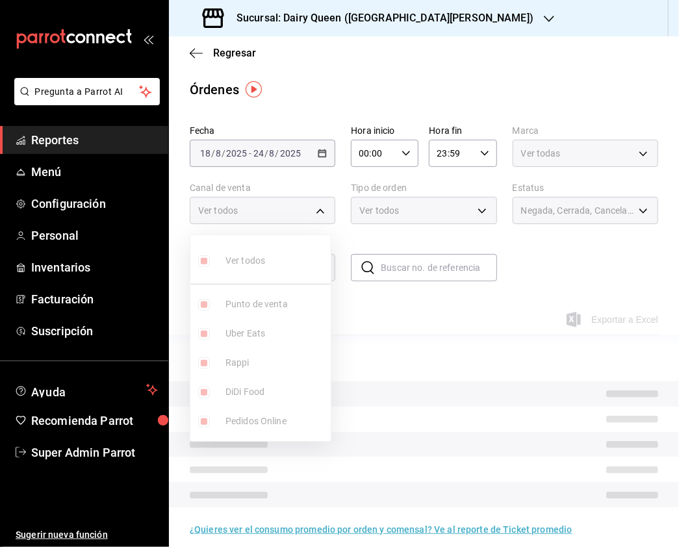
click at [429, 208] on div at bounding box center [339, 273] width 679 height 547
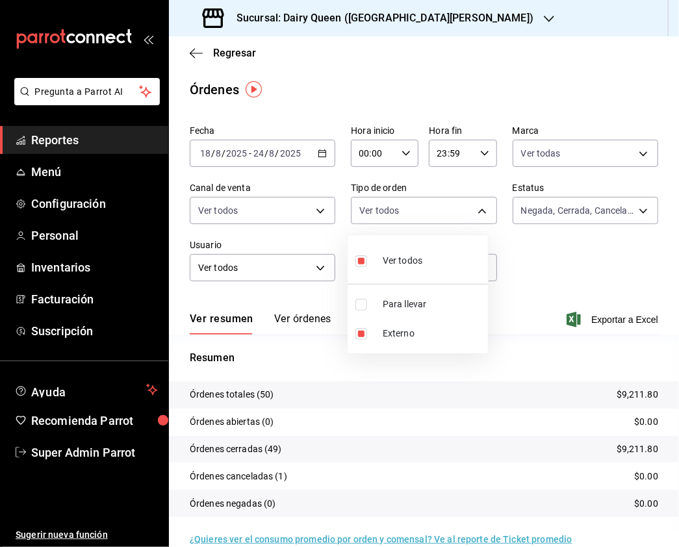
click at [469, 212] on body "Pregunta a Parrot AI Reportes Menú Configuración Personal Inventarios Facturaci…" at bounding box center [339, 273] width 679 height 547
click at [364, 299] on input "checkbox" at bounding box center [361, 305] width 12 height 12
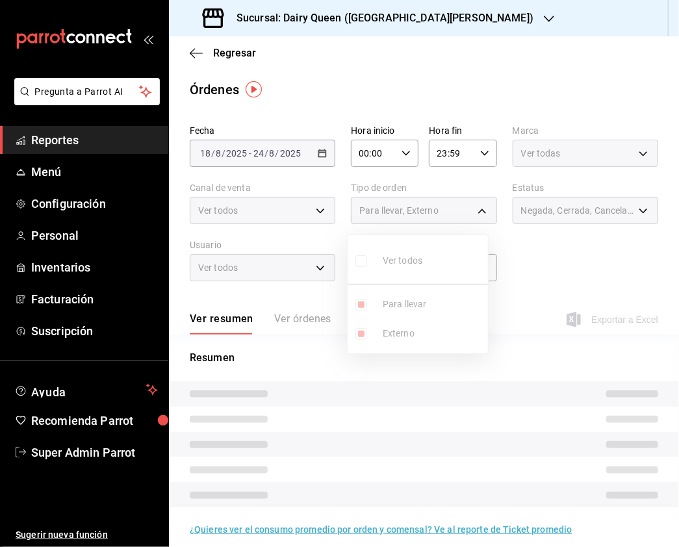
click at [359, 256] on ul "Ver todos Para llevar Externo" at bounding box center [417, 294] width 140 height 118
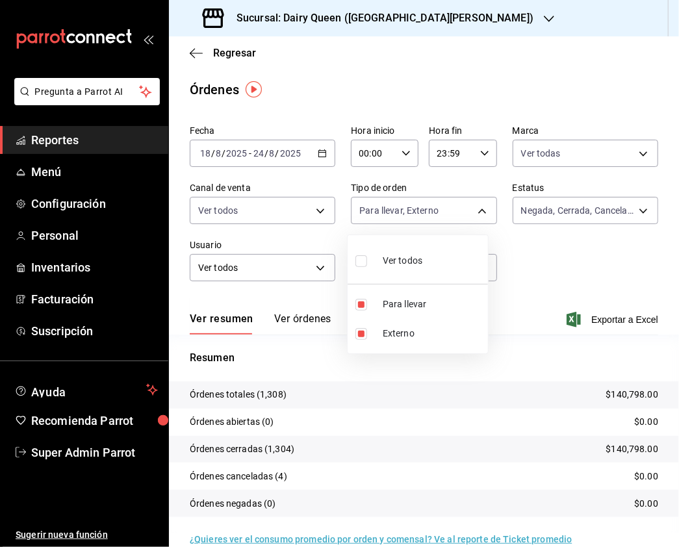
click at [364, 264] on input "checkbox" at bounding box center [361, 261] width 12 height 12
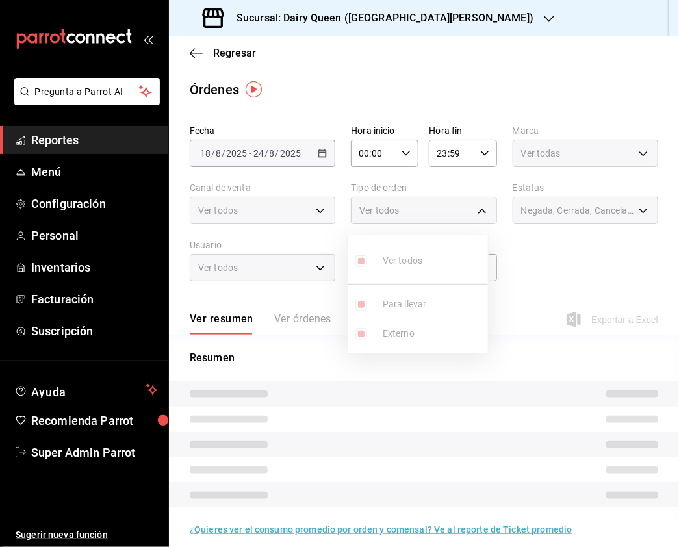
click at [309, 214] on div at bounding box center [339, 273] width 679 height 547
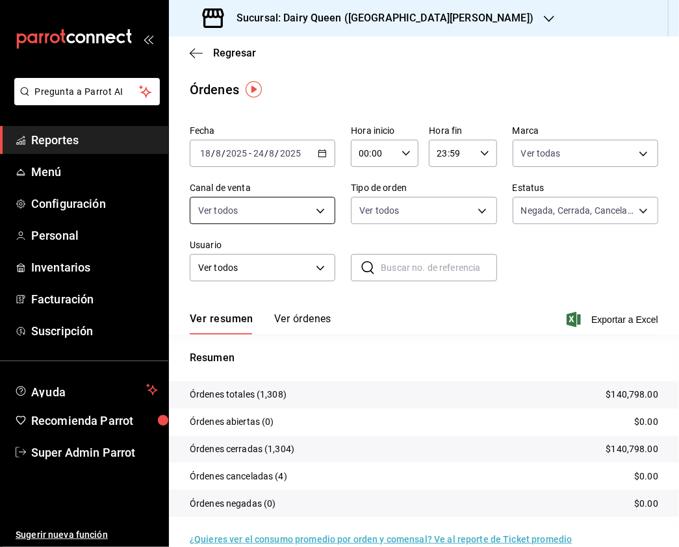
click at [318, 207] on body "Pregunta a Parrot AI Reportes Menú Configuración Personal Inventarios Facturaci…" at bounding box center [339, 273] width 679 height 547
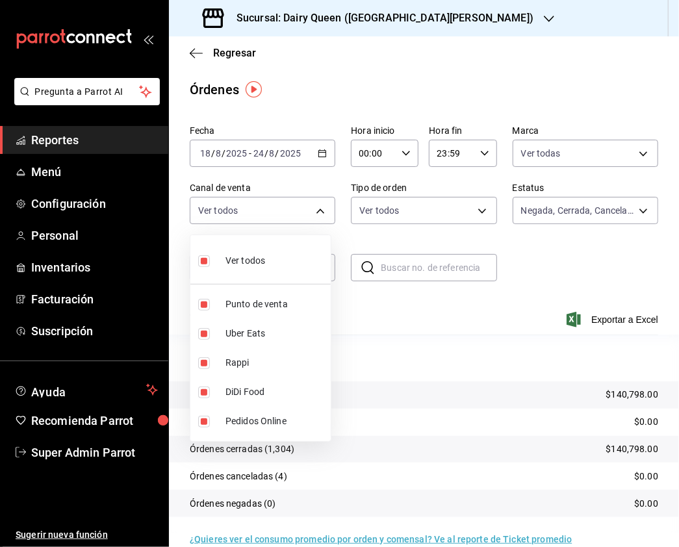
click at [383, 221] on div at bounding box center [339, 273] width 679 height 547
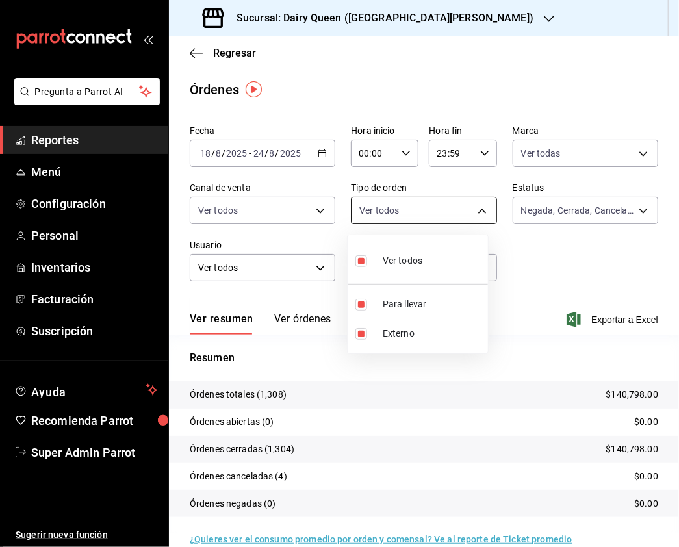
click at [459, 203] on body "Pregunta a Parrot AI Reportes Menú Configuración Personal Inventarios Facturaci…" at bounding box center [339, 273] width 679 height 547
click at [554, 218] on div at bounding box center [339, 273] width 679 height 547
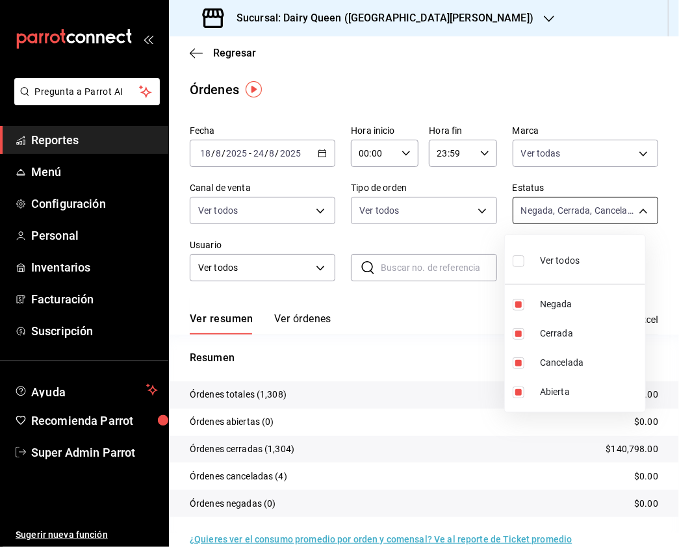
click at [585, 217] on body "Pregunta a Parrot AI Reportes Menú Configuración Personal Inventarios Facturaci…" at bounding box center [339, 273] width 679 height 547
click at [494, 14] on div at bounding box center [339, 273] width 679 height 547
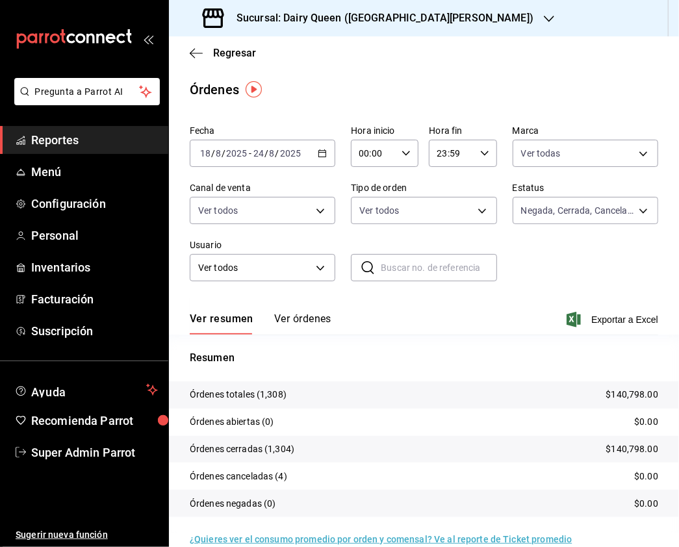
click at [544, 16] on icon "button" at bounding box center [549, 19] width 10 height 10
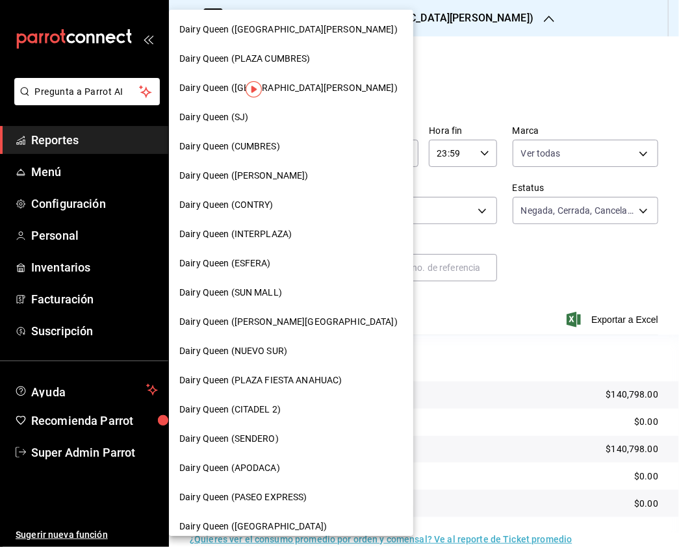
click at [328, 55] on div "Dairy Queen (PLAZA CUMBRES)" at bounding box center [290, 59] width 223 height 14
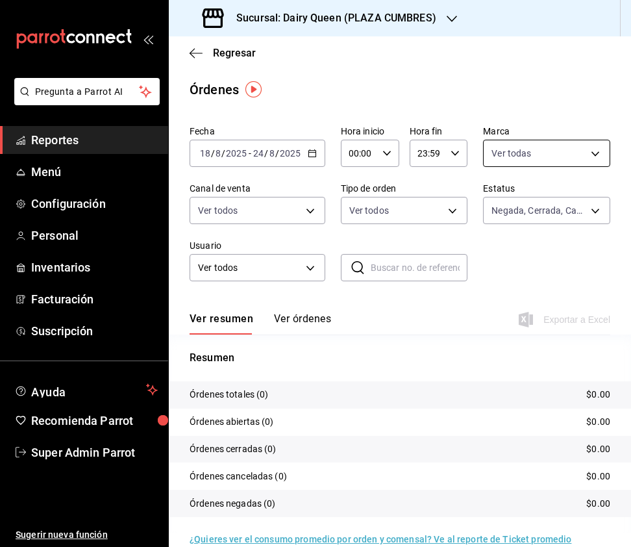
click at [578, 154] on body "Pregunta a Parrot AI Reportes Menú Configuración Personal Inventarios Facturaci…" at bounding box center [315, 273] width 631 height 547
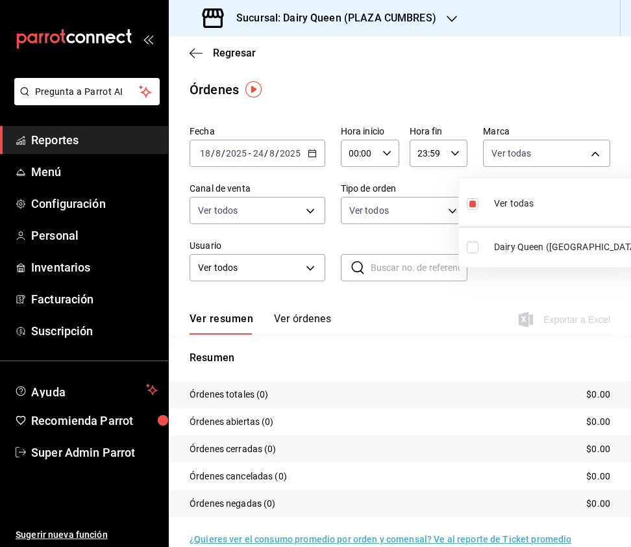
click at [471, 242] on input "checkbox" at bounding box center [473, 248] width 12 height 12
click at [257, 195] on div at bounding box center [315, 273] width 631 height 547
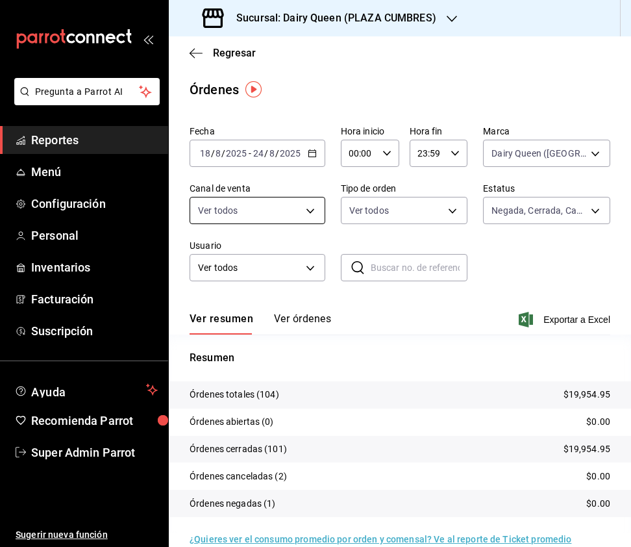
click at [294, 201] on body "Pregunta a Parrot AI Reportes Menú Configuración Personal Inventarios Facturaci…" at bounding box center [315, 273] width 631 height 547
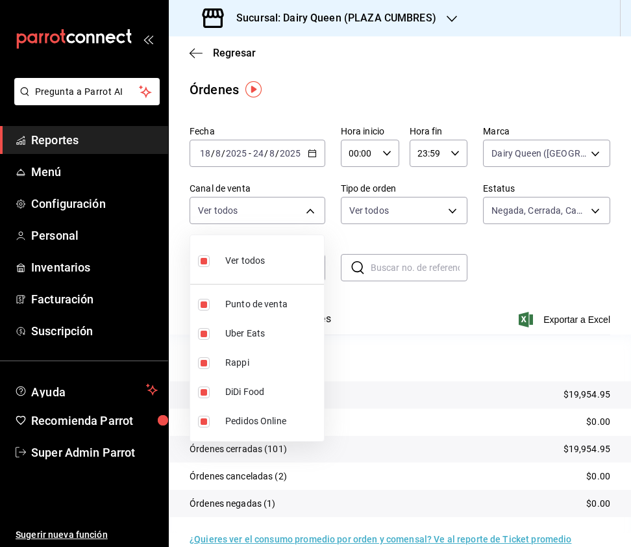
click at [357, 216] on div at bounding box center [315, 273] width 631 height 547
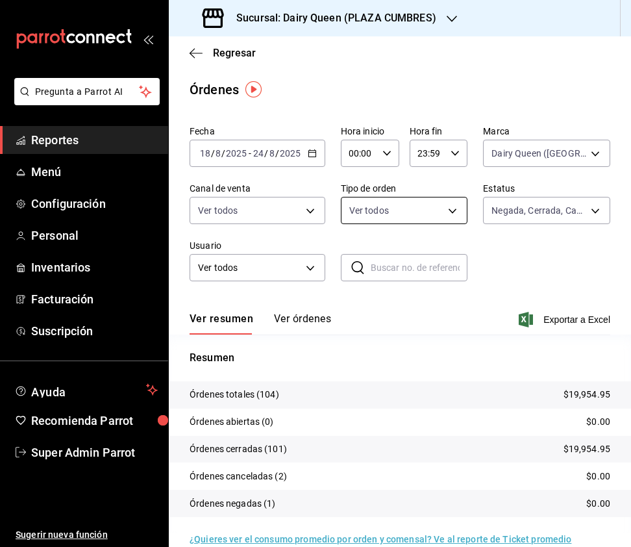
click at [388, 216] on body "Pregunta a Parrot AI Reportes Menú Configuración Personal Inventarios Facturaci…" at bounding box center [315, 273] width 631 height 547
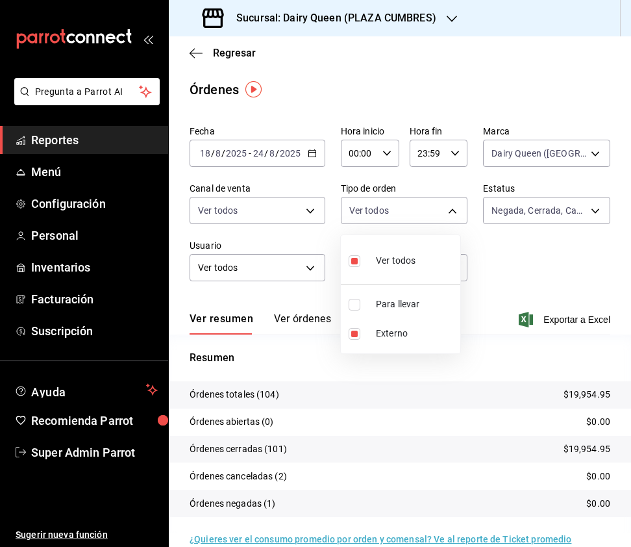
drag, startPoint x: 518, startPoint y: 192, endPoint x: 520, endPoint y: 205, distance: 13.2
click at [518, 192] on div at bounding box center [315, 273] width 631 height 547
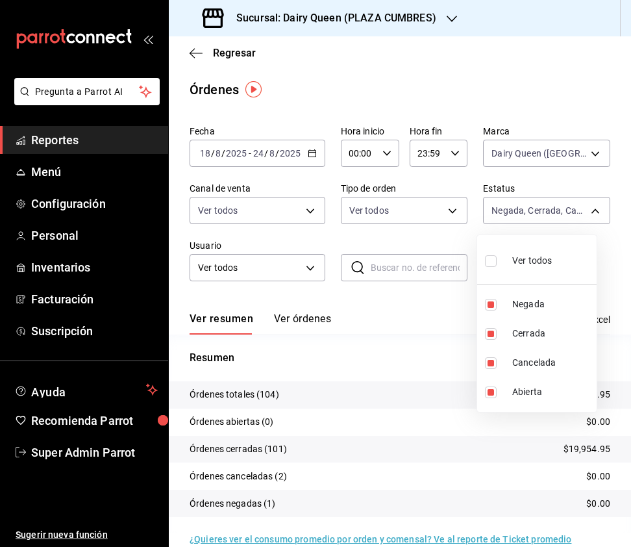
click at [527, 213] on body "Pregunta a Parrot AI Reportes Menú Configuración Personal Inventarios Facturaci…" at bounding box center [315, 273] width 631 height 547
click at [291, 258] on div at bounding box center [315, 273] width 631 height 547
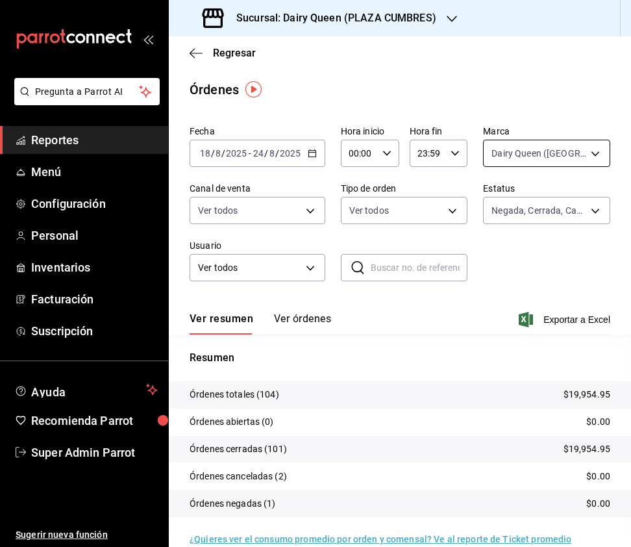
click at [553, 162] on body "Pregunta a Parrot AI Reportes Menú Configuración Personal Inventarios Facturaci…" at bounding box center [315, 273] width 631 height 547
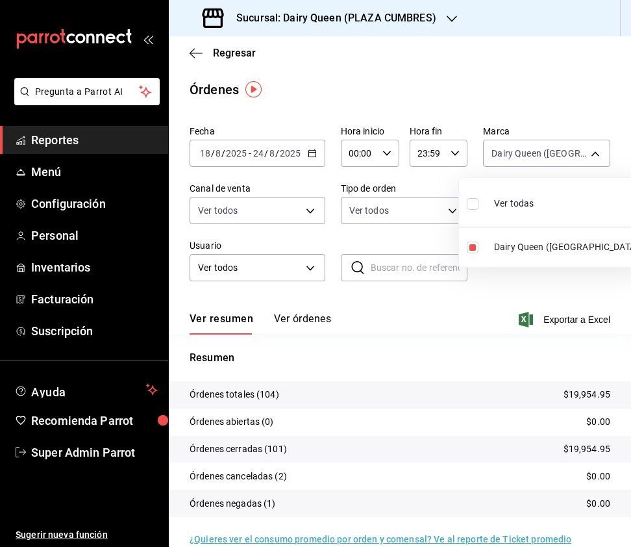
drag, startPoint x: 471, startPoint y: 203, endPoint x: 322, endPoint y: 224, distance: 150.2
click at [469, 203] on input "checkbox" at bounding box center [473, 204] width 12 height 12
click at [281, 221] on div at bounding box center [315, 273] width 631 height 547
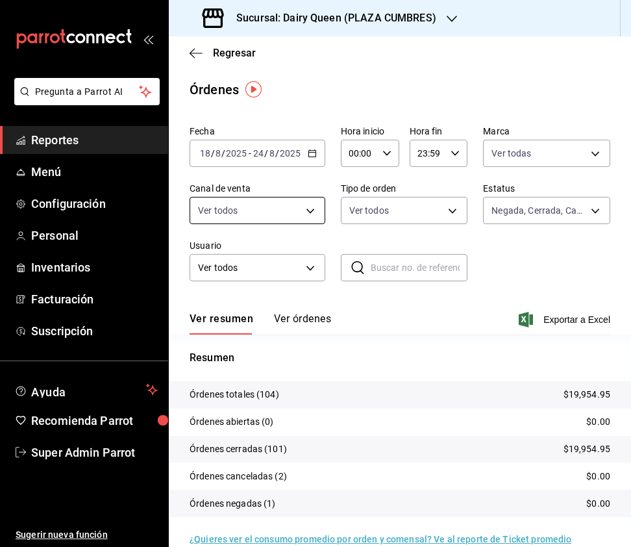
click at [307, 218] on body "Pregunta a Parrot AI Reportes Menú Configuración Personal Inventarios Facturaci…" at bounding box center [315, 273] width 631 height 547
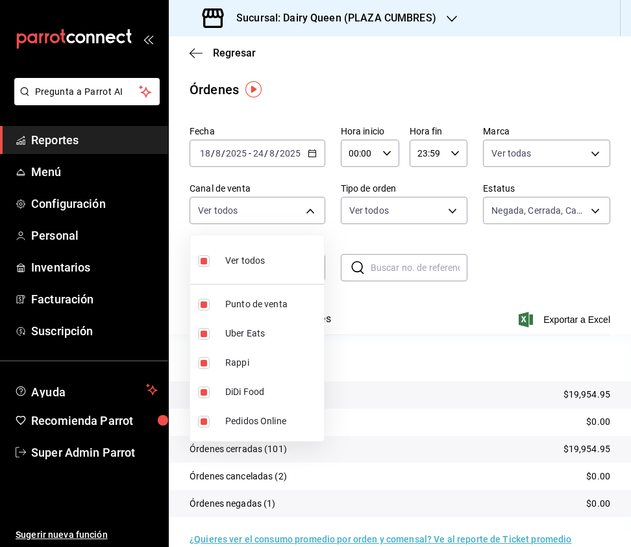
click at [203, 260] on input "checkbox" at bounding box center [204, 261] width 12 height 12
click at [203, 359] on input "checkbox" at bounding box center [204, 363] width 12 height 12
click at [201, 334] on input "checkbox" at bounding box center [204, 334] width 12 height 12
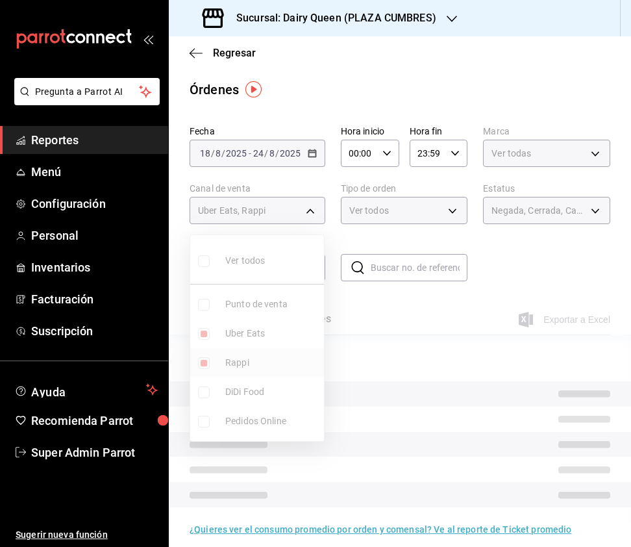
click at [206, 358] on input "checkbox" at bounding box center [204, 363] width 12 height 12
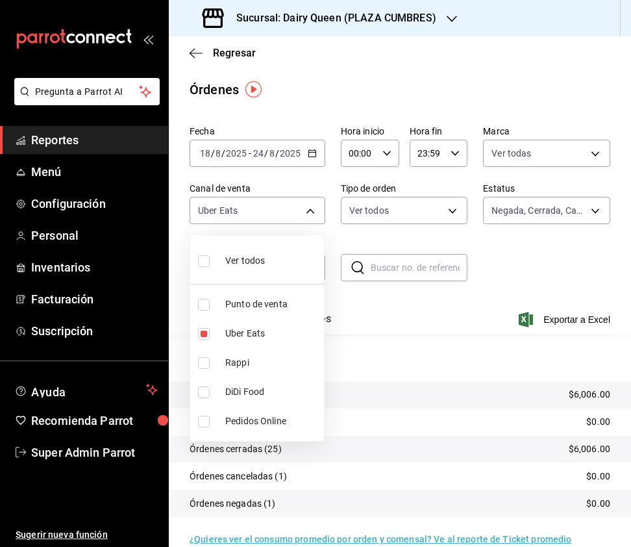
click at [200, 392] on input "checkbox" at bounding box center [204, 392] width 12 height 12
click at [208, 336] on input "checkbox" at bounding box center [204, 334] width 12 height 12
click at [204, 255] on input "checkbox" at bounding box center [204, 261] width 12 height 12
click at [421, 211] on div at bounding box center [315, 273] width 631 height 547
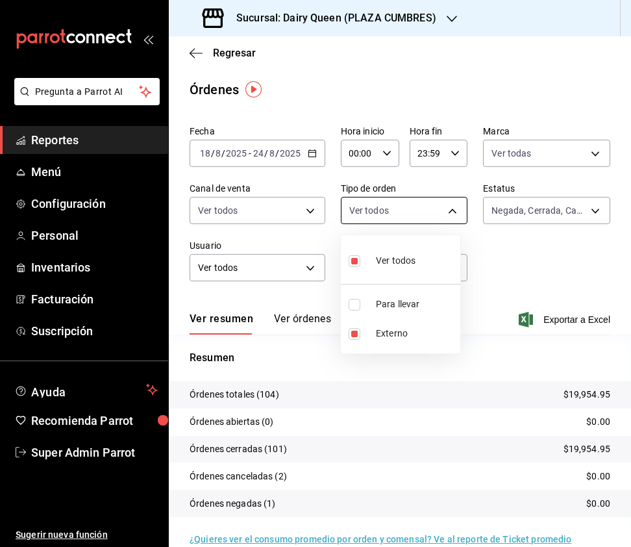
click at [444, 206] on body "Pregunta a Parrot AI Reportes Menú Configuración Personal Inventarios Facturaci…" at bounding box center [315, 273] width 631 height 547
drag, startPoint x: 358, startPoint y: 300, endPoint x: 357, endPoint y: 289, distance: 11.1
click at [357, 297] on li "Para llevar" at bounding box center [400, 304] width 119 height 29
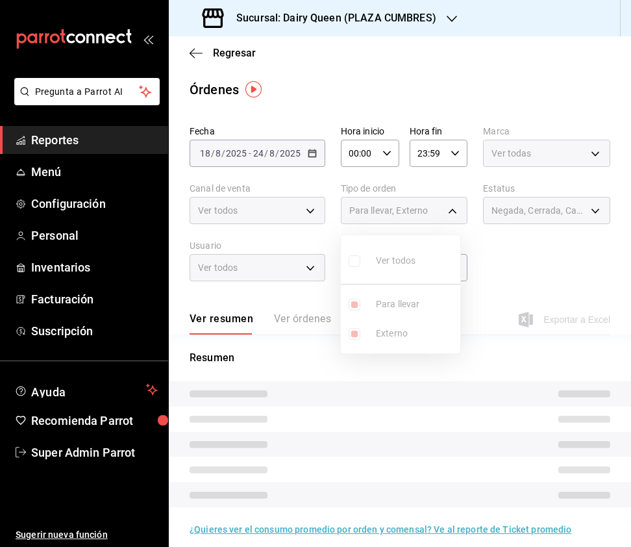
click at [358, 261] on ul "Ver todos Para llevar Externo" at bounding box center [400, 294] width 119 height 118
click at [564, 214] on div at bounding box center [315, 273] width 631 height 547
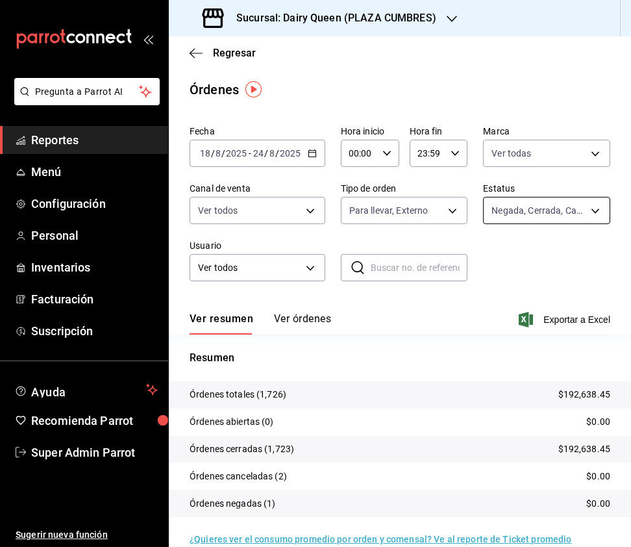
click at [580, 208] on body "Pregunta a Parrot AI Reportes Menú Configuración Personal Inventarios Facturaci…" at bounding box center [315, 273] width 631 height 547
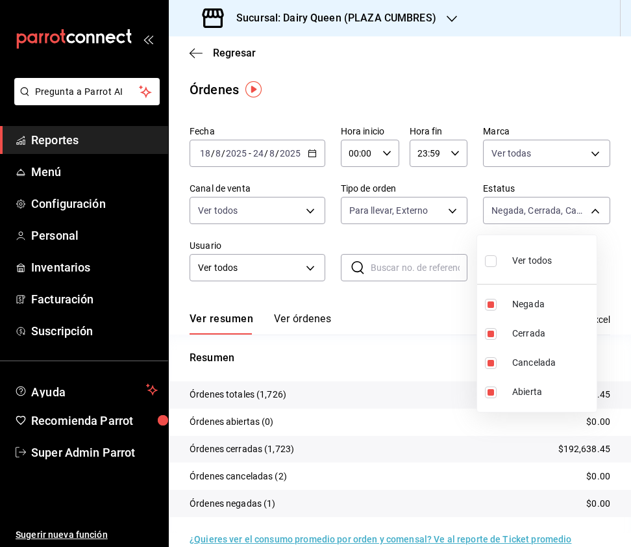
click at [359, 16] on div at bounding box center [315, 273] width 631 height 547
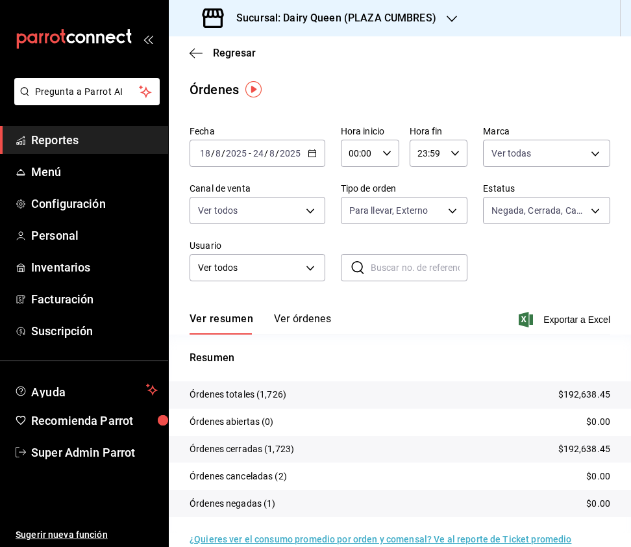
click at [388, 19] on h3 "Sucursal: Dairy Queen (PLAZA CUMBRES)" at bounding box center [331, 18] width 210 height 16
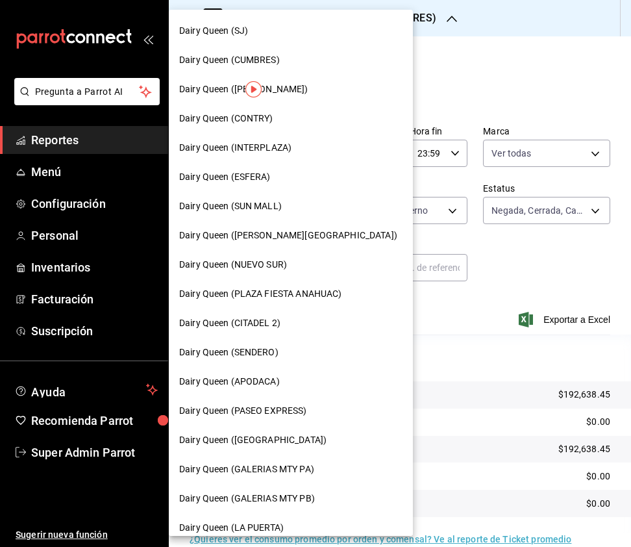
scroll to position [173, 0]
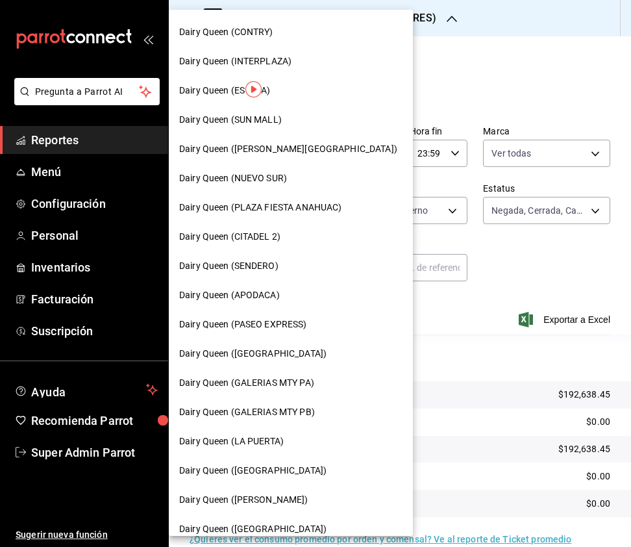
click at [287, 226] on div "Dairy Queen (CITADEL 2)" at bounding box center [291, 236] width 244 height 29
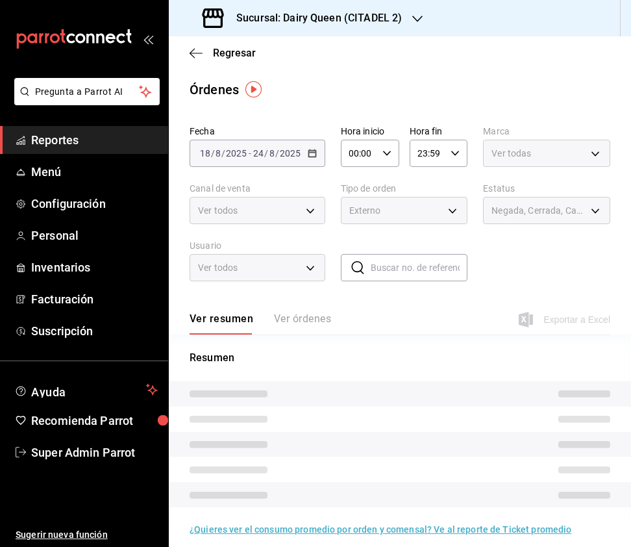
click at [554, 157] on body "Pregunta a Parrot AI Reportes Menú Configuración Personal Inventarios Facturaci…" at bounding box center [315, 273] width 631 height 547
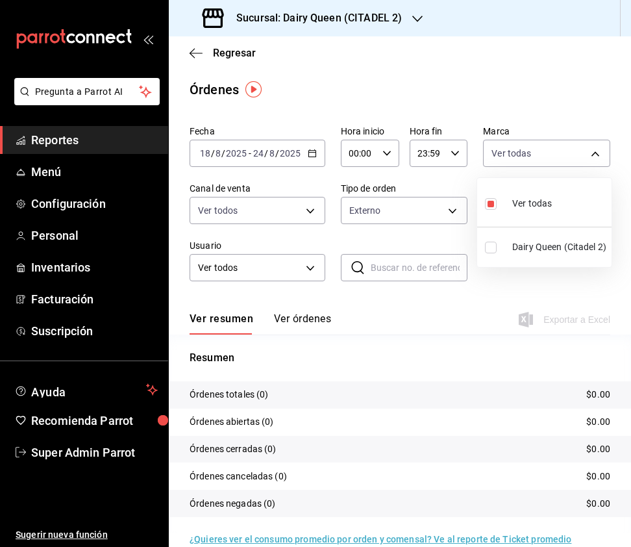
click at [492, 245] on input "checkbox" at bounding box center [491, 248] width 12 height 12
click at [492, 204] on input "checkbox" at bounding box center [491, 204] width 12 height 12
checkbox input "true"
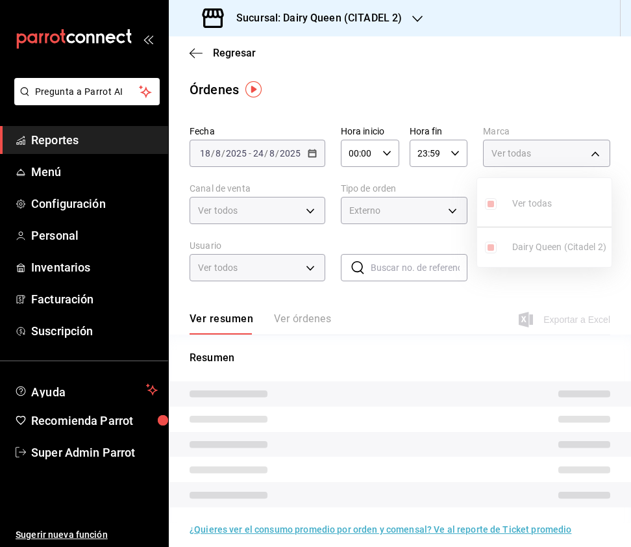
type input "46a49bae-68f0-4af3-ab5e-cf2706fa2939"
click at [398, 233] on div at bounding box center [315, 273] width 631 height 547
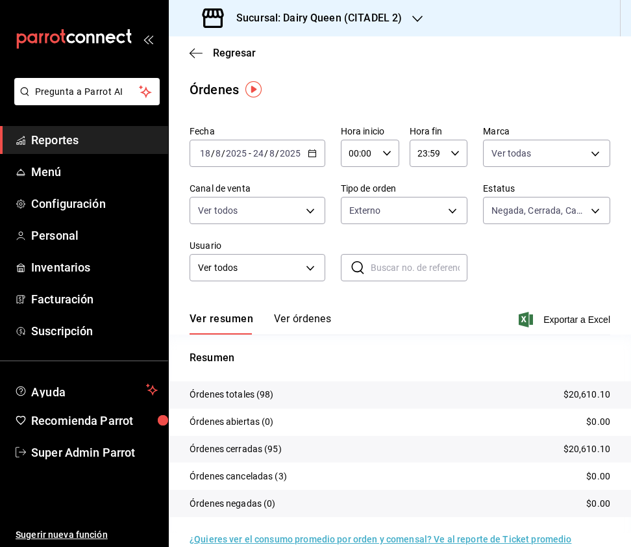
click at [297, 210] on body "Pregunta a Parrot AI Reportes Menú Configuración Personal Inventarios Facturaci…" at bounding box center [315, 273] width 631 height 547
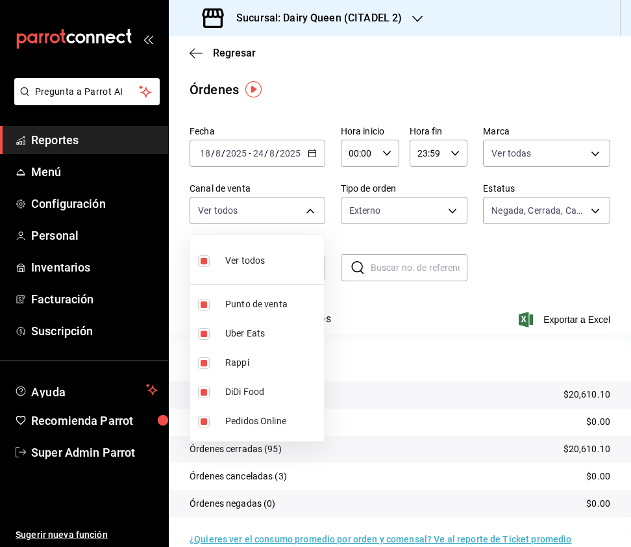
click at [204, 261] on input "checkbox" at bounding box center [204, 261] width 12 height 12
checkbox input "false"
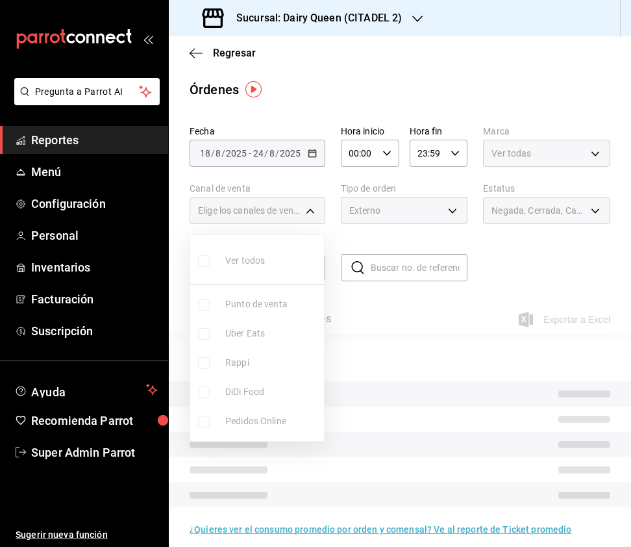
checkbox input "false"
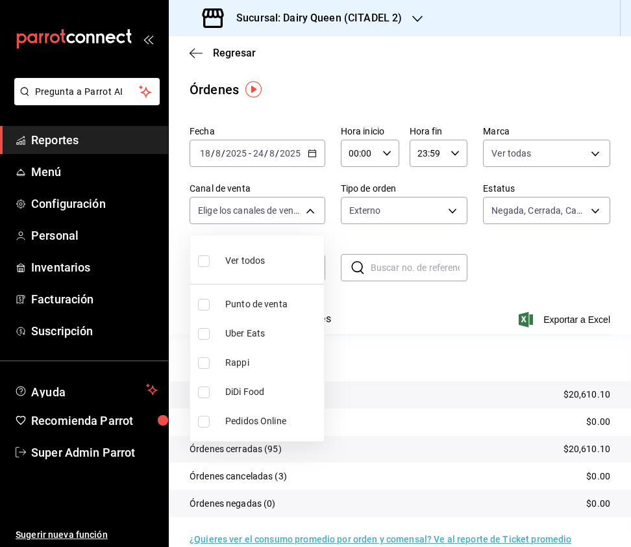
click at [203, 364] on input "checkbox" at bounding box center [204, 363] width 12 height 12
checkbox input "true"
click at [207, 325] on li "Uber Eats" at bounding box center [257, 333] width 134 height 29
type input "RAPPI,UBER_EATS"
checkbox input "true"
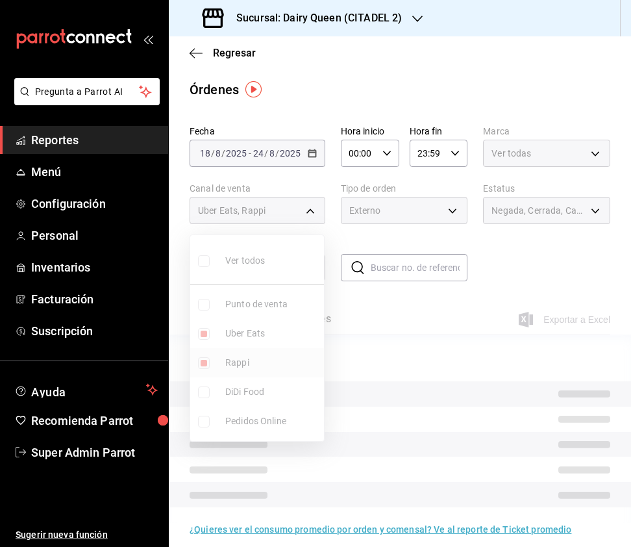
click at [203, 360] on ul "Ver todos Punto de venta Uber Eats Rappi DiDi Food Pedidos Online" at bounding box center [257, 338] width 134 height 206
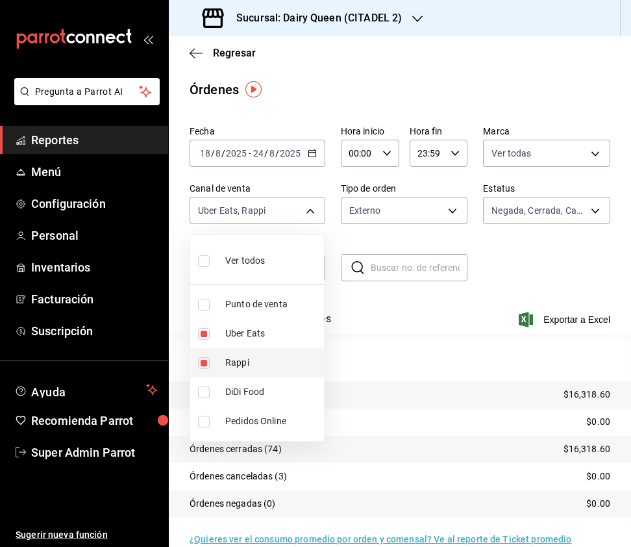
click at [206, 364] on input "checkbox" at bounding box center [204, 363] width 12 height 12
checkbox input "false"
drag, startPoint x: 195, startPoint y: 397, endPoint x: 204, endPoint y: 382, distance: 17.7
click at [195, 397] on li "DiDi Food" at bounding box center [257, 391] width 134 height 29
type input "UBER_EATS,DIDI_FOOD"
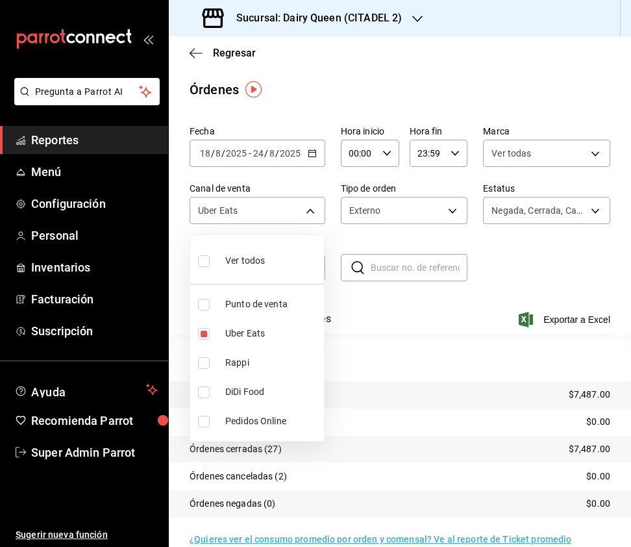
checkbox input "true"
click at [207, 338] on input "checkbox" at bounding box center [204, 334] width 12 height 12
checkbox input "false"
type input "DIDI_FOOD"
click at [205, 258] on input "checkbox" at bounding box center [204, 261] width 12 height 12
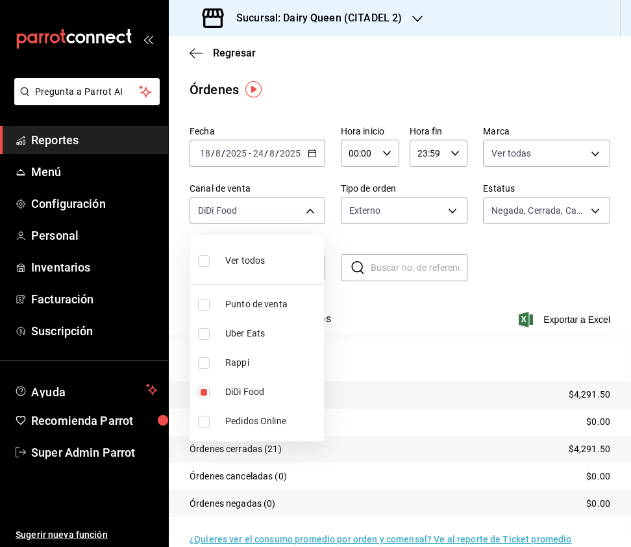
checkbox input "true"
type input "PARROT,UBER_EATS,RAPPI,DIDI_FOOD,ONLINE"
checkbox input "true"
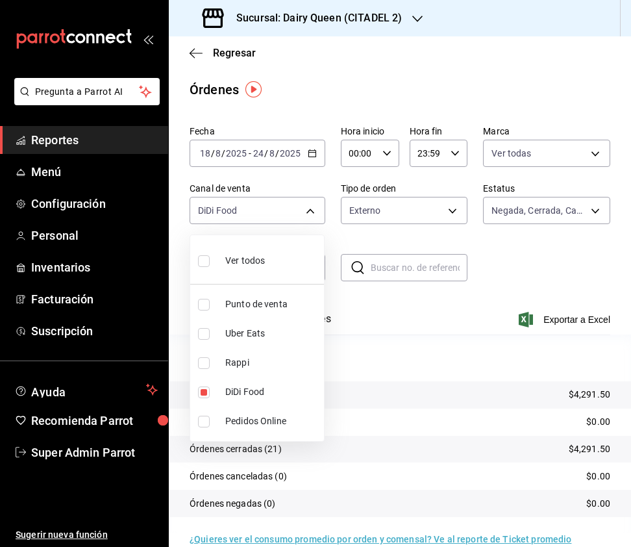
checkbox input "true"
click at [419, 223] on div at bounding box center [315, 273] width 631 height 547
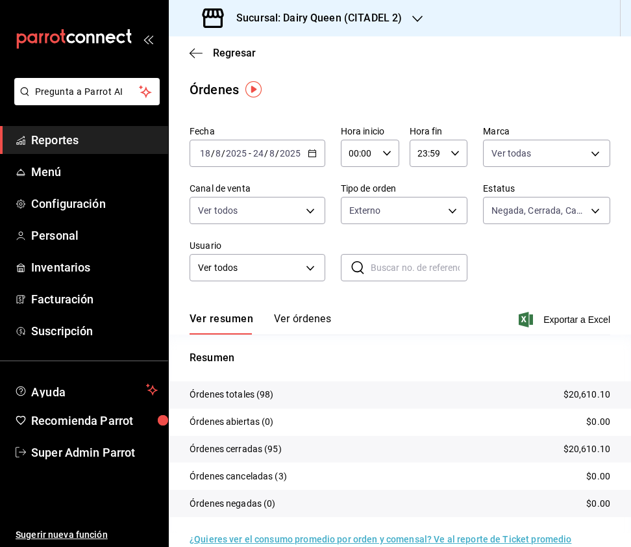
click at [434, 213] on body "Pregunta a Parrot AI Reportes Menú Configuración Personal Inventarios Facturaci…" at bounding box center [315, 273] width 631 height 547
drag, startPoint x: 354, startPoint y: 257, endPoint x: 405, endPoint y: 247, distance: 52.3
click at [357, 268] on label at bounding box center [357, 260] width 17 height 19
click at [357, 267] on input "checkbox" at bounding box center [355, 261] width 12 height 12
checkbox input "false"
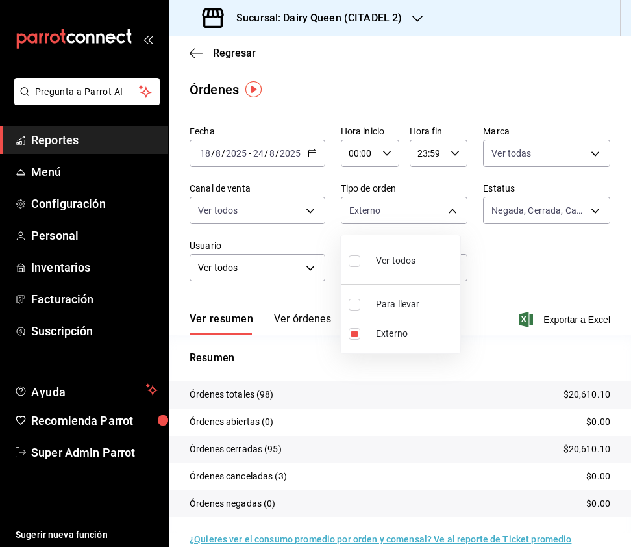
checkbox input "false"
click at [352, 261] on input "checkbox" at bounding box center [355, 261] width 12 height 12
checkbox input "true"
type input "fa048357-2254-475b-9b6a-0d369a5c3652,EXTERNAL"
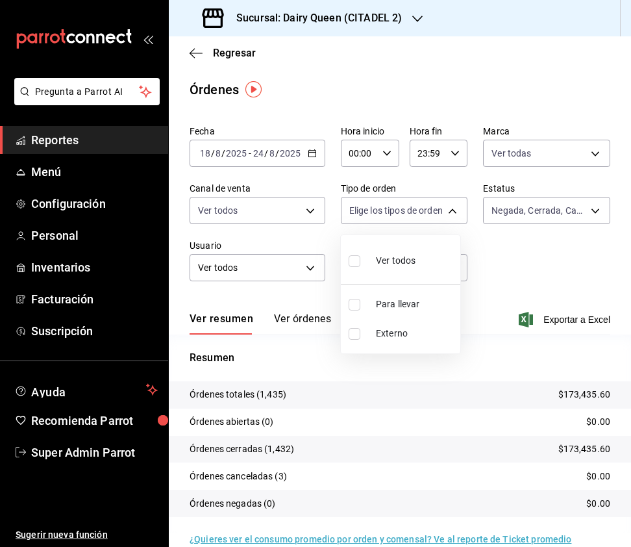
checkbox input "true"
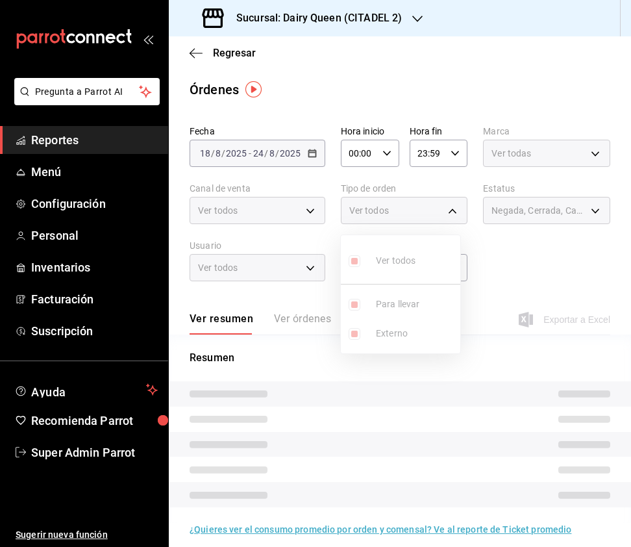
click at [352, 261] on ul "Ver todos Para llevar Externo" at bounding box center [400, 294] width 119 height 118
click at [579, 201] on div at bounding box center [315, 273] width 631 height 547
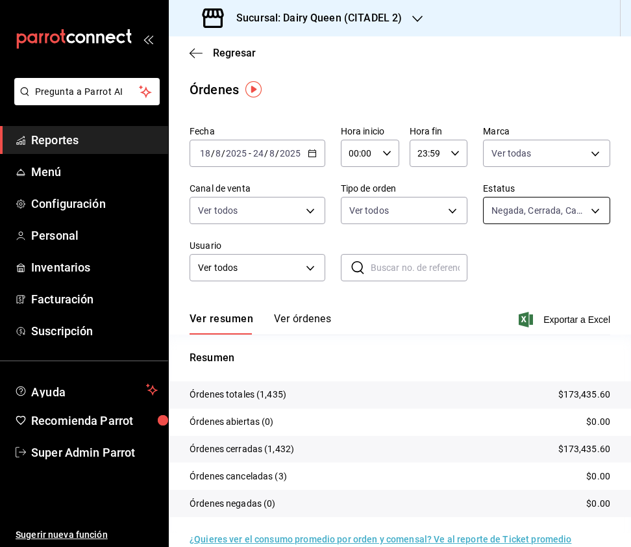
click at [568, 213] on body "Pregunta a Parrot AI Reportes Menú Configuración Personal Inventarios Facturaci…" at bounding box center [315, 273] width 631 height 547
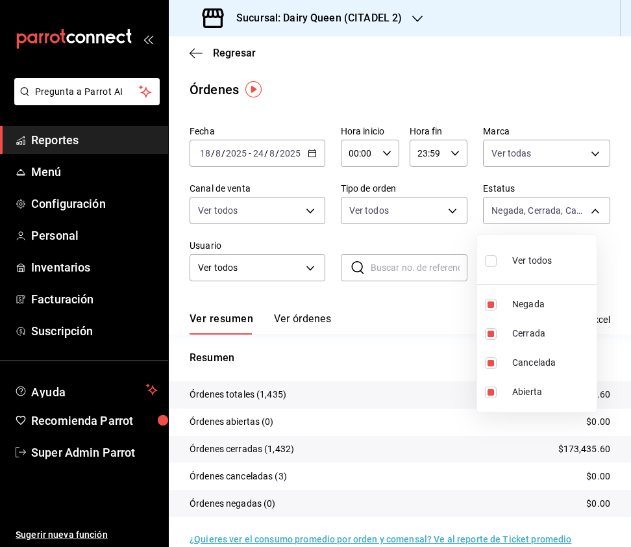
click at [429, 242] on div at bounding box center [315, 273] width 631 height 547
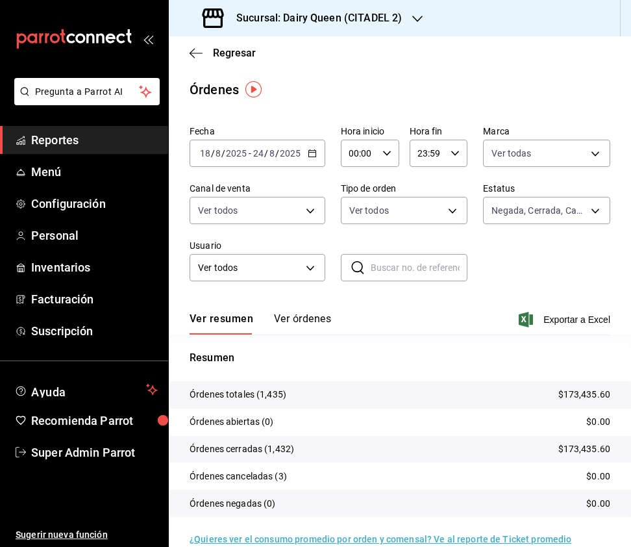
click at [365, 22] on h3 "Sucursal: Dairy Queen (CITADEL 2)" at bounding box center [314, 18] width 176 height 16
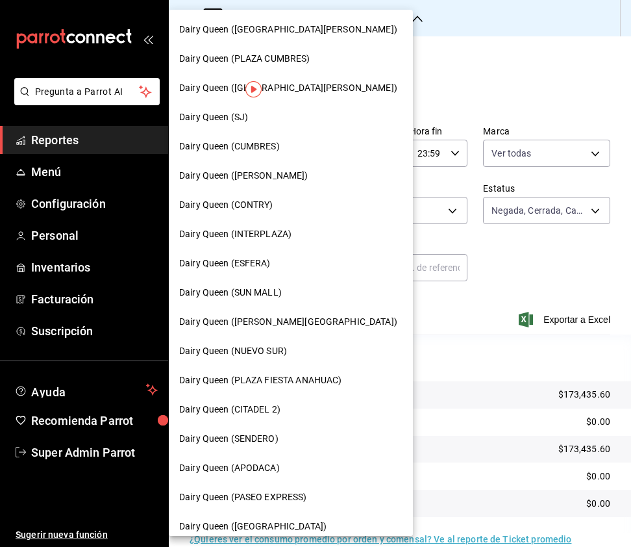
click at [320, 383] on span "Dairy Queen (PLAZA FIESTA ANAHUAC)" at bounding box center [260, 380] width 162 height 14
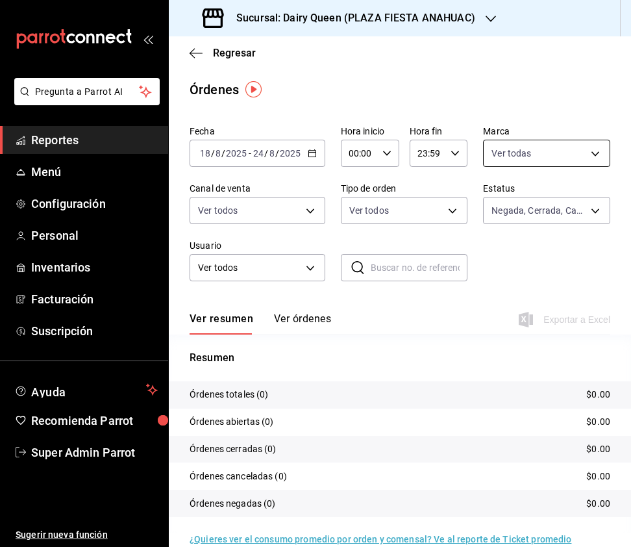
click at [520, 157] on body "Pregunta a Parrot AI Reportes Menú Configuración Personal Inventarios Facturaci…" at bounding box center [315, 273] width 631 height 547
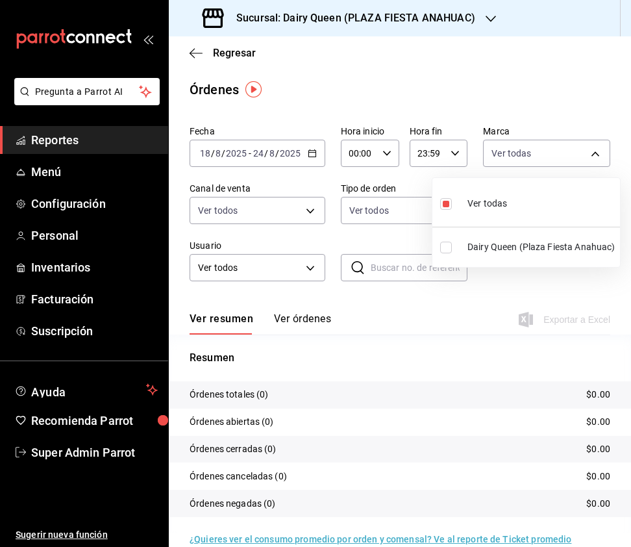
click at [444, 248] on input "checkbox" at bounding box center [446, 248] width 12 height 12
checkbox input "true"
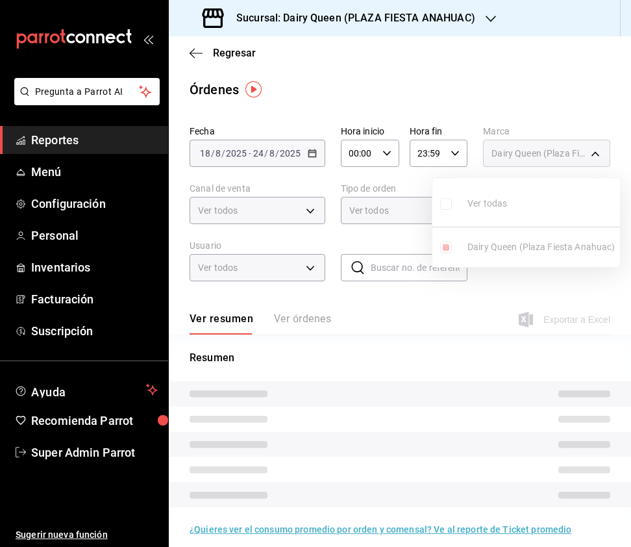
type input "46a49bae-68f0-4af3-ab5e-cf2706fa2939,2ba56991-2537-4ce4-9a53-b05853e5a6f5"
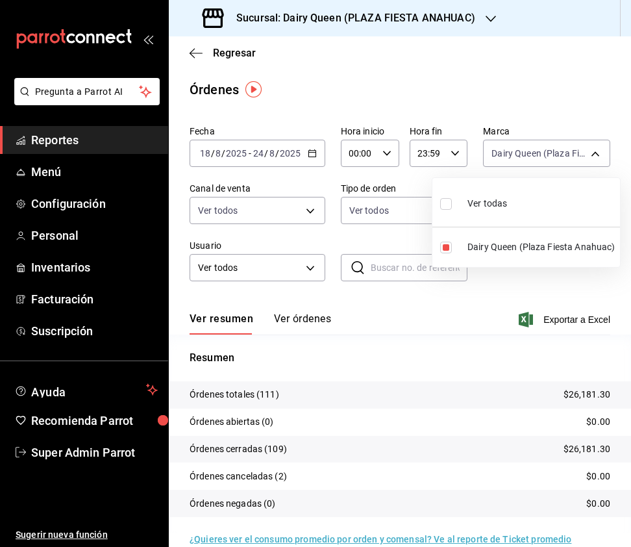
click at [446, 205] on input "checkbox" at bounding box center [446, 204] width 12 height 12
checkbox input "true"
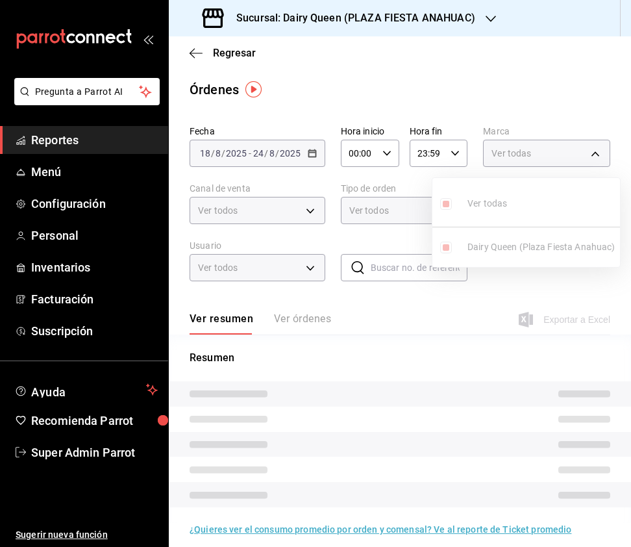
type input "2ba56991-2537-4ce4-9a53-b05853e5a6f5"
click at [378, 235] on div at bounding box center [315, 273] width 631 height 547
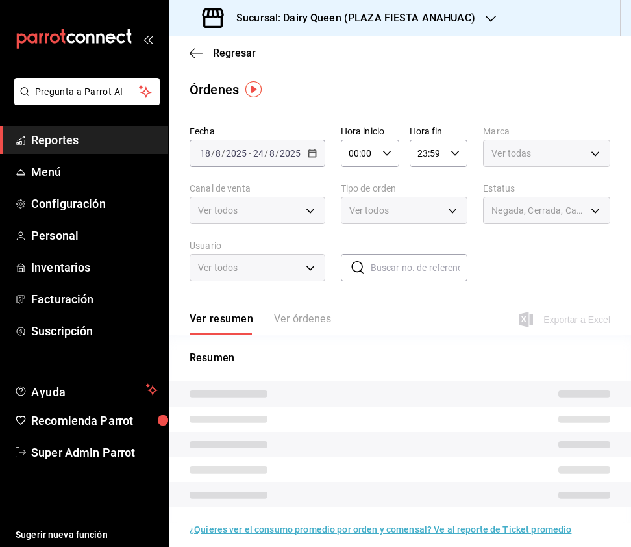
click at [297, 212] on div at bounding box center [315, 273] width 631 height 547
click at [310, 210] on body "Pregunta a Parrot AI Reportes Menú Configuración Personal Inventarios Facturaci…" at bounding box center [315, 273] width 631 height 547
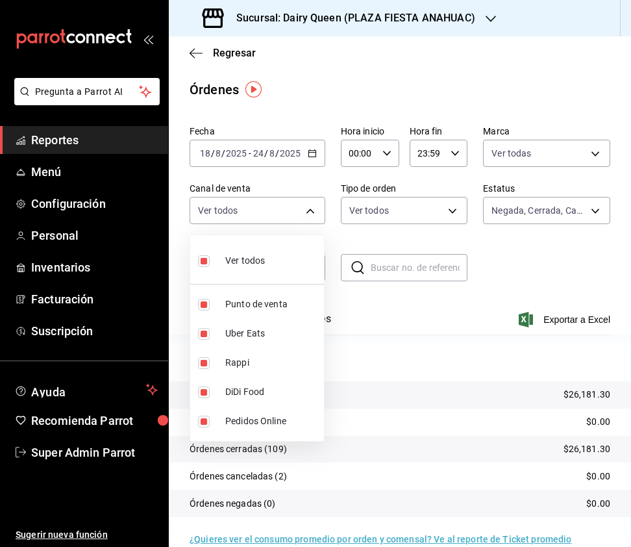
click at [201, 260] on input "checkbox" at bounding box center [204, 261] width 12 height 12
checkbox input "false"
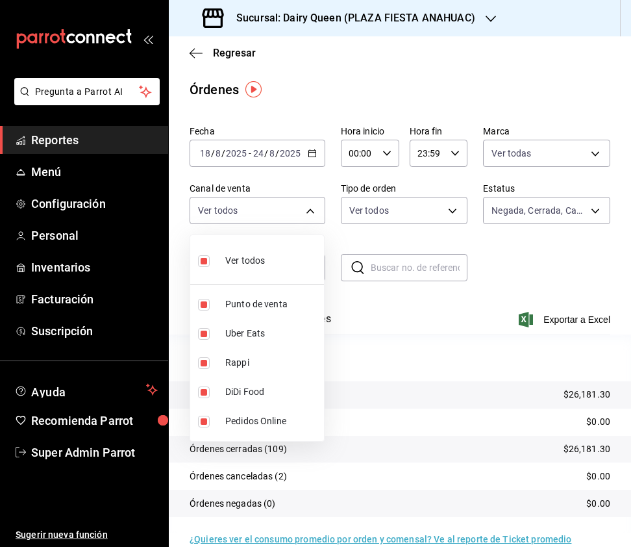
checkbox input "false"
click at [207, 367] on input "checkbox" at bounding box center [204, 363] width 12 height 12
checkbox input "true"
type input "RAPPI"
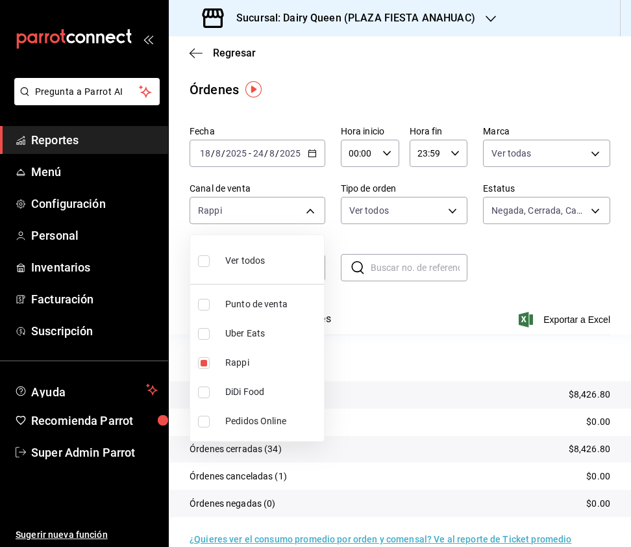
drag, startPoint x: 201, startPoint y: 333, endPoint x: 198, endPoint y: 371, distance: 38.5
click at [201, 334] on input "checkbox" at bounding box center [204, 334] width 12 height 12
checkbox input "true"
type input "RAPPI,UBER_EATS"
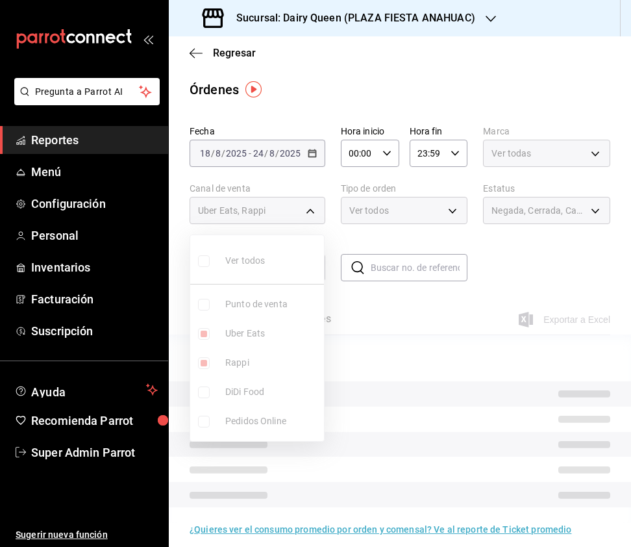
click at [198, 371] on ul "Ver todos Punto de venta Uber Eats Rappi DiDi Food Pedidos Online" at bounding box center [257, 338] width 134 height 206
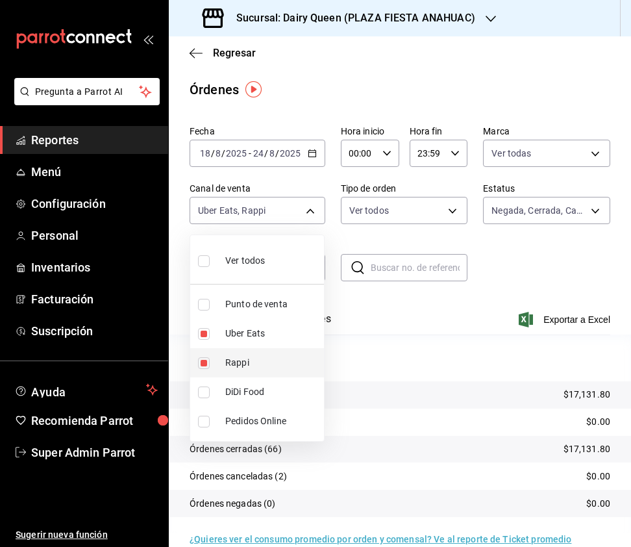
click at [203, 368] on input "checkbox" at bounding box center [204, 363] width 12 height 12
checkbox input "false"
click at [193, 398] on li "DiDi Food" at bounding box center [257, 391] width 134 height 29
type input "UBER_EATS,DIDI_FOOD"
checkbox input "true"
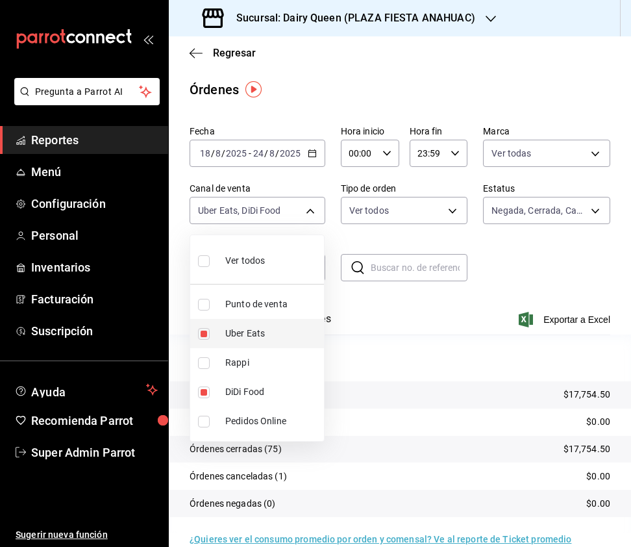
click at [200, 331] on input "checkbox" at bounding box center [204, 334] width 12 height 12
checkbox input "false"
type input "DIDI_FOOD"
drag, startPoint x: 207, startPoint y: 364, endPoint x: 204, endPoint y: 371, distance: 8.2
click at [207, 364] on input "checkbox" at bounding box center [204, 363] width 12 height 12
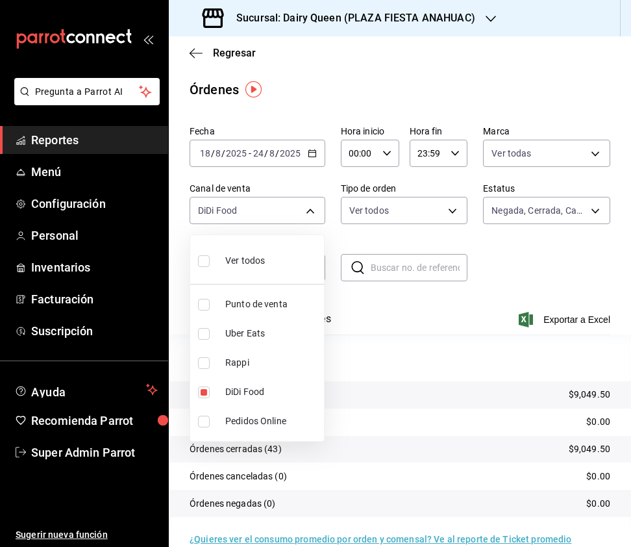
checkbox input "true"
type input "DIDI_FOOD,RAPPI"
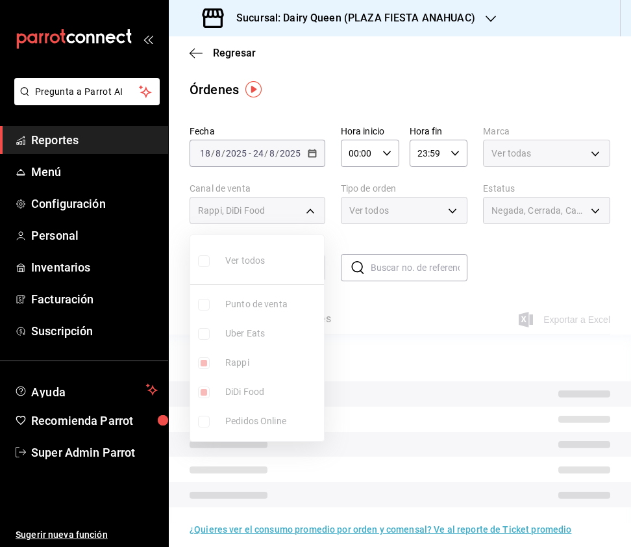
click at [206, 390] on ul "Ver todos Punto de venta Uber Eats Rappi DiDi Food Pedidos Online" at bounding box center [257, 338] width 134 height 206
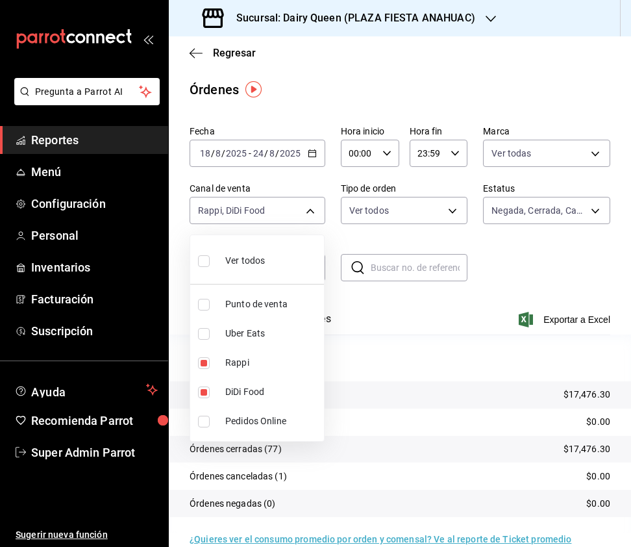
click at [203, 390] on input "checkbox" at bounding box center [204, 392] width 12 height 12
checkbox input "false"
type input "RAPPI"
click at [208, 334] on input "checkbox" at bounding box center [204, 334] width 12 height 12
checkbox input "true"
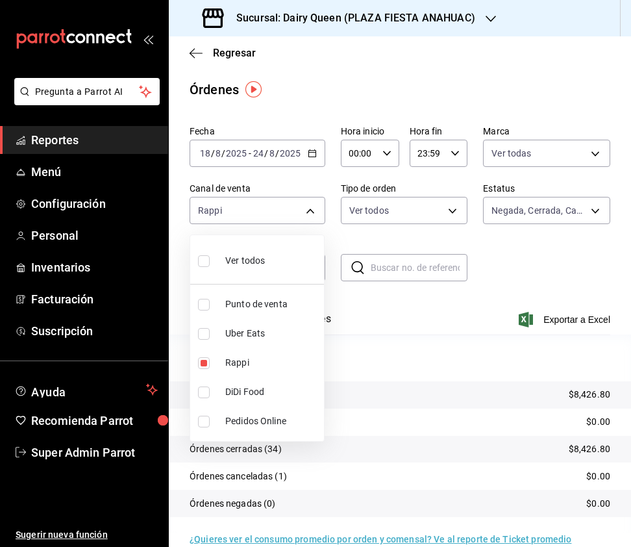
type input "RAPPI,UBER_EATS"
click at [201, 366] on input "checkbox" at bounding box center [204, 363] width 12 height 12
checkbox input "false"
type input "UBER_EATS"
click at [203, 391] on input "checkbox" at bounding box center [204, 392] width 12 height 12
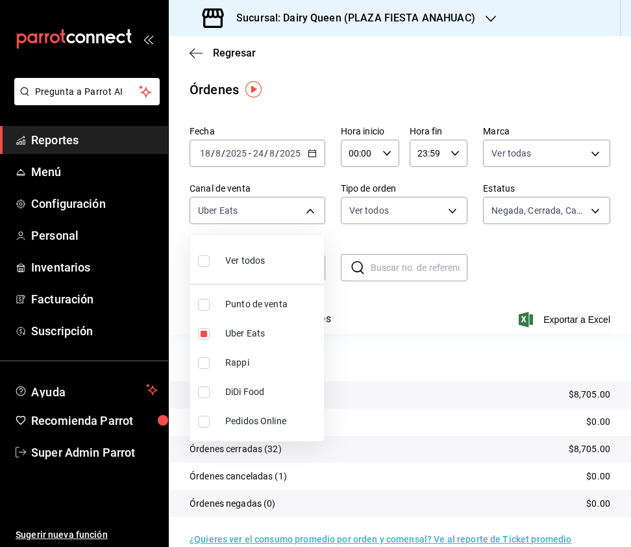
checkbox input "true"
type input "UBER_EATS,DIDI_FOOD"
click at [208, 336] on input "checkbox" at bounding box center [204, 334] width 12 height 12
checkbox input "false"
type input "DIDI_FOOD"
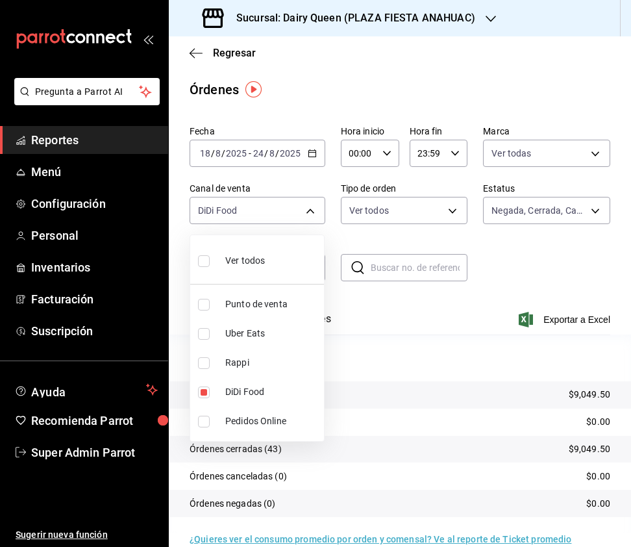
drag, startPoint x: 200, startPoint y: 357, endPoint x: 204, endPoint y: 377, distance: 21.1
click at [200, 357] on input "checkbox" at bounding box center [204, 363] width 12 height 12
checkbox input "true"
type input "DIDI_FOOD,RAPPI"
click at [204, 390] on input "checkbox" at bounding box center [204, 392] width 12 height 12
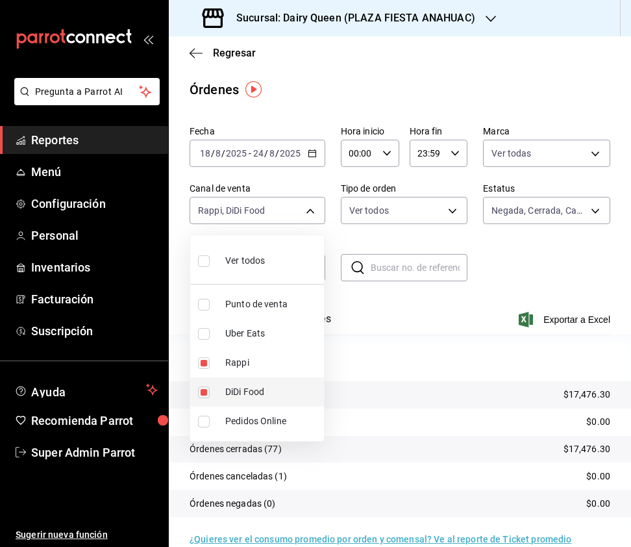
checkbox input "false"
type input "RAPPI"
click at [209, 263] on input "checkbox" at bounding box center [204, 261] width 12 height 12
checkbox input "true"
type input "PARROT,UBER_EATS,RAPPI,DIDI_FOOD,ONLINE"
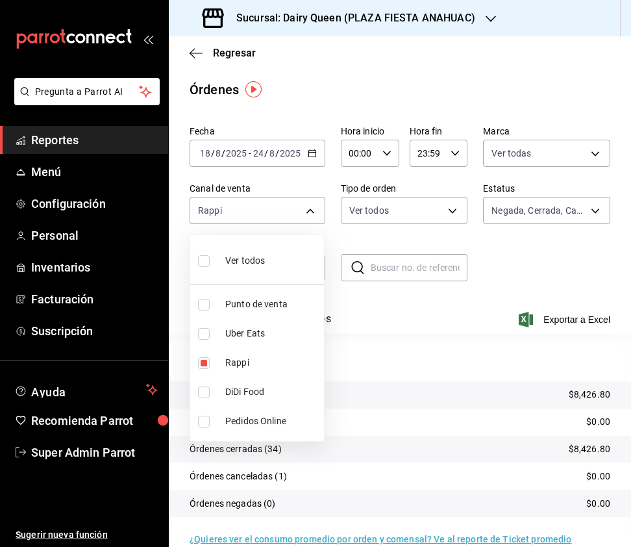
checkbox input "true"
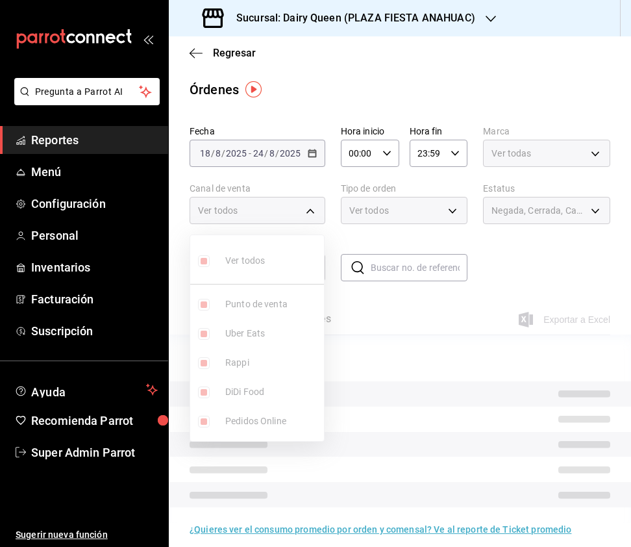
click at [394, 237] on div at bounding box center [315, 273] width 631 height 547
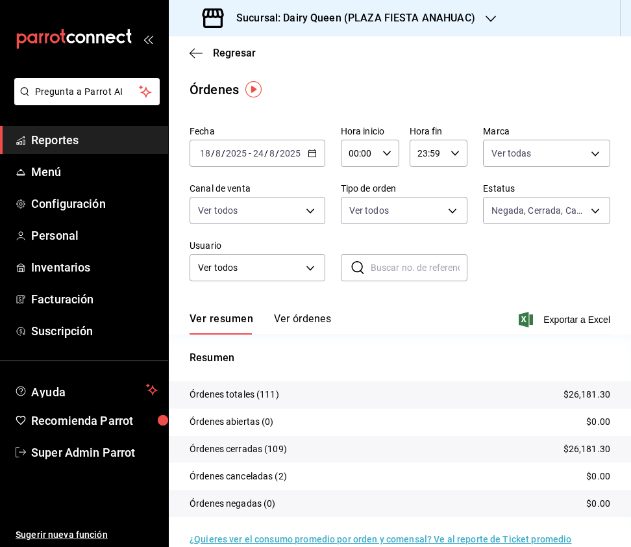
click at [436, 216] on body "Pregunta a Parrot AI Reportes Menú Configuración Personal Inventarios Facturaci…" at bounding box center [315, 273] width 631 height 547
click at [353, 305] on input "checkbox" at bounding box center [355, 305] width 12 height 12
checkbox input "true"
type input "fa048357-2254-475b-9b6a-0d369a5c3652,EXTERNAL,f2460895-5a9e-40cd-9cc7-ecdb6b7f5…"
checkbox input "false"
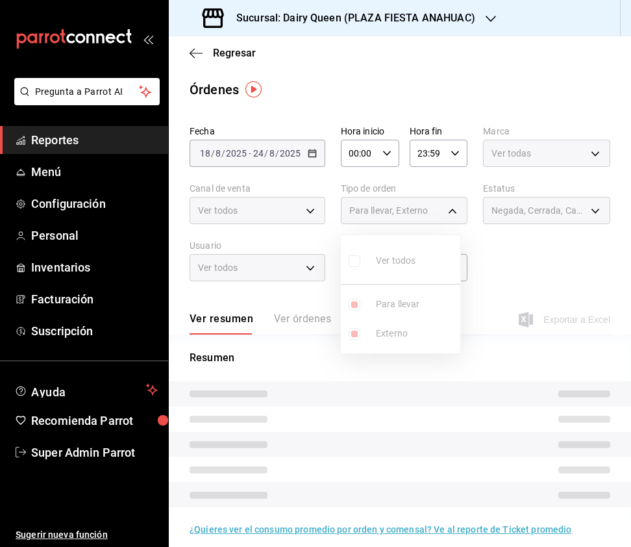
click at [530, 216] on div at bounding box center [315, 273] width 631 height 547
click at [549, 208] on span "Negada, Cerrada, Cancelada, Abierta" at bounding box center [539, 210] width 95 height 13
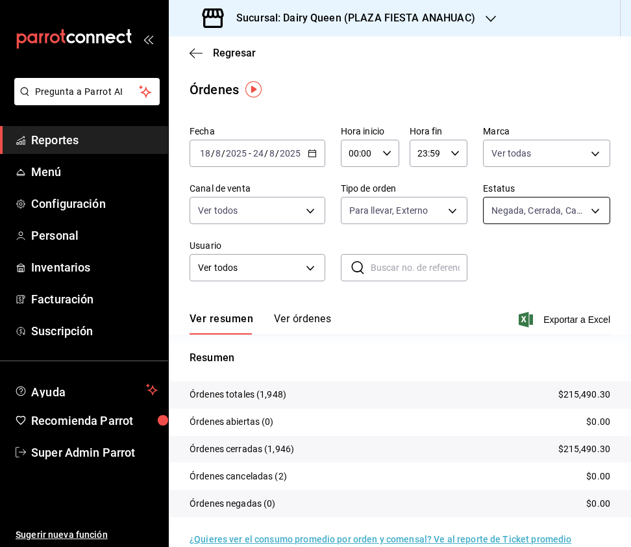
click at [549, 208] on body "Pregunta a Parrot AI Reportes Menú Configuración Personal Inventarios Facturaci…" at bounding box center [315, 273] width 631 height 547
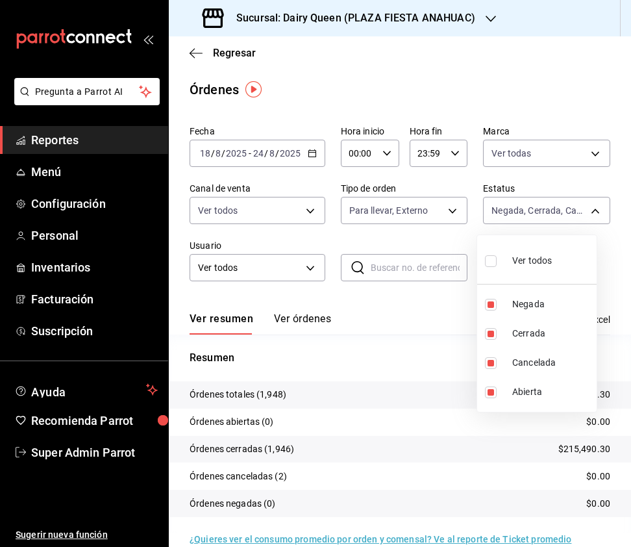
click at [444, 271] on div at bounding box center [315, 273] width 631 height 547
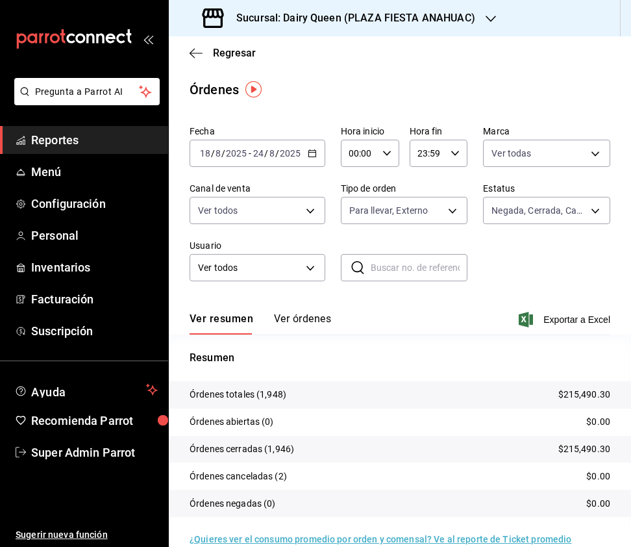
click at [419, 10] on h3 "Sucursal: Dairy Queen (PLAZA FIESTA ANAHUAC)" at bounding box center [350, 18] width 249 height 16
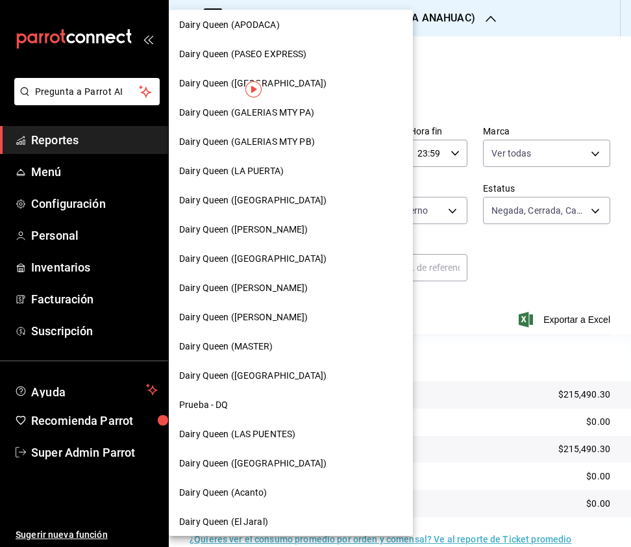
scroll to position [448, 0]
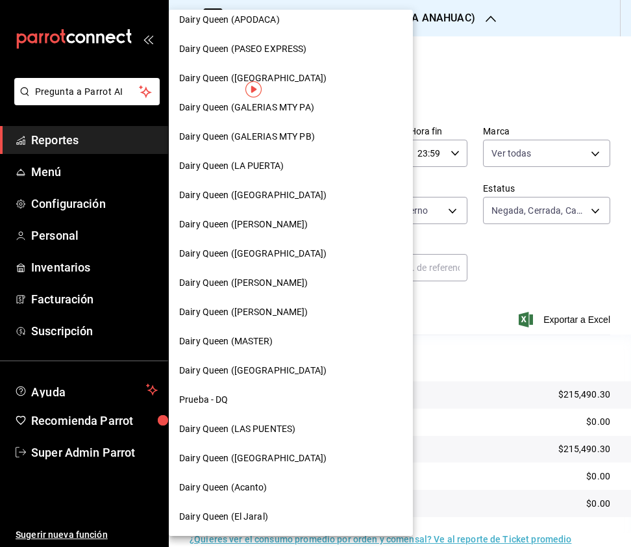
click at [277, 458] on span "Dairy Queen ([GEOGRAPHIC_DATA])" at bounding box center [252, 458] width 147 height 14
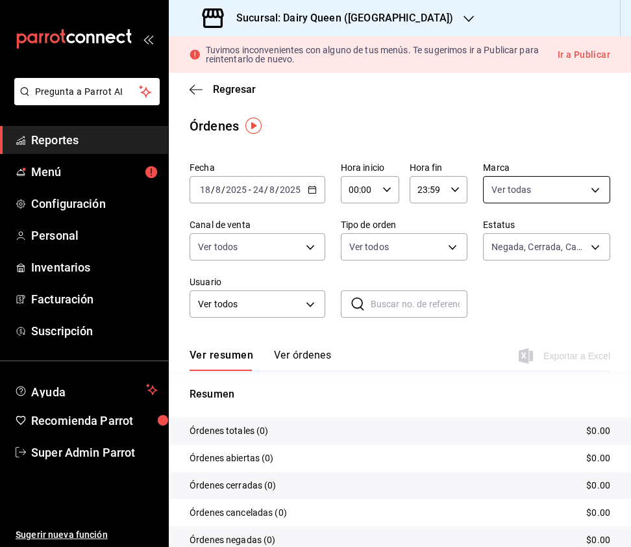
click at [565, 192] on body "Pregunta a Parrot AI Reportes Menú Configuración Personal Inventarios Facturaci…" at bounding box center [315, 273] width 631 height 547
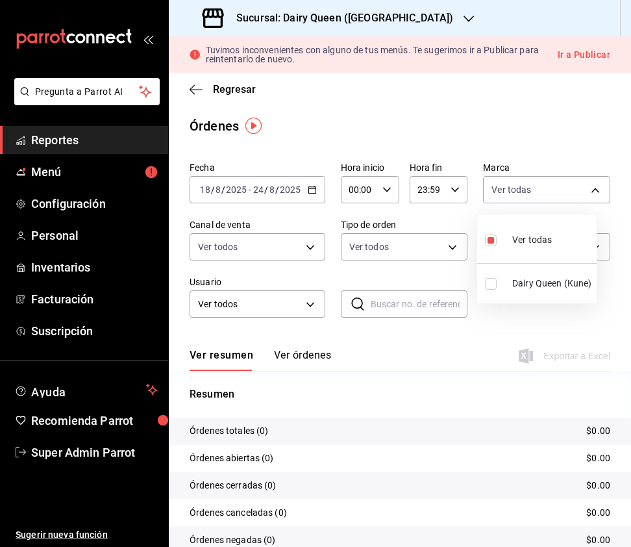
click at [485, 284] on input "checkbox" at bounding box center [491, 284] width 12 height 12
checkbox input "true"
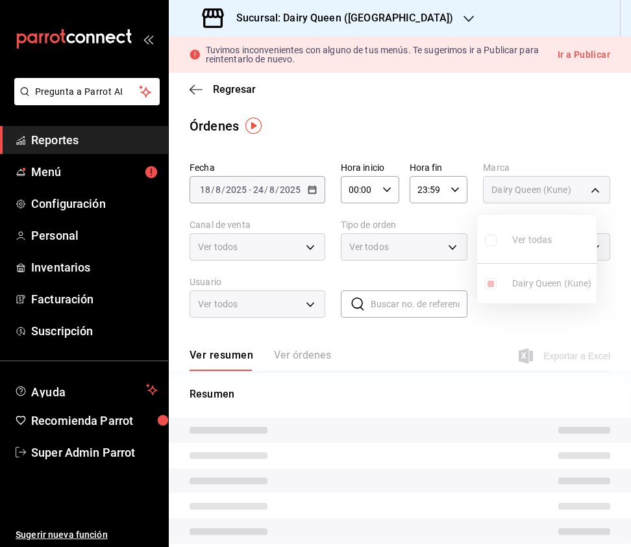
type input "2ba56991-2537-4ce4-9a53-b05853e5a6f5,4e7ba8f6-35dd-4195-851c-c1d1a9d07a1c"
checkbox input "false"
click at [304, 264] on div at bounding box center [315, 273] width 631 height 547
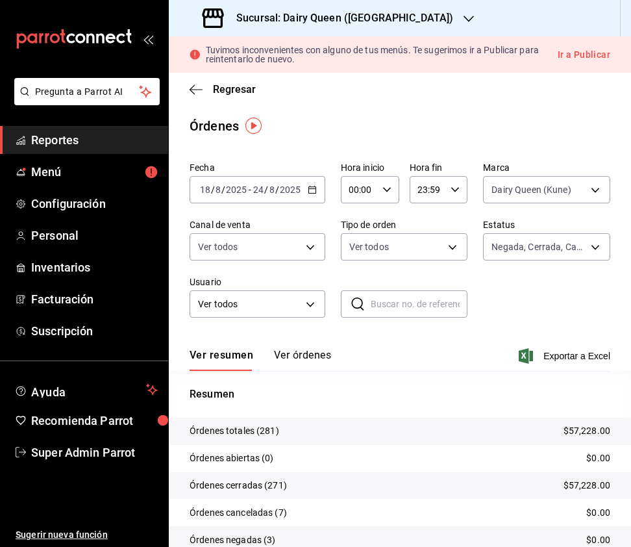
click at [310, 245] on body "Pregunta a Parrot AI Reportes Menú Configuración Personal Inventarios Facturaci…" at bounding box center [315, 273] width 631 height 547
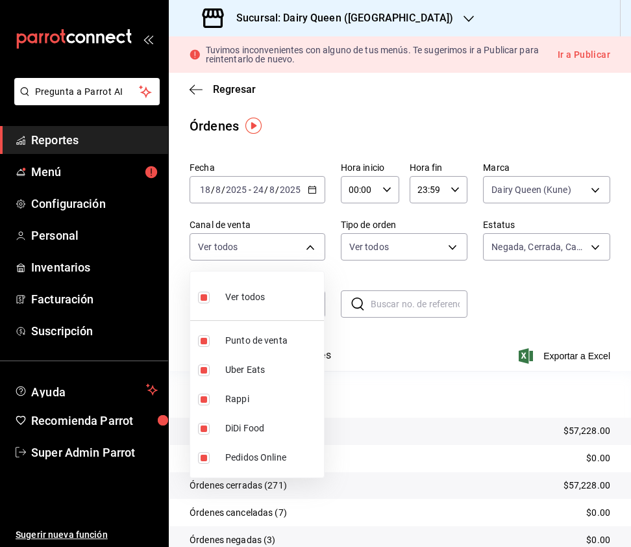
click at [203, 297] on input "checkbox" at bounding box center [204, 298] width 12 height 12
checkbox input "false"
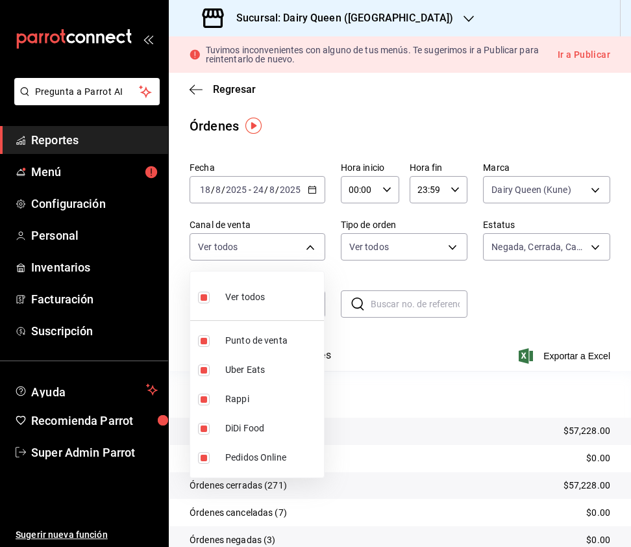
checkbox input "false"
click at [200, 400] on input "checkbox" at bounding box center [204, 400] width 12 height 12
checkbox input "true"
type input "RAPPI"
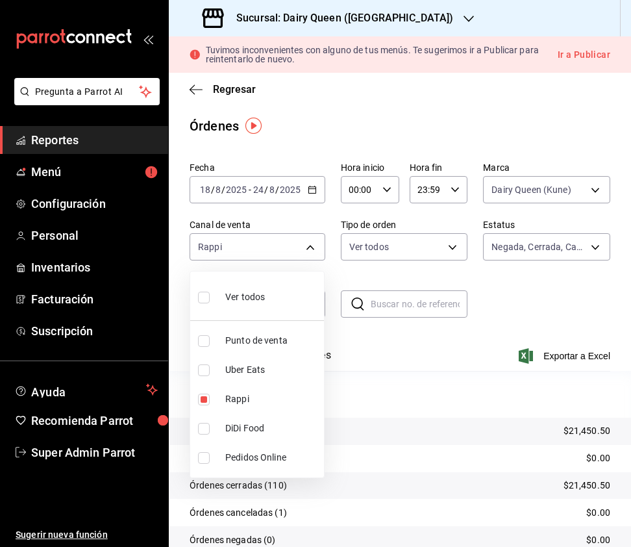
click at [203, 373] on input "checkbox" at bounding box center [204, 370] width 12 height 12
checkbox input "true"
type input "RAPPI,UBER_EATS"
click at [200, 398] on input "checkbox" at bounding box center [204, 400] width 12 height 12
checkbox input "false"
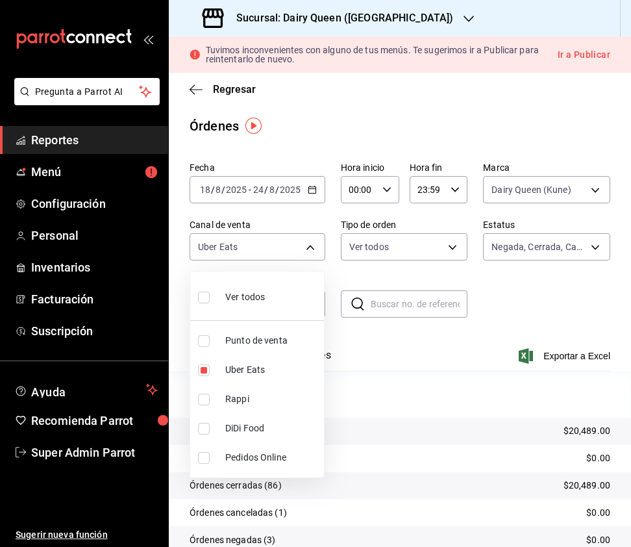
click at [208, 424] on li "DiDi Food" at bounding box center [257, 428] width 134 height 29
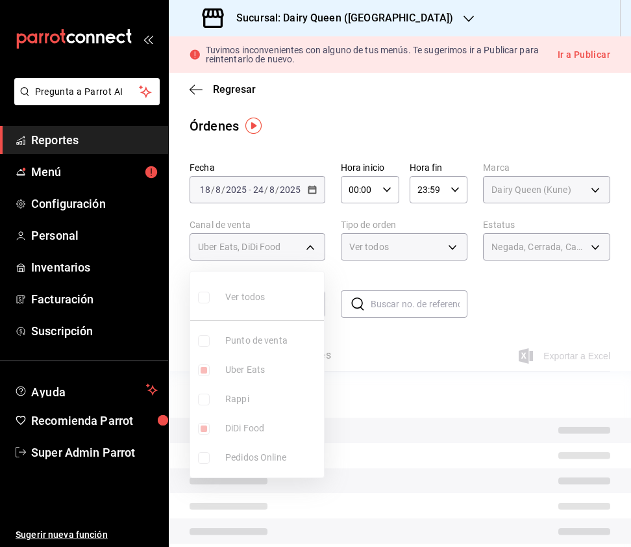
type input "UBER_EATS,DIDI_FOOD"
checkbox input "true"
click at [201, 370] on input "checkbox" at bounding box center [204, 370] width 12 height 12
checkbox input "false"
type input "DIDI_FOOD"
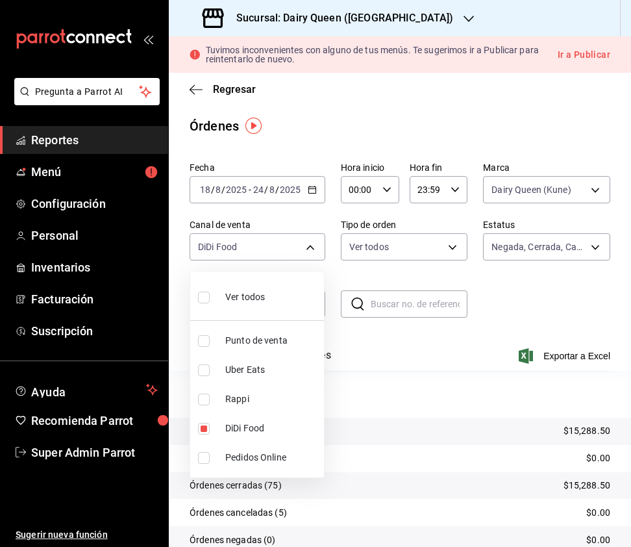
click at [205, 303] on input "checkbox" at bounding box center [204, 298] width 12 height 12
checkbox input "true"
type input "PARROT,UBER_EATS,RAPPI,DIDI_FOOD,ONLINE"
checkbox input "true"
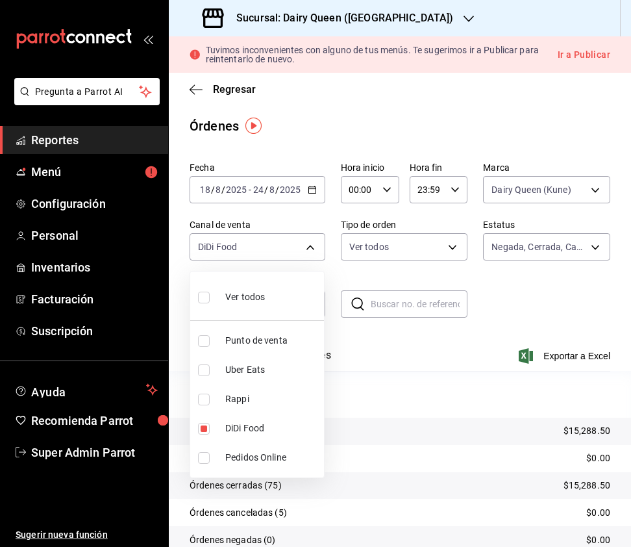
checkbox input "true"
click at [434, 257] on div at bounding box center [315, 273] width 631 height 547
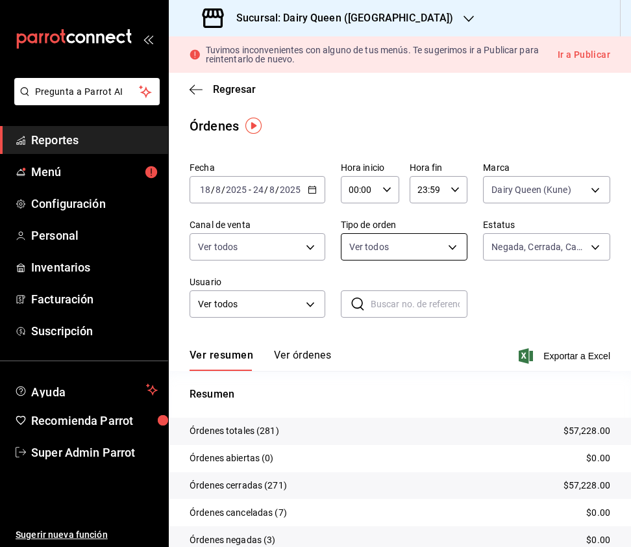
click at [450, 247] on body "Pregunta a Parrot AI Reportes Menú Configuración Personal Inventarios Facturaci…" at bounding box center [315, 273] width 631 height 547
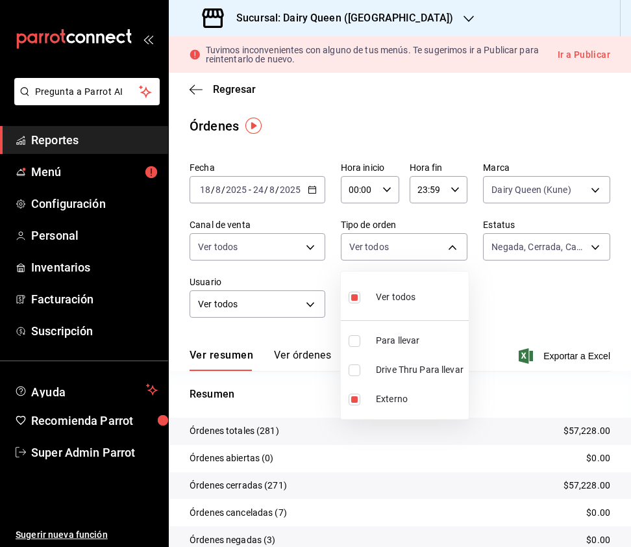
click at [352, 364] on input "checkbox" at bounding box center [355, 370] width 12 height 12
checkbox input "true"
type input "fa048357-2254-475b-9b6a-0d369a5c3652,EXTERNAL,f2460895-5a9e-40cd-9cc7-ecdb6b7f5…"
checkbox input "false"
click at [355, 403] on input "checkbox" at bounding box center [355, 400] width 12 height 12
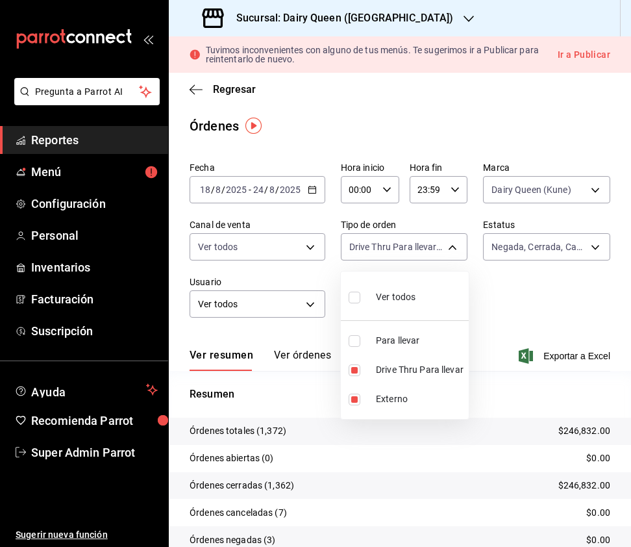
checkbox input "false"
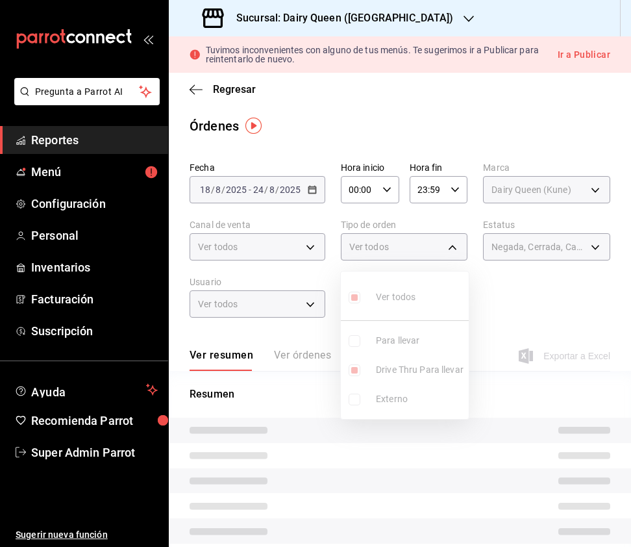
type input "fa048357-2254-475b-9b6a-0d369a5c3652,f2460895-5a9e-40cd-9cc7-ecdb6b7f5913,058d6…"
checkbox input "true"
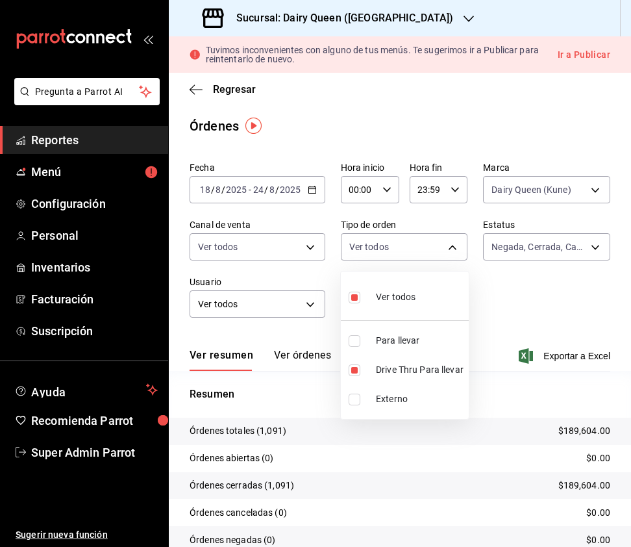
drag, startPoint x: 351, startPoint y: 339, endPoint x: 351, endPoint y: 407, distance: 67.5
click at [351, 339] on input "checkbox" at bounding box center [355, 341] width 12 height 12
checkbox input "true"
type input "fa048357-2254-475b-9b6a-0d369a5c3652,f2460895-5a9e-40cd-9cc7-ecdb6b7f5913,058d6…"
checkbox input "false"
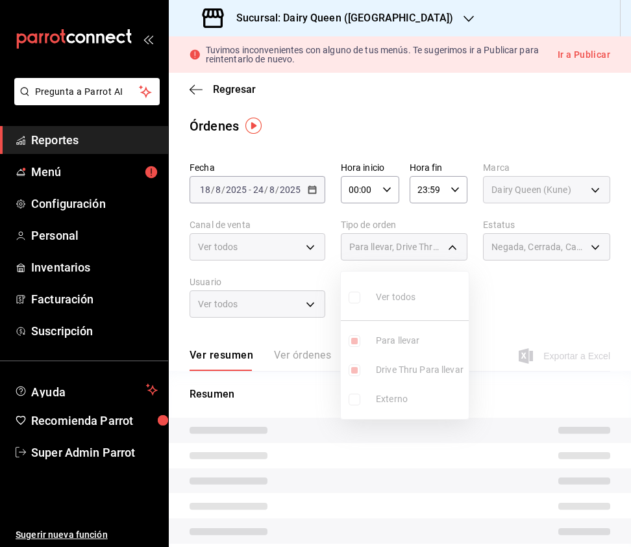
click at [355, 400] on ul "Ver todos Para llevar Drive Thru Para llevar Externo" at bounding box center [405, 344] width 128 height 147
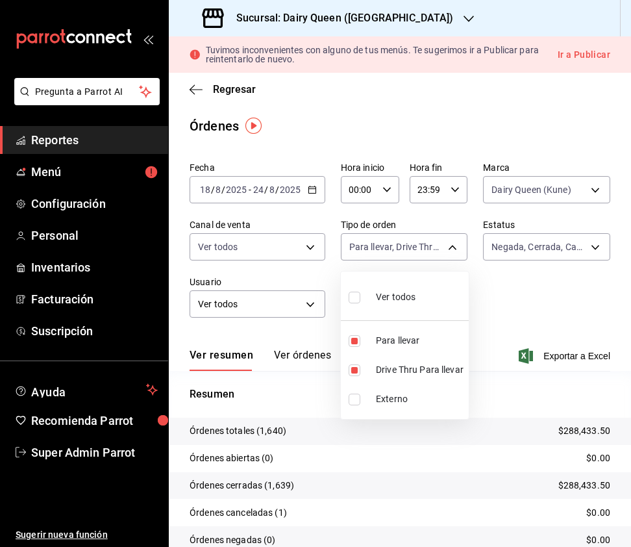
click at [352, 401] on input "checkbox" at bounding box center [355, 400] width 12 height 12
checkbox input "true"
type input "fa048357-2254-475b-9b6a-0d369a5c3652,f2460895-5a9e-40cd-9cc7-ecdb6b7f5913,058d6…"
click at [572, 302] on div at bounding box center [315, 273] width 631 height 547
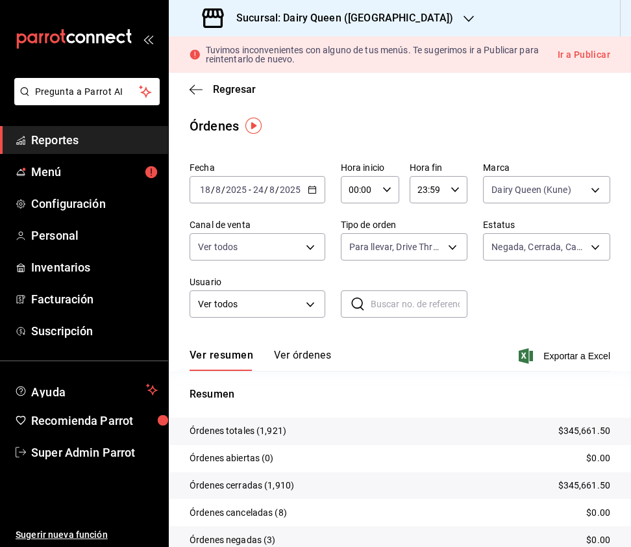
click at [434, 25] on div "Sucursal: Dairy Queen (PLAZA KUNE)" at bounding box center [329, 18] width 300 height 36
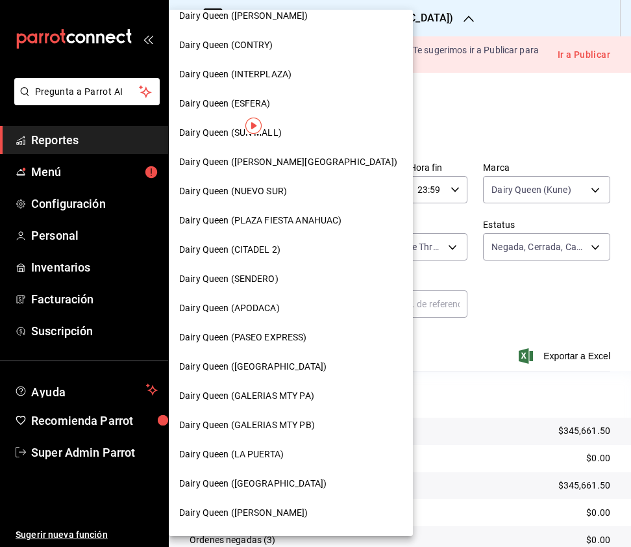
scroll to position [173, 0]
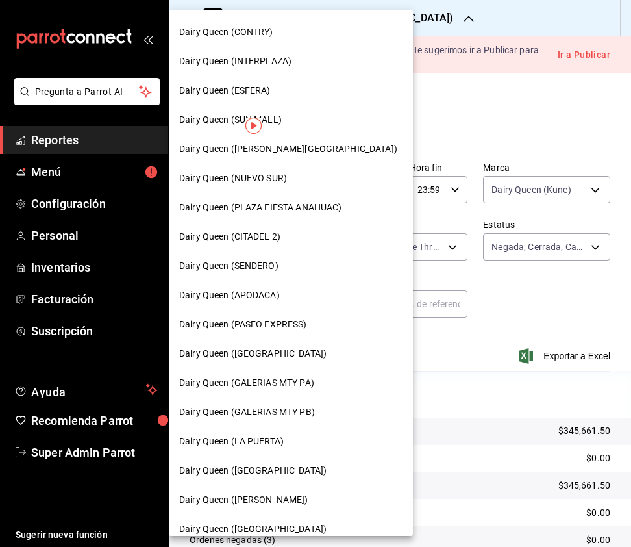
click at [281, 427] on div "Dairy Queen (LA PUERTA)" at bounding box center [291, 441] width 244 height 29
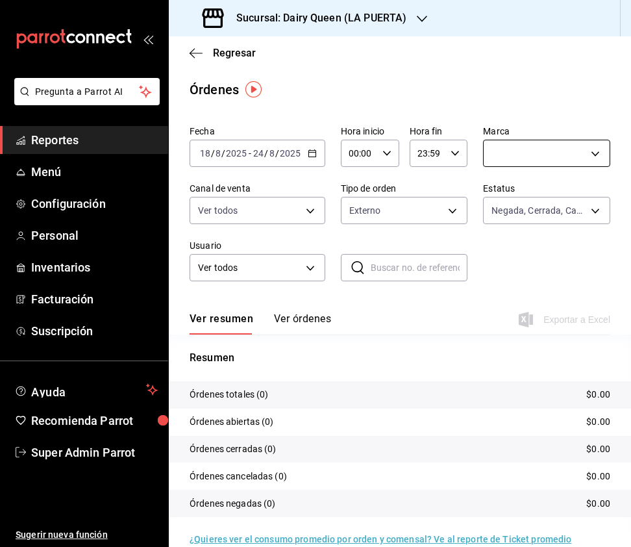
click at [531, 148] on body "Pregunta a Parrot AI Reportes Menú Configuración Personal Inventarios Facturaci…" at bounding box center [315, 273] width 631 height 547
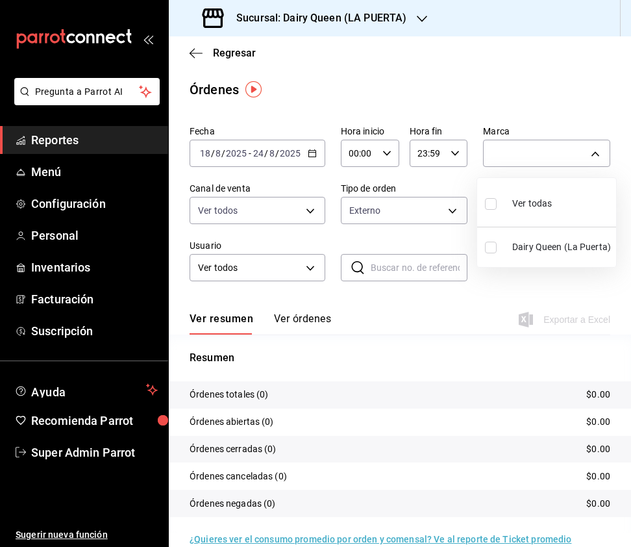
click at [491, 206] on input "checkbox" at bounding box center [491, 204] width 12 height 12
checkbox input "true"
type input "38905903-e02f-4eca-a265-bb872b531692"
checkbox input "true"
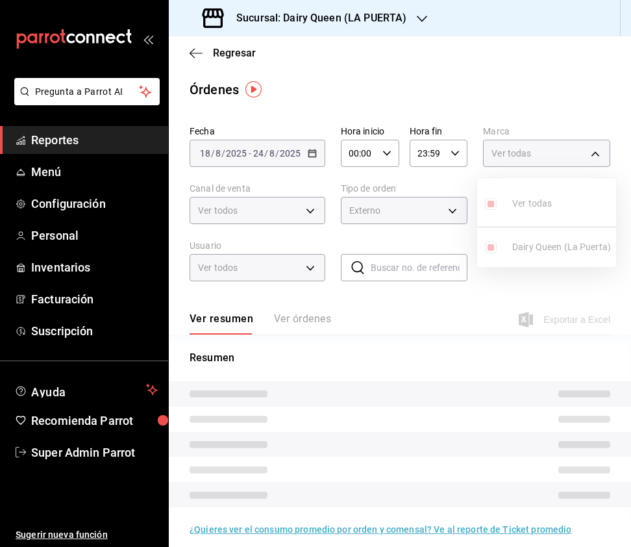
click at [276, 213] on div at bounding box center [315, 273] width 631 height 547
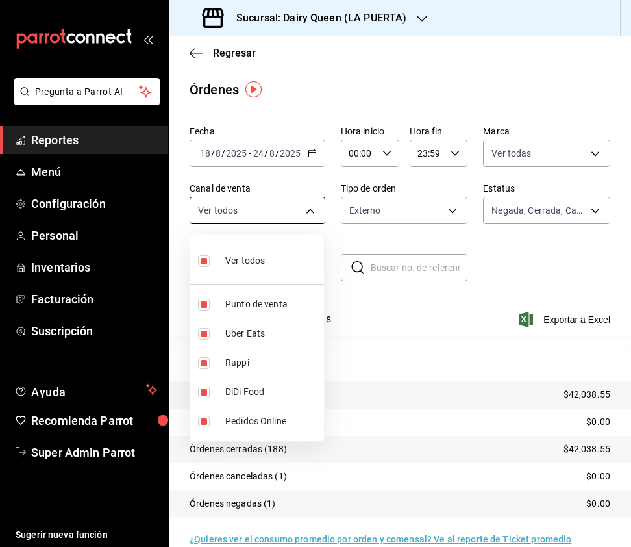
click at [313, 208] on body "Pregunta a Parrot AI Reportes Menú Configuración Personal Inventarios Facturaci…" at bounding box center [315, 273] width 631 height 547
drag, startPoint x: 209, startPoint y: 261, endPoint x: 224, endPoint y: 269, distance: 16.8
click at [221, 268] on div "Ver todos" at bounding box center [231, 259] width 67 height 28
checkbox input "false"
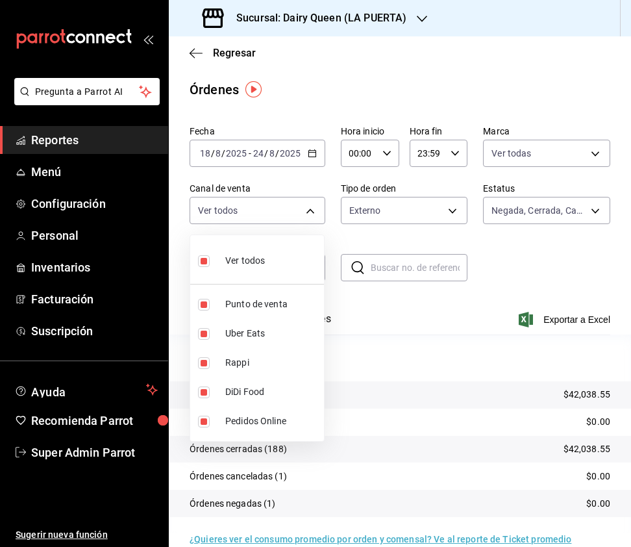
checkbox input "false"
click at [207, 362] on input "checkbox" at bounding box center [204, 363] width 12 height 12
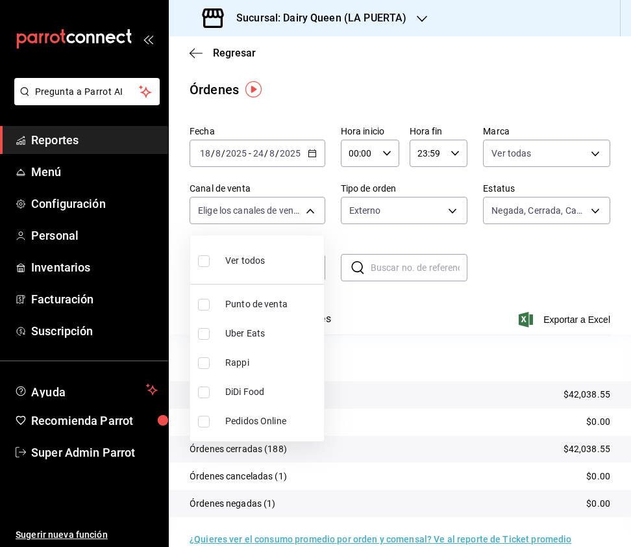
checkbox input "true"
type input "RAPPI"
click at [200, 331] on input "checkbox" at bounding box center [204, 334] width 12 height 12
checkbox input "true"
type input "RAPPI,UBER_EATS"
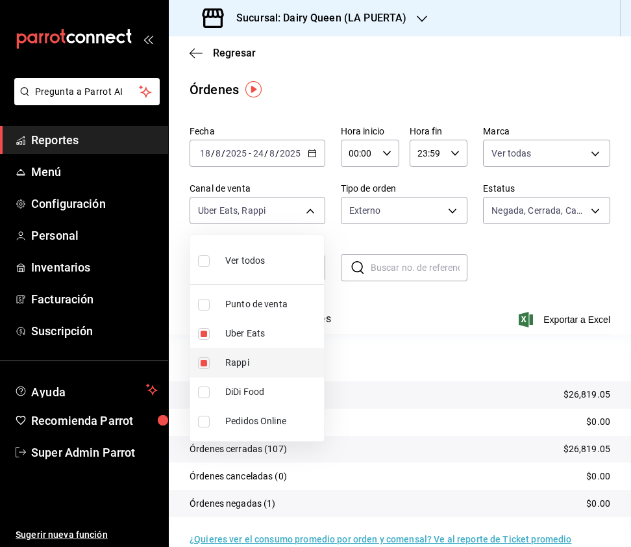
click at [205, 362] on input "checkbox" at bounding box center [204, 363] width 12 height 12
checkbox input "false"
type input "UBER_EATS"
click at [206, 391] on input "checkbox" at bounding box center [204, 392] width 12 height 12
checkbox input "true"
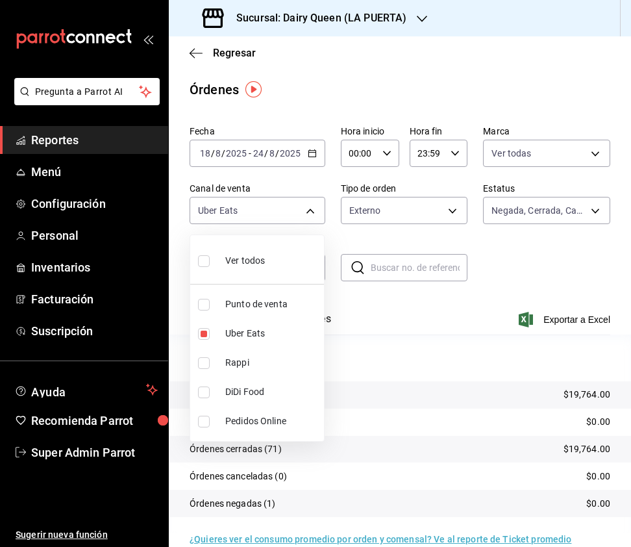
type input "UBER_EATS,DIDI_FOOD"
click at [199, 334] on input "checkbox" at bounding box center [204, 334] width 12 height 12
checkbox input "false"
type input "DIDI_FOOD"
click at [203, 260] on input "checkbox" at bounding box center [204, 261] width 12 height 12
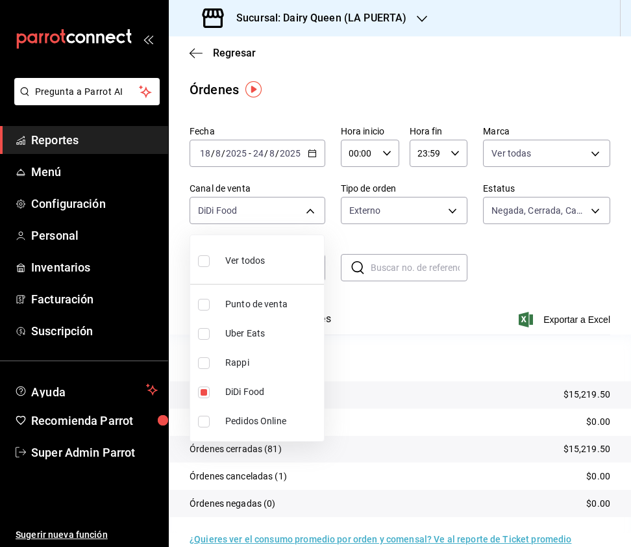
checkbox input "true"
type input "PARROT,UBER_EATS,RAPPI,DIDI_FOOD,ONLINE"
checkbox input "true"
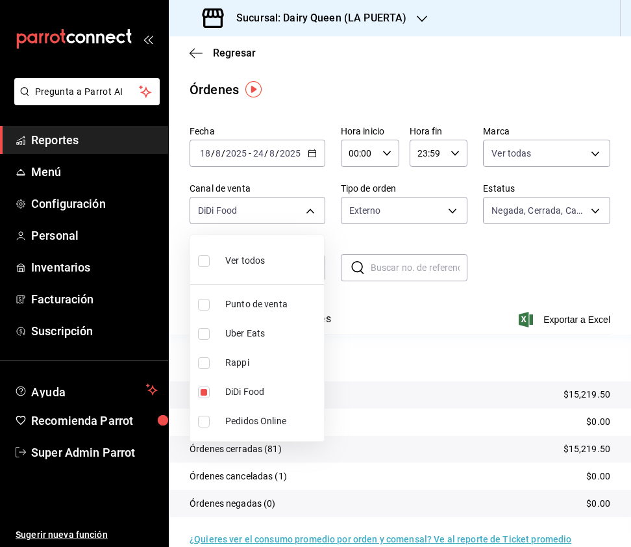
checkbox input "true"
click at [420, 195] on div at bounding box center [315, 273] width 631 height 547
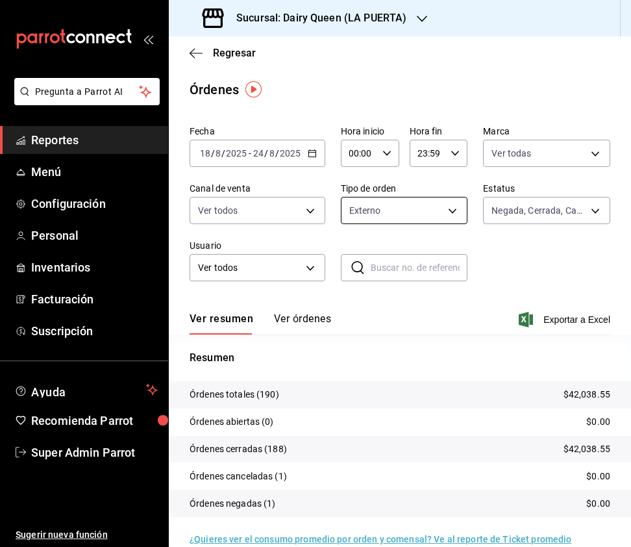
click at [434, 212] on body "Pregunta a Parrot AI Reportes Menú Configuración Personal Inventarios Facturaci…" at bounding box center [315, 273] width 631 height 547
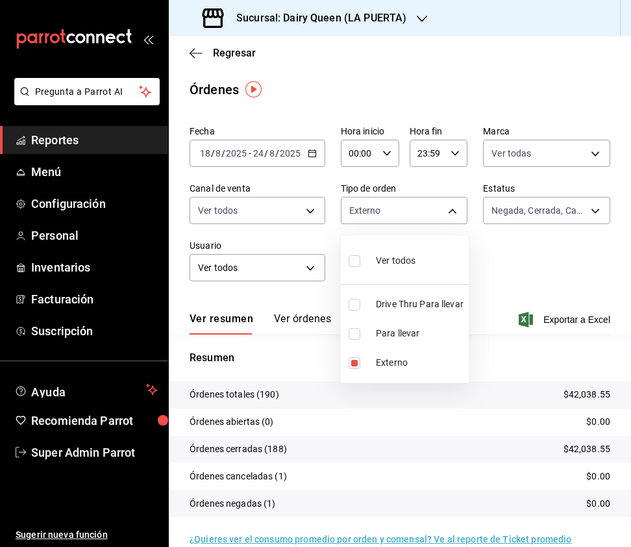
click at [355, 258] on input "checkbox" at bounding box center [355, 261] width 12 height 12
checkbox input "true"
type input "7990ceb5-6a15-4f0e-aa24-be972649f55b,610e80ef-9d38-4f15-9f84-1c929a079ed7,EXTER…"
checkbox input "true"
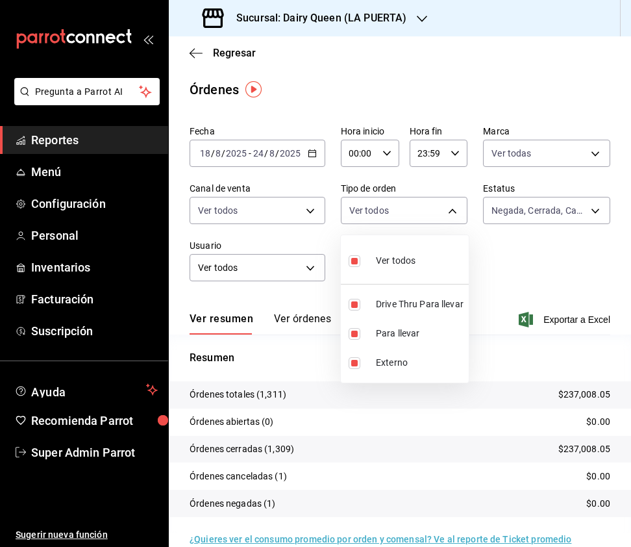
click at [352, 260] on input "checkbox" at bounding box center [355, 261] width 12 height 12
checkbox input "false"
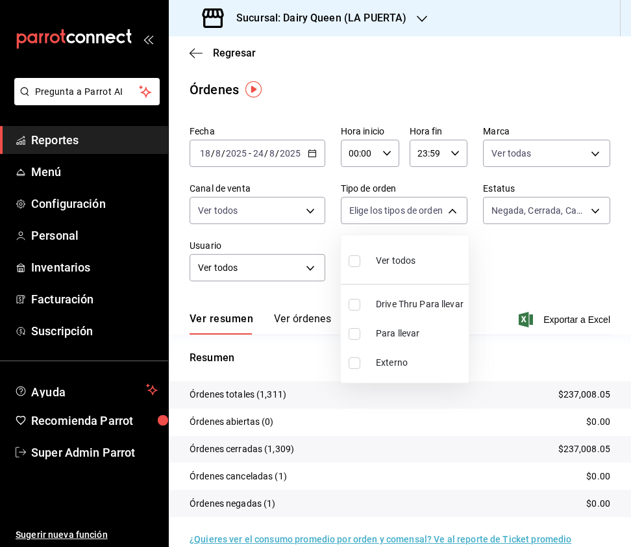
click at [355, 307] on input "checkbox" at bounding box center [355, 305] width 12 height 12
checkbox input "true"
type input "7990ceb5-6a15-4f0e-aa24-be972649f55b"
click at [390, 6] on div at bounding box center [315, 273] width 631 height 547
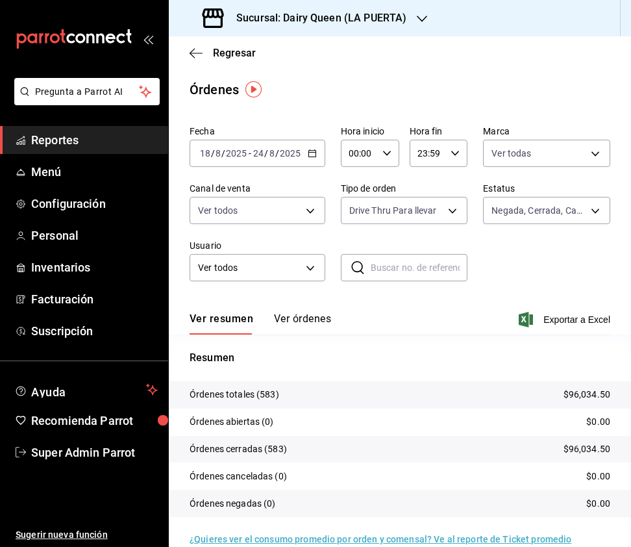
click at [386, 24] on h3 "Sucursal: Dairy Queen (LA PUERTA)" at bounding box center [316, 18] width 181 height 16
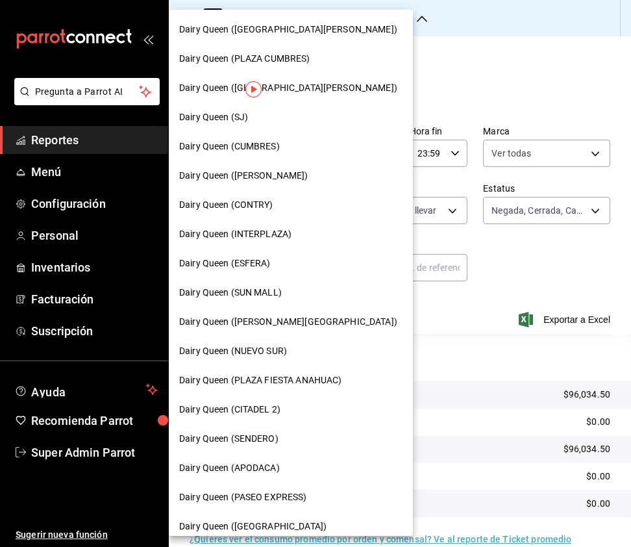
click at [283, 325] on span "Dairy Queen ([PERSON_NAME][GEOGRAPHIC_DATA])" at bounding box center [288, 322] width 218 height 14
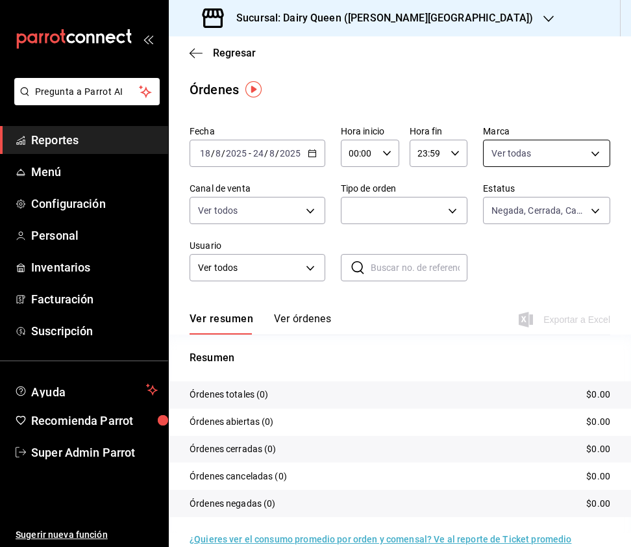
click at [586, 154] on body "Pregunta a Parrot AI Reportes Menú Configuración Personal Inventarios Facturaci…" at bounding box center [315, 273] width 631 height 547
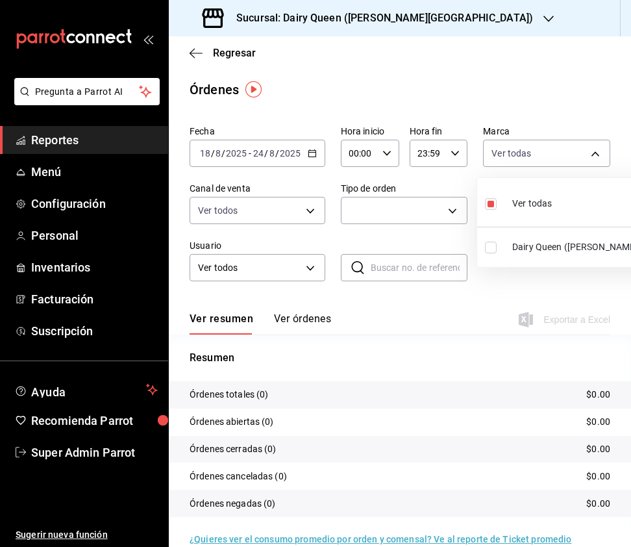
click at [487, 245] on input "checkbox" at bounding box center [491, 248] width 12 height 12
checkbox input "true"
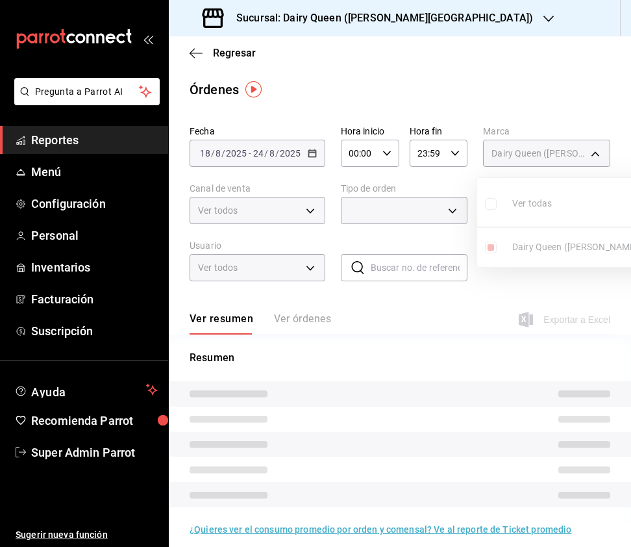
type input "38905903-e02f-4eca-a265-bb872b531692,23631c36-085f-4f08-b1e8-19877edc4420"
checkbox input "false"
click at [424, 214] on div at bounding box center [315, 273] width 631 height 547
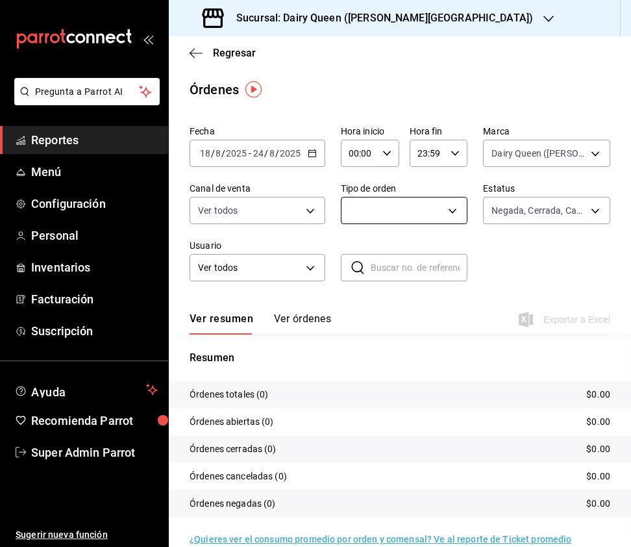
click at [438, 216] on body "Pregunta a Parrot AI Reportes Menú Configuración Personal Inventarios Facturaci…" at bounding box center [315, 273] width 631 height 547
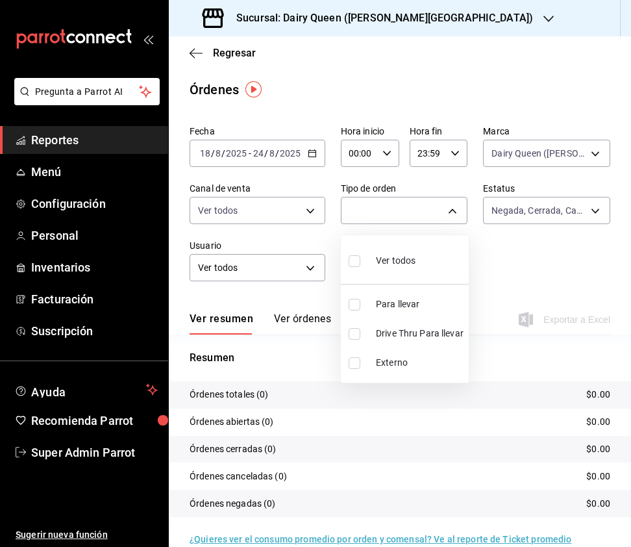
click at [352, 260] on input "checkbox" at bounding box center [355, 261] width 12 height 12
checkbox input "true"
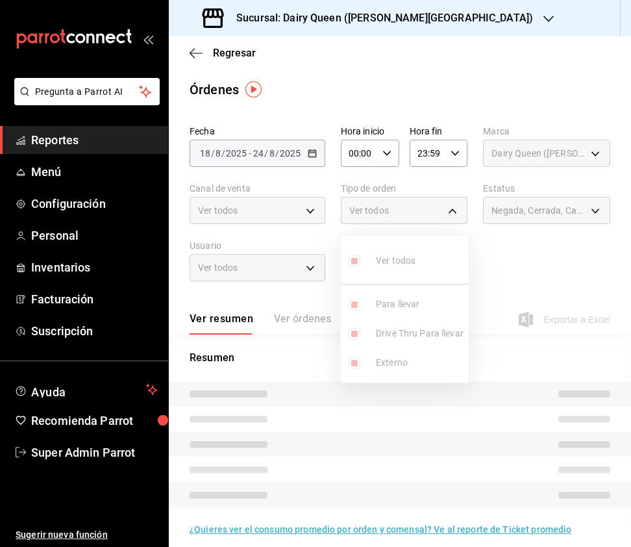
type input "02f80432-8c93-4815-88e4-fecc71e99687,357f4187-da00-4db5-84bf-3ed577da27a4,EXTER…"
checkbox input "true"
click at [288, 224] on div at bounding box center [315, 273] width 631 height 547
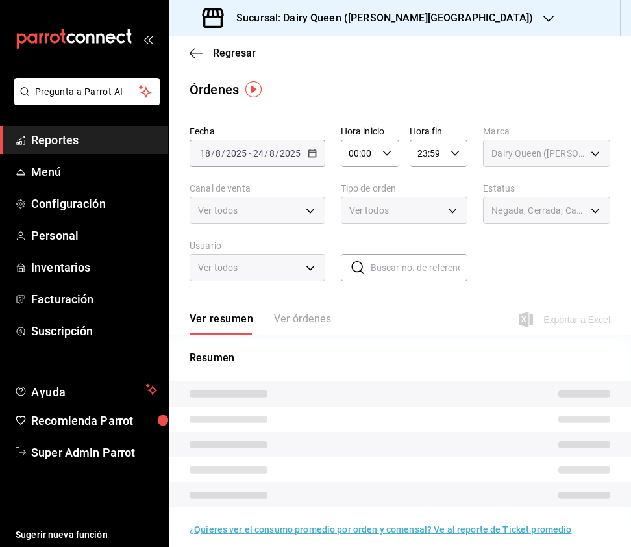
click at [310, 212] on div at bounding box center [315, 273] width 631 height 547
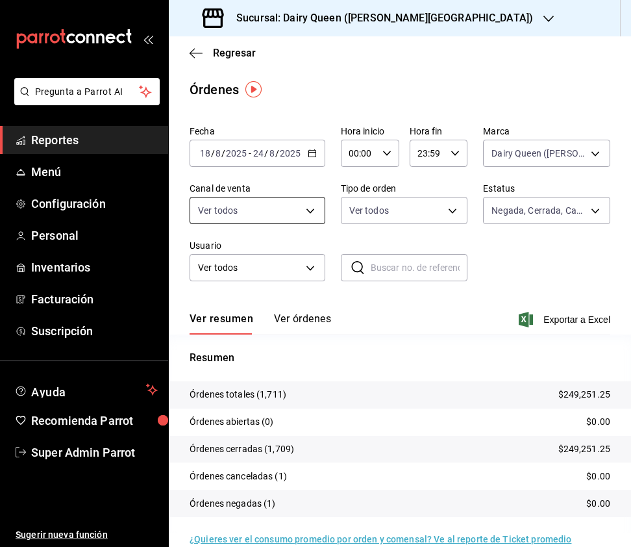
click at [294, 216] on body "Pregunta a Parrot AI Reportes Menú Configuración Personal Inventarios Facturaci…" at bounding box center [315, 273] width 631 height 547
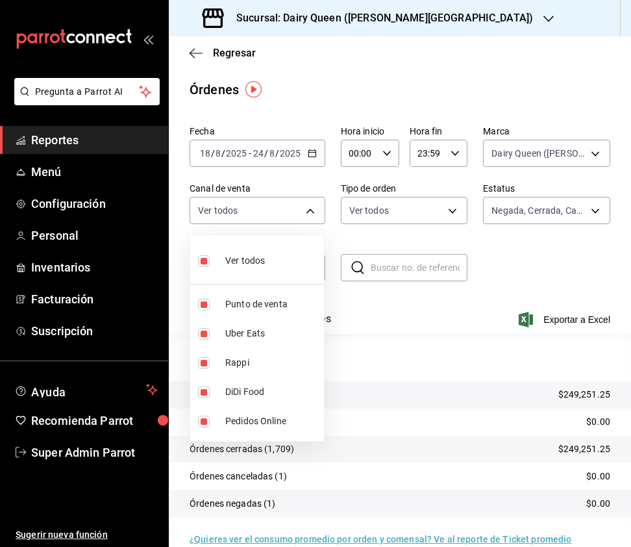
click at [203, 260] on input "checkbox" at bounding box center [204, 261] width 12 height 12
checkbox input "false"
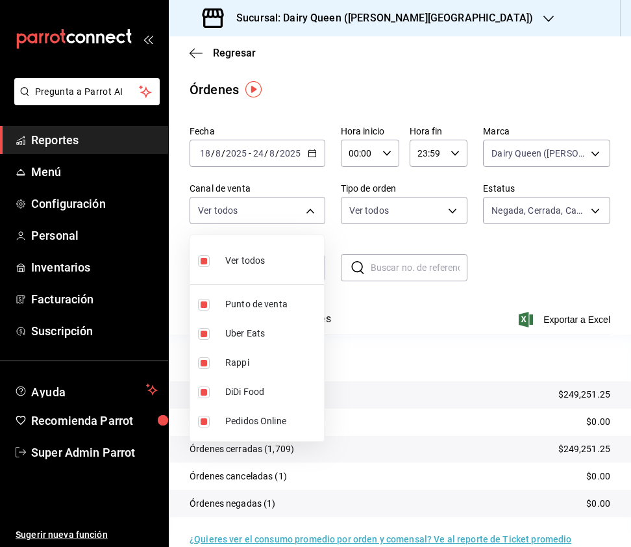
checkbox input "false"
click at [198, 358] on input "checkbox" at bounding box center [204, 363] width 12 height 12
checkbox input "true"
type input "RAPPI"
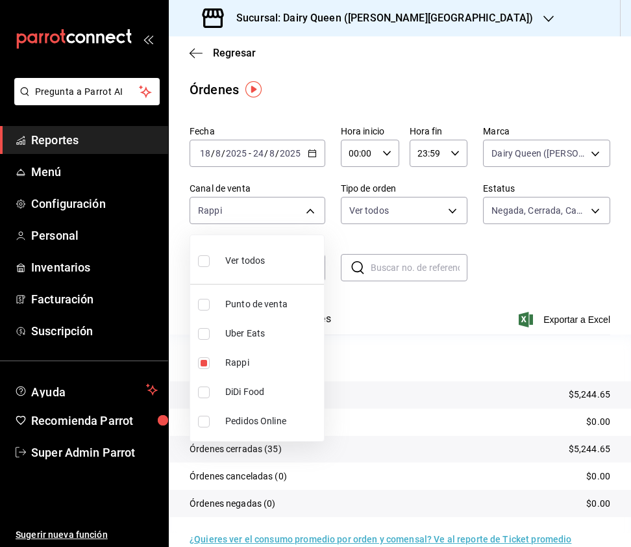
click at [200, 390] on input "checkbox" at bounding box center [204, 392] width 12 height 12
checkbox input "true"
type input "RAPPI,DIDI_FOOD"
click at [208, 364] on input "checkbox" at bounding box center [204, 363] width 12 height 12
checkbox input "false"
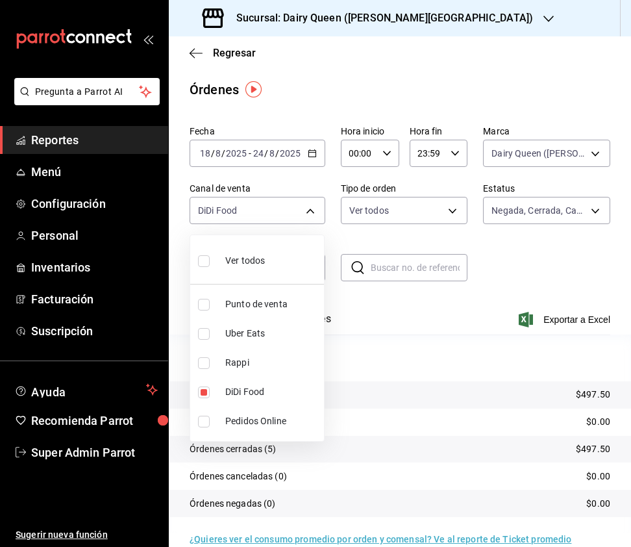
drag, startPoint x: 197, startPoint y: 361, endPoint x: 206, endPoint y: 380, distance: 20.6
click at [197, 362] on li "Rappi" at bounding box center [257, 362] width 134 height 29
type input "DIDI_FOOD,RAPPI"
checkbox input "true"
click at [205, 388] on input "checkbox" at bounding box center [204, 392] width 12 height 12
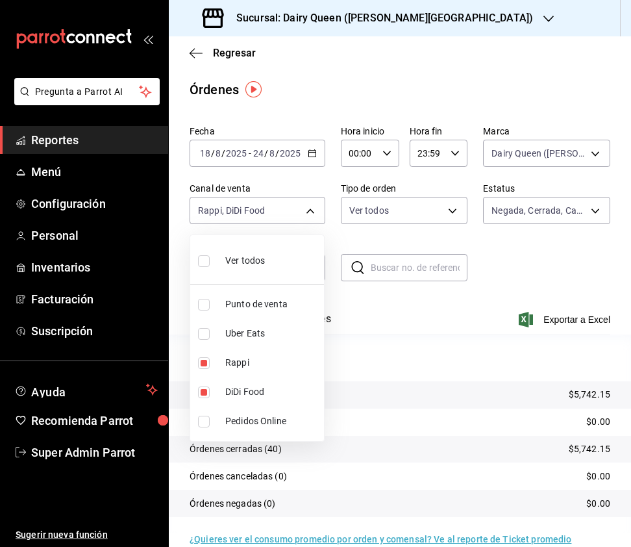
checkbox input "false"
type input "RAPPI"
click at [201, 334] on input "checkbox" at bounding box center [204, 334] width 12 height 12
checkbox input "true"
type input "RAPPI,UBER_EATS"
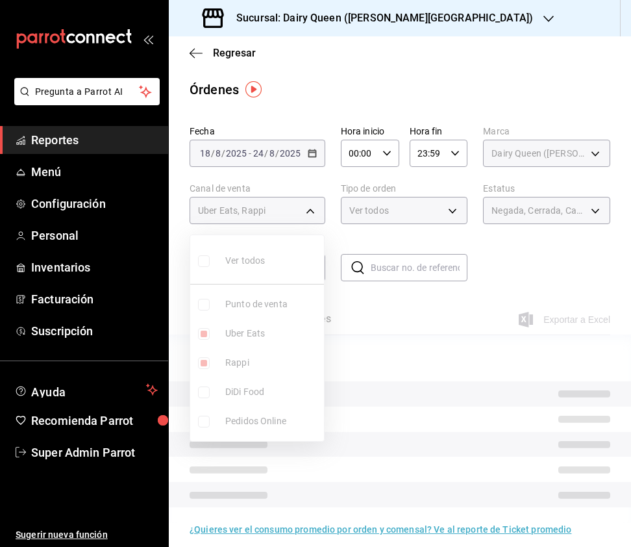
click at [203, 367] on input "checkbox" at bounding box center [204, 363] width 12 height 12
checkbox input "false"
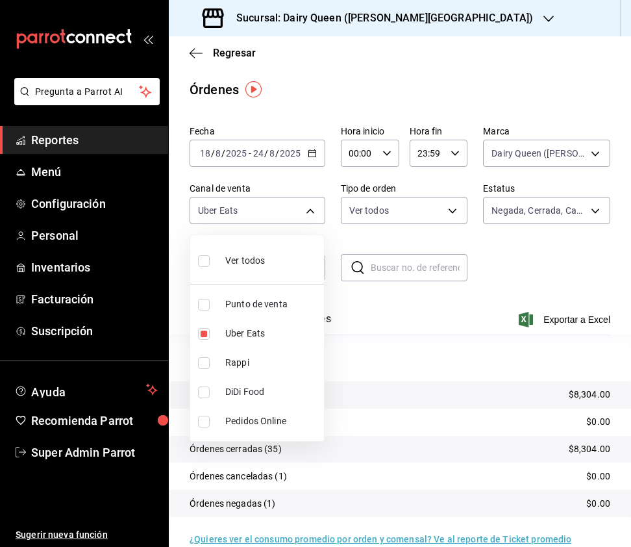
click at [204, 399] on li "DiDi Food" at bounding box center [257, 391] width 134 height 29
type input "UBER_EATS,DIDI_FOOD"
checkbox input "true"
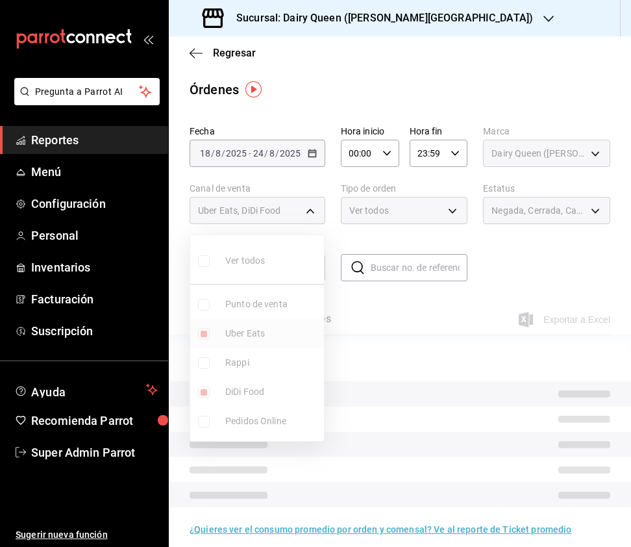
click at [199, 336] on input "checkbox" at bounding box center [204, 334] width 12 height 12
checkbox input "false"
type input "DIDI_FOOD"
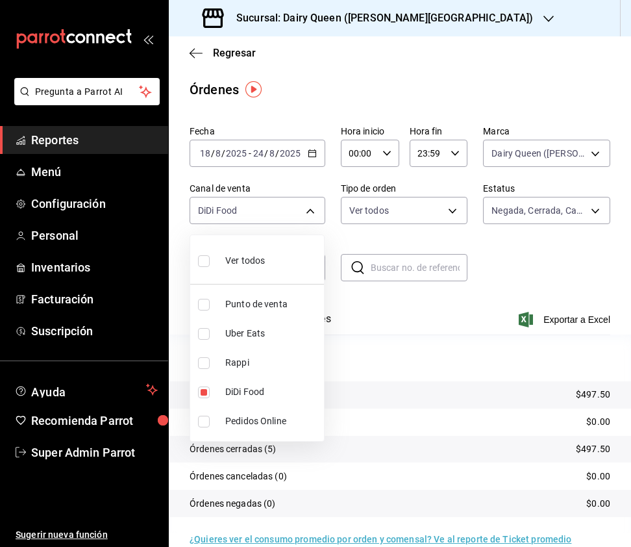
click at [203, 264] on input "checkbox" at bounding box center [204, 261] width 12 height 12
checkbox input "true"
type input "PARROT,UBER_EATS,RAPPI,DIDI_FOOD,ONLINE"
checkbox input "true"
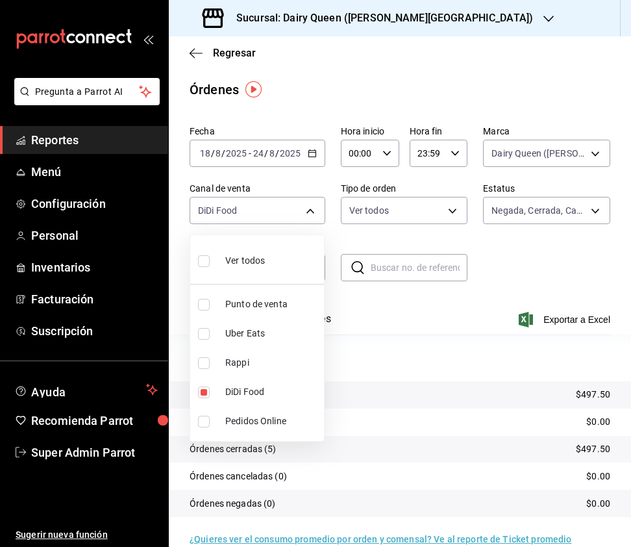
checkbox input "true"
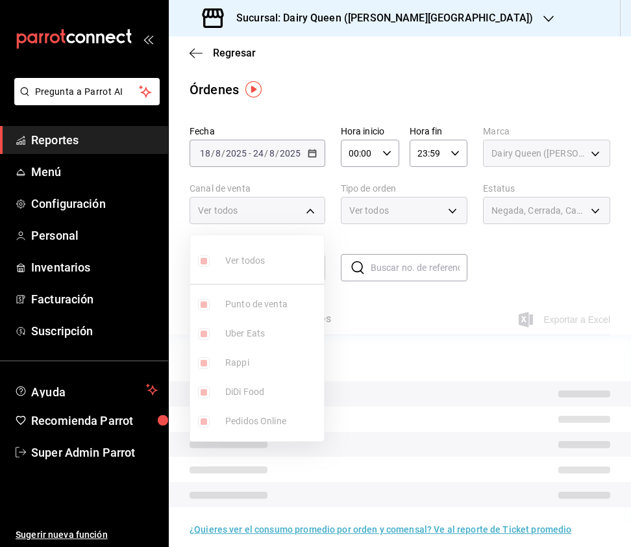
click at [362, 217] on div at bounding box center [315, 273] width 631 height 547
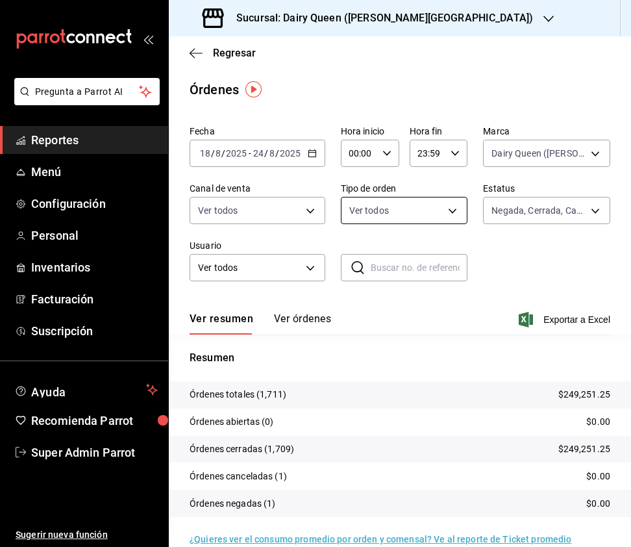
click at [434, 212] on body "Pregunta a Parrot AI Reportes Menú Configuración Personal Inventarios Facturaci…" at bounding box center [315, 273] width 631 height 547
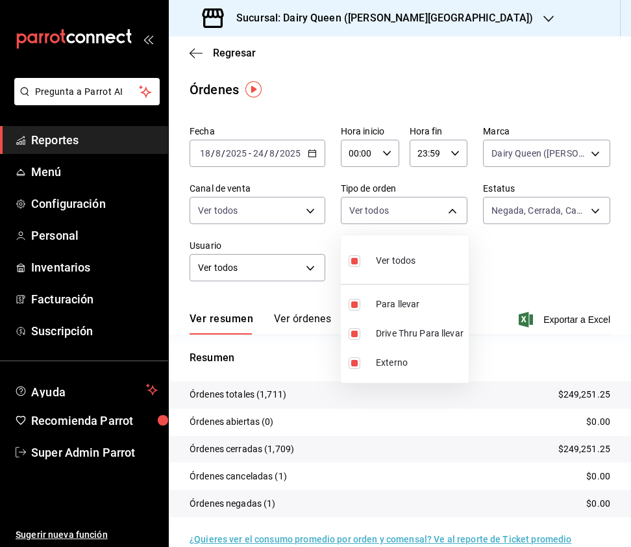
click at [357, 260] on input "checkbox" at bounding box center [355, 261] width 12 height 12
checkbox input "false"
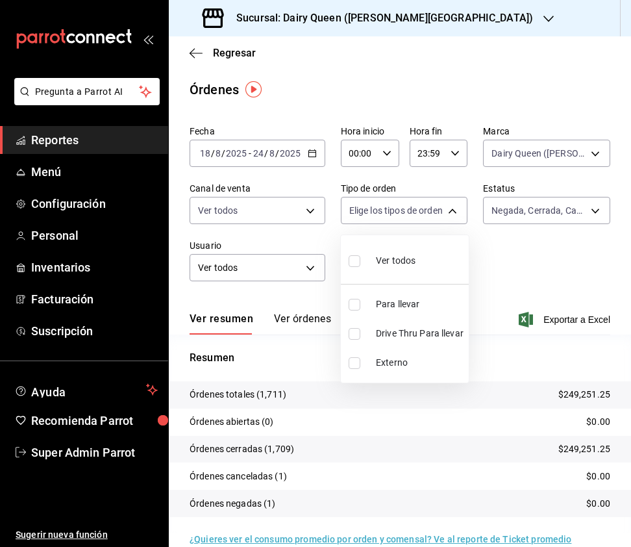
click at [355, 333] on input "checkbox" at bounding box center [355, 334] width 12 height 12
checkbox input "true"
type input "357f4187-da00-4db5-84bf-3ed577da27a4"
click at [353, 264] on input "checkbox" at bounding box center [355, 261] width 12 height 12
checkbox input "true"
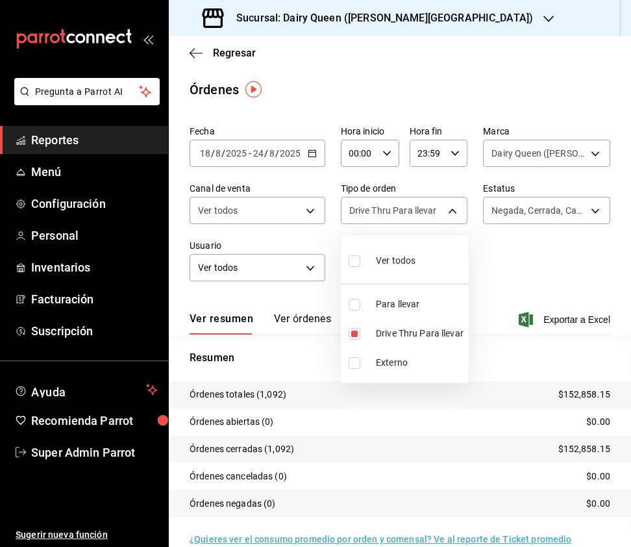
type input "02f80432-8c93-4815-88e4-fecc71e99687,357f4187-da00-4db5-84bf-3ed577da27a4,EXTER…"
checkbox input "true"
click at [412, 22] on div at bounding box center [315, 273] width 631 height 547
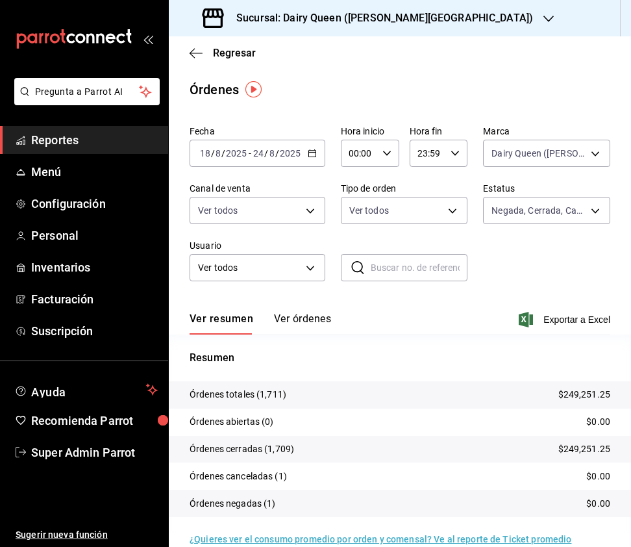
click at [427, 14] on div "Ver todos Para llevar Drive Thru Para llevar Externo" at bounding box center [315, 273] width 631 height 547
click at [544, 21] on icon "button" at bounding box center [549, 19] width 10 height 10
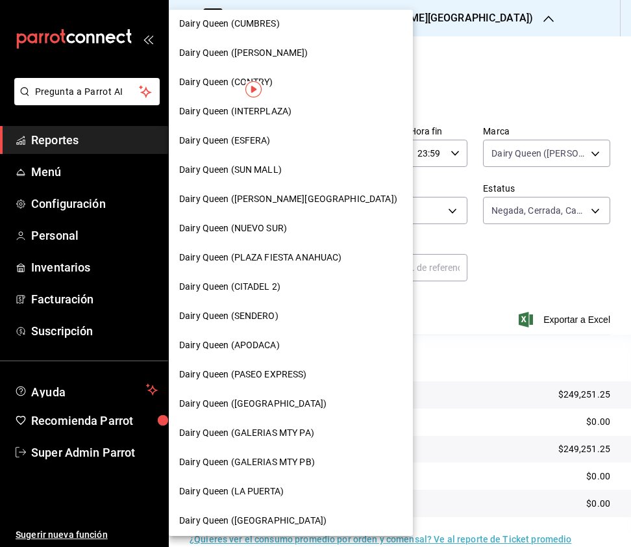
scroll to position [102, 0]
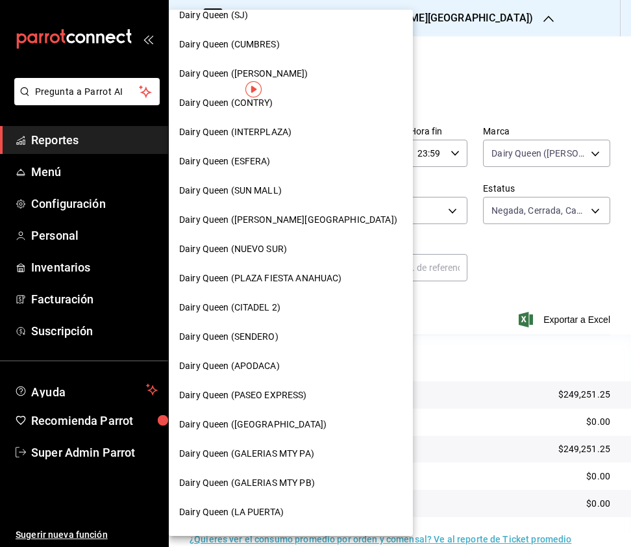
click at [281, 483] on span "Dairy Queen (GALERIAS MTY PB)" at bounding box center [247, 483] width 136 height 14
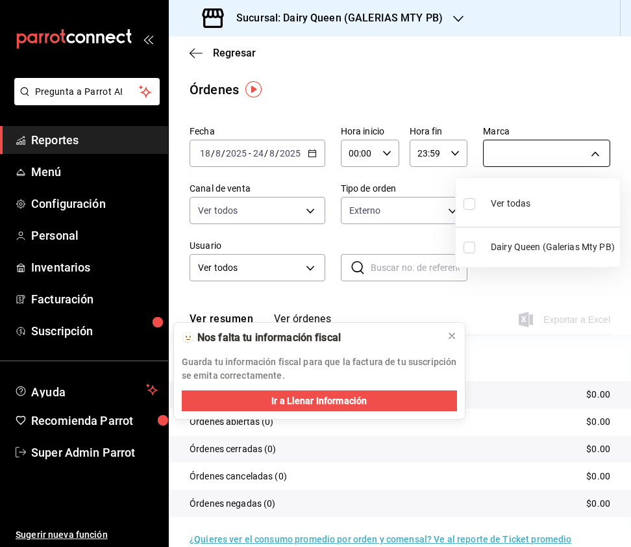
click at [549, 151] on body "Pregunta a Parrot AI Reportes Menú Configuración Personal Inventarios Facturaci…" at bounding box center [315, 273] width 631 height 547
drag, startPoint x: 473, startPoint y: 208, endPoint x: 429, endPoint y: 216, distance: 44.2
click at [469, 207] on input "checkbox" at bounding box center [470, 204] width 12 height 12
checkbox input "true"
type input "871c92c3-e47e-4724-9e25-98c8886dac47"
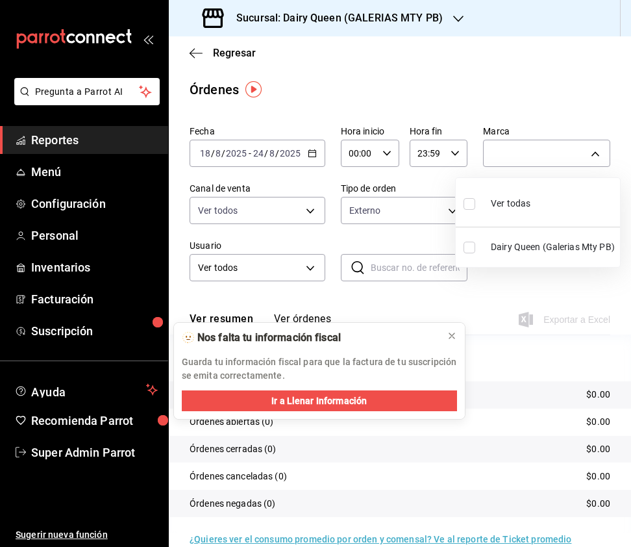
checkbox input "true"
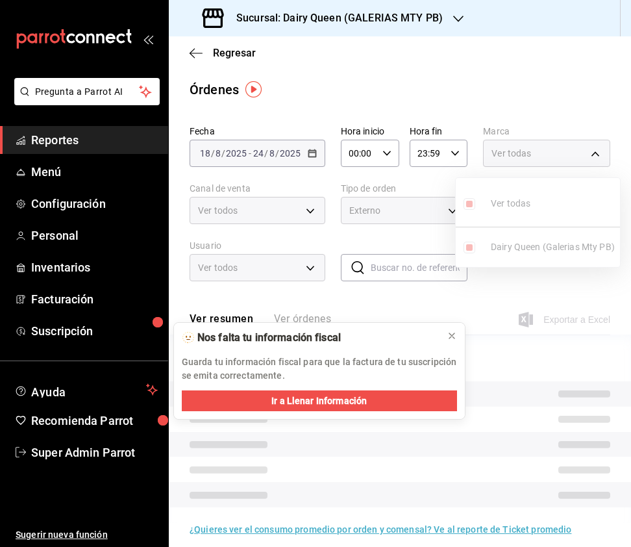
click at [281, 206] on div at bounding box center [315, 273] width 631 height 547
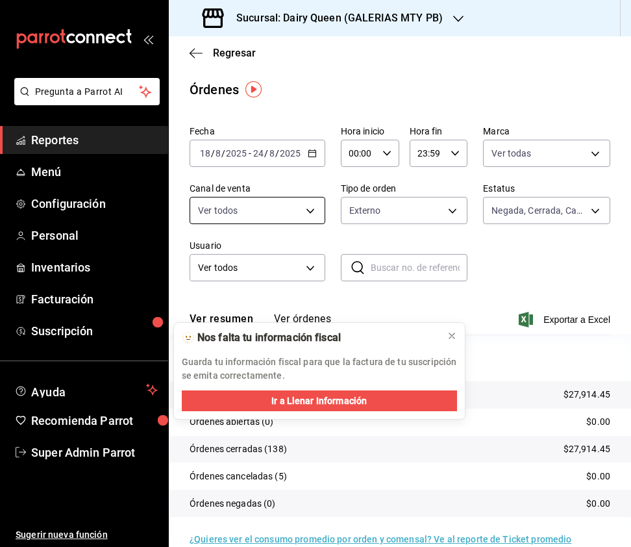
click at [312, 216] on body "Pregunta a Parrot AI Reportes Menú Configuración Personal Inventarios Facturaci…" at bounding box center [315, 273] width 631 height 547
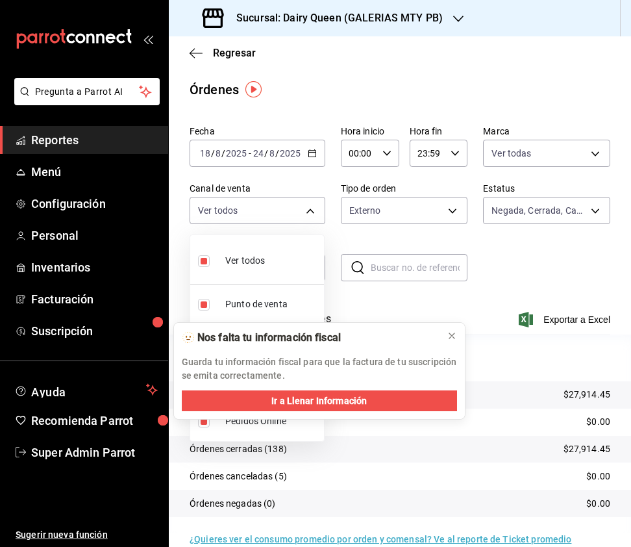
click at [388, 221] on div at bounding box center [315, 273] width 631 height 547
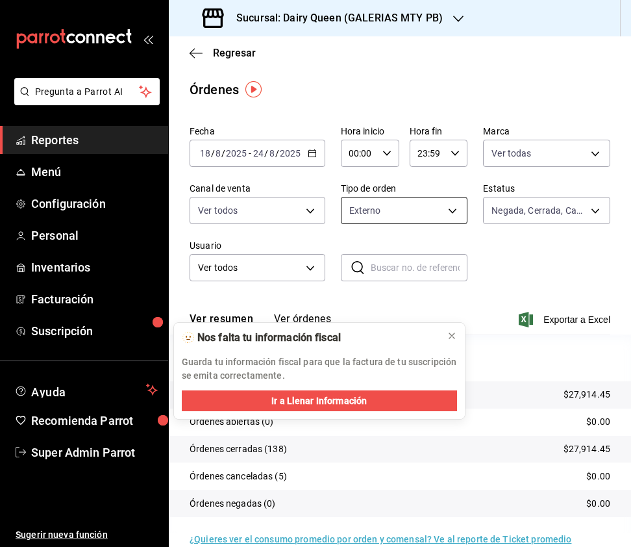
click at [427, 214] on body "Pregunta a Parrot AI Reportes Menú Configuración Personal Inventarios Facturaci…" at bounding box center [315, 273] width 631 height 547
click at [351, 258] on input "checkbox" at bounding box center [355, 261] width 12 height 12
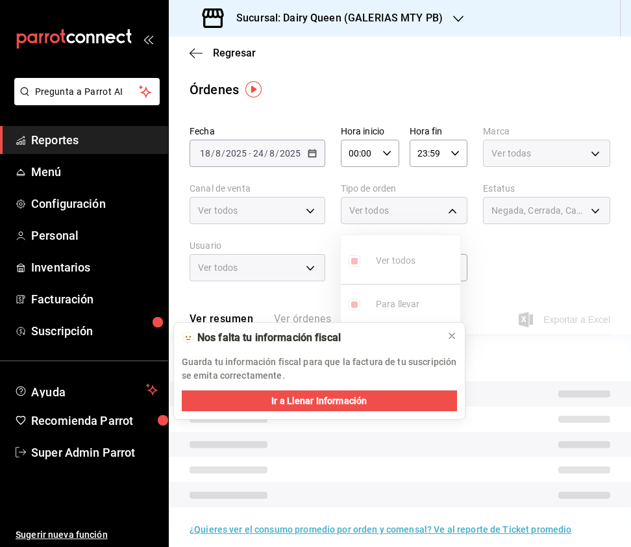
click at [575, 236] on div at bounding box center [315, 273] width 631 height 547
click at [570, 214] on span "Negada, Cerrada, Cancelada, Abierta" at bounding box center [539, 210] width 95 height 13
click at [585, 207] on div "Negada, Cerrada, Cancelada, Abierta" at bounding box center [546, 210] width 127 height 27
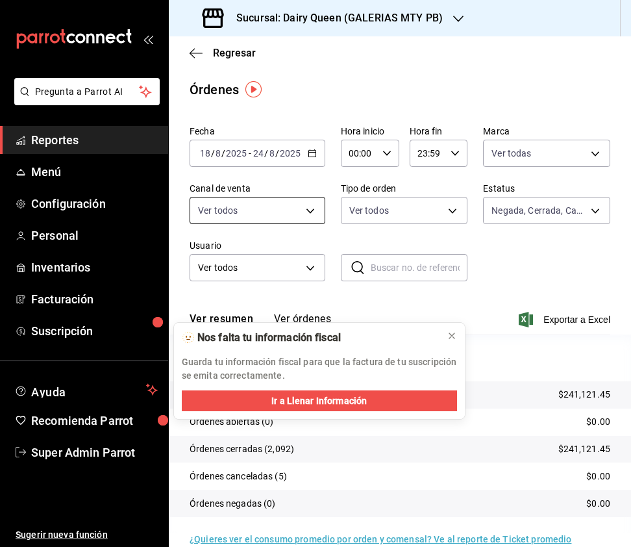
click at [303, 219] on body "Pregunta a Parrot AI Reportes Menú Configuración Personal Inventarios Facturaci…" at bounding box center [315, 273] width 631 height 547
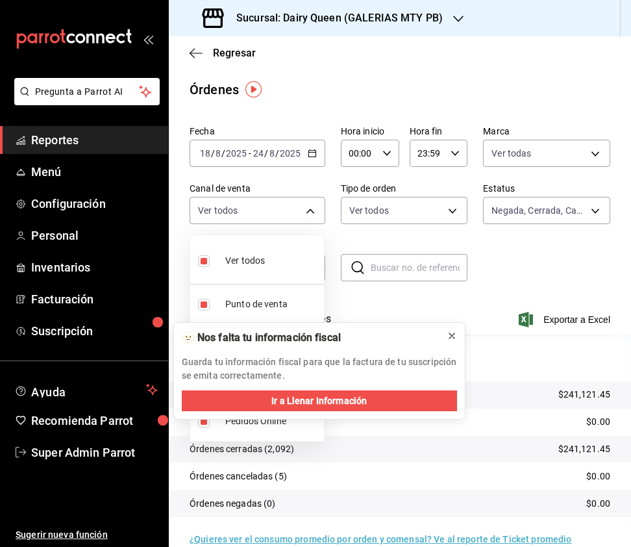
click at [450, 338] on icon at bounding box center [452, 336] width 10 height 10
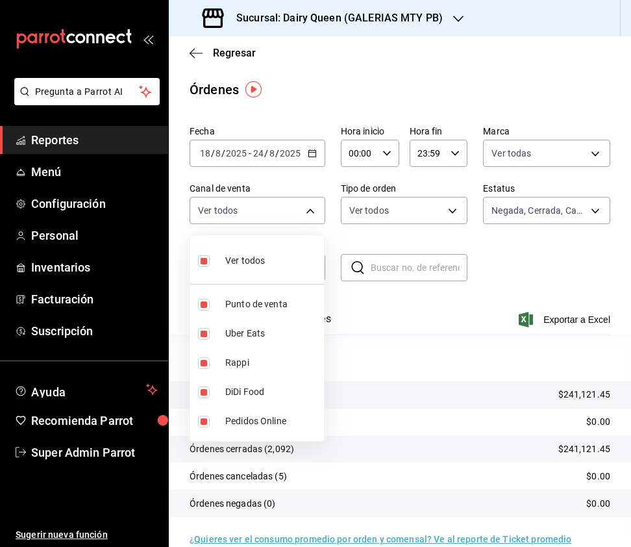
click at [206, 264] on input "checkbox" at bounding box center [204, 261] width 12 height 12
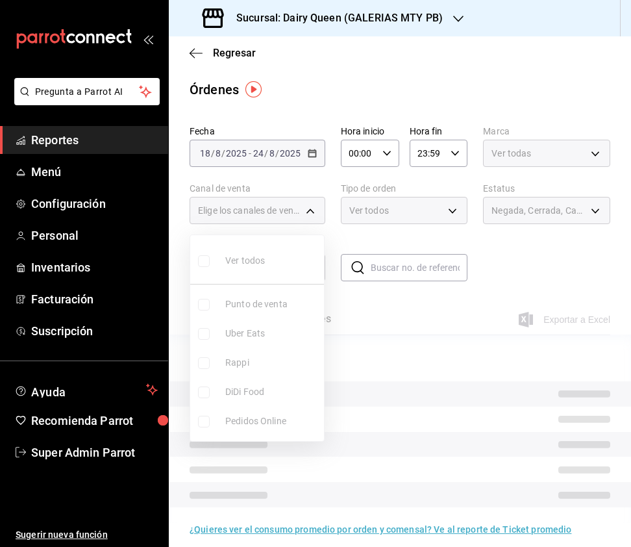
click at [205, 364] on ul "Ver todos Punto de venta Uber Eats Rappi DiDi Food Pedidos Online" at bounding box center [257, 338] width 134 height 206
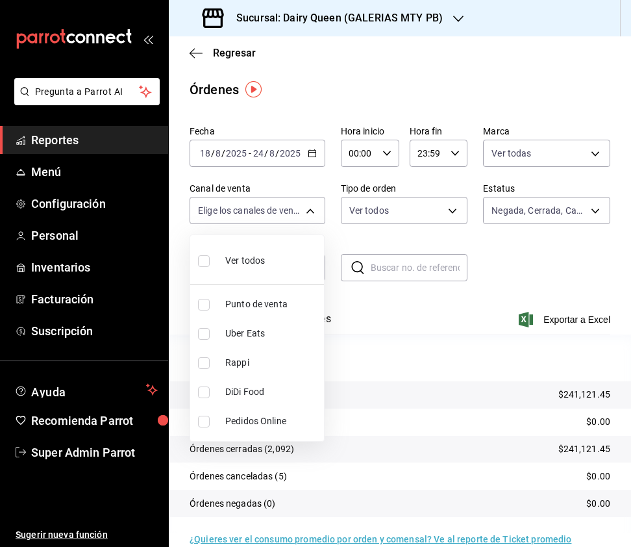
click at [203, 360] on input "checkbox" at bounding box center [204, 363] width 12 height 12
click at [200, 333] on input "checkbox" at bounding box center [204, 334] width 12 height 12
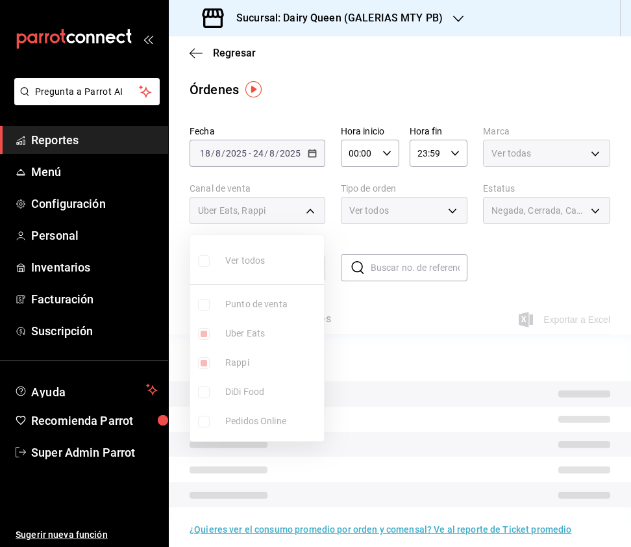
click at [203, 360] on ul "Ver todos Punto de venta Uber Eats Rappi DiDi Food Pedidos Online" at bounding box center [257, 338] width 134 height 206
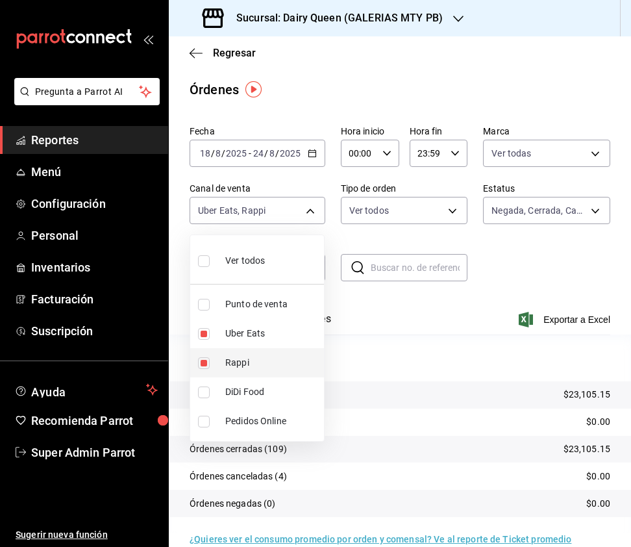
click at [206, 362] on input "checkbox" at bounding box center [204, 363] width 12 height 12
click at [200, 390] on input "checkbox" at bounding box center [204, 392] width 12 height 12
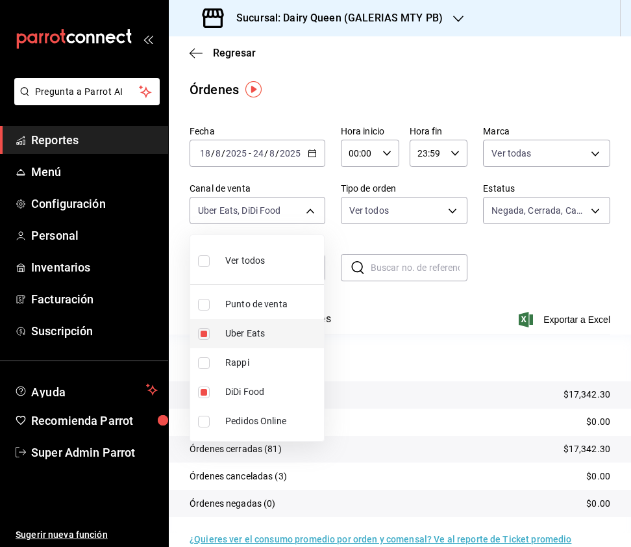
click at [203, 333] on input "checkbox" at bounding box center [204, 334] width 12 height 12
drag, startPoint x: 206, startPoint y: 264, endPoint x: 421, endPoint y: 201, distance: 224.4
click at [206, 264] on input "checkbox" at bounding box center [204, 261] width 12 height 12
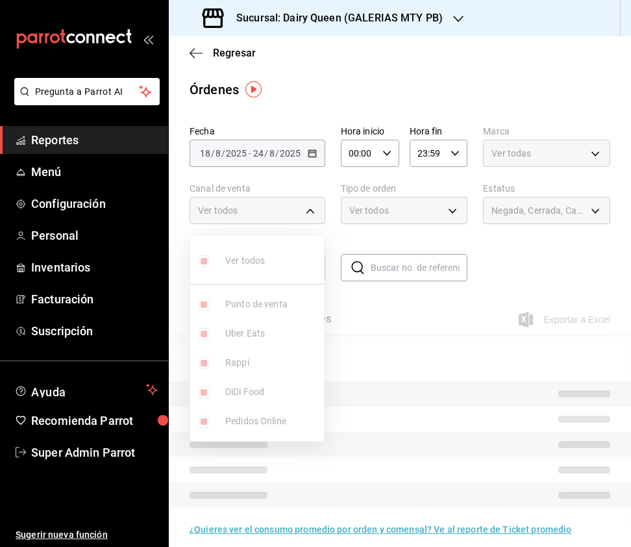
click at [418, 204] on div at bounding box center [315, 273] width 631 height 547
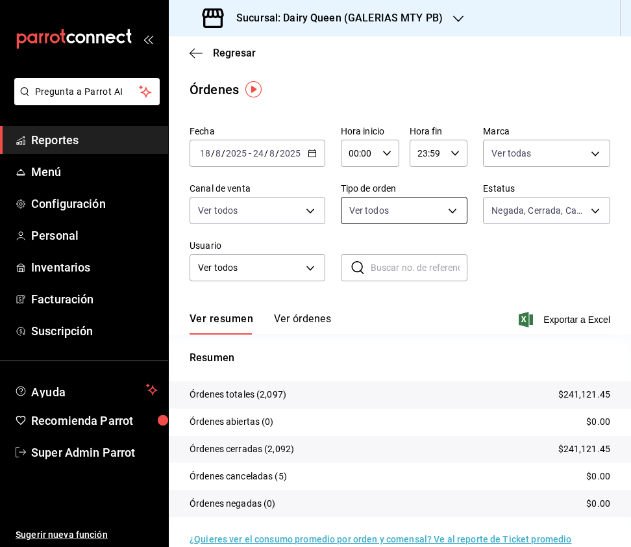
click at [451, 204] on body "Pregunta a Parrot AI Reportes Menú Configuración Personal Inventarios Facturaci…" at bounding box center [315, 273] width 631 height 547
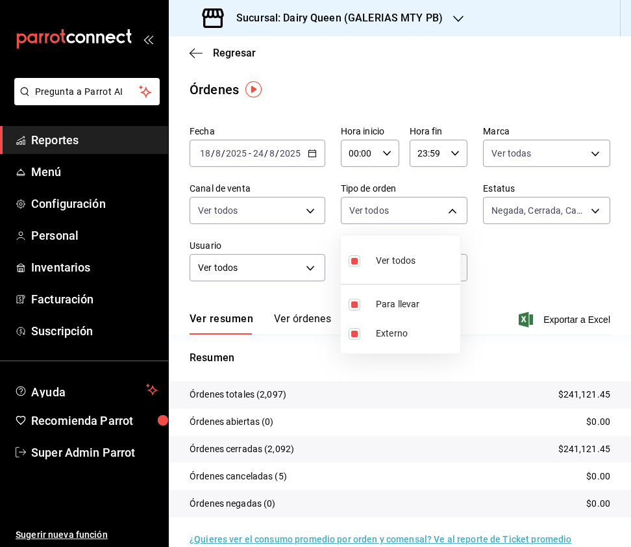
click at [564, 190] on div at bounding box center [315, 273] width 631 height 547
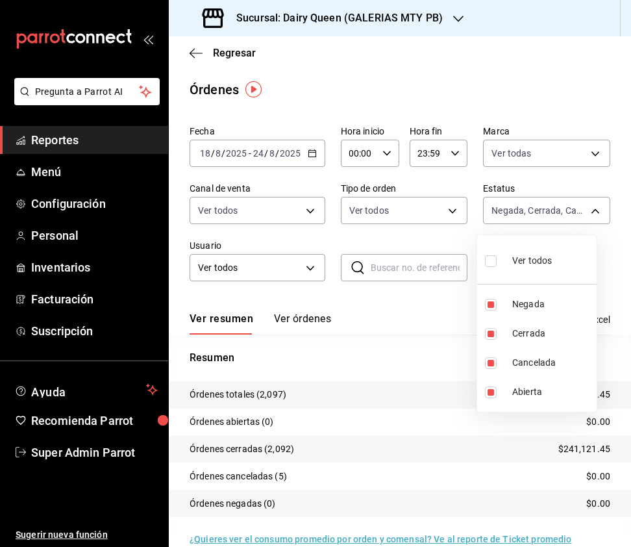
click at [564, 214] on body "Pregunta a Parrot AI Reportes Menú Configuración Personal Inventarios Facturaci…" at bounding box center [315, 273] width 631 height 547
click at [455, 243] on div at bounding box center [315, 273] width 631 height 547
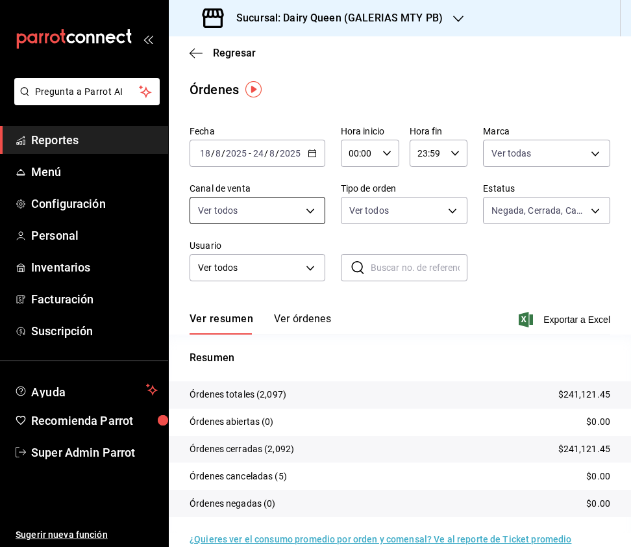
click at [242, 213] on body "Pregunta a Parrot AI Reportes Menú Configuración Personal Inventarios Facturaci…" at bounding box center [315, 273] width 631 height 547
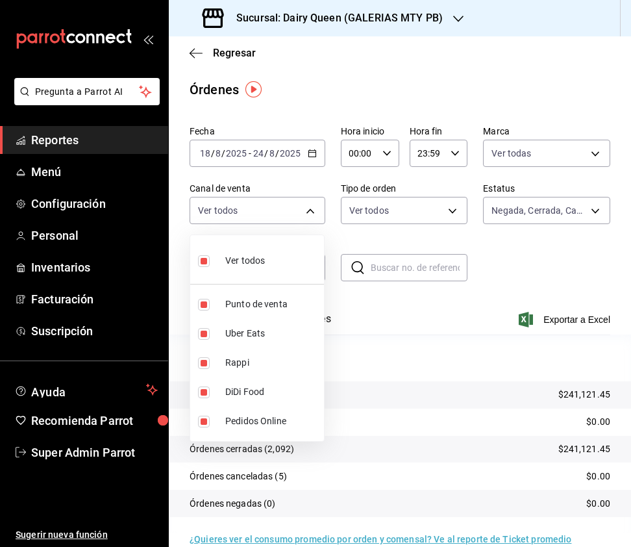
click at [359, 207] on div at bounding box center [315, 273] width 631 height 547
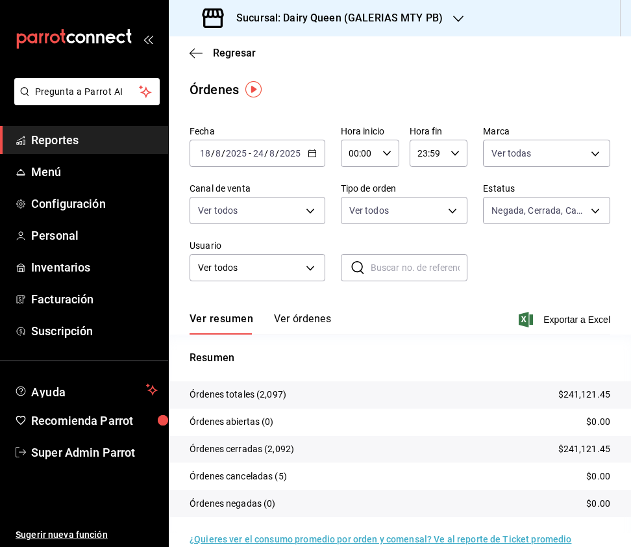
click at [393, 204] on body "Pregunta a Parrot AI Reportes Menú Configuración Personal Inventarios Facturaci…" at bounding box center [315, 273] width 631 height 547
click at [567, 198] on div at bounding box center [315, 273] width 631 height 547
click at [568, 209] on body "Pregunta a Parrot AI Reportes Menú Configuración Personal Inventarios Facturaci…" at bounding box center [315, 273] width 631 height 547
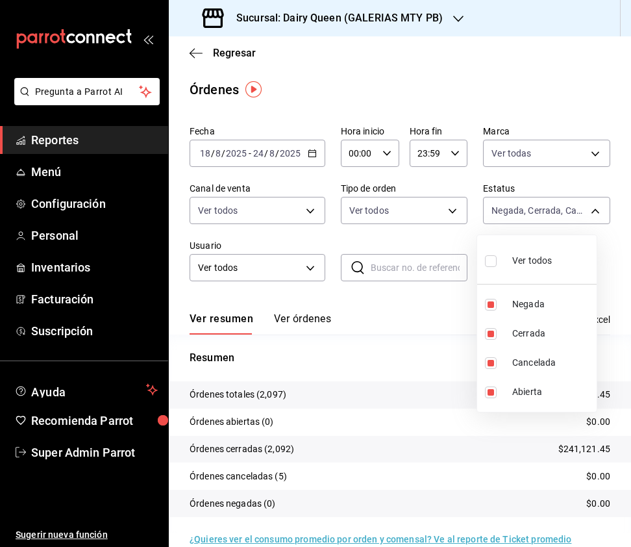
click at [456, 31] on div at bounding box center [315, 273] width 631 height 547
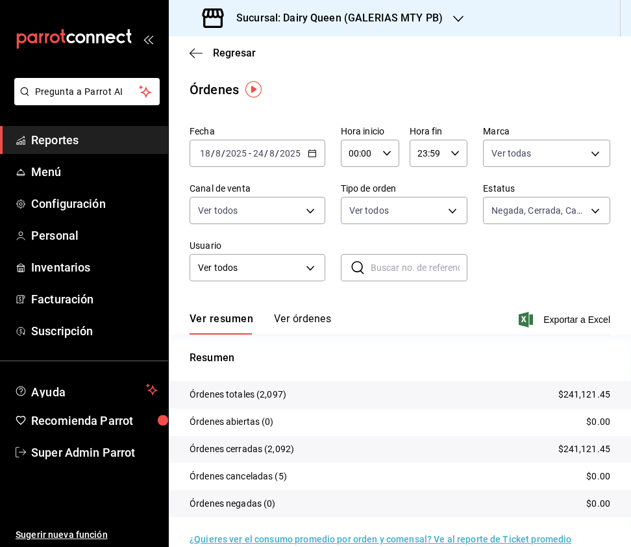
click at [455, 24] on div at bounding box center [458, 19] width 10 height 14
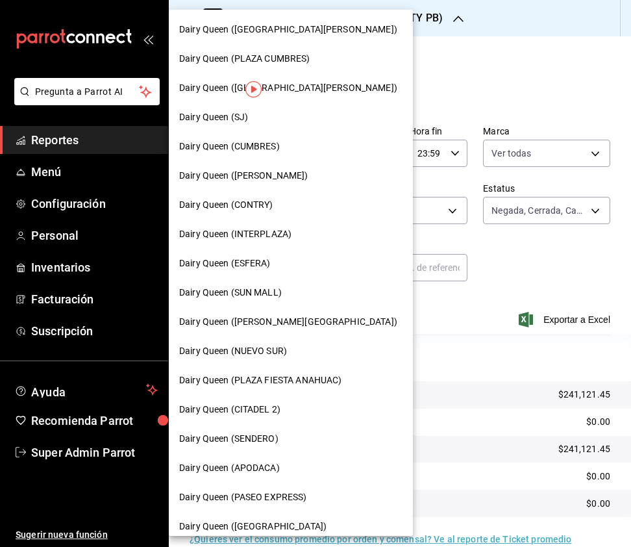
scroll to position [86, 0]
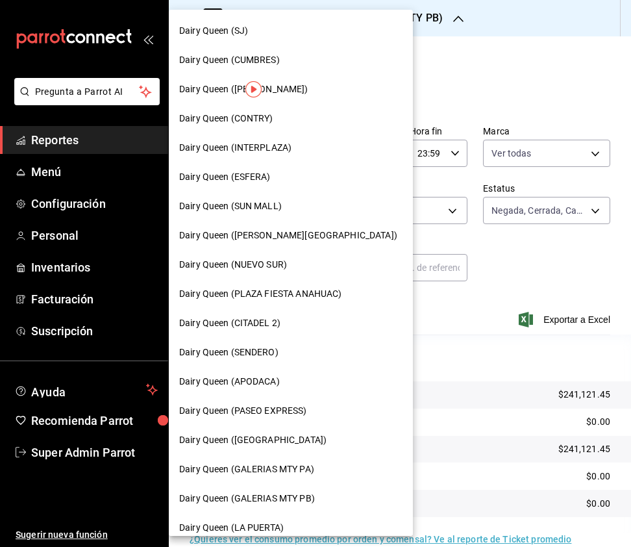
click at [292, 432] on div "Dairy Queen ([GEOGRAPHIC_DATA])" at bounding box center [291, 439] width 244 height 29
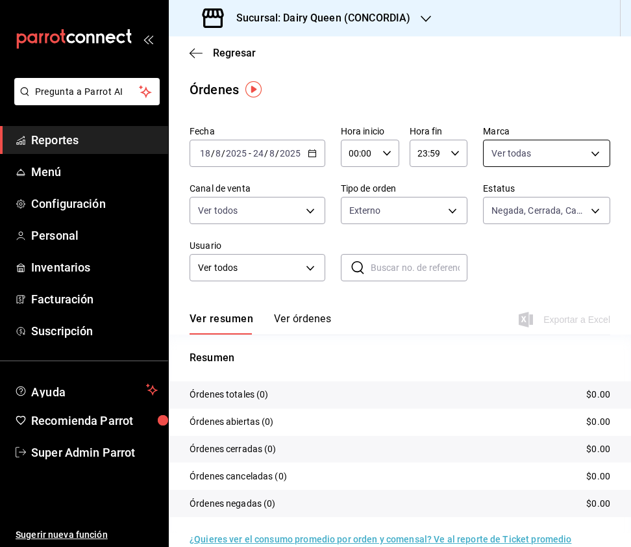
click at [569, 155] on body "Pregunta a Parrot AI Reportes Menú Configuración Personal Inventarios Facturaci…" at bounding box center [315, 273] width 631 height 547
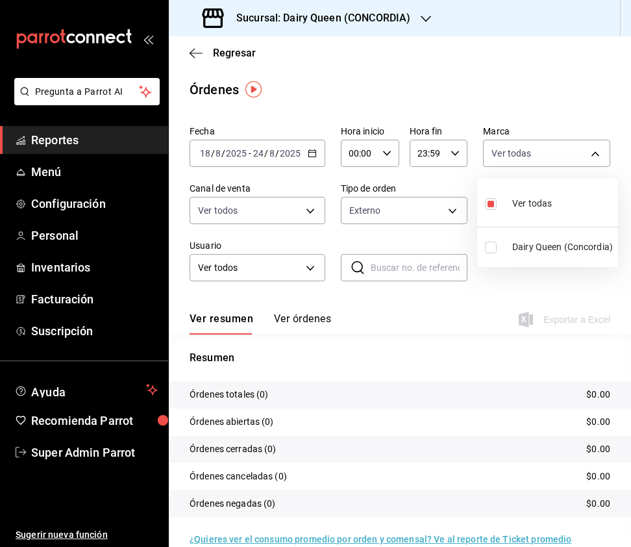
click at [489, 247] on input "checkbox" at bounding box center [491, 248] width 12 height 12
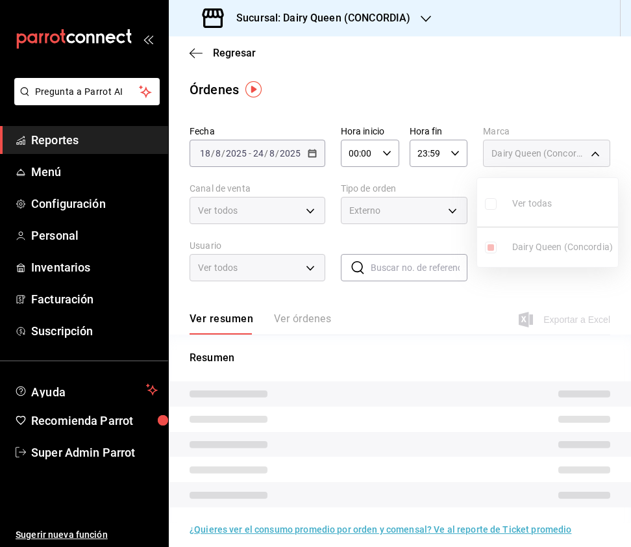
click at [258, 212] on div at bounding box center [315, 273] width 631 height 547
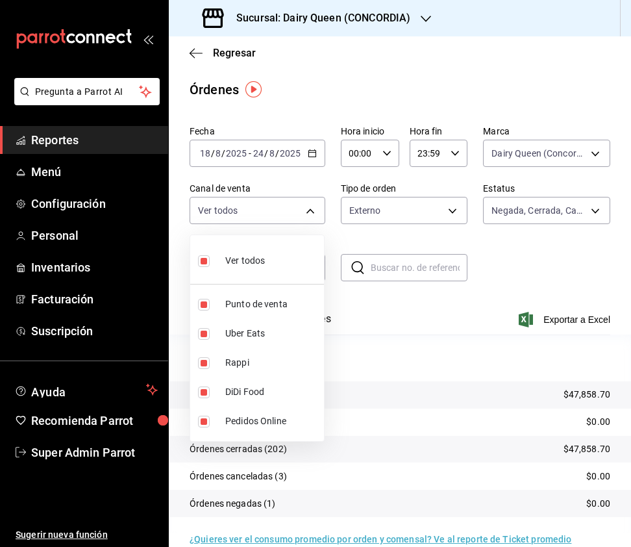
click at [310, 208] on body "Pregunta a Parrot AI Reportes Menú Configuración Personal Inventarios Facturaci…" at bounding box center [315, 273] width 631 height 547
click at [414, 220] on div at bounding box center [315, 273] width 631 height 547
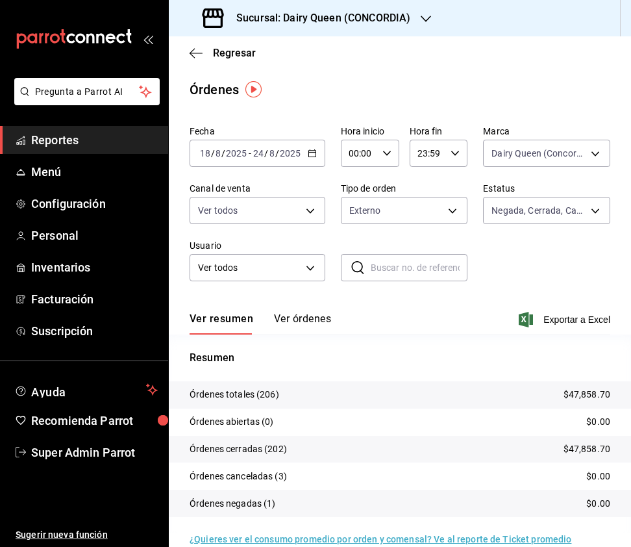
click at [448, 210] on body "Pregunta a Parrot AI Reportes Menú Configuración Personal Inventarios Facturaci…" at bounding box center [315, 273] width 631 height 547
click at [525, 148] on div at bounding box center [315, 273] width 631 height 547
click at [536, 152] on body "Pregunta a Parrot AI Reportes Menú Configuración Personal Inventarios Facturaci…" at bounding box center [315, 273] width 631 height 547
click at [294, 216] on div at bounding box center [315, 273] width 631 height 547
click at [309, 209] on body "Pregunta a Parrot AI Reportes Menú Configuración Personal Inventarios Facturaci…" at bounding box center [315, 273] width 631 height 547
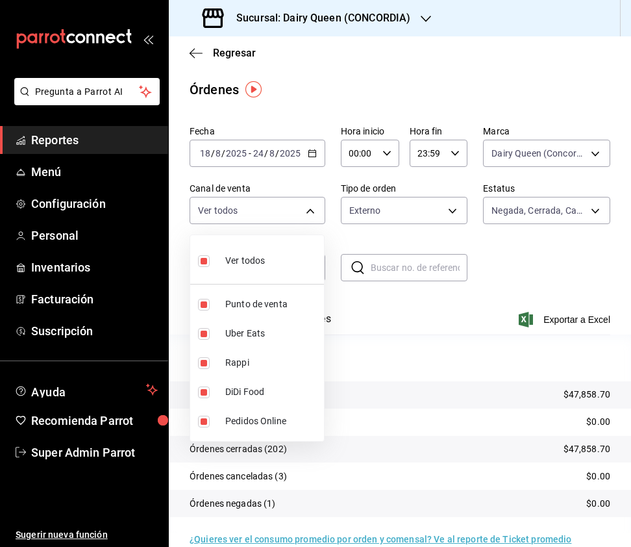
click at [421, 208] on div at bounding box center [315, 273] width 631 height 547
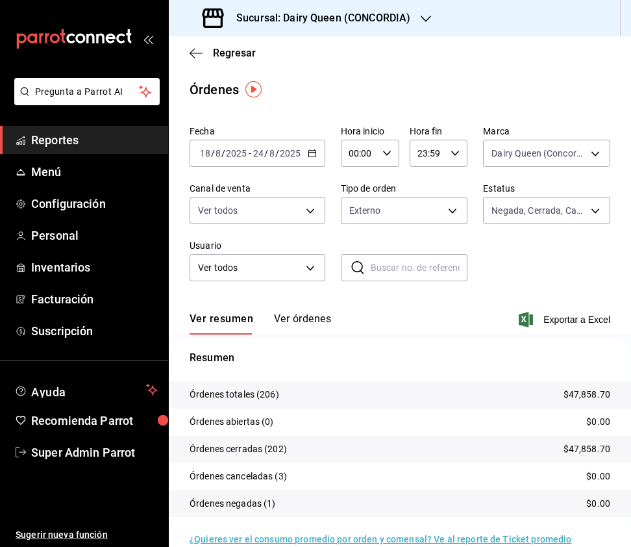
click at [443, 206] on body "Pregunta a Parrot AI Reportes Menú Configuración Personal Inventarios Facturaci…" at bounding box center [315, 273] width 631 height 547
click at [303, 222] on div at bounding box center [315, 273] width 631 height 547
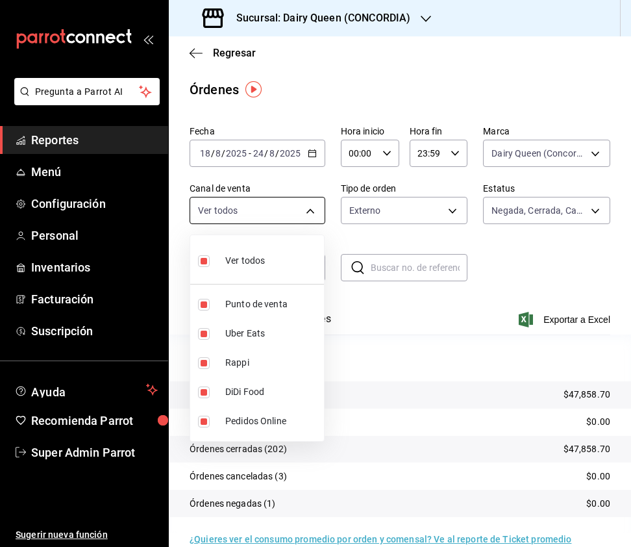
click at [317, 206] on body "Pregunta a Parrot AI Reportes Menú Configuración Personal Inventarios Facturaci…" at bounding box center [315, 273] width 631 height 547
click at [206, 260] on input "checkbox" at bounding box center [204, 261] width 12 height 12
click at [201, 361] on input "checkbox" at bounding box center [204, 363] width 12 height 12
click at [204, 339] on input "checkbox" at bounding box center [204, 334] width 12 height 12
click at [205, 364] on input "checkbox" at bounding box center [204, 363] width 12 height 12
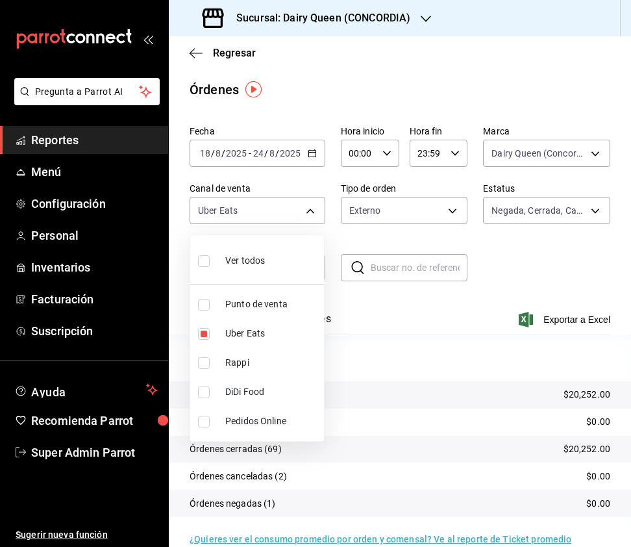
click at [200, 388] on input "checkbox" at bounding box center [204, 392] width 12 height 12
click at [199, 335] on input "checkbox" at bounding box center [204, 334] width 12 height 12
click at [207, 262] on input "checkbox" at bounding box center [204, 261] width 12 height 12
click at [439, 207] on div at bounding box center [315, 273] width 631 height 547
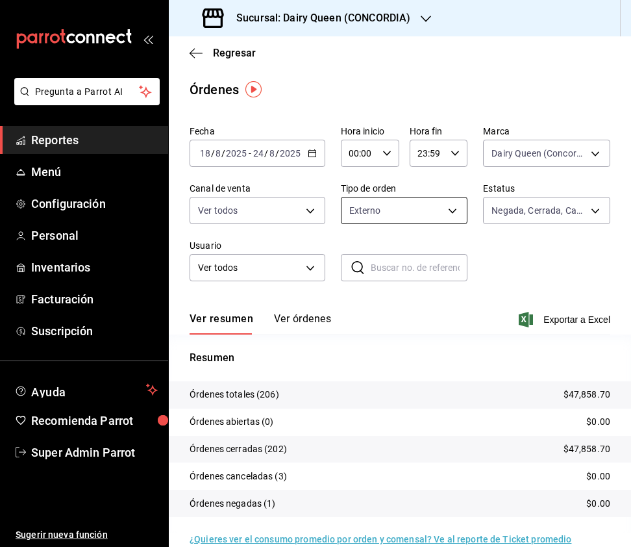
click at [442, 221] on body "Pregunta a Parrot AI Reportes Menú Configuración Personal Inventarios Facturaci…" at bounding box center [315, 273] width 631 height 547
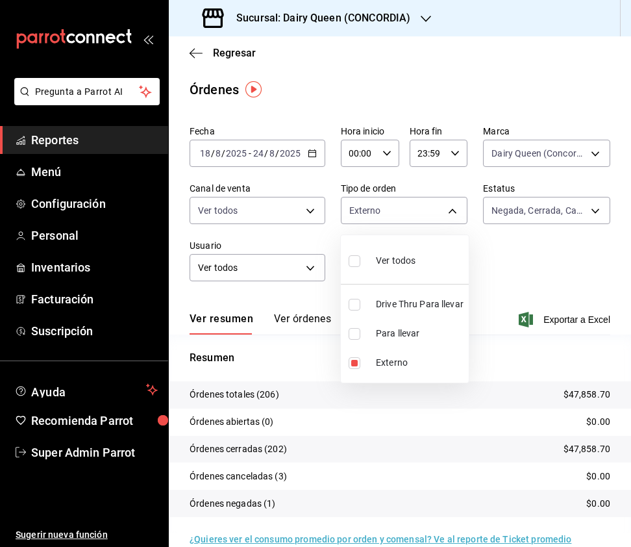
drag, startPoint x: 355, startPoint y: 307, endPoint x: 347, endPoint y: 344, distance: 37.8
click at [354, 307] on input "checkbox" at bounding box center [355, 305] width 12 height 12
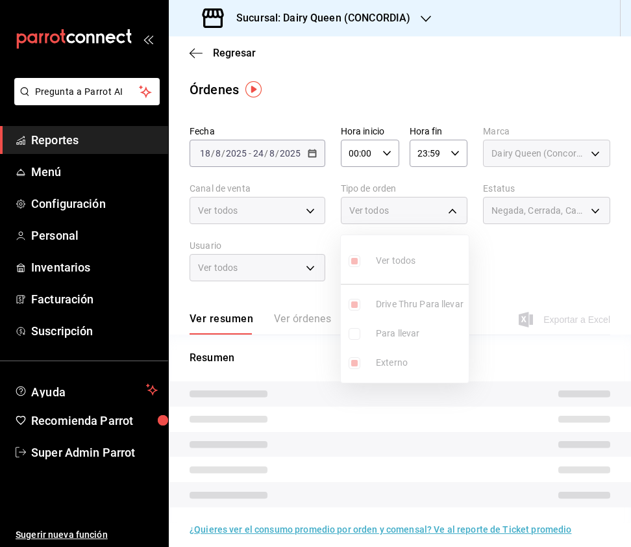
click at [355, 364] on ul "Ver todos Drive Thru Para llevar Para llevar Externo" at bounding box center [405, 308] width 128 height 147
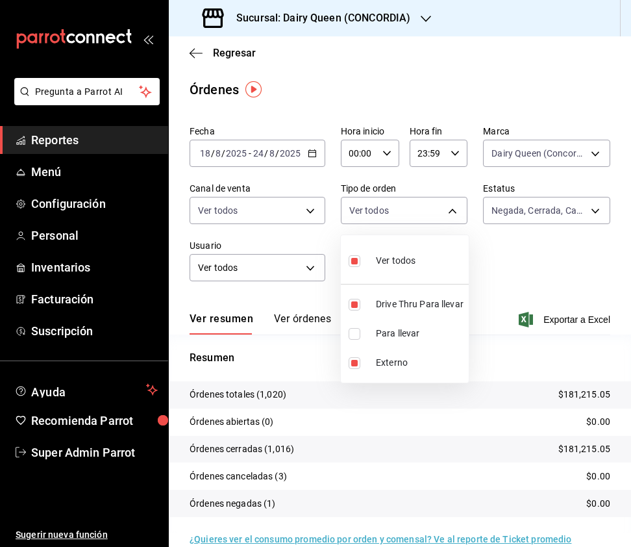
click at [355, 364] on input "checkbox" at bounding box center [355, 363] width 12 height 12
click at [351, 263] on input "checkbox" at bounding box center [355, 261] width 12 height 12
click at [380, 24] on div at bounding box center [315, 273] width 631 height 547
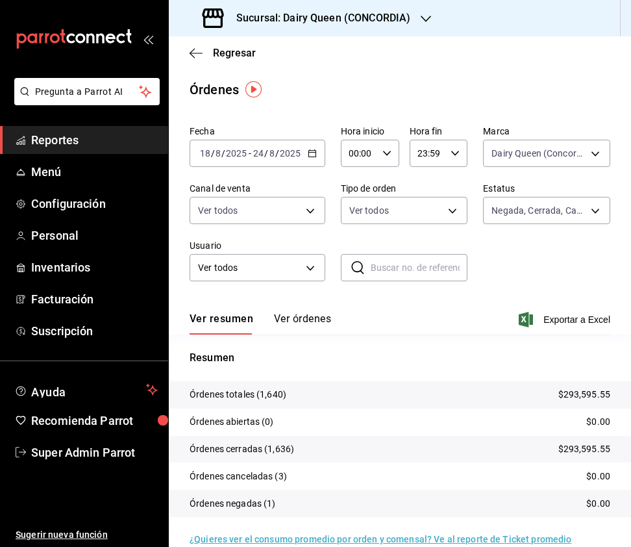
click at [409, 16] on h3 "Sucursal: Dairy Queen (CONCORDIA)" at bounding box center [318, 18] width 184 height 16
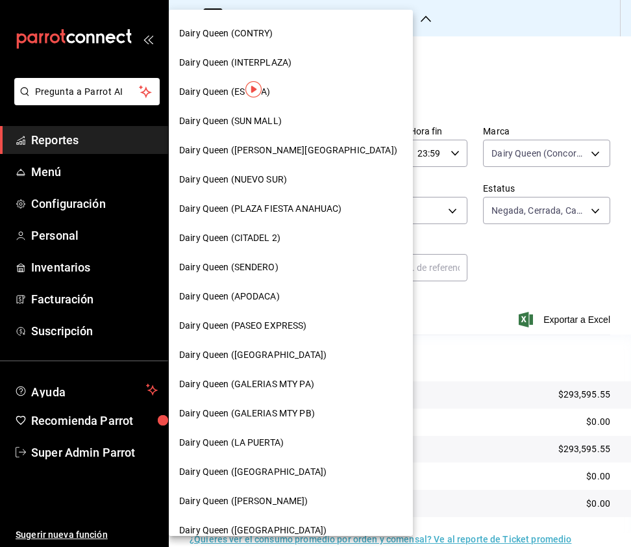
scroll to position [173, 0]
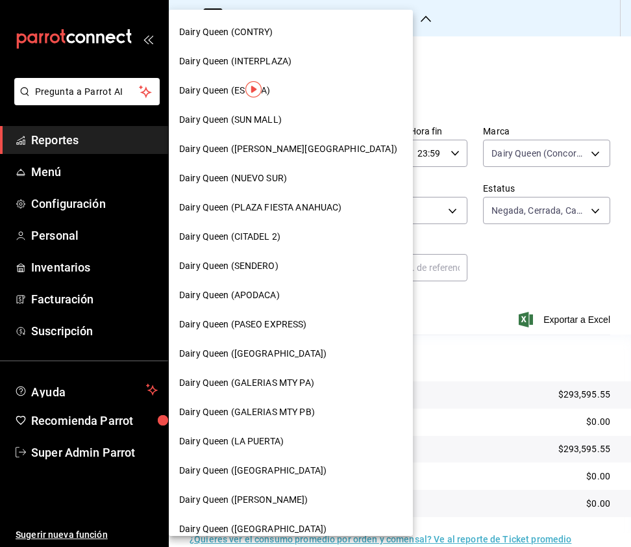
click at [307, 386] on span "Dairy Queen (GALERIAS MTY PA)" at bounding box center [246, 383] width 135 height 14
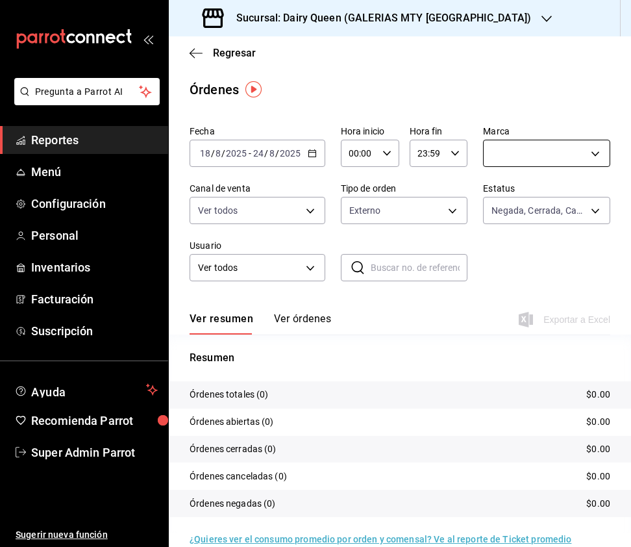
click at [534, 164] on body "Pregunta a Parrot AI Reportes Menú Configuración Personal Inventarios Facturaci…" at bounding box center [315, 273] width 631 height 547
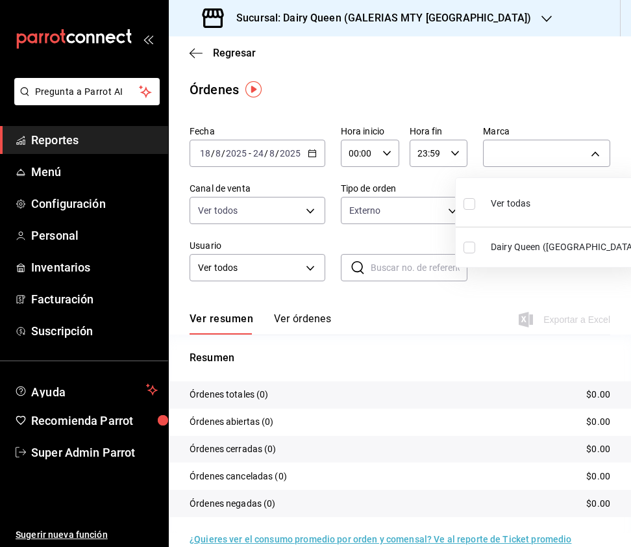
click at [469, 201] on input "checkbox" at bounding box center [470, 204] width 12 height 12
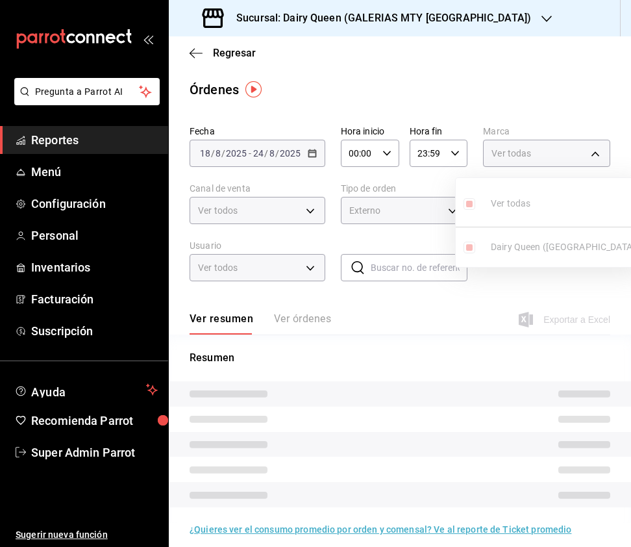
click at [307, 216] on div at bounding box center [315, 273] width 631 height 547
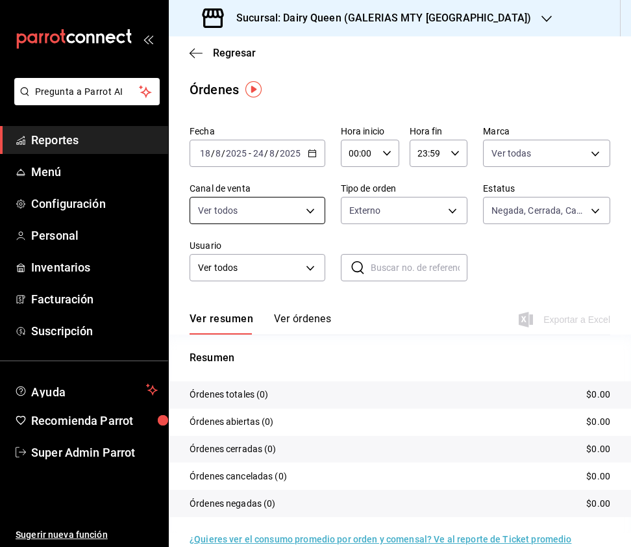
click at [302, 203] on body "Pregunta a Parrot AI Reportes Menú Configuración Personal Inventarios Facturaci…" at bounding box center [315, 273] width 631 height 547
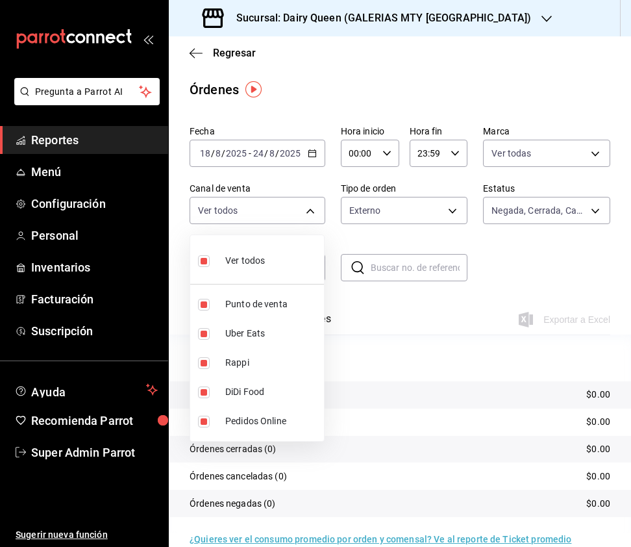
click at [452, 218] on div at bounding box center [315, 273] width 631 height 547
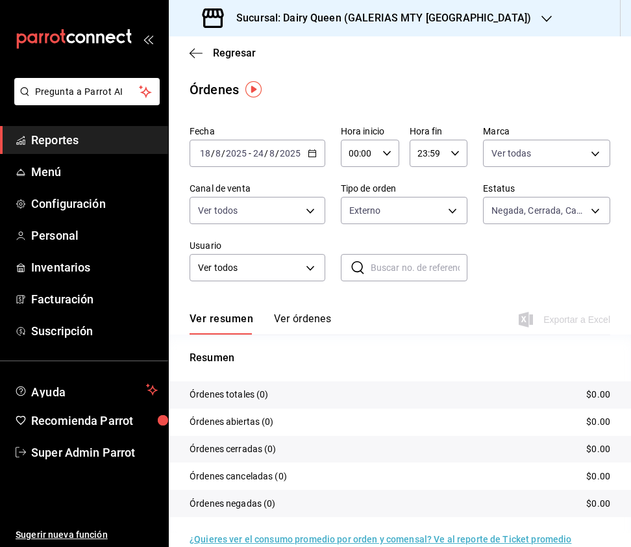
click at [451, 214] on body "Pregunta a Parrot AI Reportes Menú Configuración Personal Inventarios Facturaci…" at bounding box center [315, 273] width 631 height 547
click at [352, 260] on input "checkbox" at bounding box center [355, 261] width 12 height 12
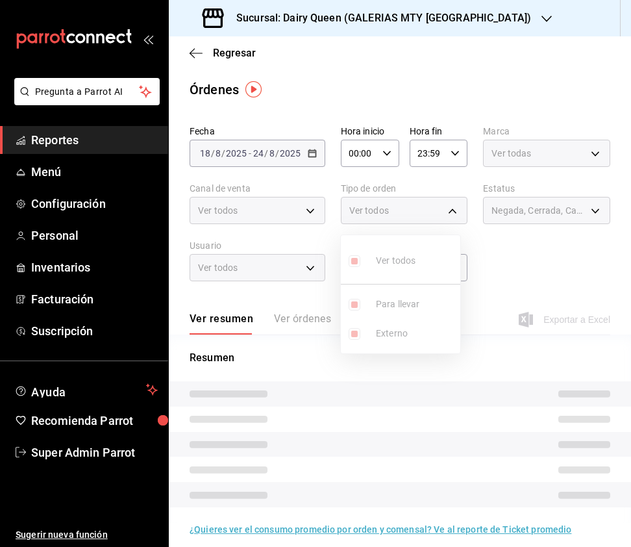
click at [510, 214] on div at bounding box center [315, 273] width 631 height 547
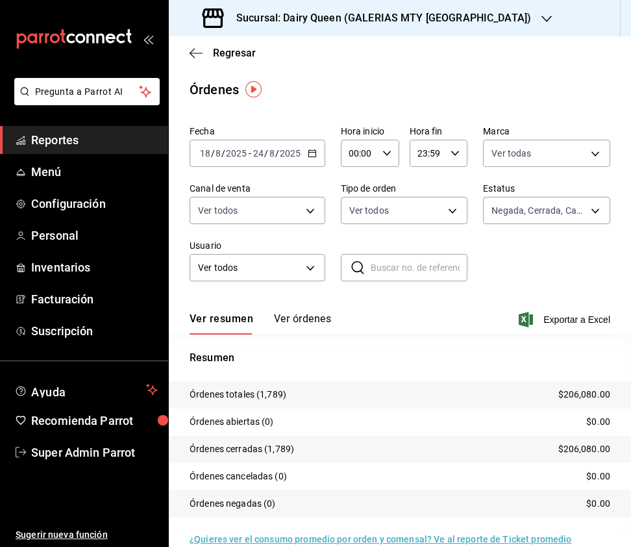
click at [368, 17] on h3 "Sucursal: Dairy Queen (GALERIAS MTY PA)" at bounding box center [378, 18] width 305 height 16
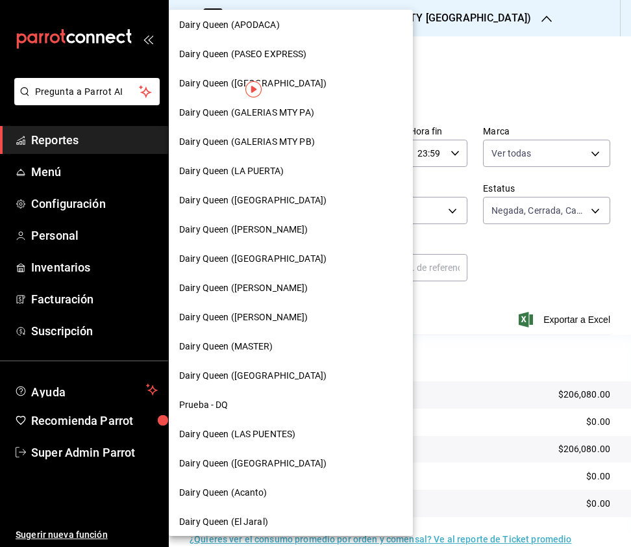
scroll to position [448, 0]
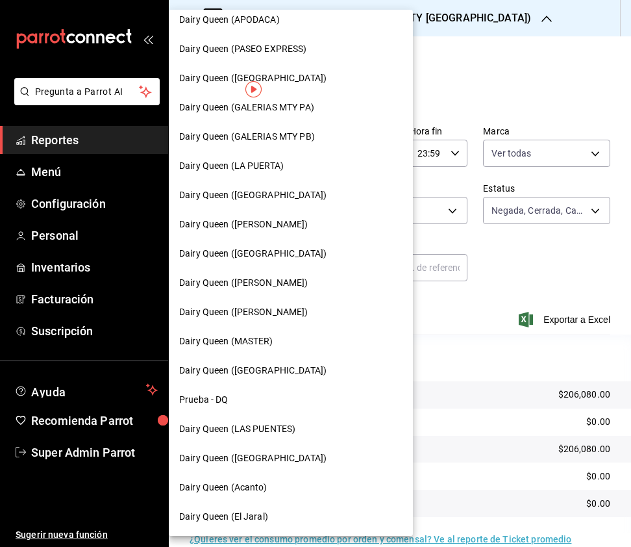
click at [291, 256] on span "Dairy Queen ([GEOGRAPHIC_DATA])" at bounding box center [252, 254] width 147 height 14
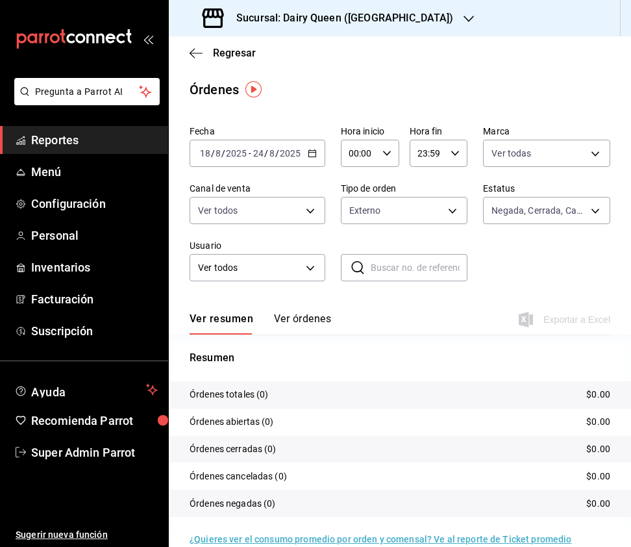
click at [513, 167] on div "Fecha 2025-08-18 18 / 8 / 2025 - 2025-08-24 24 / 8 / 2025 Hora inicio 00:00 Hor…" at bounding box center [400, 208] width 421 height 177
click at [507, 156] on body "Pregunta a Parrot AI Reportes Menú Configuración Personal Inventarios Facturaci…" at bounding box center [315, 273] width 631 height 547
click at [476, 247] on input "checkbox" at bounding box center [479, 248] width 12 height 12
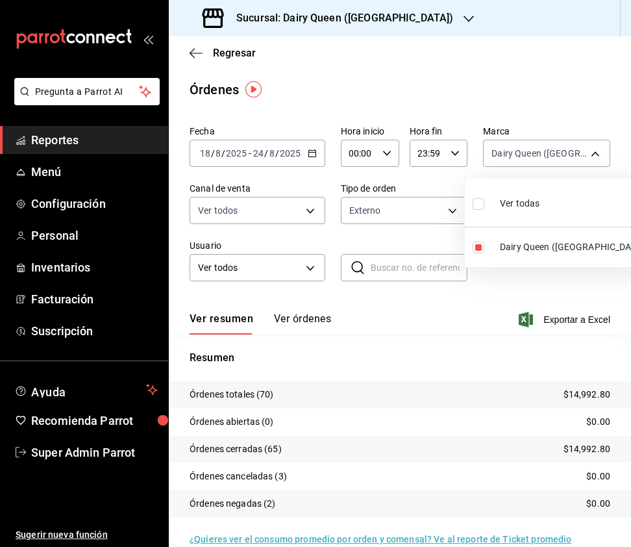
click at [477, 201] on input "checkbox" at bounding box center [479, 204] width 12 height 12
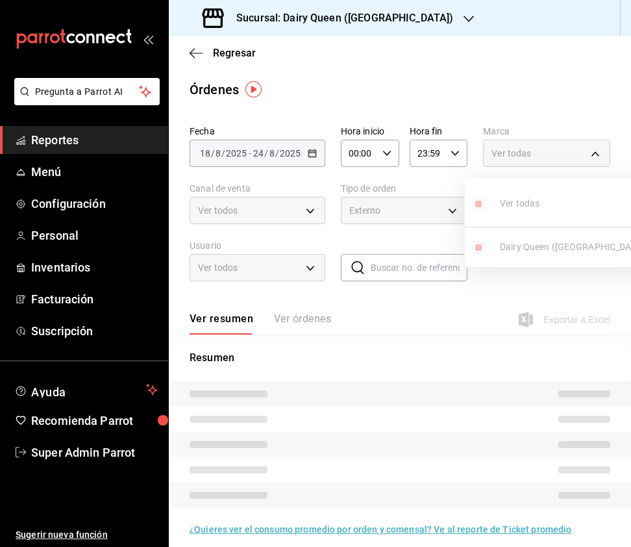
click at [327, 213] on div at bounding box center [315, 273] width 631 height 547
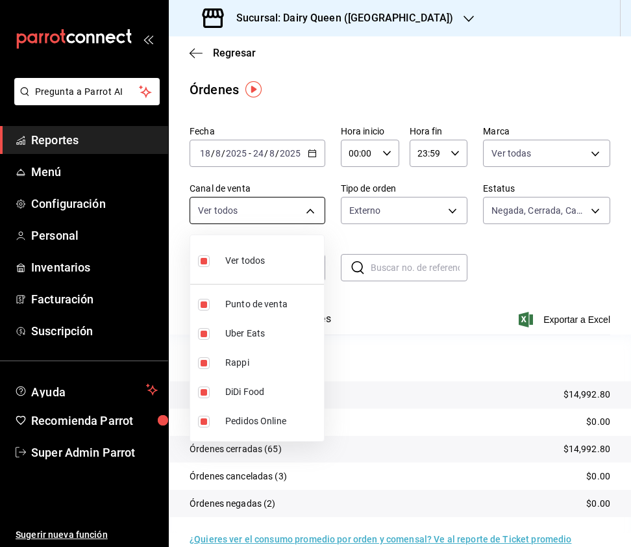
click at [312, 208] on body "Pregunta a Parrot AI Reportes Menú Configuración Personal Inventarios Facturaci…" at bounding box center [315, 273] width 631 height 547
click at [204, 263] on input "checkbox" at bounding box center [204, 261] width 12 height 12
click at [203, 367] on input "checkbox" at bounding box center [204, 363] width 12 height 12
click at [198, 341] on li "Uber Eats" at bounding box center [257, 333] width 134 height 29
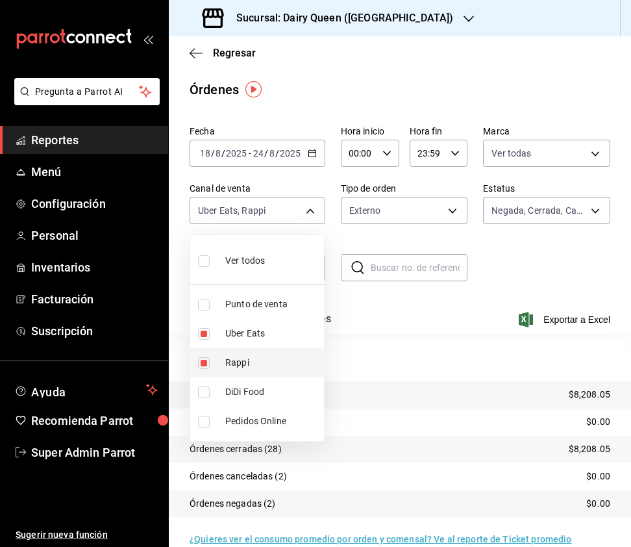
click at [204, 362] on input "checkbox" at bounding box center [204, 363] width 12 height 12
drag, startPoint x: 207, startPoint y: 391, endPoint x: 214, endPoint y: 356, distance: 35.9
click at [206, 391] on input "checkbox" at bounding box center [204, 392] width 12 height 12
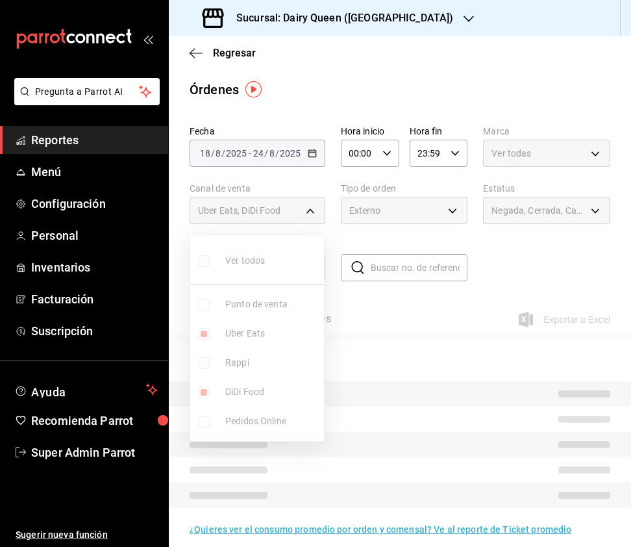
click at [200, 335] on input "checkbox" at bounding box center [204, 334] width 12 height 12
click at [206, 338] on input "checkbox" at bounding box center [204, 334] width 12 height 12
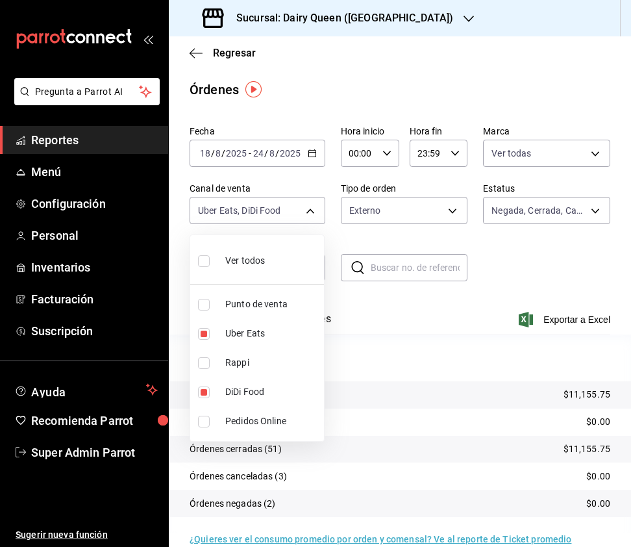
click at [206, 338] on input "checkbox" at bounding box center [204, 334] width 12 height 12
drag, startPoint x: 208, startPoint y: 262, endPoint x: 260, endPoint y: 258, distance: 52.2
click at [208, 262] on input "checkbox" at bounding box center [204, 261] width 12 height 12
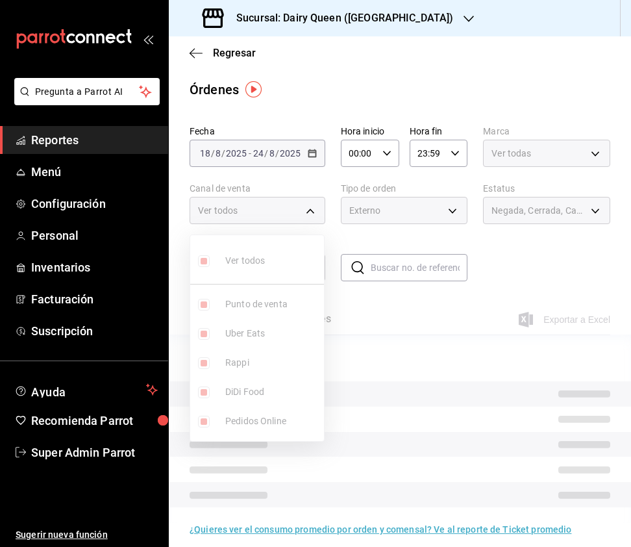
click at [352, 218] on div at bounding box center [315, 273] width 631 height 547
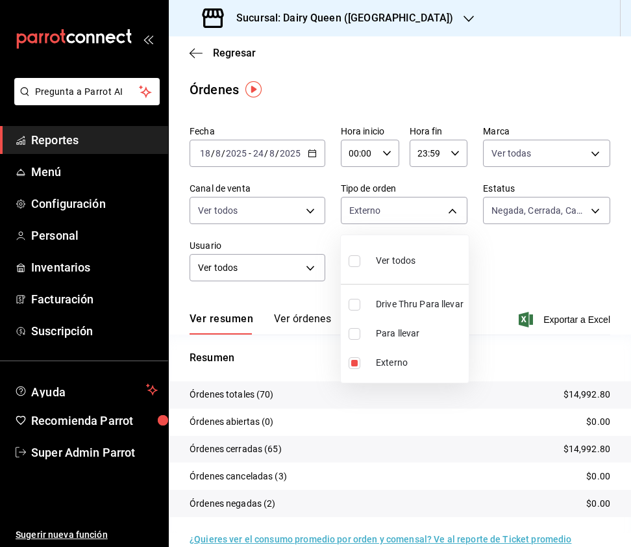
click at [425, 203] on body "Pregunta a Parrot AI Reportes Menú Configuración Personal Inventarios Facturaci…" at bounding box center [315, 273] width 631 height 547
click at [349, 265] on input "checkbox" at bounding box center [355, 261] width 12 height 12
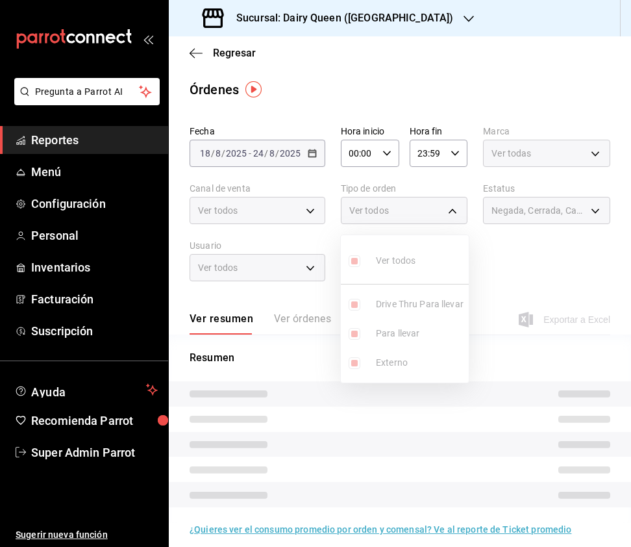
click at [534, 204] on div at bounding box center [315, 273] width 631 height 547
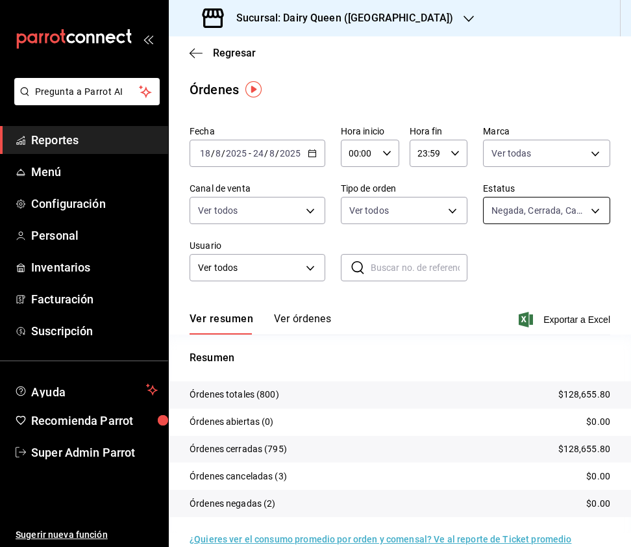
click at [561, 211] on body "Pregunta a Parrot AI Reportes Menú Configuración Personal Inventarios Facturaci…" at bounding box center [315, 273] width 631 height 547
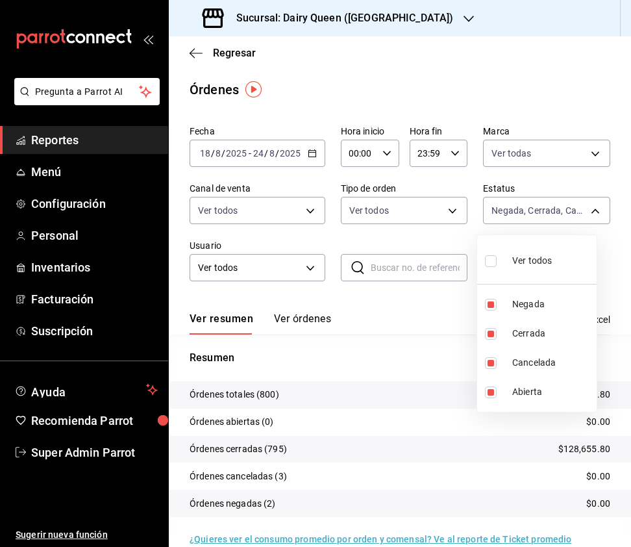
click at [487, 261] on input "checkbox" at bounding box center [491, 261] width 12 height 12
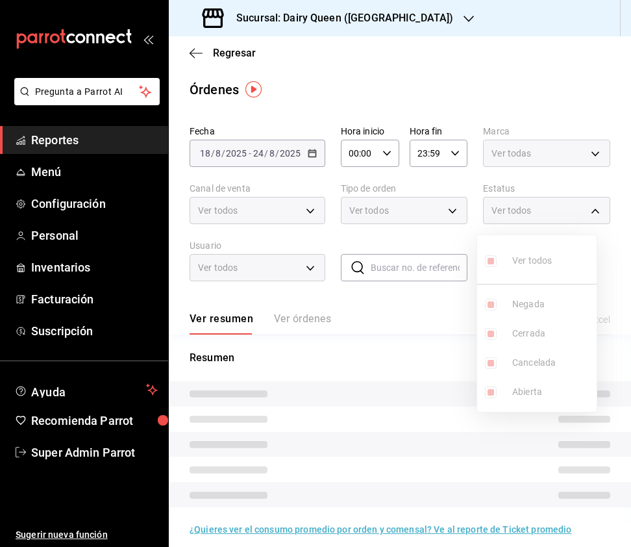
click at [457, 234] on div at bounding box center [315, 273] width 631 height 547
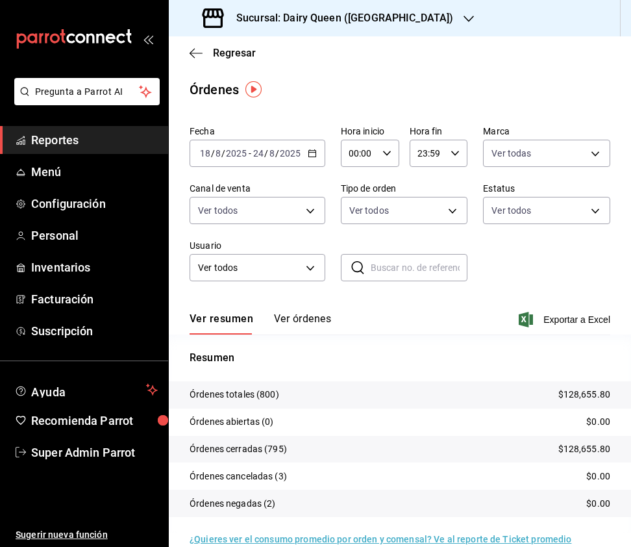
click at [406, 16] on h3 "Sucursal: Dairy Queen (Plaza Paraíso)" at bounding box center [339, 18] width 227 height 16
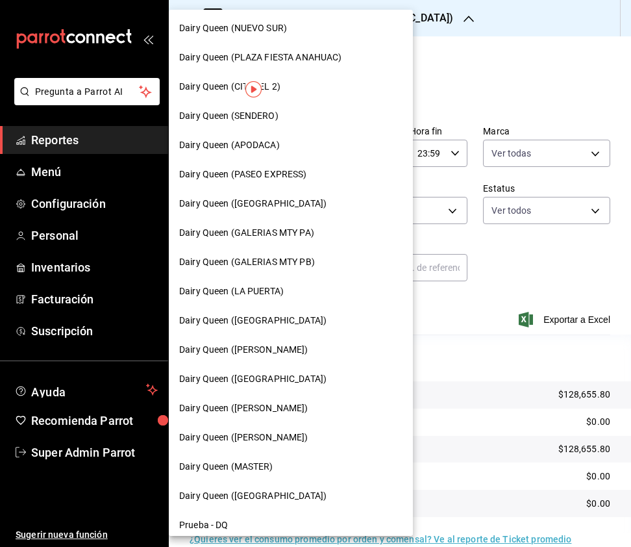
scroll to position [433, 0]
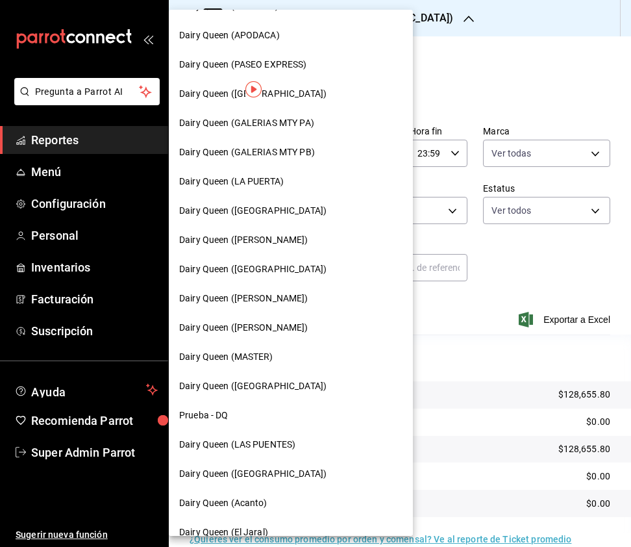
click at [304, 292] on span "Dairy Queen ([PERSON_NAME])" at bounding box center [243, 299] width 129 height 14
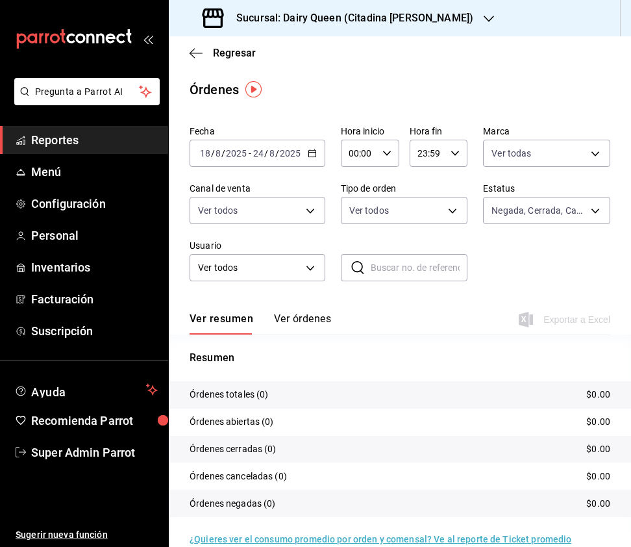
click at [347, 16] on h3 "Sucursal: Dairy Queen (Citadina Escobedo)" at bounding box center [349, 18] width 247 height 16
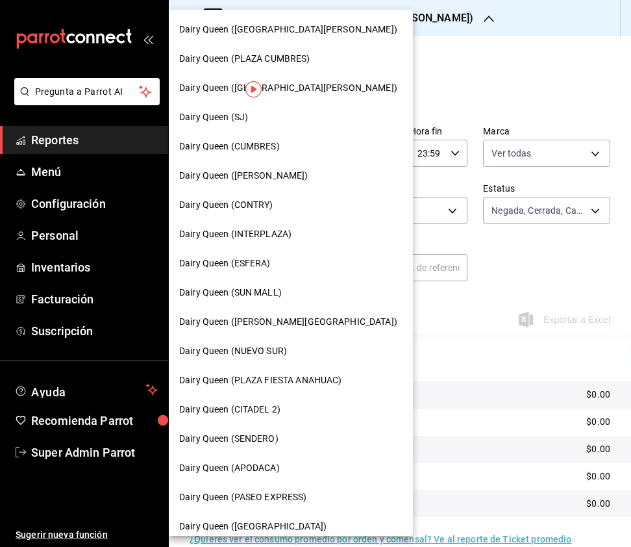
click at [520, 55] on div at bounding box center [315, 273] width 631 height 547
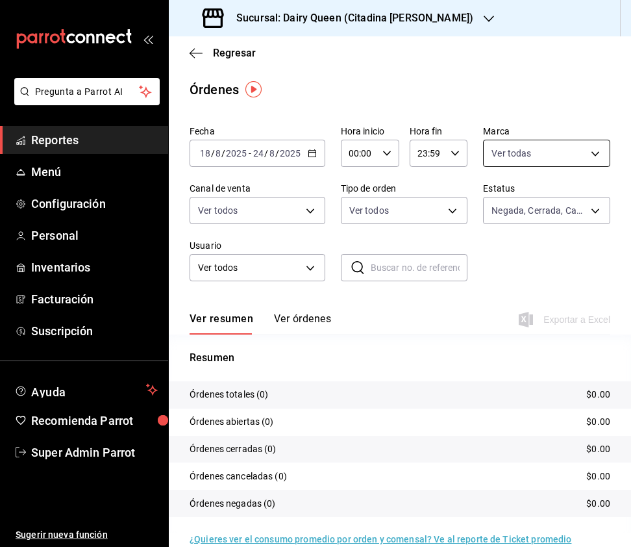
click at [531, 144] on body "Pregunta a Parrot AI Reportes Menú Configuración Personal Inventarios Facturaci…" at bounding box center [315, 273] width 631 height 547
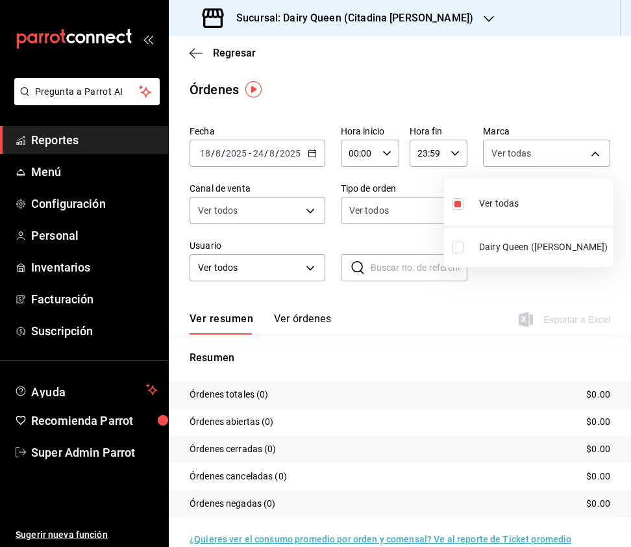
click at [453, 248] on input "checkbox" at bounding box center [458, 248] width 12 height 12
click at [312, 220] on div at bounding box center [315, 273] width 631 height 547
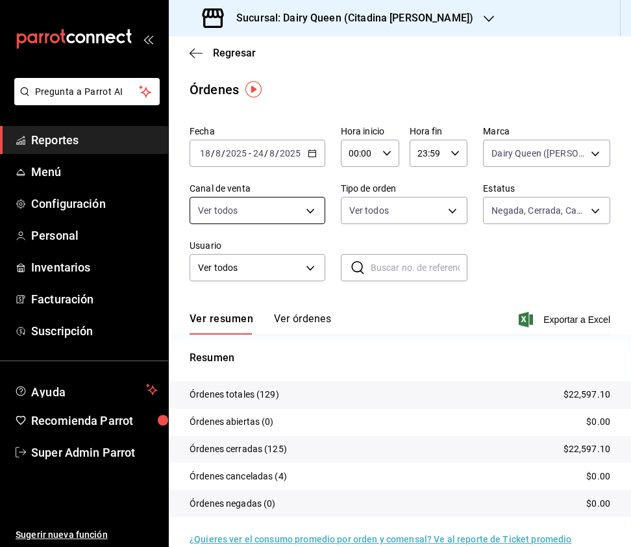
click at [312, 216] on body "Pregunta a Parrot AI Reportes Menú Configuración Personal Inventarios Facturaci…" at bounding box center [315, 273] width 631 height 547
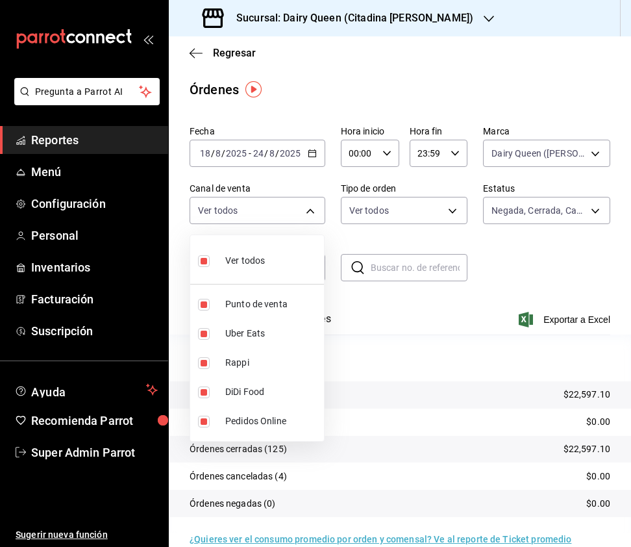
click at [459, 21] on div at bounding box center [315, 273] width 631 height 547
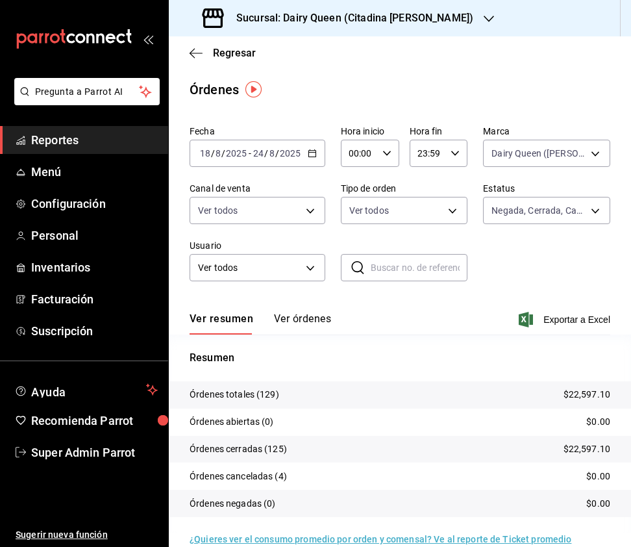
click at [447, 19] on div "Sucursal: Dairy Queen (Citadina Escobedo)" at bounding box center [339, 18] width 320 height 36
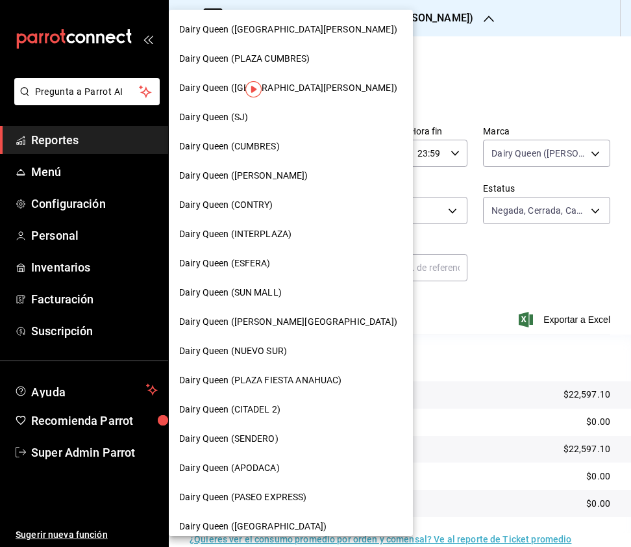
click at [510, 75] on div at bounding box center [315, 273] width 631 height 547
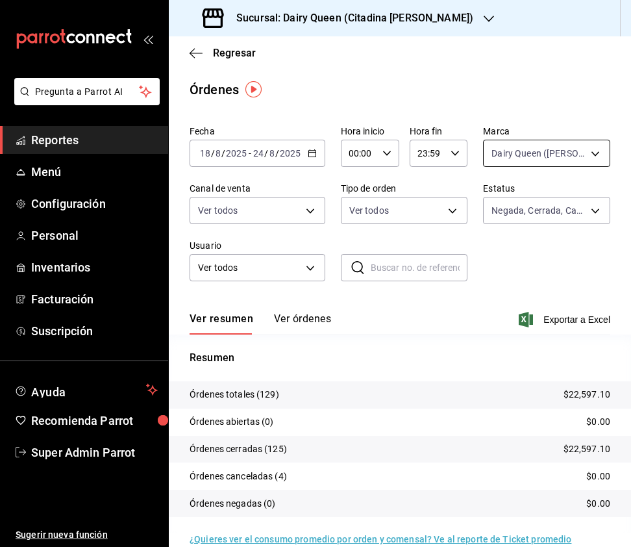
click at [530, 151] on body "Pregunta a Parrot AI Reportes Menú Configuración Personal Inventarios Facturaci…" at bounding box center [315, 273] width 631 height 547
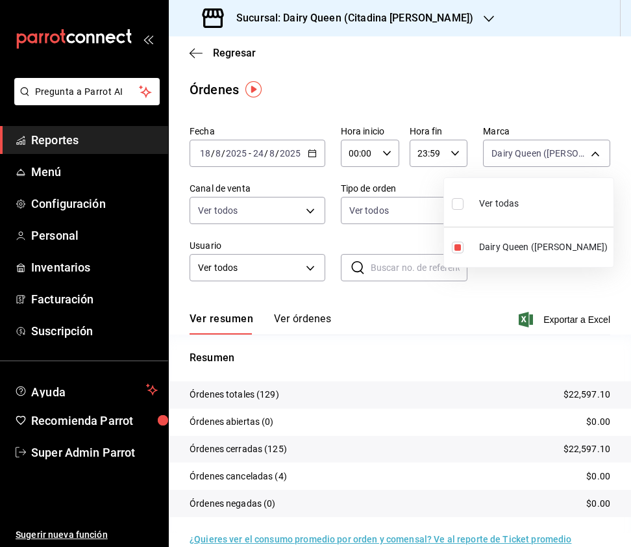
click at [451, 203] on li "Ver todas" at bounding box center [529, 202] width 170 height 38
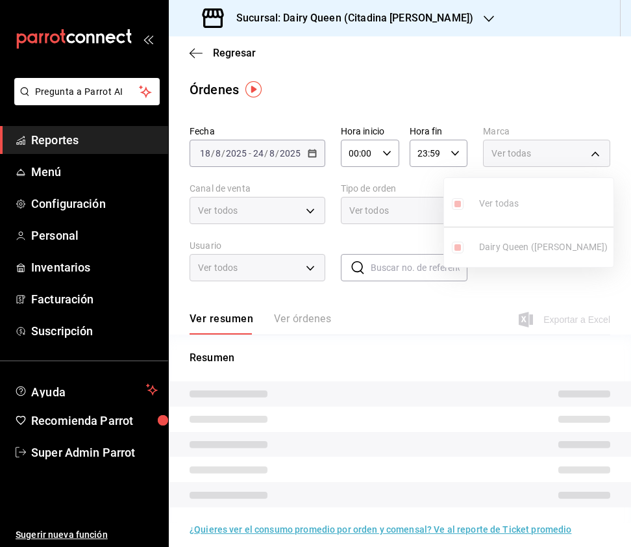
click at [429, 104] on div at bounding box center [315, 273] width 631 height 547
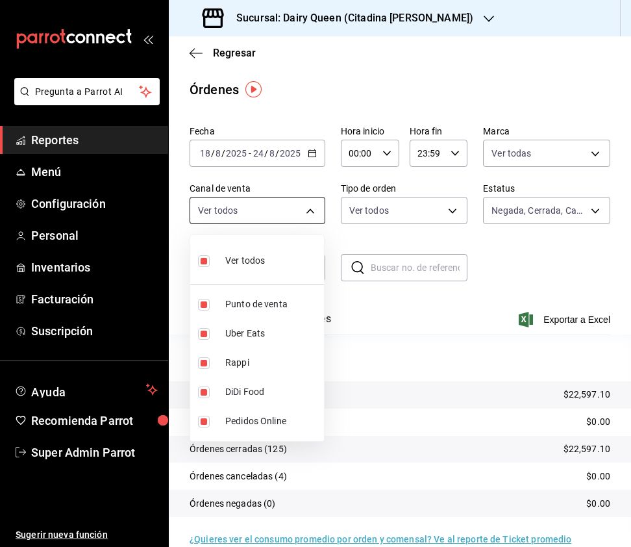
click at [301, 203] on body "Pregunta a Parrot AI Reportes Menú Configuración Personal Inventarios Facturaci…" at bounding box center [315, 273] width 631 height 547
click at [205, 260] on input "checkbox" at bounding box center [204, 261] width 12 height 12
click at [203, 364] on input "checkbox" at bounding box center [204, 363] width 12 height 12
click at [198, 336] on input "checkbox" at bounding box center [204, 334] width 12 height 12
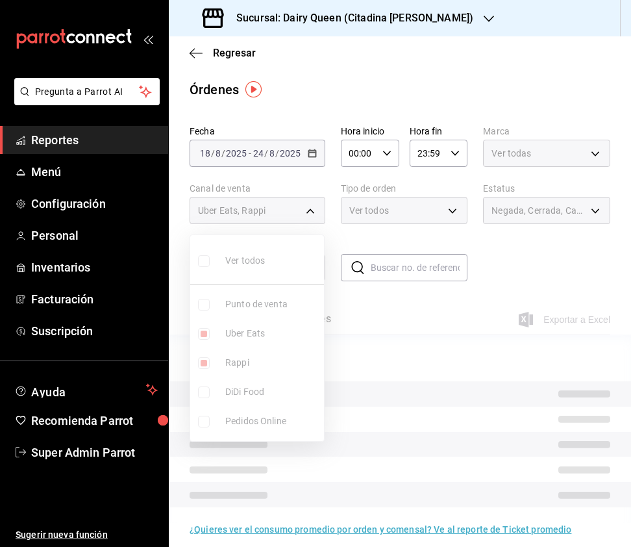
click at [205, 364] on input "checkbox" at bounding box center [204, 363] width 12 height 12
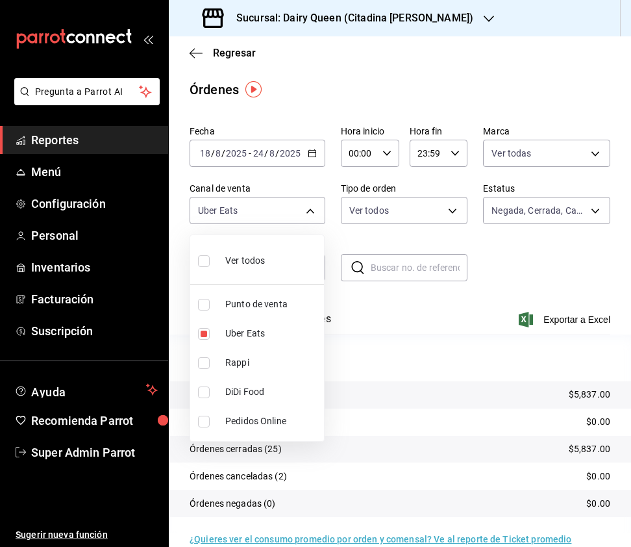
click at [197, 386] on li "DiDi Food" at bounding box center [257, 391] width 134 height 29
click at [205, 334] on input "checkbox" at bounding box center [204, 334] width 12 height 12
click at [530, 155] on div at bounding box center [315, 273] width 631 height 547
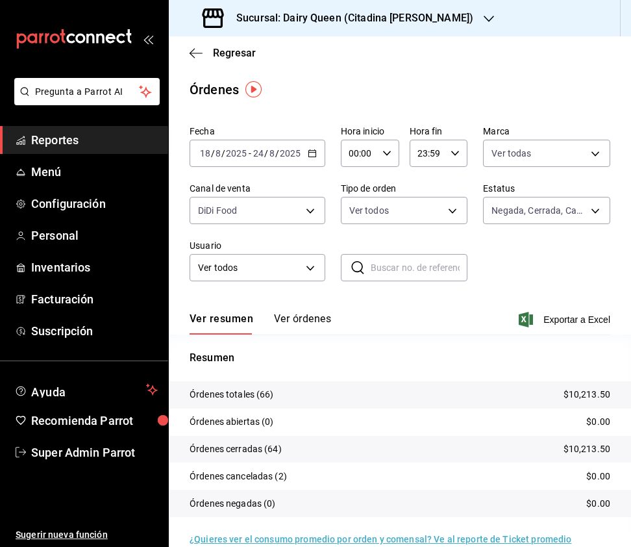
click at [553, 168] on div "Fecha 2025-08-18 18 / 8 / 2025 - 2025-08-24 24 / 8 / 2025 Hora inicio 00:00 Hor…" at bounding box center [400, 208] width 421 height 177
click at [554, 158] on body "Pregunta a Parrot AI Reportes Menú Configuración Personal Inventarios Facturaci…" at bounding box center [315, 273] width 631 height 547
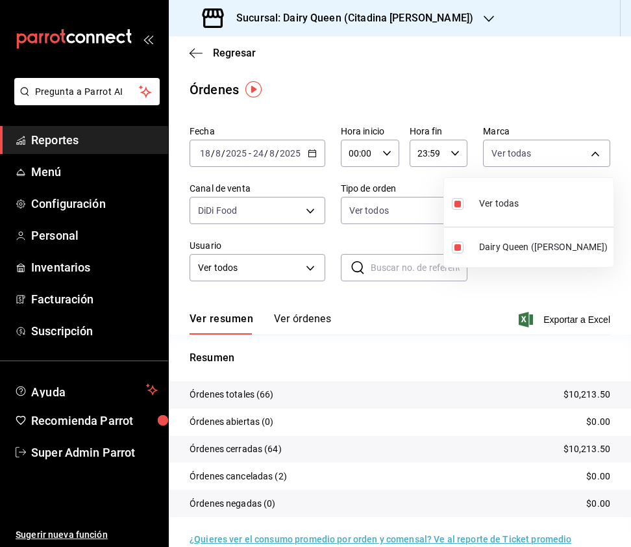
drag, startPoint x: 320, startPoint y: 223, endPoint x: 312, endPoint y: 212, distance: 14.0
click at [318, 222] on div at bounding box center [315, 273] width 631 height 547
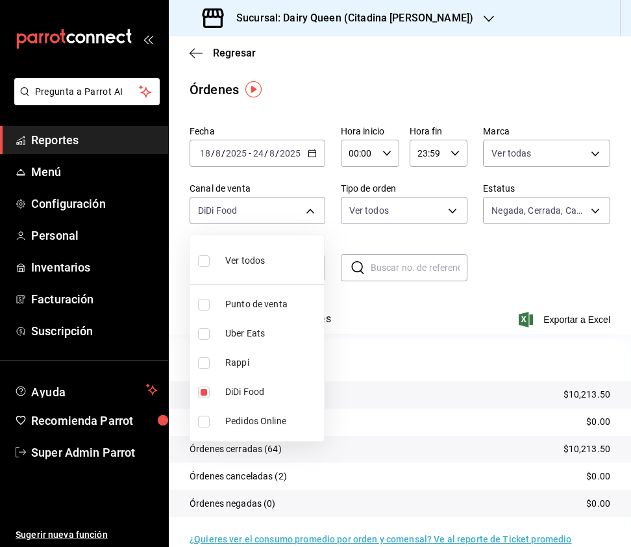
click at [310, 208] on body "Pregunta a Parrot AI Reportes Menú Configuración Personal Inventarios Facturaci…" at bounding box center [315, 273] width 631 height 547
drag, startPoint x: 205, startPoint y: 261, endPoint x: 257, endPoint y: 245, distance: 54.2
click at [205, 261] on input "checkbox" at bounding box center [204, 261] width 12 height 12
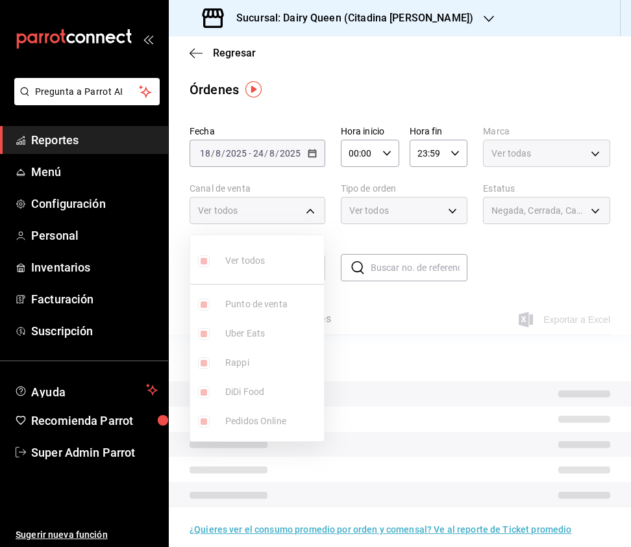
click at [336, 206] on div at bounding box center [315, 273] width 631 height 547
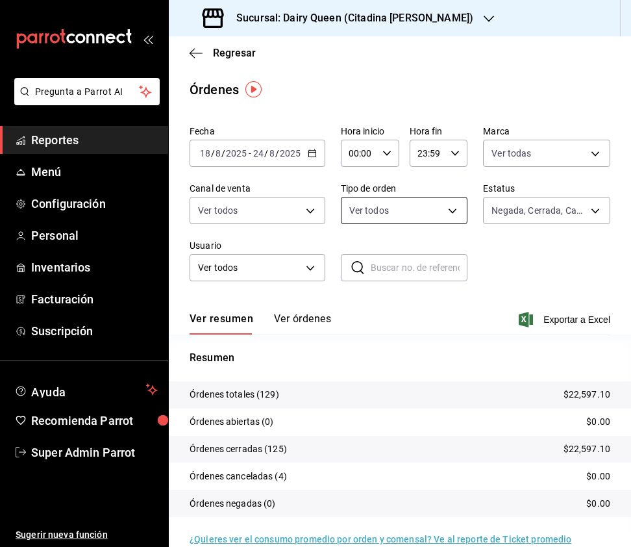
click at [422, 206] on body "Pregunta a Parrot AI Reportes Menú Configuración Personal Inventarios Facturaci…" at bounding box center [315, 273] width 631 height 547
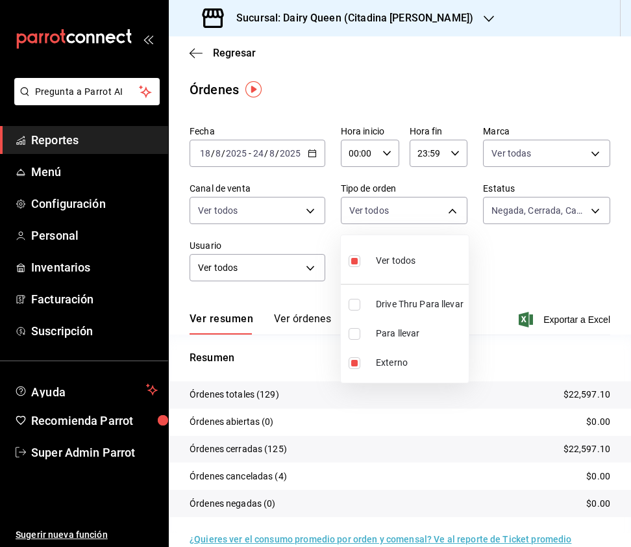
click at [360, 307] on input "checkbox" at bounding box center [355, 305] width 12 height 12
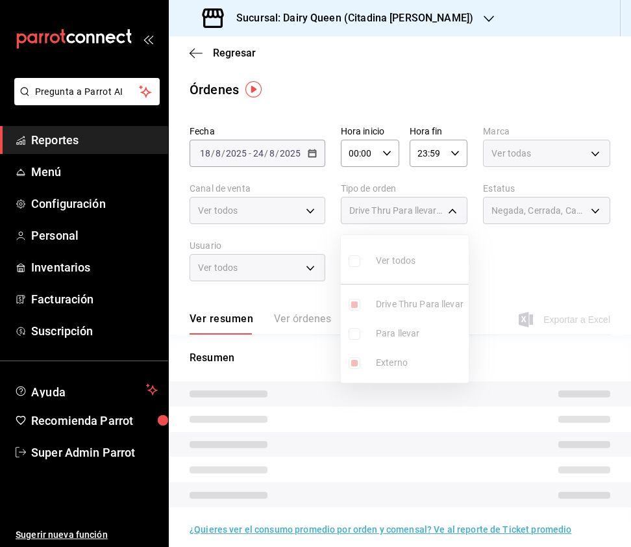
click at [356, 356] on ul "Ver todos Drive Thru Para llevar Para llevar Externo" at bounding box center [405, 308] width 128 height 147
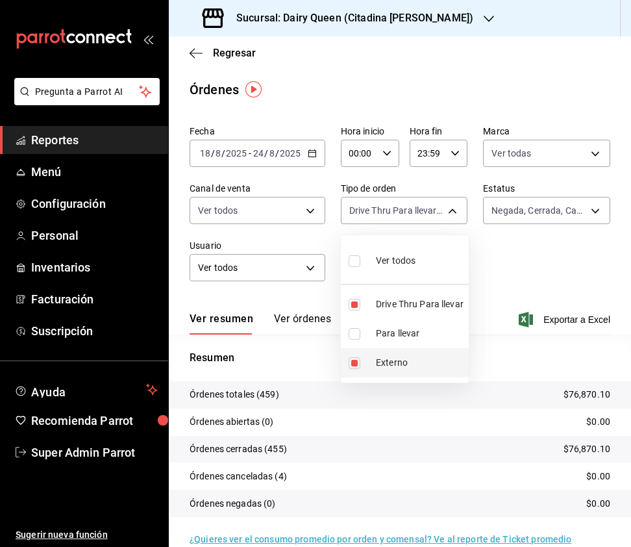
click at [358, 368] on input "checkbox" at bounding box center [355, 363] width 12 height 12
click at [294, 222] on div at bounding box center [315, 273] width 631 height 547
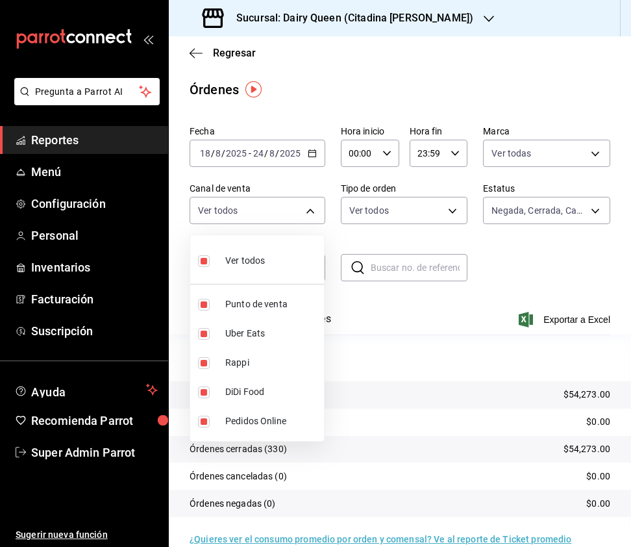
click at [297, 199] on body "Pregunta a Parrot AI Reportes Menú Configuración Personal Inventarios Facturaci…" at bounding box center [315, 273] width 631 height 547
click at [442, 195] on div at bounding box center [315, 273] width 631 height 547
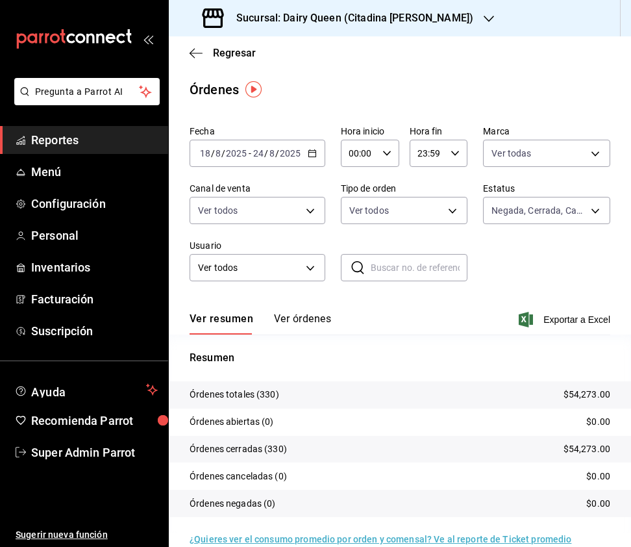
click at [442, 210] on body "Pregunta a Parrot AI Reportes Menú Configuración Personal Inventarios Facturaci…" at bounding box center [315, 273] width 631 height 547
click at [356, 264] on input "checkbox" at bounding box center [355, 261] width 12 height 12
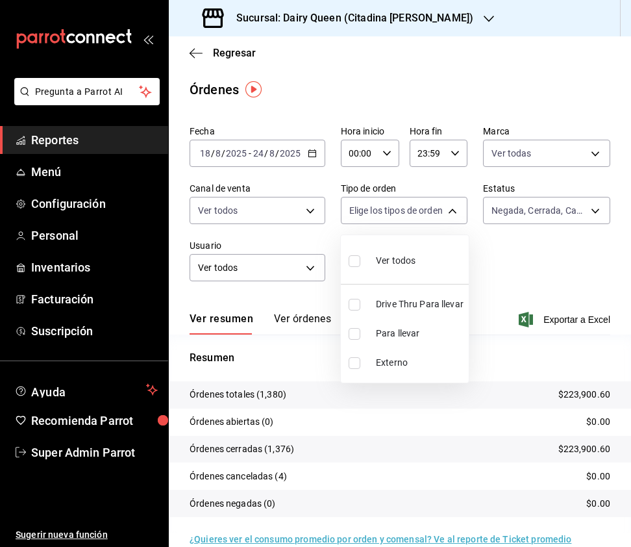
click at [357, 260] on input "checkbox" at bounding box center [355, 261] width 12 height 12
click at [390, 25] on div at bounding box center [315, 273] width 631 height 547
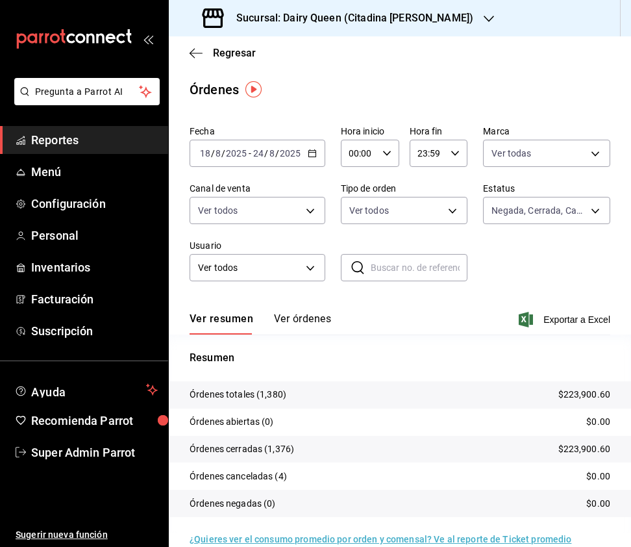
click at [396, 17] on h3 "Sucursal: Dairy Queen (Citadina Escobedo)" at bounding box center [349, 18] width 247 height 16
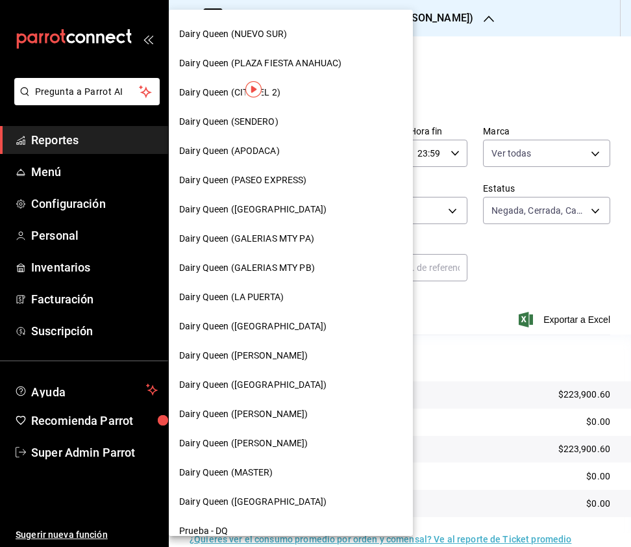
scroll to position [346, 0]
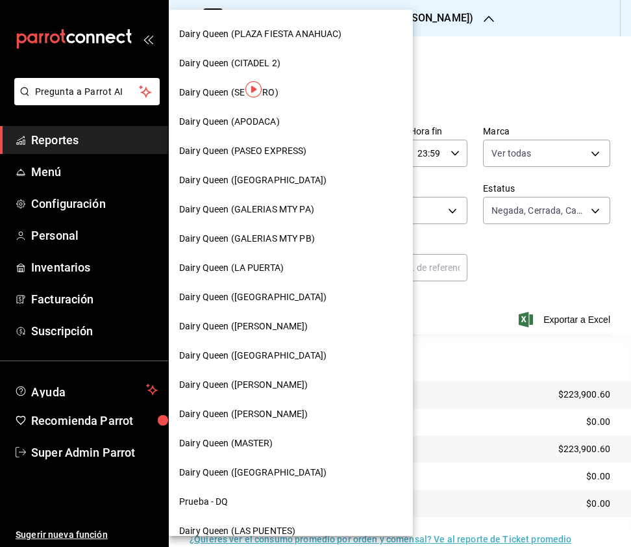
click at [312, 407] on div "Dairy Queen ([PERSON_NAME])" at bounding box center [290, 414] width 223 height 14
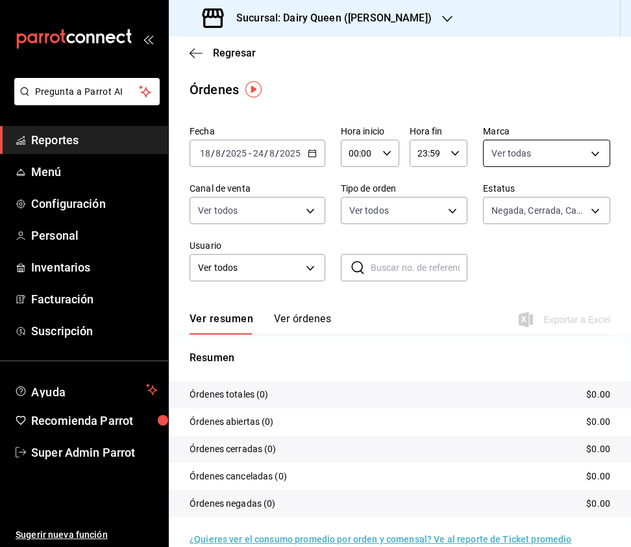
click at [525, 142] on body "Pregunta a Parrot AI Reportes Menú Configuración Personal Inventarios Facturaci…" at bounding box center [315, 273] width 631 height 547
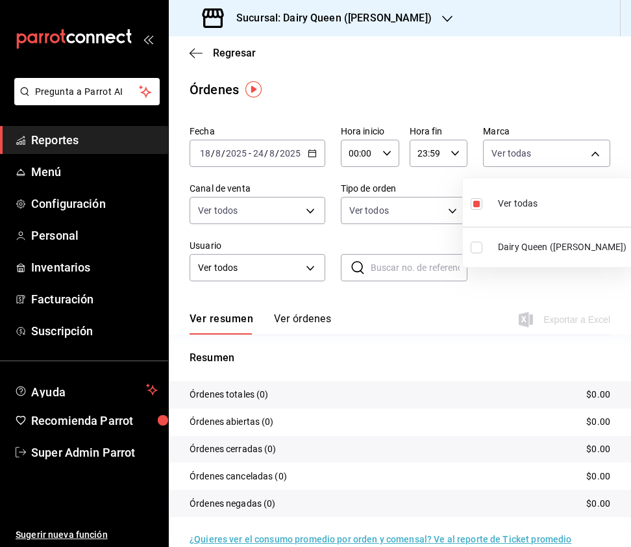
click at [475, 245] on input "checkbox" at bounding box center [477, 248] width 12 height 12
click at [481, 203] on input "checkbox" at bounding box center [477, 204] width 12 height 12
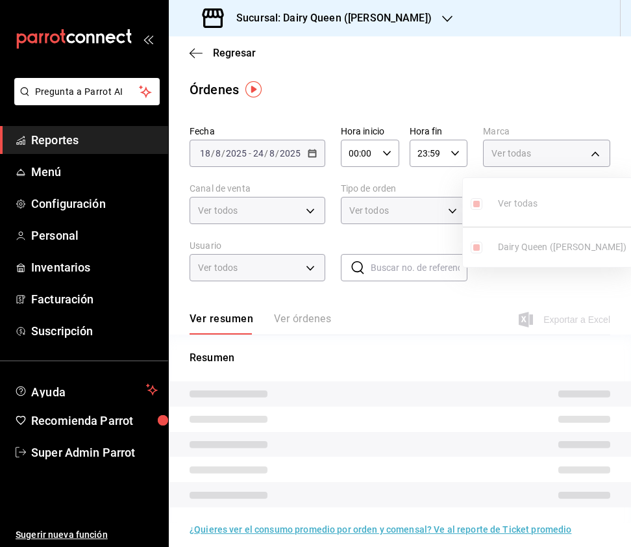
click at [314, 221] on div at bounding box center [315, 273] width 631 height 547
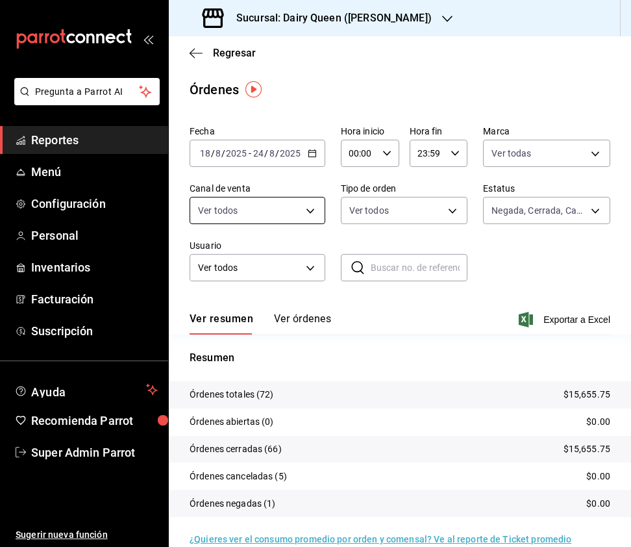
click at [315, 220] on body "Pregunta a Parrot AI Reportes Menú Configuración Personal Inventarios Facturaci…" at bounding box center [315, 273] width 631 height 547
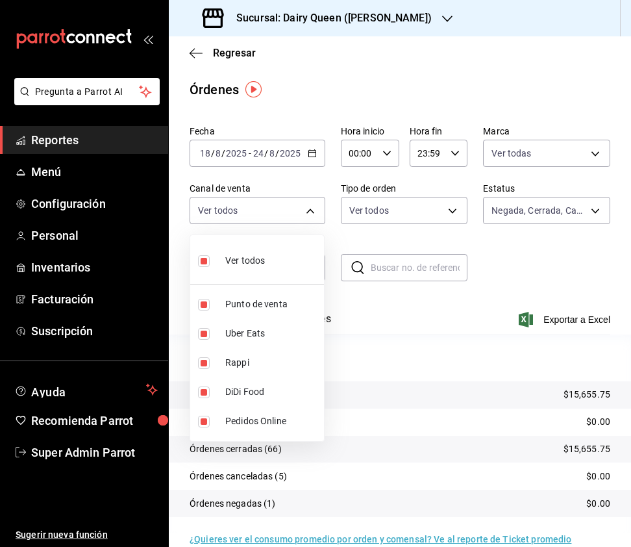
click at [385, 211] on div at bounding box center [315, 273] width 631 height 547
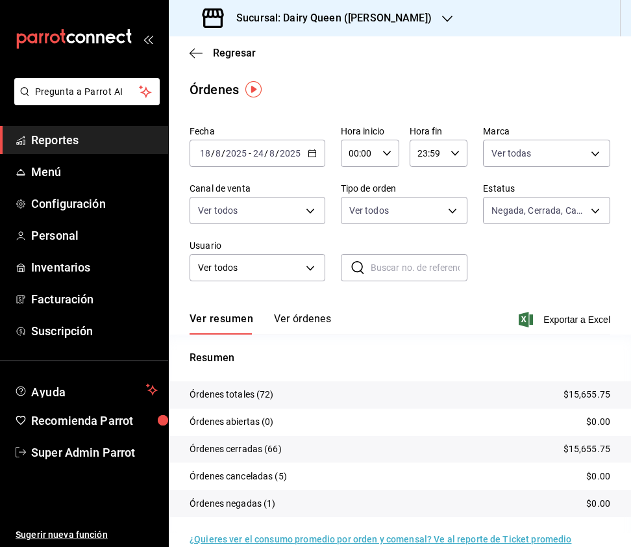
click at [451, 207] on body "Pregunta a Parrot AI Reportes Menú Configuración Personal Inventarios Facturaci…" at bounding box center [315, 273] width 631 height 547
click at [351, 307] on input "checkbox" at bounding box center [355, 305] width 12 height 12
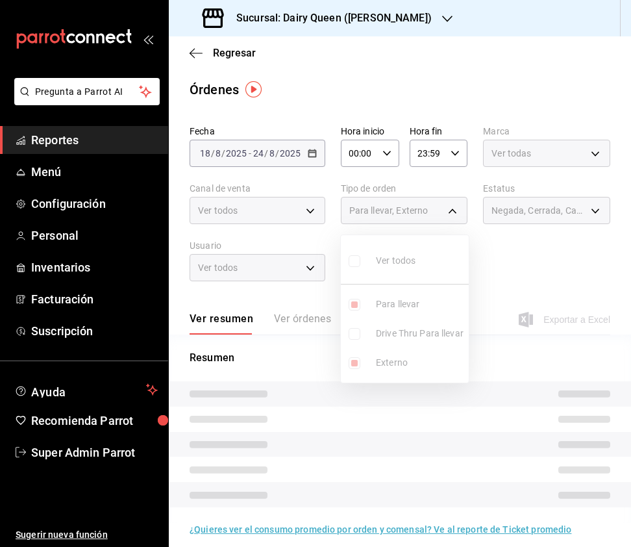
click at [357, 331] on ul "Ver todos Para llevar Drive Thru Para llevar Externo" at bounding box center [405, 308] width 128 height 147
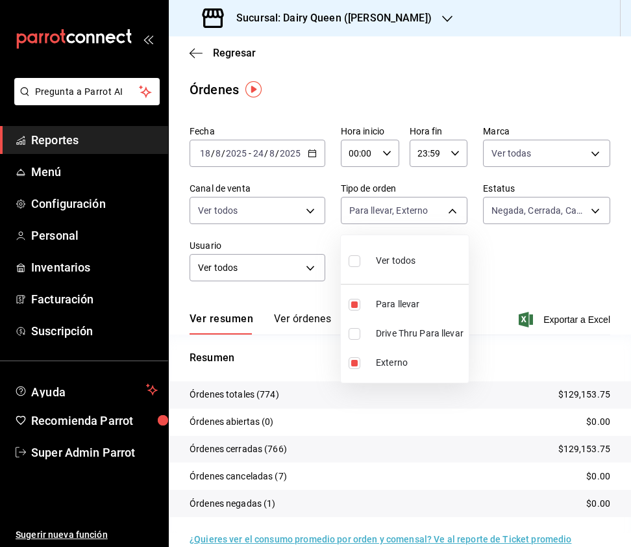
click at [357, 333] on input "checkbox" at bounding box center [355, 334] width 12 height 12
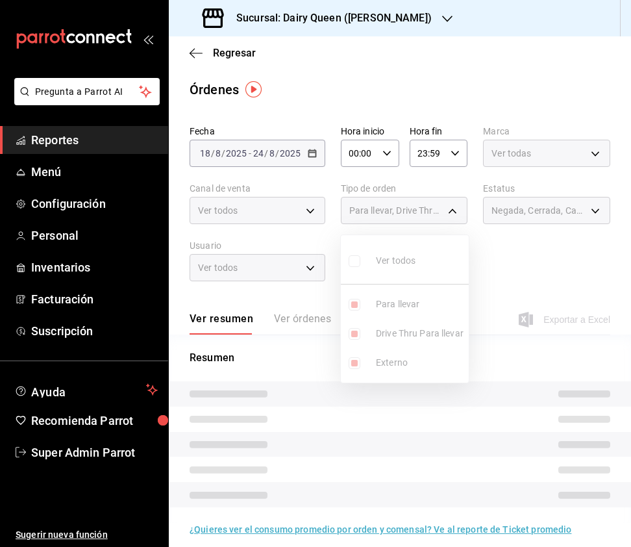
click at [316, 214] on div at bounding box center [315, 273] width 631 height 547
click at [314, 211] on div "Ver todos" at bounding box center [258, 210] width 136 height 27
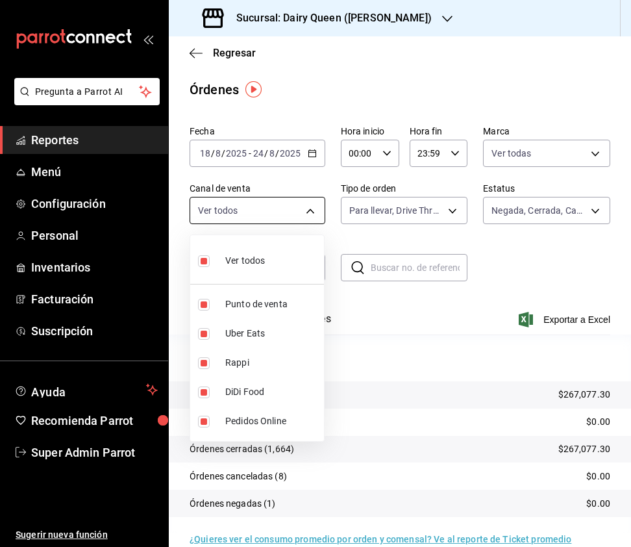
click at [314, 211] on body "Pregunta a Parrot AI Reportes Menú Configuración Personal Inventarios Facturaci…" at bounding box center [315, 273] width 631 height 547
click at [204, 263] on input "checkbox" at bounding box center [204, 261] width 12 height 12
click at [204, 366] on input "checkbox" at bounding box center [204, 363] width 12 height 12
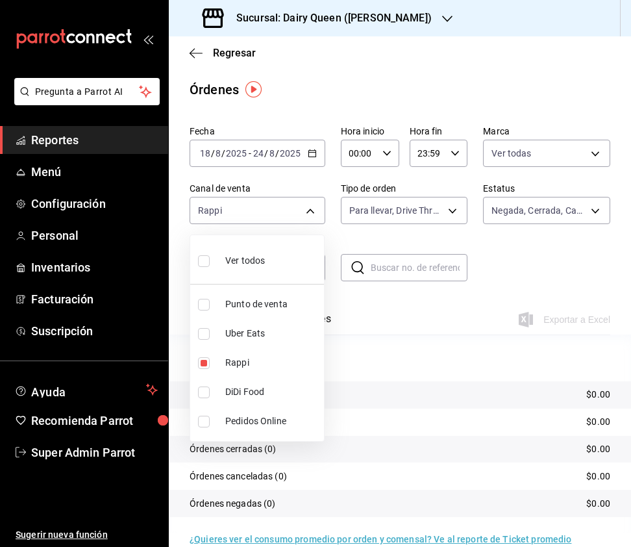
click at [572, 157] on div at bounding box center [315, 273] width 631 height 547
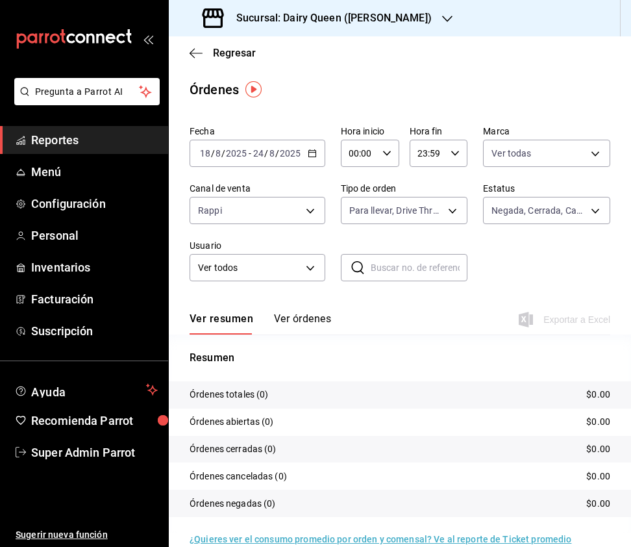
click at [572, 157] on body "Pregunta a Parrot AI Reportes Menú Configuración Personal Inventarios Facturaci…" at bounding box center [315, 273] width 631 height 547
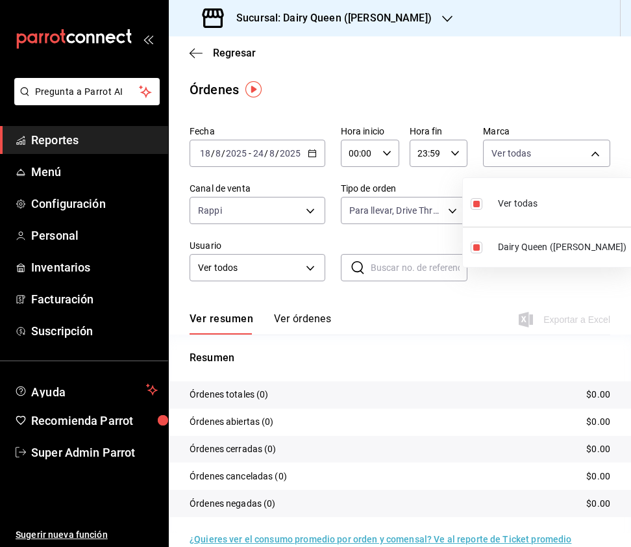
click at [281, 214] on div at bounding box center [315, 273] width 631 height 547
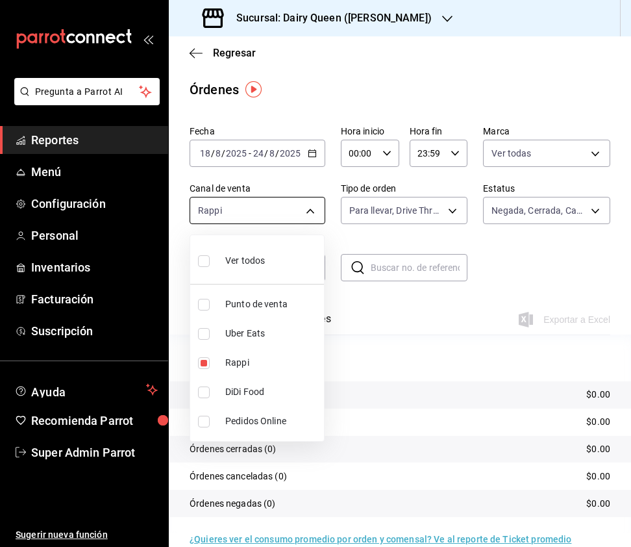
click at [299, 217] on body "Pregunta a Parrot AI Reportes Menú Configuración Personal Inventarios Facturaci…" at bounding box center [315, 273] width 631 height 547
click at [201, 331] on input "checkbox" at bounding box center [204, 334] width 12 height 12
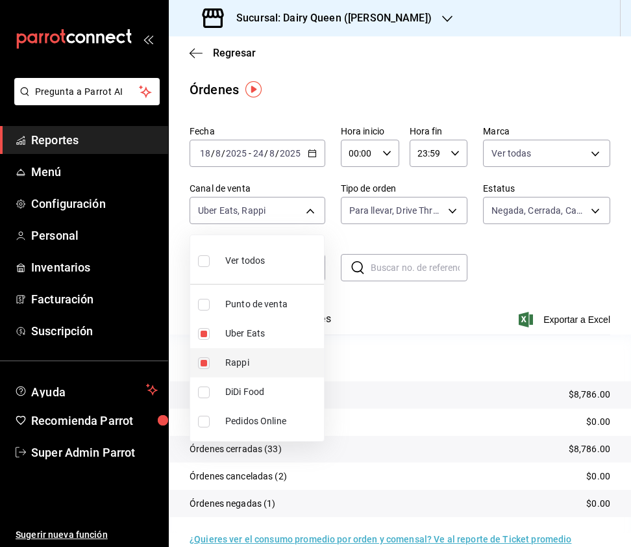
click at [201, 362] on input "checkbox" at bounding box center [204, 363] width 12 height 12
click at [205, 392] on input "checkbox" at bounding box center [204, 392] width 12 height 12
click at [204, 328] on input "checkbox" at bounding box center [204, 334] width 12 height 12
drag, startPoint x: 205, startPoint y: 358, endPoint x: 204, endPoint y: 383, distance: 24.1
click at [205, 358] on input "checkbox" at bounding box center [204, 363] width 12 height 12
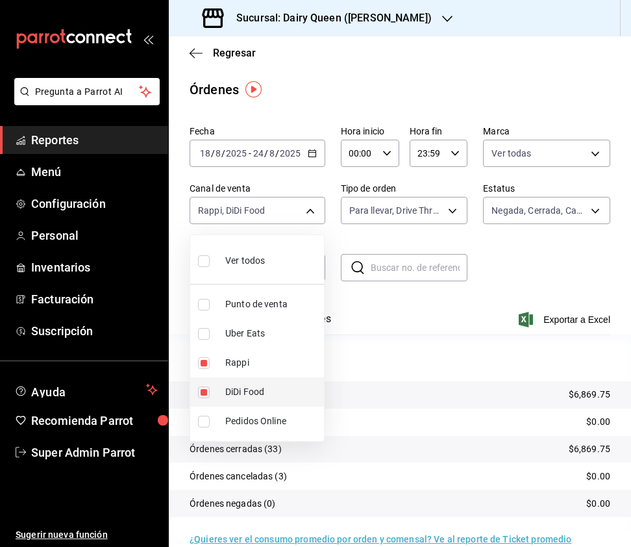
click at [203, 386] on input "checkbox" at bounding box center [204, 392] width 12 height 12
click at [203, 329] on input "checkbox" at bounding box center [204, 334] width 12 height 12
click at [205, 388] on input "checkbox" at bounding box center [204, 392] width 12 height 12
click at [209, 260] on input "checkbox" at bounding box center [204, 261] width 12 height 12
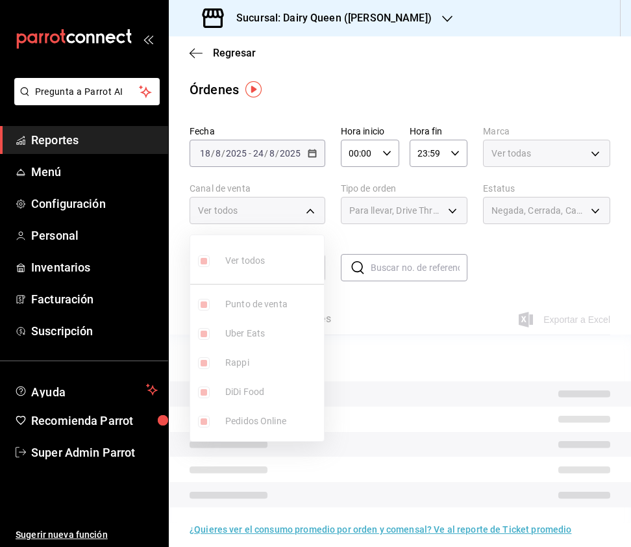
click at [381, 221] on div at bounding box center [315, 273] width 631 height 547
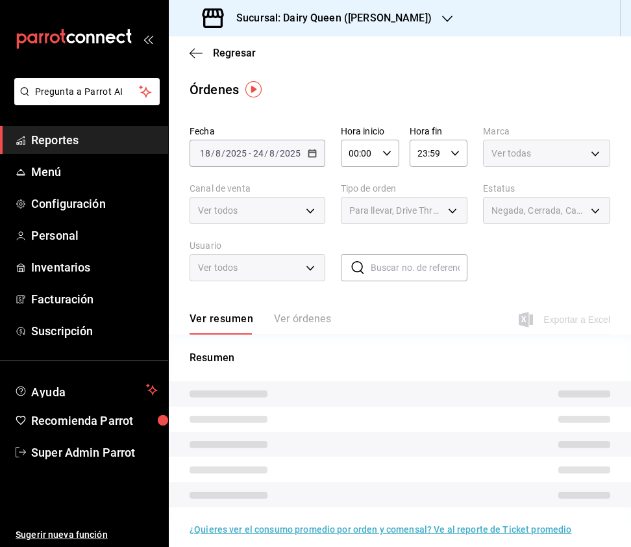
click at [442, 211] on div "Para llevar, Drive Thru Para llevar, Externo" at bounding box center [404, 210] width 127 height 27
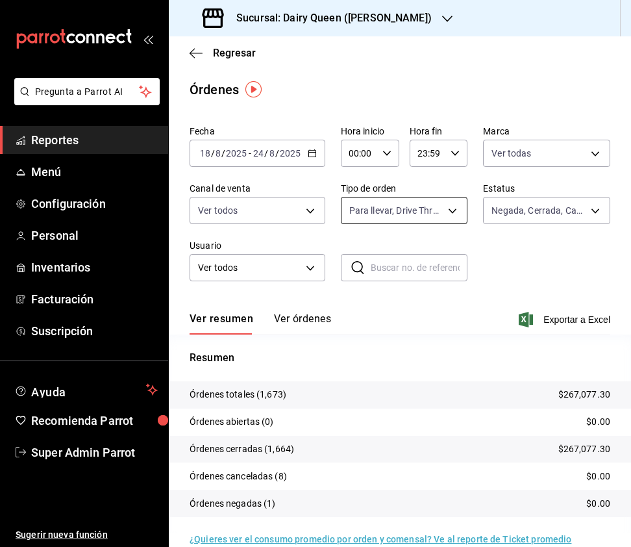
click at [440, 212] on body "Pregunta a Parrot AI Reportes Menú Configuración Personal Inventarios Facturaci…" at bounding box center [315, 273] width 631 height 547
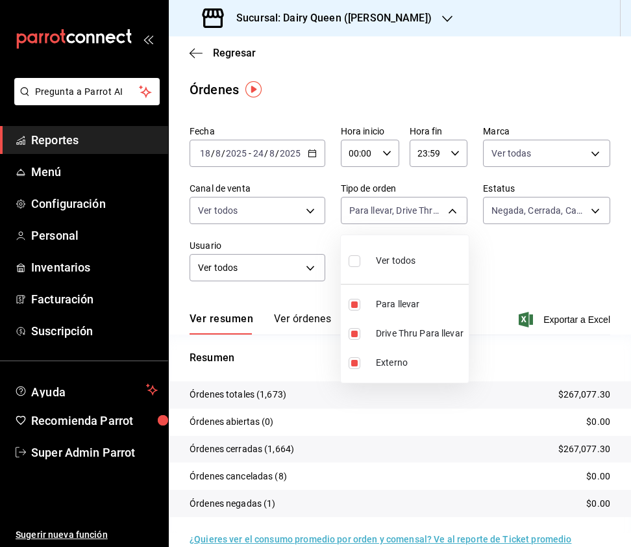
click at [533, 203] on div at bounding box center [315, 273] width 631 height 547
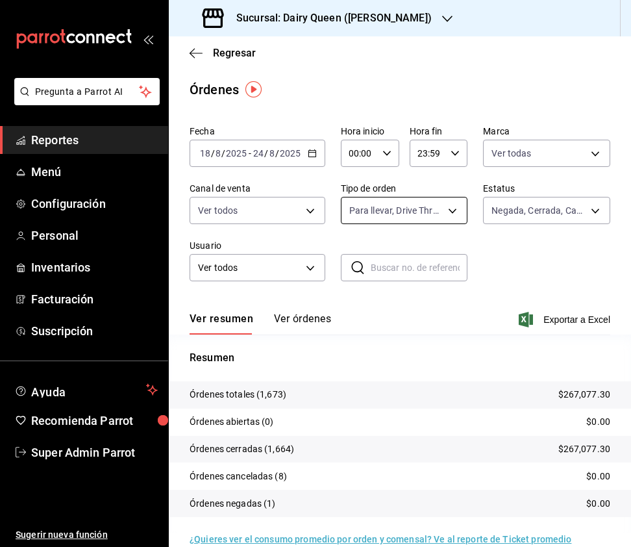
click at [362, 218] on body "Pregunta a Parrot AI Reportes Menú Configuración Personal Inventarios Facturaci…" at bounding box center [315, 273] width 631 height 547
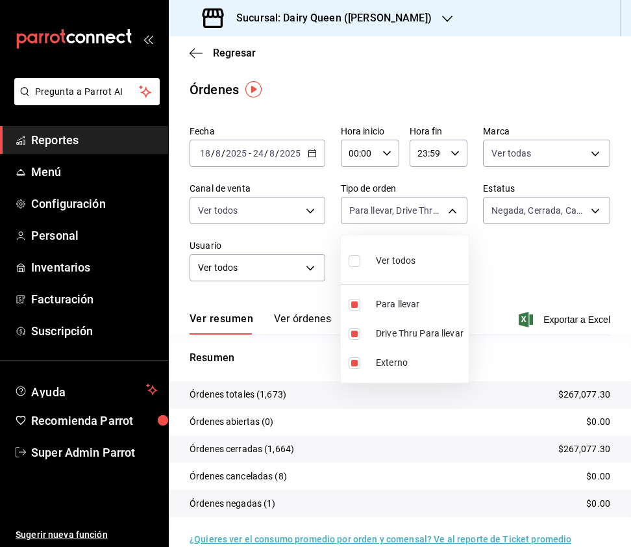
click at [352, 262] on input "checkbox" at bounding box center [355, 261] width 12 height 12
click at [356, 258] on input "checkbox" at bounding box center [355, 261] width 12 height 12
click at [356, 336] on input "checkbox" at bounding box center [355, 334] width 12 height 12
click at [435, 29] on div at bounding box center [315, 273] width 631 height 547
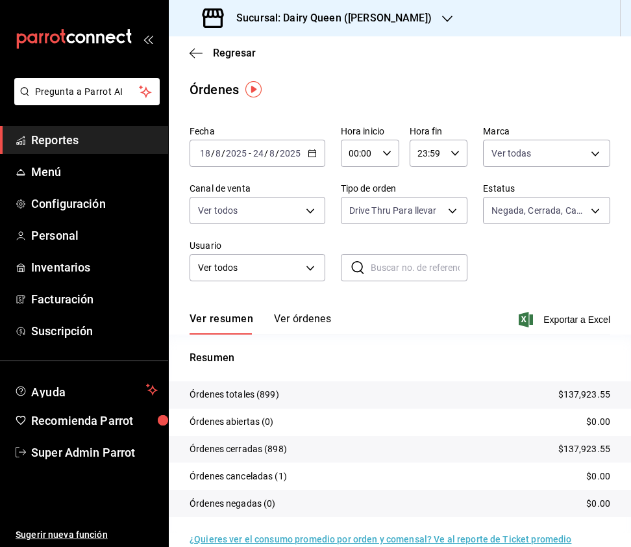
click at [442, 21] on icon "button" at bounding box center [447, 19] width 10 height 10
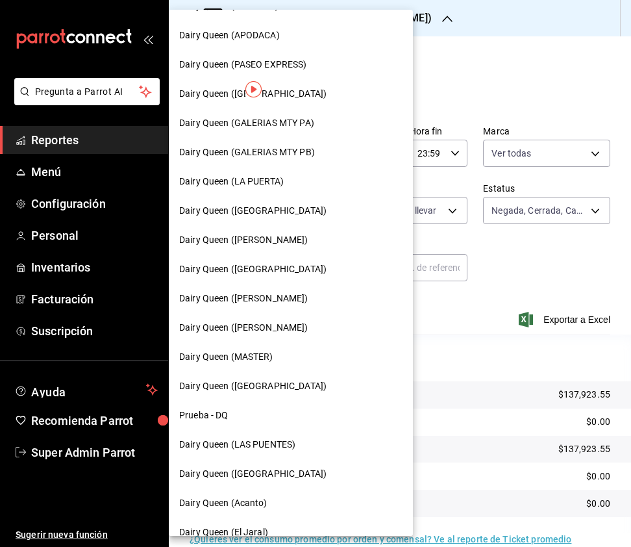
scroll to position [448, 0]
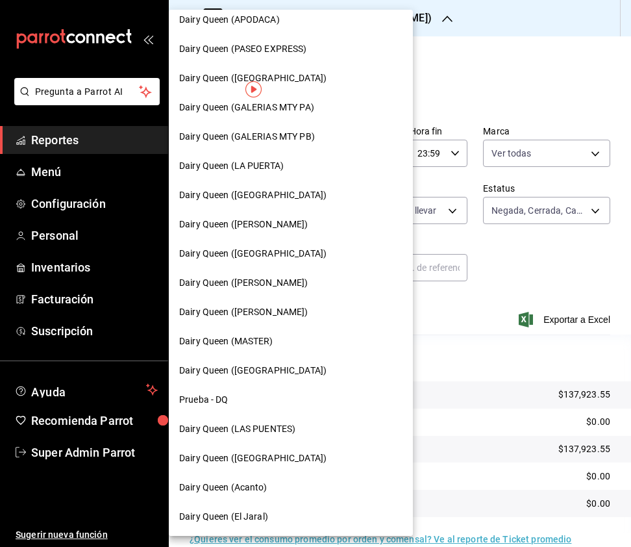
click at [270, 367] on span "Dairy Queen ([GEOGRAPHIC_DATA])" at bounding box center [252, 371] width 147 height 14
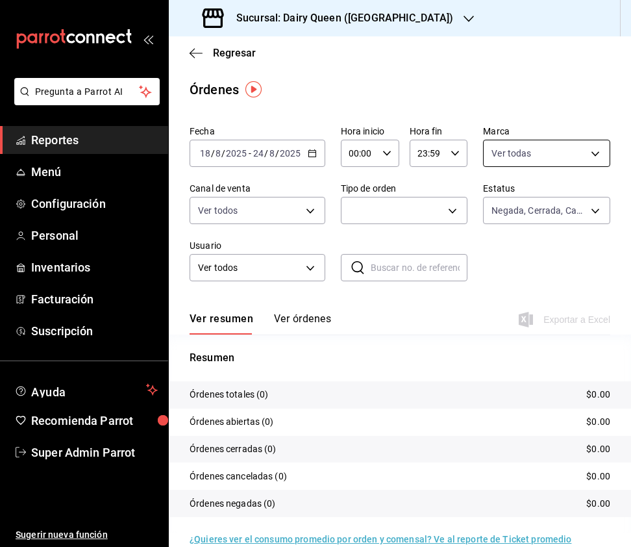
click at [567, 153] on body "Pregunta a Parrot AI Reportes Menú Configuración Personal Inventarios Facturaci…" at bounding box center [315, 273] width 631 height 547
click at [478, 245] on input "checkbox" at bounding box center [479, 248] width 12 height 12
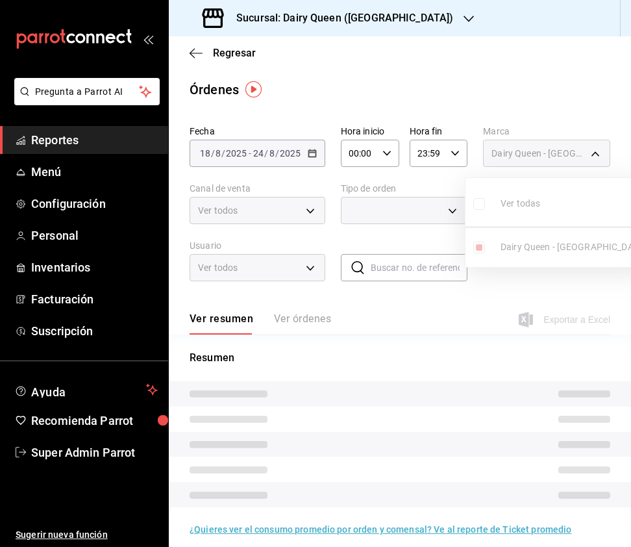
click at [312, 210] on div at bounding box center [315, 273] width 631 height 547
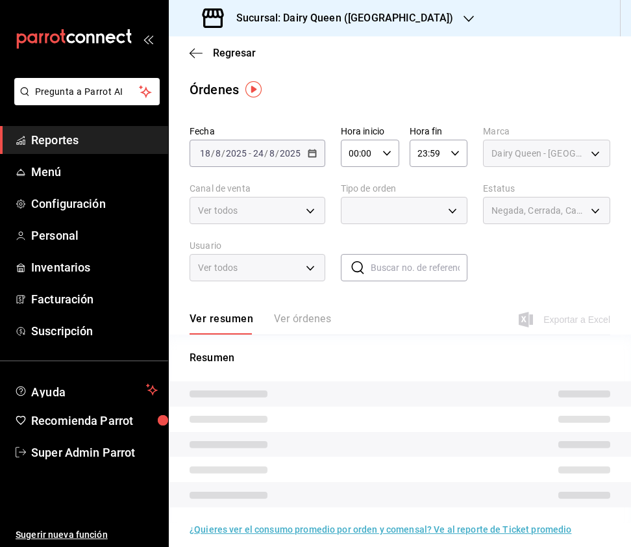
click at [312, 210] on div at bounding box center [315, 273] width 631 height 547
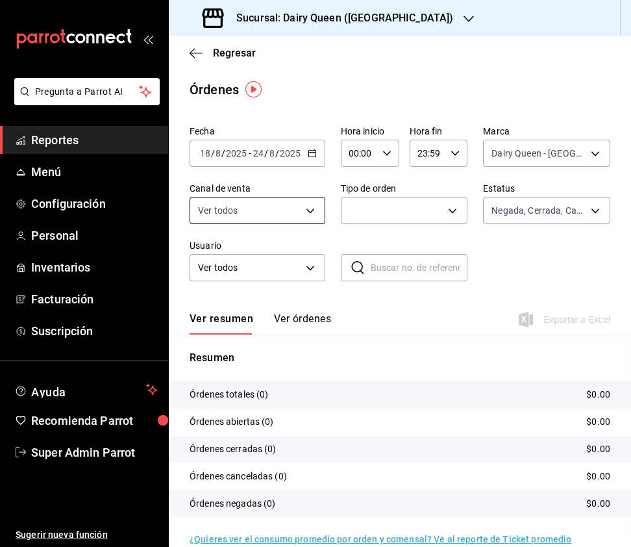
click at [310, 216] on body "Pregunta a Parrot AI Reportes Menú Configuración Personal Inventarios Facturaci…" at bounding box center [315, 273] width 631 height 547
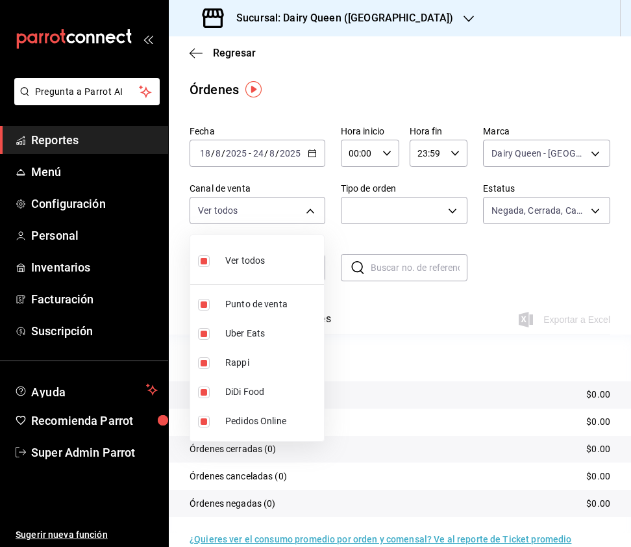
click at [364, 212] on div at bounding box center [315, 273] width 631 height 547
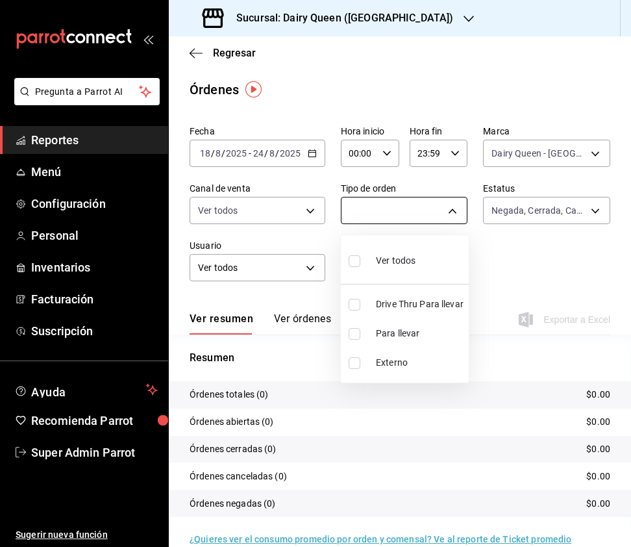
click at [445, 206] on body "Pregunta a Parrot AI Reportes Menú Configuración Personal Inventarios Facturaci…" at bounding box center [315, 273] width 631 height 547
click at [349, 304] on input "checkbox" at bounding box center [355, 305] width 12 height 12
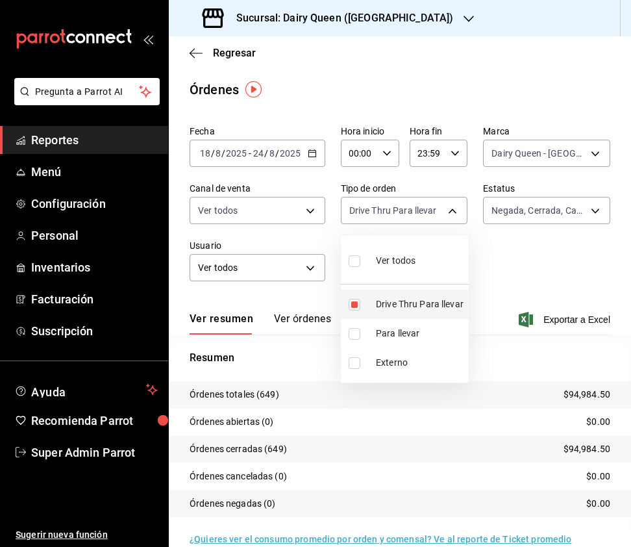
click at [447, 297] on li "Drive Thru Para llevar" at bounding box center [405, 304] width 128 height 29
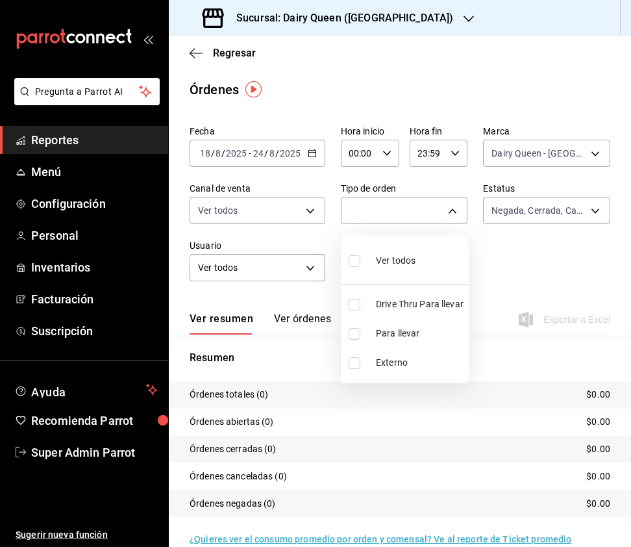
click at [296, 197] on div at bounding box center [315, 273] width 631 height 547
click at [305, 208] on body "Pregunta a Parrot AI Reportes Menú Configuración Personal Inventarios Facturaci…" at bounding box center [315, 273] width 631 height 547
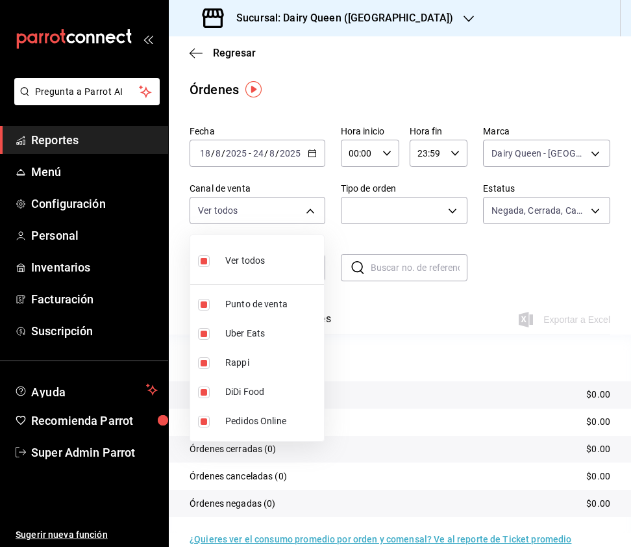
click at [205, 261] on input "checkbox" at bounding box center [204, 261] width 12 height 12
click at [206, 367] on input "checkbox" at bounding box center [204, 363] width 12 height 12
click at [207, 330] on input "checkbox" at bounding box center [204, 334] width 12 height 12
click at [203, 366] on input "checkbox" at bounding box center [204, 363] width 12 height 12
click at [572, 159] on div at bounding box center [315, 273] width 631 height 547
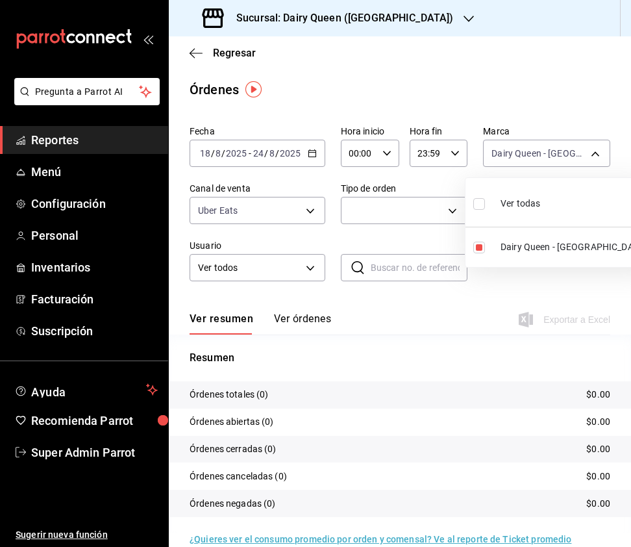
click at [575, 155] on body "Pregunta a Parrot AI Reportes Menú Configuración Personal Inventarios Facturaci…" at bounding box center [315, 273] width 631 height 547
click at [479, 195] on label at bounding box center [481, 203] width 17 height 19
click at [479, 198] on input "checkbox" at bounding box center [479, 204] width 12 height 12
click at [479, 203] on input "checkbox" at bounding box center [479, 204] width 12 height 12
click at [268, 216] on div at bounding box center [315, 273] width 631 height 547
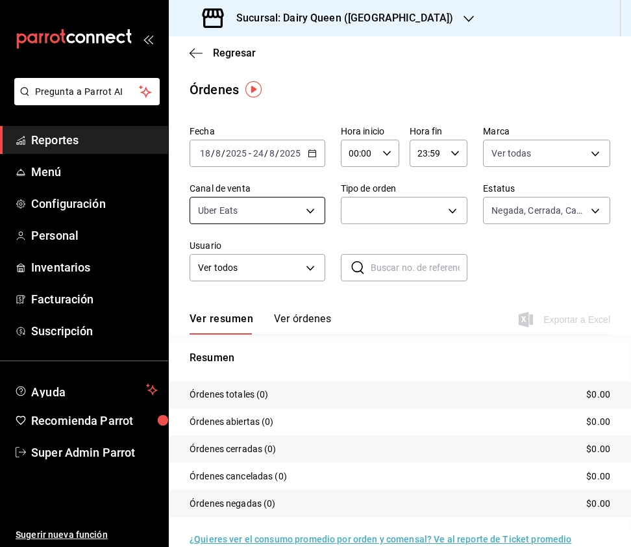
click at [281, 216] on body "Pregunta a Parrot AI Reportes Menú Configuración Personal Inventarios Facturaci…" at bounding box center [315, 273] width 631 height 547
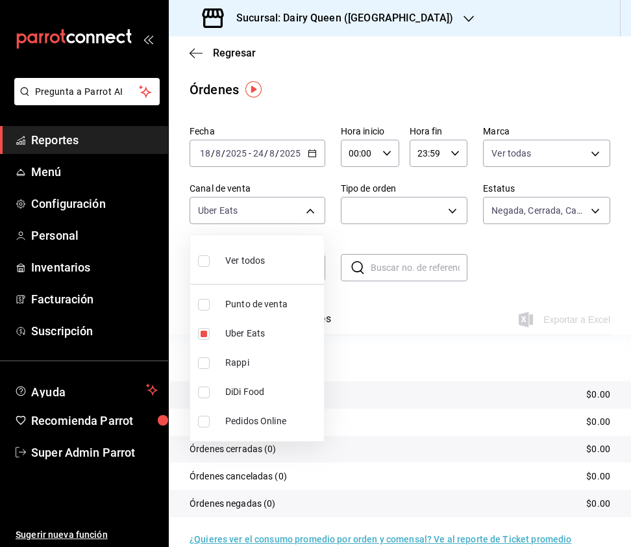
click at [200, 364] on input "checkbox" at bounding box center [204, 363] width 12 height 12
click at [200, 329] on input "checkbox" at bounding box center [204, 334] width 12 height 12
click at [473, 209] on div at bounding box center [315, 273] width 631 height 547
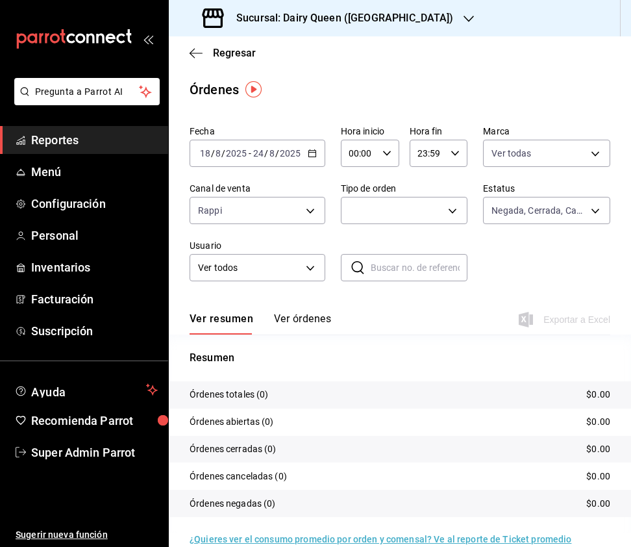
click at [442, 212] on body "Pregunta a Parrot AI Reportes Menú Configuración Personal Inventarios Facturaci…" at bounding box center [315, 273] width 631 height 547
drag, startPoint x: 344, startPoint y: 364, endPoint x: 328, endPoint y: 342, distance: 27.9
click at [344, 364] on li "Externo" at bounding box center [405, 362] width 128 height 29
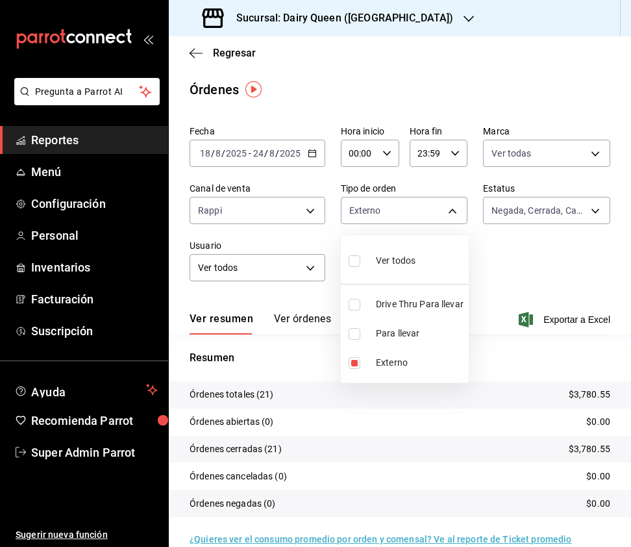
click at [281, 261] on div at bounding box center [315, 273] width 631 height 547
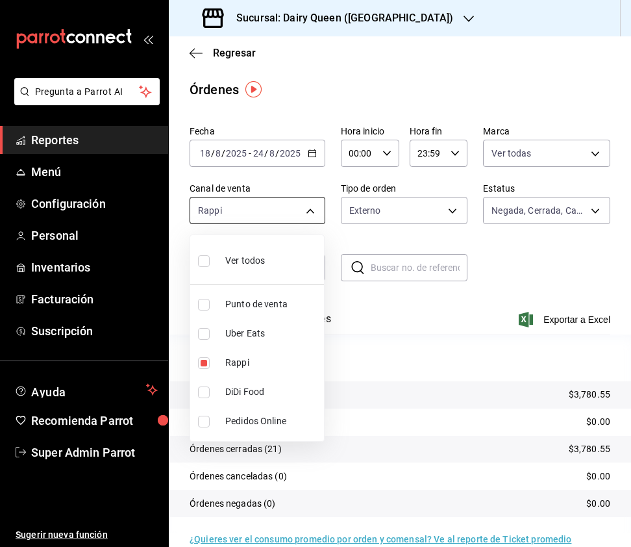
click at [302, 216] on body "Pregunta a Parrot AI Reportes Menú Configuración Personal Inventarios Facturaci…" at bounding box center [315, 273] width 631 height 547
click at [207, 328] on input "checkbox" at bounding box center [204, 334] width 12 height 12
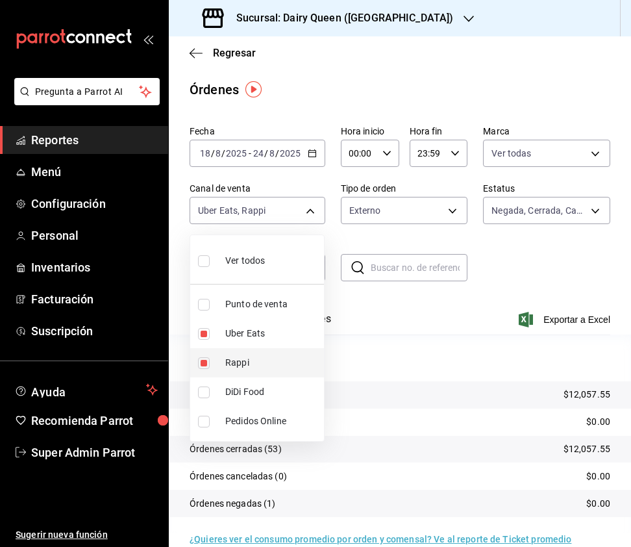
click at [205, 364] on input "checkbox" at bounding box center [204, 363] width 12 height 12
click at [206, 392] on input "checkbox" at bounding box center [204, 392] width 12 height 12
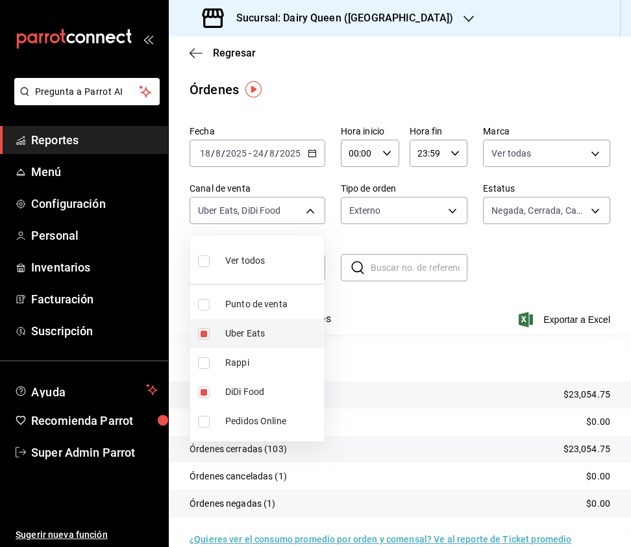
click at [205, 336] on input "checkbox" at bounding box center [204, 334] width 12 height 12
drag, startPoint x: 197, startPoint y: 260, endPoint x: 214, endPoint y: 256, distance: 17.5
click at [197, 260] on li "Ver todos" at bounding box center [257, 259] width 134 height 38
click at [378, 213] on div at bounding box center [315, 273] width 631 height 547
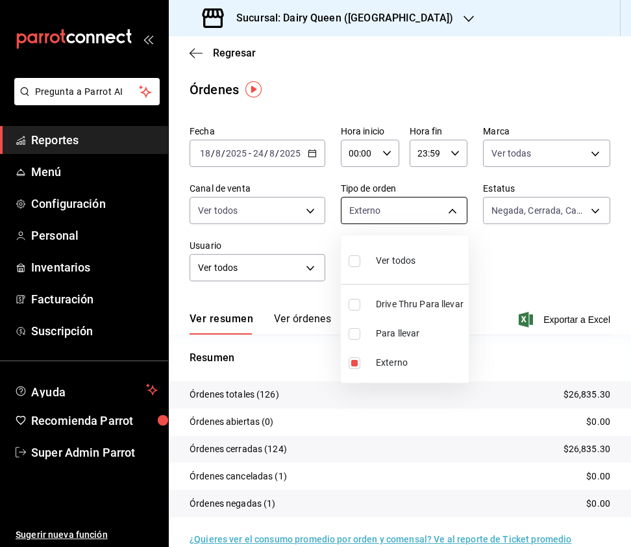
click at [439, 208] on body "Pregunta a Parrot AI Reportes Menú Configuración Personal Inventarios Facturaci…" at bounding box center [315, 273] width 631 height 547
click at [355, 262] on input "checkbox" at bounding box center [355, 261] width 12 height 12
click at [351, 255] on input "checkbox" at bounding box center [355, 261] width 12 height 12
click at [352, 307] on input "checkbox" at bounding box center [355, 305] width 12 height 12
click at [440, 16] on div at bounding box center [315, 273] width 631 height 547
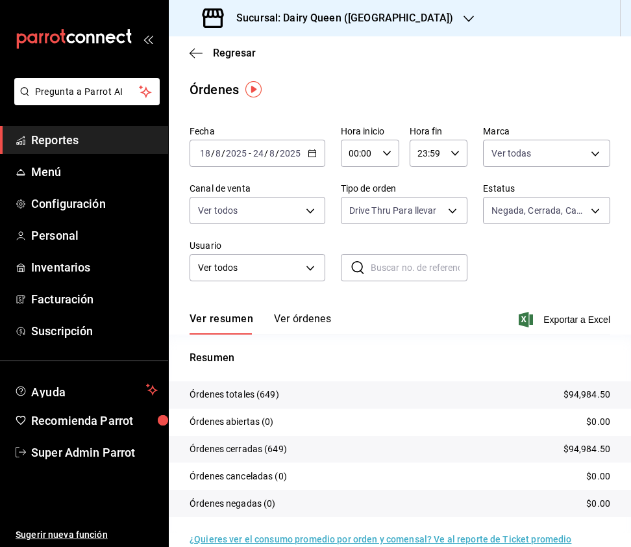
click at [464, 14] on icon "button" at bounding box center [469, 19] width 10 height 10
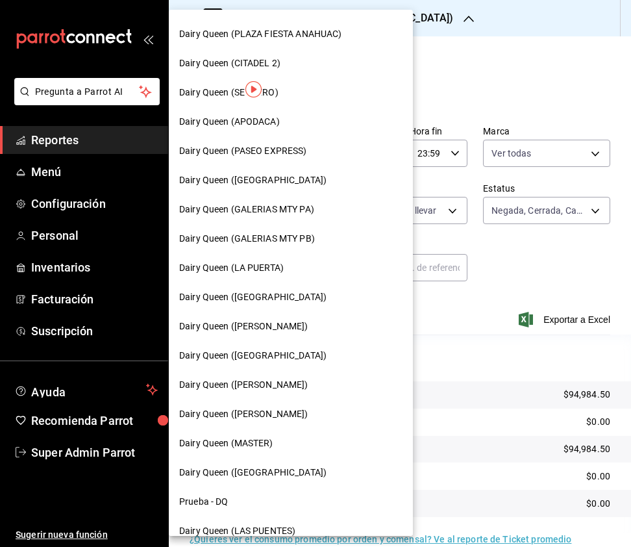
scroll to position [448, 0]
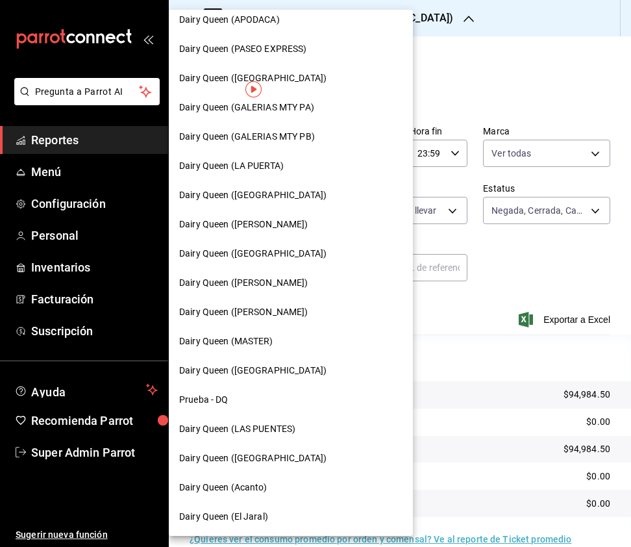
click at [256, 492] on span "Dairy Queen (Acanto)" at bounding box center [223, 488] width 88 height 14
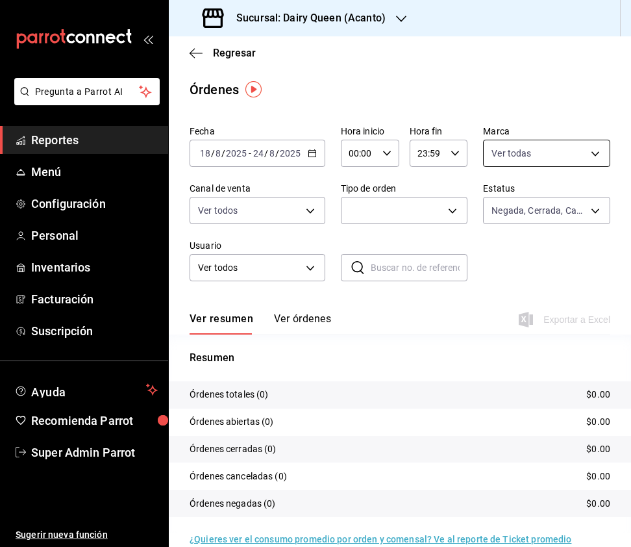
click at [583, 149] on body "Pregunta a Parrot AI Reportes Menú Configuración Personal Inventarios Facturaci…" at bounding box center [315, 273] width 631 height 547
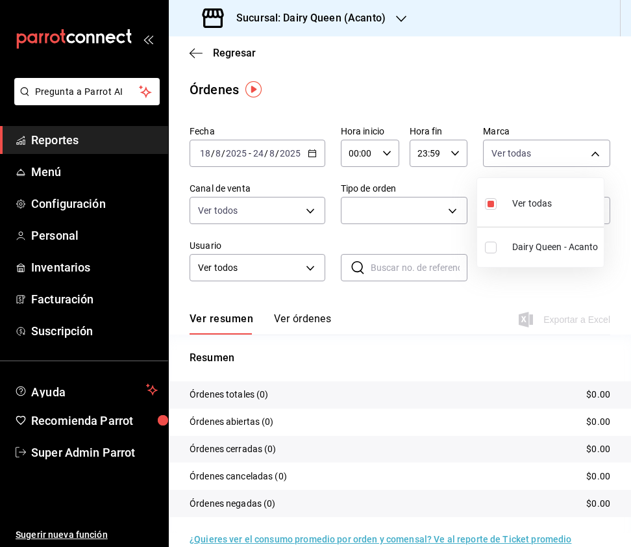
click at [490, 243] on input "checkbox" at bounding box center [491, 248] width 12 height 12
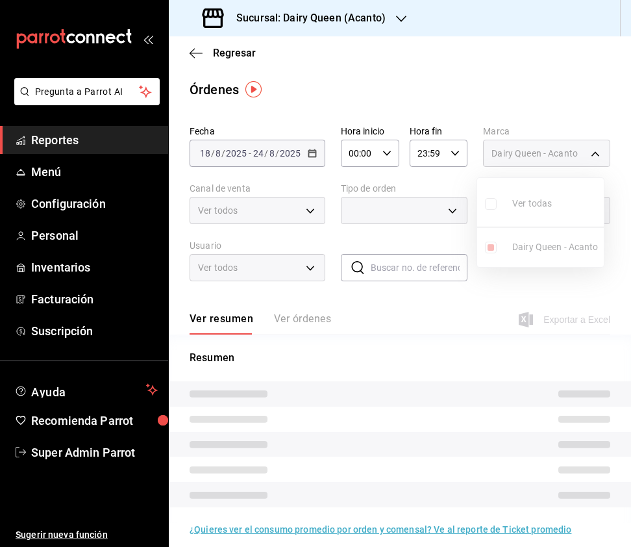
click at [284, 250] on div at bounding box center [315, 273] width 631 height 547
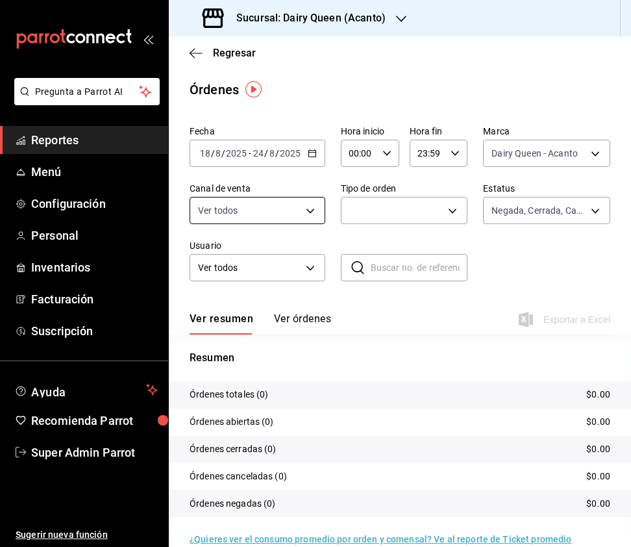
click at [310, 208] on body "Pregunta a Parrot AI Reportes Menú Configuración Personal Inventarios Facturaci…" at bounding box center [315, 273] width 631 height 547
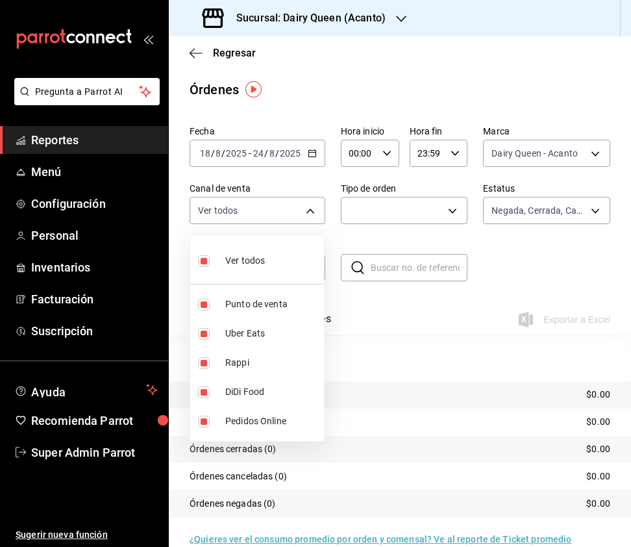
click at [203, 260] on input "checkbox" at bounding box center [204, 261] width 12 height 12
click at [201, 367] on input "checkbox" at bounding box center [204, 363] width 12 height 12
click at [535, 167] on div at bounding box center [315, 273] width 631 height 547
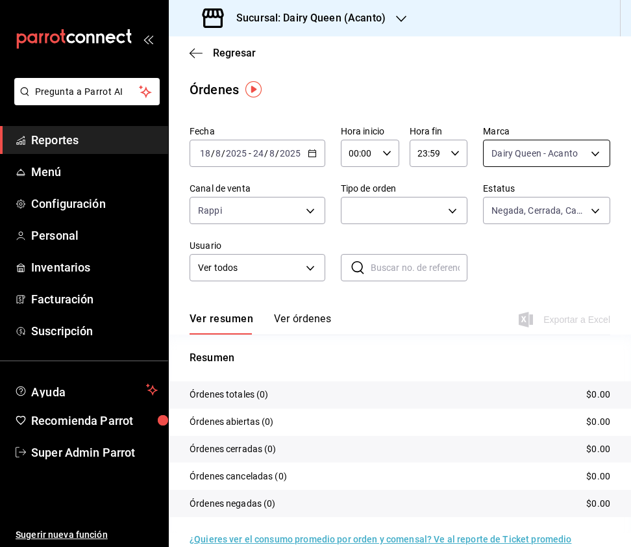
click at [552, 158] on body "Pregunta a Parrot AI Reportes Menú Configuración Personal Inventarios Facturaci…" at bounding box center [315, 273] width 631 height 547
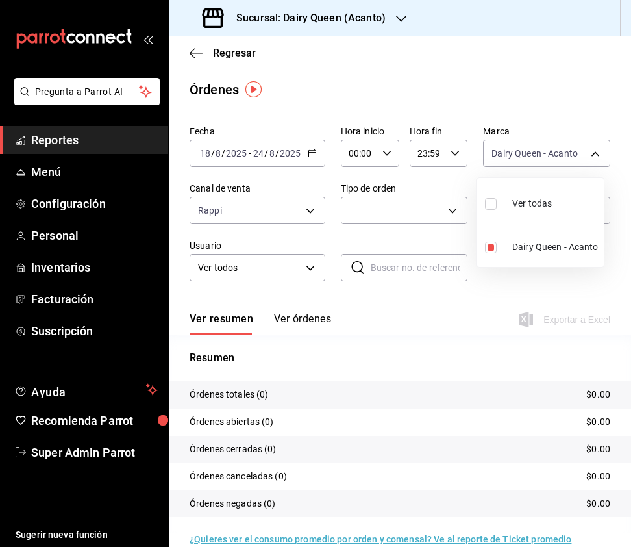
drag, startPoint x: 494, startPoint y: 204, endPoint x: 430, endPoint y: 218, distance: 65.2
click at [492, 204] on input "checkbox" at bounding box center [491, 204] width 12 height 12
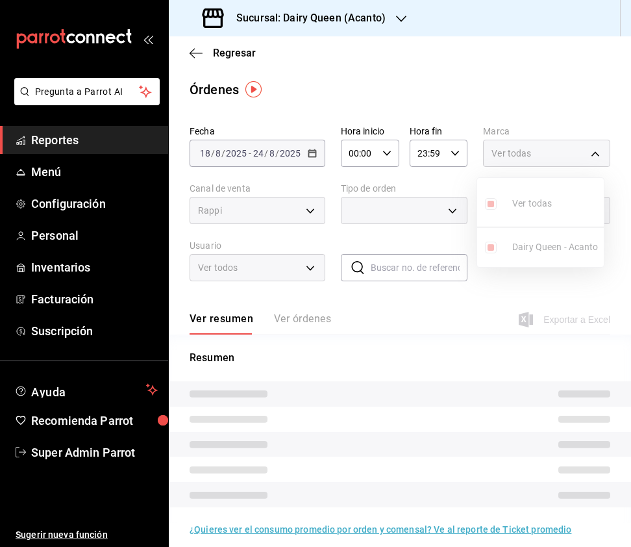
click at [344, 212] on div at bounding box center [315, 273] width 631 height 547
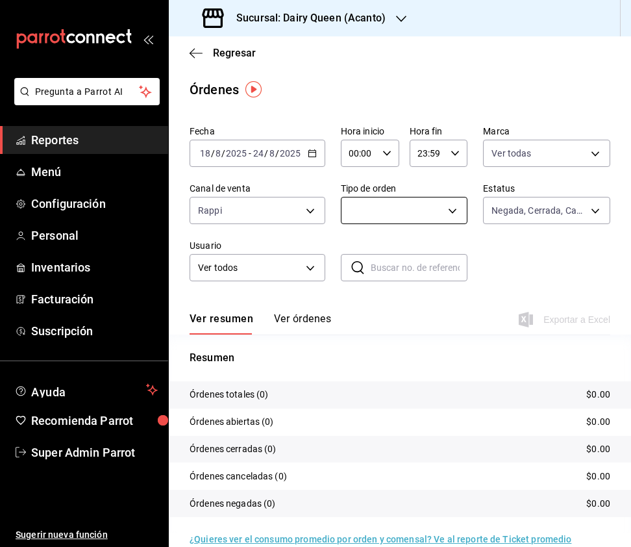
click at [413, 210] on body "Pregunta a Parrot AI Reportes Menú Configuración Personal Inventarios Facturaci…" at bounding box center [315, 273] width 631 height 547
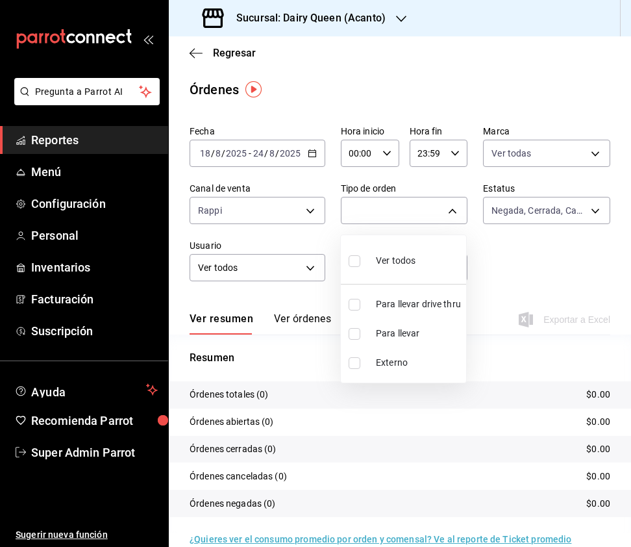
drag, startPoint x: 351, startPoint y: 263, endPoint x: 334, endPoint y: 253, distance: 19.8
click at [349, 262] on input "checkbox" at bounding box center [355, 261] width 12 height 12
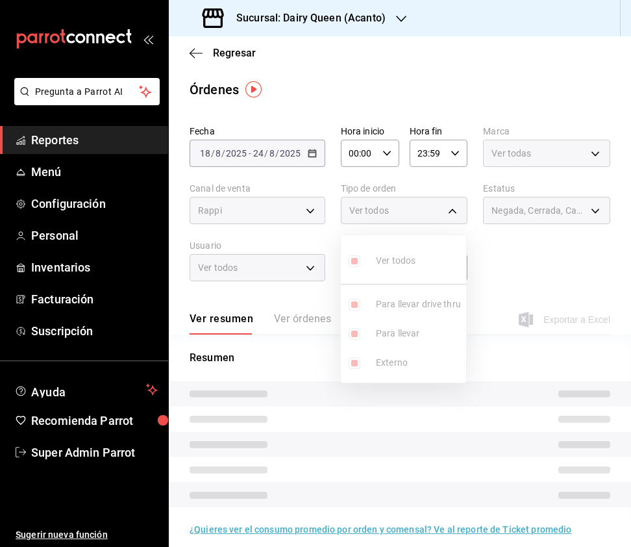
click at [291, 205] on div at bounding box center [315, 273] width 631 height 547
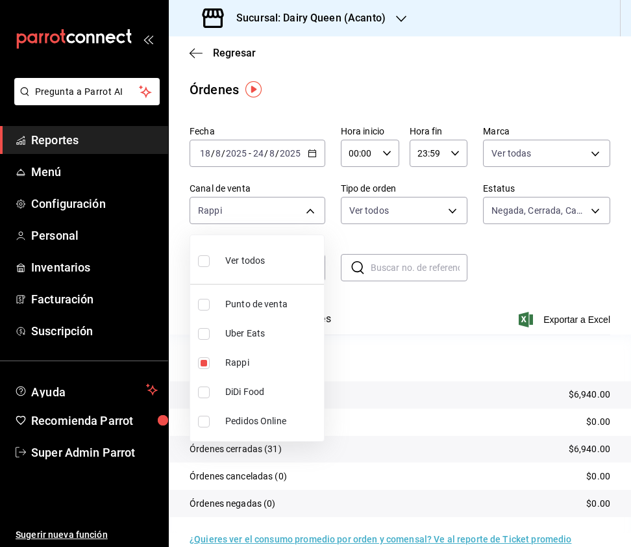
click at [291, 205] on body "Pregunta a Parrot AI Reportes Menú Configuración Personal Inventarios Facturaci…" at bounding box center [315, 273] width 631 height 547
click at [208, 333] on input "checkbox" at bounding box center [204, 334] width 12 height 12
click at [200, 357] on input "checkbox" at bounding box center [204, 363] width 12 height 12
click at [203, 385] on li "DiDi Food" at bounding box center [257, 391] width 134 height 29
click at [204, 335] on input "checkbox" at bounding box center [204, 334] width 12 height 12
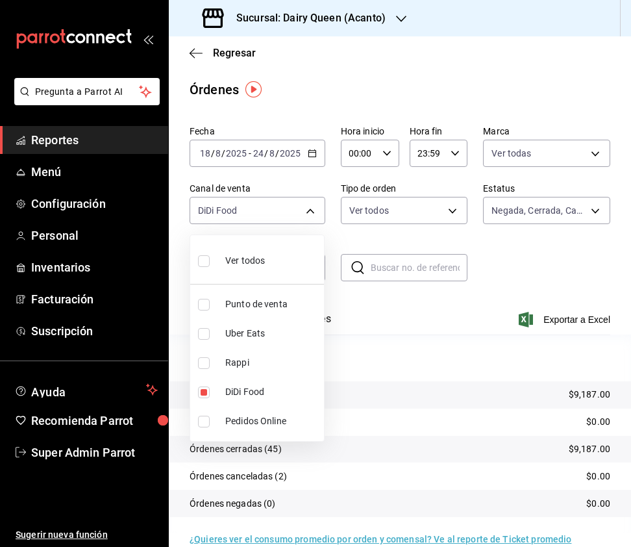
click at [206, 257] on input "checkbox" at bounding box center [204, 261] width 12 height 12
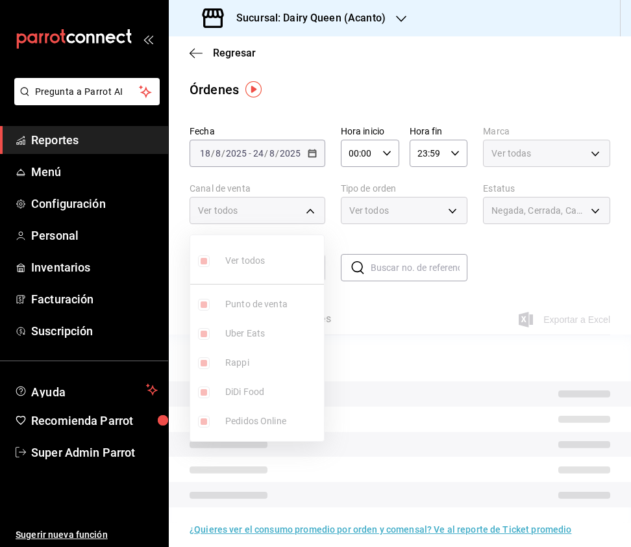
click at [440, 206] on div at bounding box center [315, 273] width 631 height 547
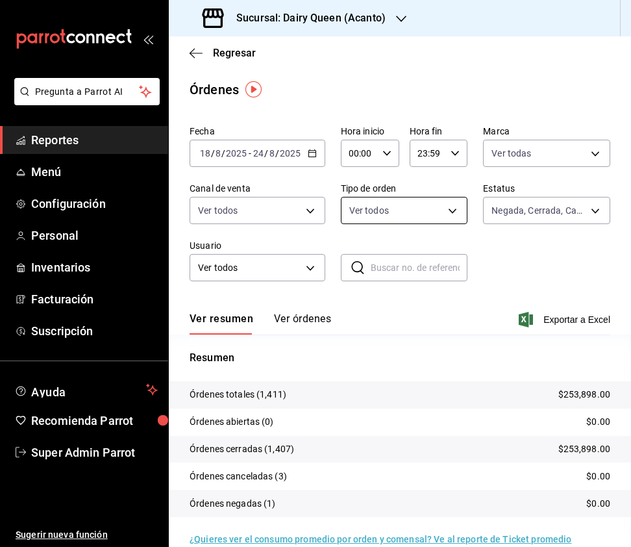
click at [379, 203] on body "Pregunta a Parrot AI Reportes Menú Configuración Personal Inventarios Facturaci…" at bounding box center [315, 273] width 631 height 547
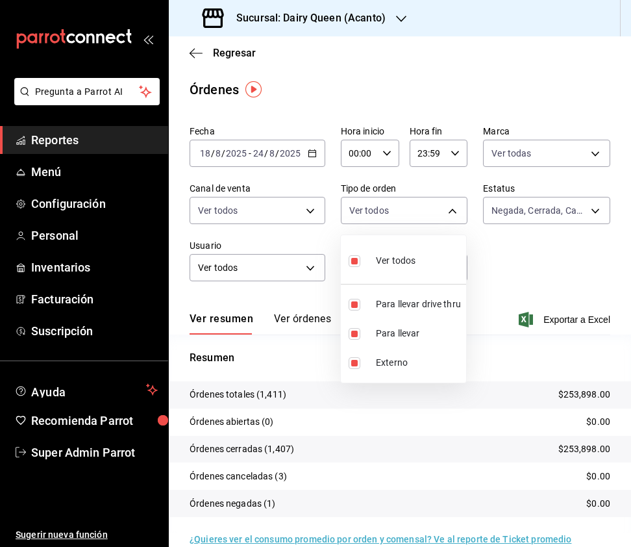
click at [538, 191] on div at bounding box center [315, 273] width 631 height 547
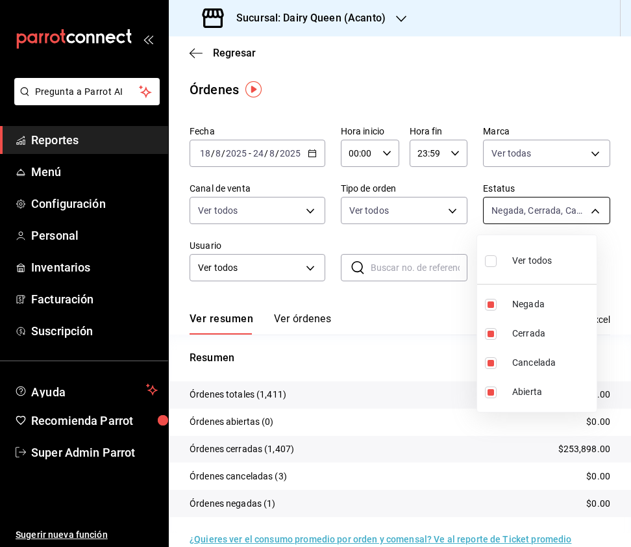
click at [570, 208] on body "Pregunta a Parrot AI Reportes Menú Configuración Personal Inventarios Facturaci…" at bounding box center [315, 273] width 631 height 547
click at [286, 216] on div at bounding box center [315, 273] width 631 height 547
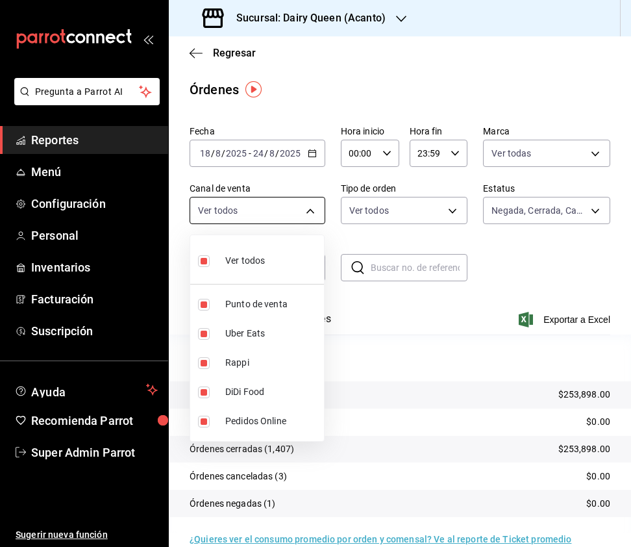
click at [305, 214] on body "Pregunta a Parrot AI Reportes Menú Configuración Personal Inventarios Facturaci…" at bounding box center [315, 273] width 631 height 547
click at [418, 312] on div at bounding box center [315, 273] width 631 height 547
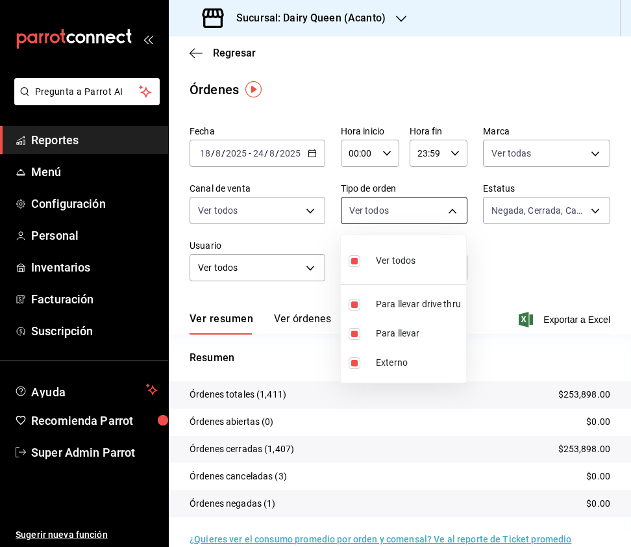
click at [414, 211] on body "Pregunta a Parrot AI Reportes Menú Configuración Personal Inventarios Facturaci…" at bounding box center [315, 273] width 631 height 547
click at [355, 261] on input "checkbox" at bounding box center [355, 261] width 12 height 12
click at [357, 307] on input "checkbox" at bounding box center [355, 305] width 12 height 12
click at [368, 22] on div at bounding box center [315, 273] width 631 height 547
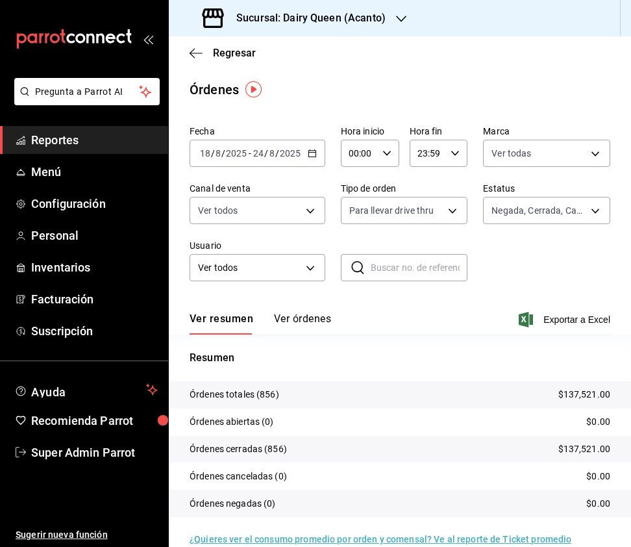
click at [396, 22] on icon "button" at bounding box center [401, 19] width 10 height 10
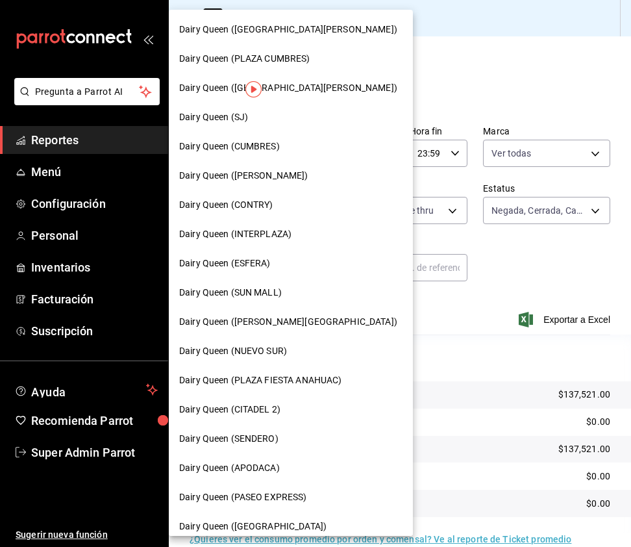
click at [274, 342] on div "Dairy Queen (NUEVO SUR)" at bounding box center [291, 350] width 244 height 29
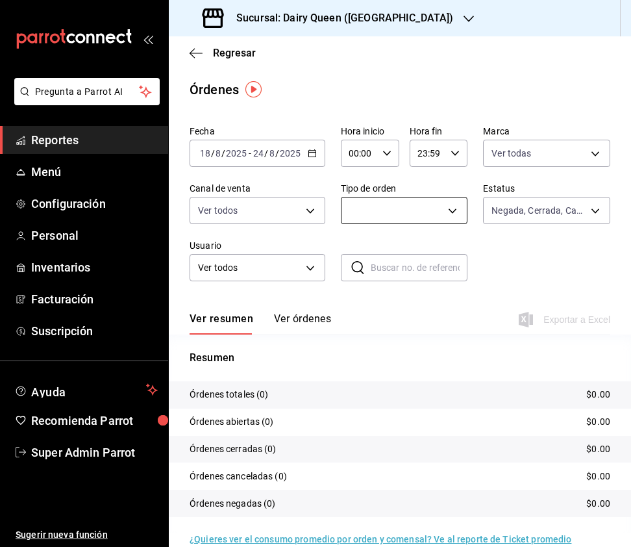
click at [448, 206] on body "Pregunta a Parrot AI Reportes Menú Configuración Personal Inventarios Facturaci…" at bounding box center [315, 273] width 631 height 547
click at [351, 257] on input "checkbox" at bounding box center [355, 261] width 12 height 12
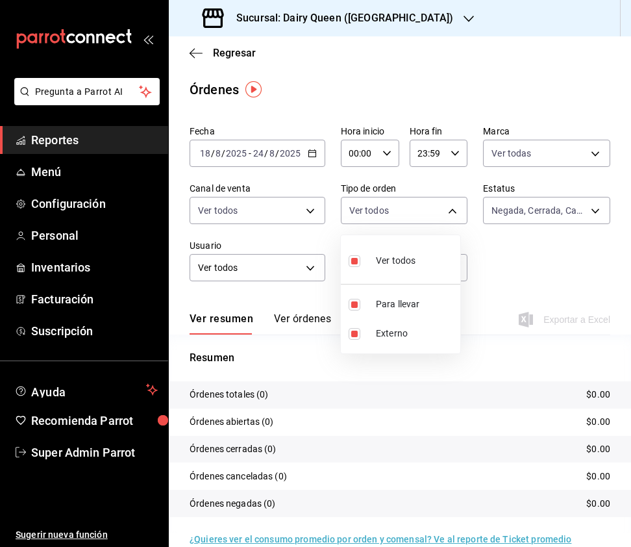
click at [581, 217] on div at bounding box center [315, 273] width 631 height 547
click at [583, 208] on body "Pregunta a Parrot AI Reportes Menú Configuración Personal Inventarios Facturaci…" at bounding box center [315, 273] width 631 height 547
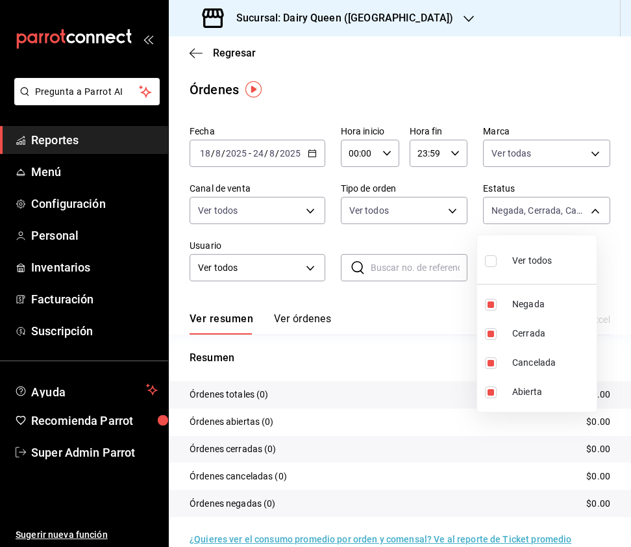
click at [315, 211] on div at bounding box center [315, 273] width 631 height 547
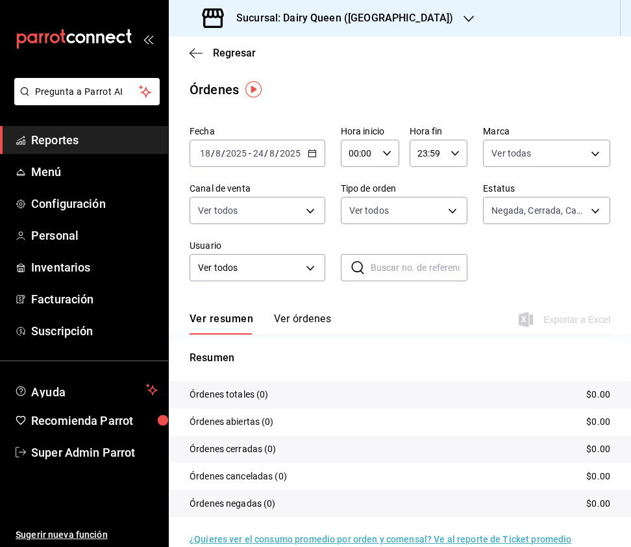
click at [309, 208] on body "Pregunta a Parrot AI Reportes Menú Configuración Personal Inventarios Facturaci…" at bounding box center [315, 273] width 631 height 547
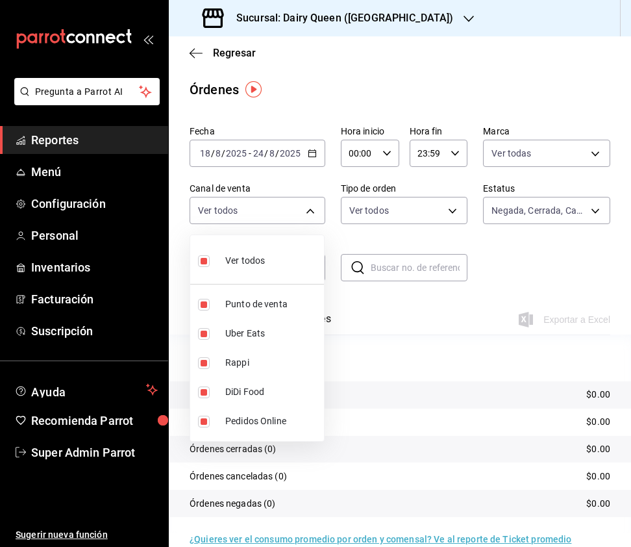
click at [546, 155] on div at bounding box center [315, 273] width 631 height 547
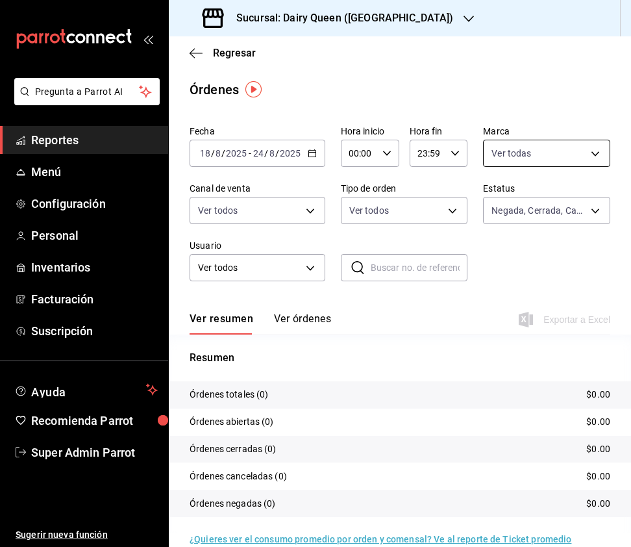
click at [575, 154] on body "Pregunta a Parrot AI Reportes Menú Configuración Personal Inventarios Facturaci…" at bounding box center [315, 273] width 631 height 547
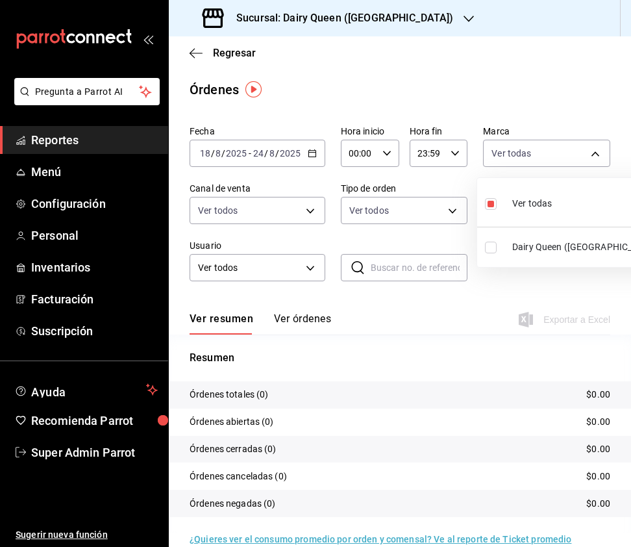
click at [494, 244] on input "checkbox" at bounding box center [491, 248] width 12 height 12
click at [486, 203] on input "checkbox" at bounding box center [491, 204] width 12 height 12
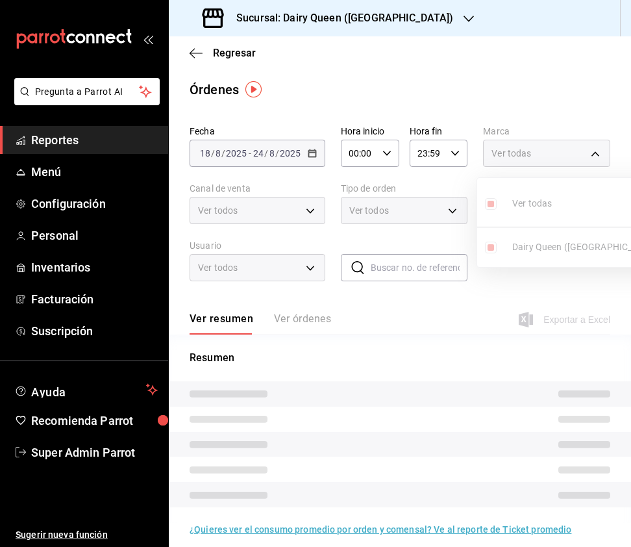
click at [271, 204] on div at bounding box center [315, 273] width 631 height 547
click at [287, 218] on div "Ver todos" at bounding box center [258, 210] width 136 height 27
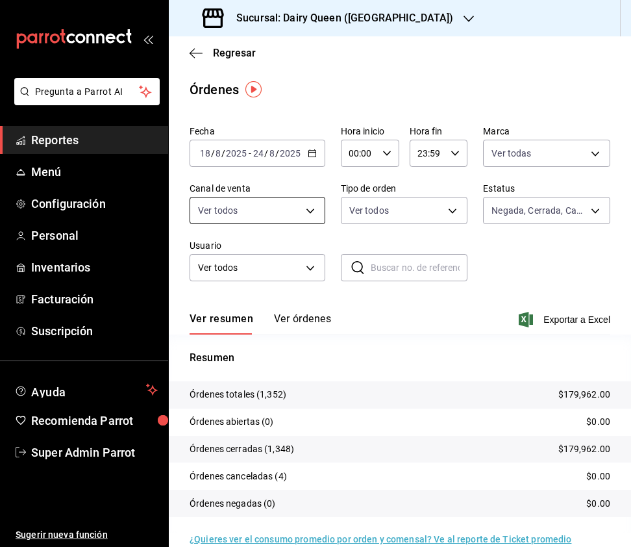
click at [290, 216] on body "Pregunta a Parrot AI Reportes Menú Configuración Personal Inventarios Facturaci…" at bounding box center [315, 273] width 631 height 547
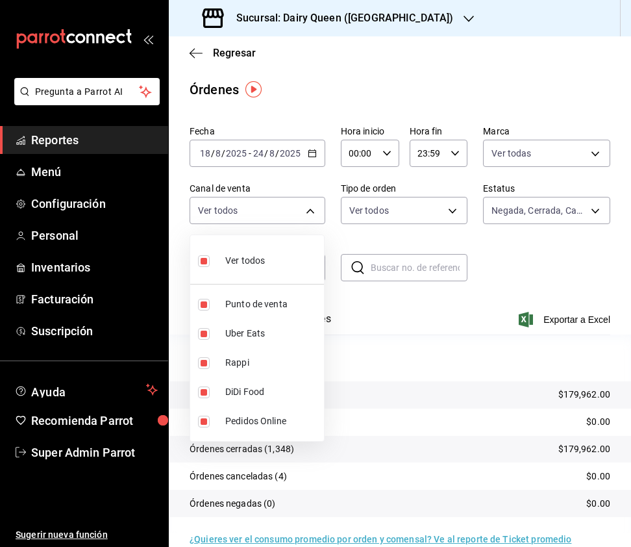
drag, startPoint x: 429, startPoint y: 183, endPoint x: 436, endPoint y: 207, distance: 24.6
click at [432, 191] on div at bounding box center [315, 273] width 631 height 547
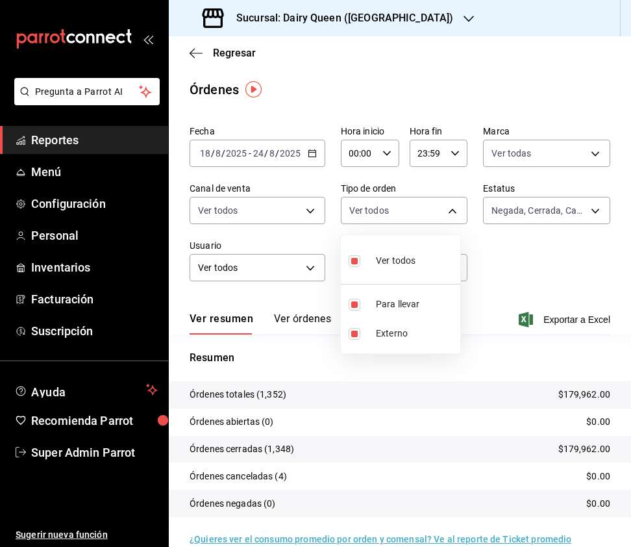
click at [437, 213] on body "Pregunta a Parrot AI Reportes Menú Configuración Personal Inventarios Facturaci…" at bounding box center [315, 273] width 631 height 547
click at [395, 27] on div at bounding box center [315, 273] width 631 height 547
click at [403, 16] on h3 "Sucursal: Dairy Queen ([GEOGRAPHIC_DATA])" at bounding box center [339, 18] width 227 height 16
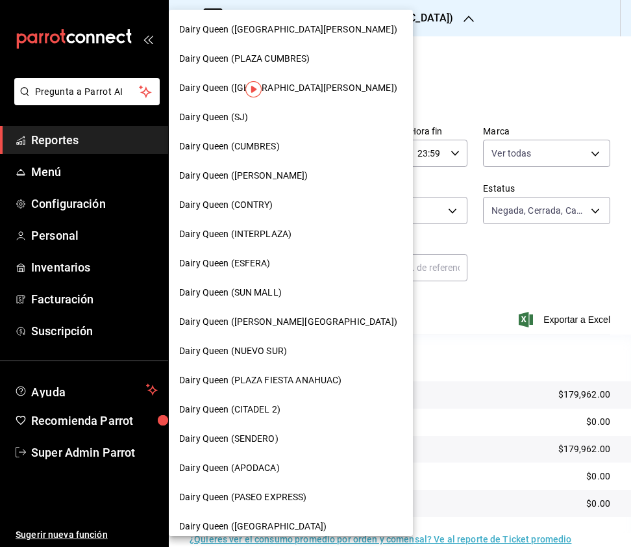
click at [292, 323] on div "Dairy Queen ([PERSON_NAME][GEOGRAPHIC_DATA])" at bounding box center [290, 322] width 223 height 14
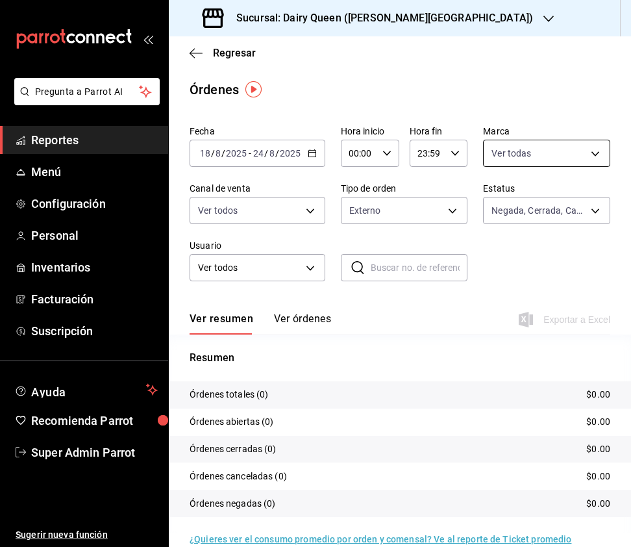
click at [572, 152] on body "Pregunta a Parrot AI Reportes Menú Configuración Personal Inventarios Facturaci…" at bounding box center [315, 273] width 631 height 547
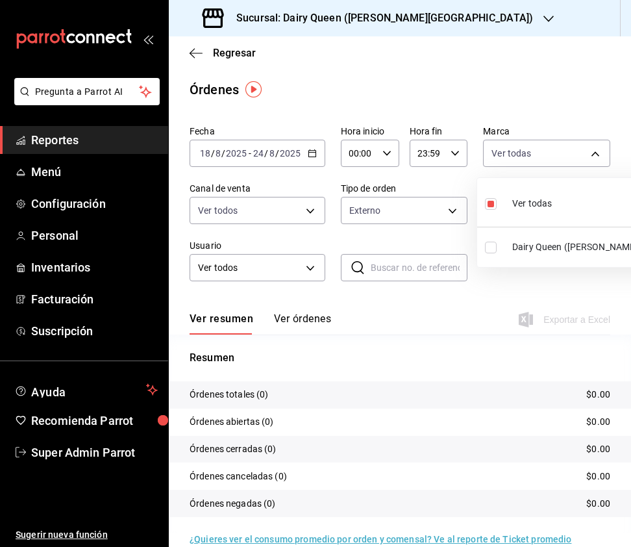
click at [487, 245] on input "checkbox" at bounding box center [491, 248] width 12 height 12
click at [485, 199] on input "checkbox" at bounding box center [491, 204] width 12 height 12
click at [268, 219] on div at bounding box center [315, 273] width 631 height 547
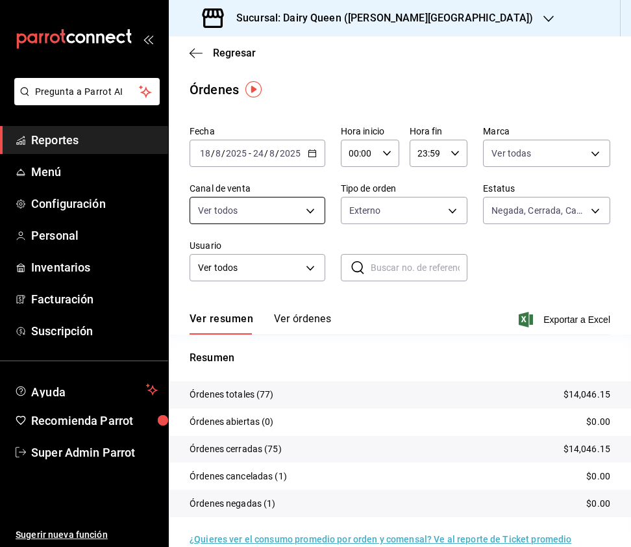
click at [304, 213] on body "Pregunta a Parrot AI Reportes Menú Configuración Personal Inventarios Facturaci…" at bounding box center [315, 273] width 631 height 547
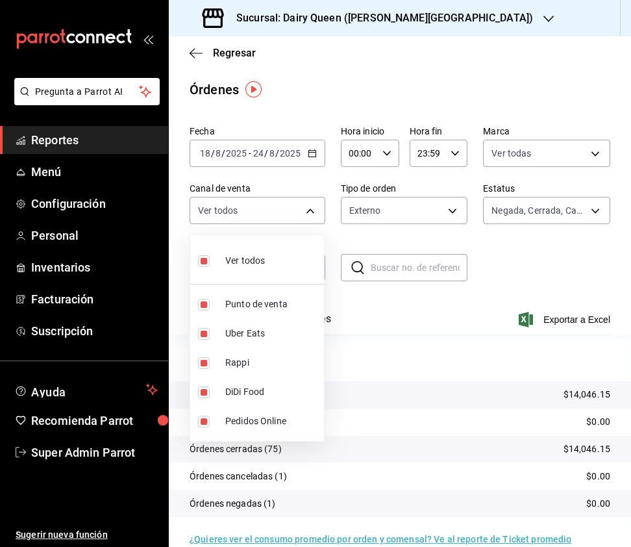
click at [404, 207] on div at bounding box center [315, 273] width 631 height 547
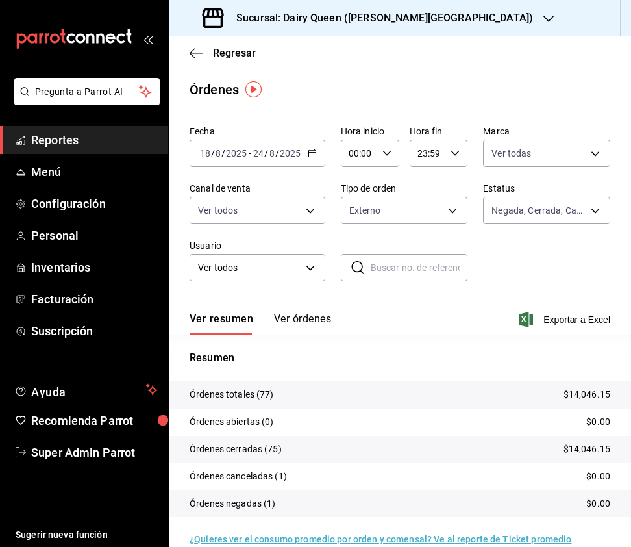
click at [446, 208] on body "Pregunta a Parrot AI Reportes Menú Configuración Personal Inventarios Facturaci…" at bounding box center [315, 273] width 631 height 547
click at [349, 335] on input "checkbox" at bounding box center [355, 334] width 12 height 12
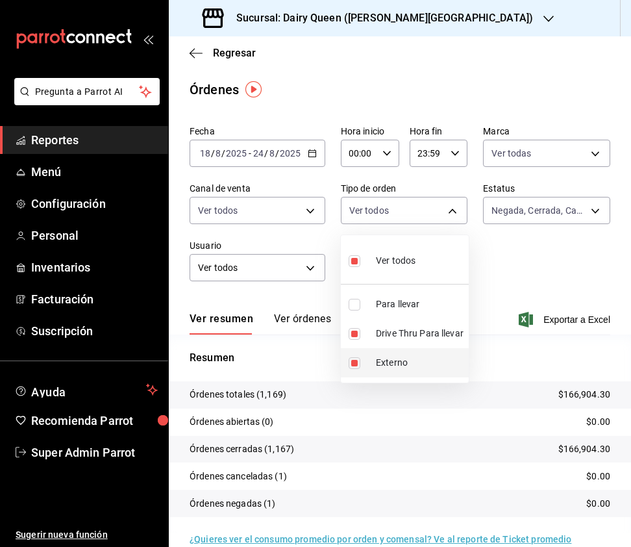
click at [352, 360] on input "checkbox" at bounding box center [355, 363] width 12 height 12
